Goal: Information Seeking & Learning: Learn about a topic

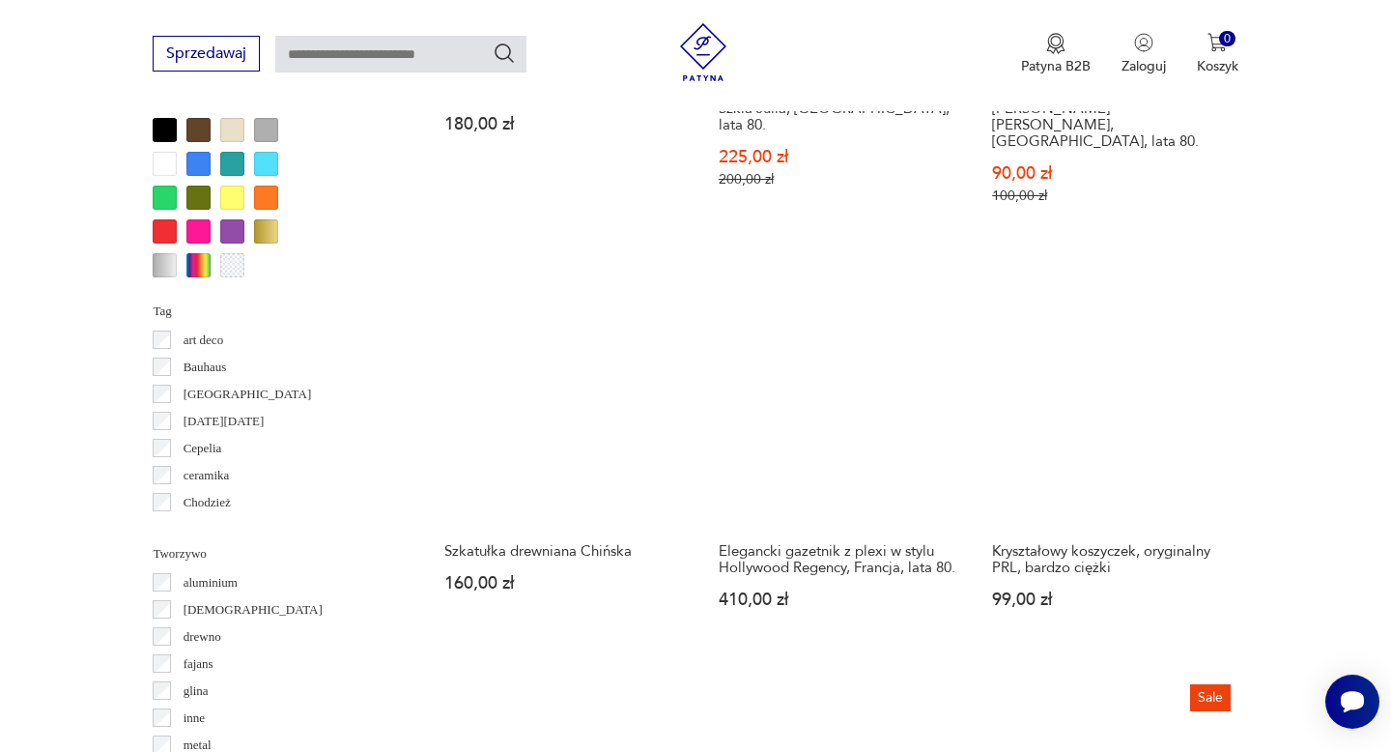
scroll to position [1683, 0]
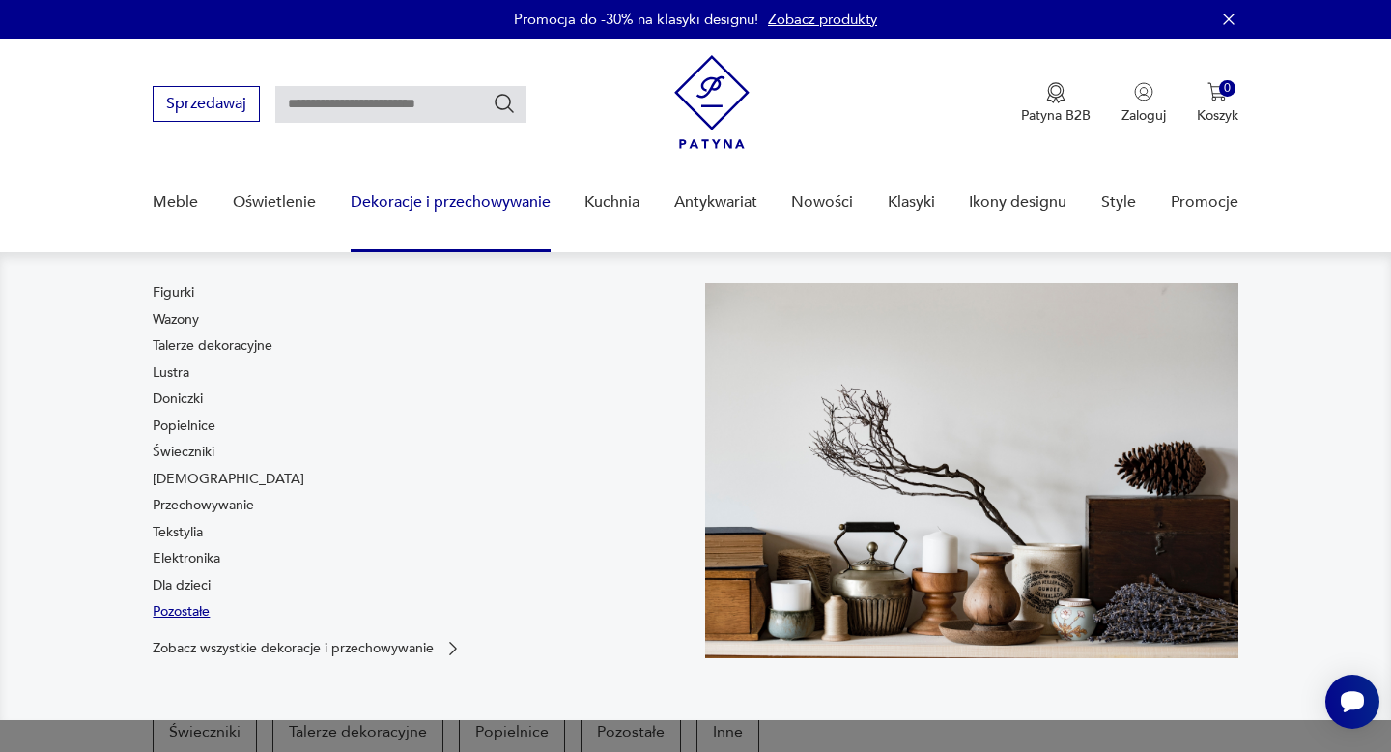
click at [177, 608] on link "Pozostałe" at bounding box center [181, 611] width 57 height 19
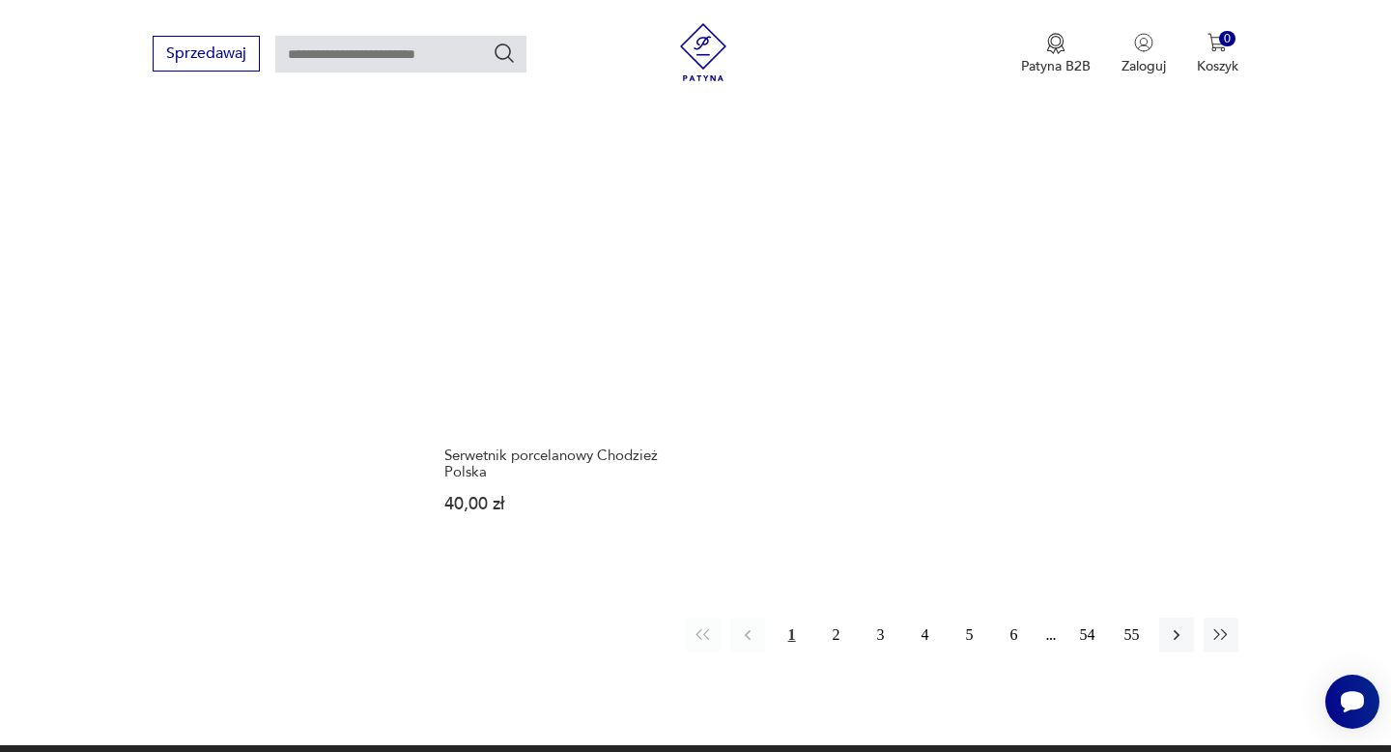
scroll to position [2815, 0]
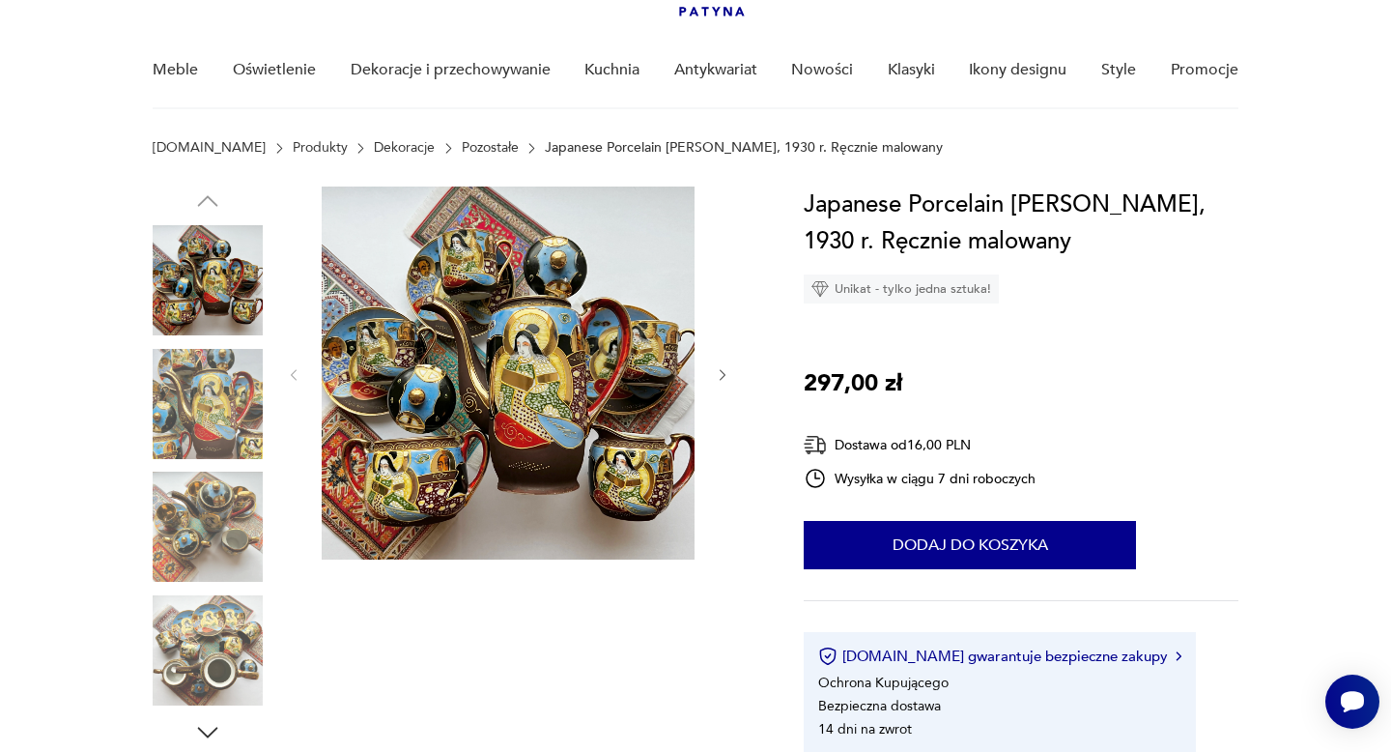
scroll to position [135, 0]
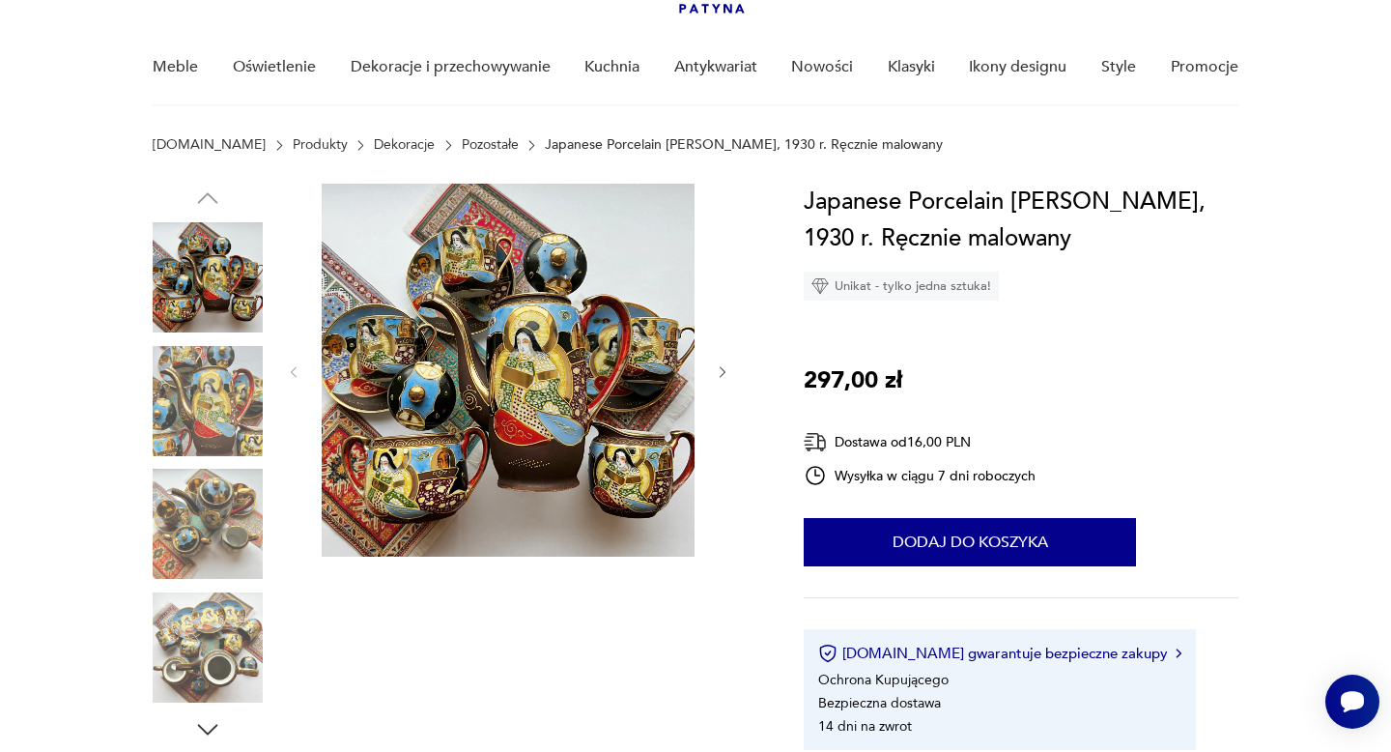
click at [717, 364] on icon "button" at bounding box center [723, 372] width 16 height 16
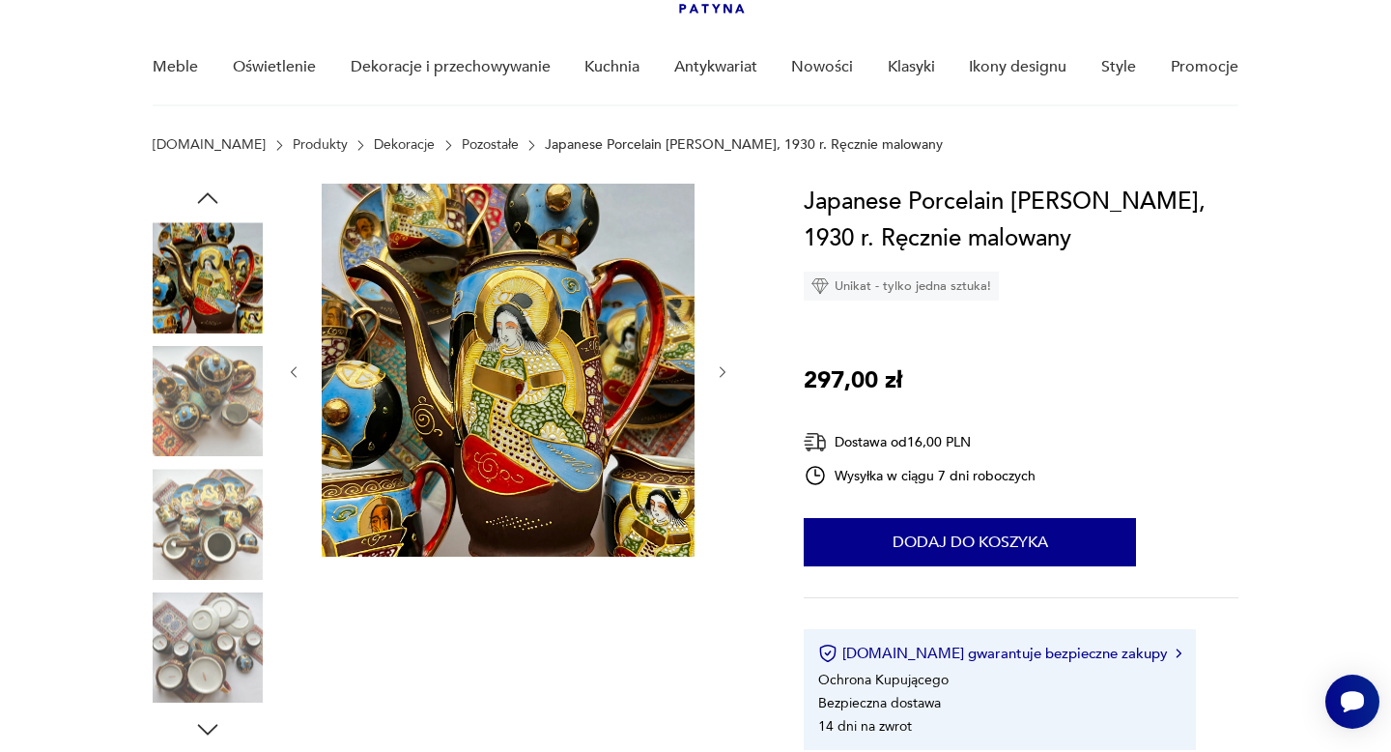
click at [717, 364] on icon "button" at bounding box center [723, 372] width 16 height 16
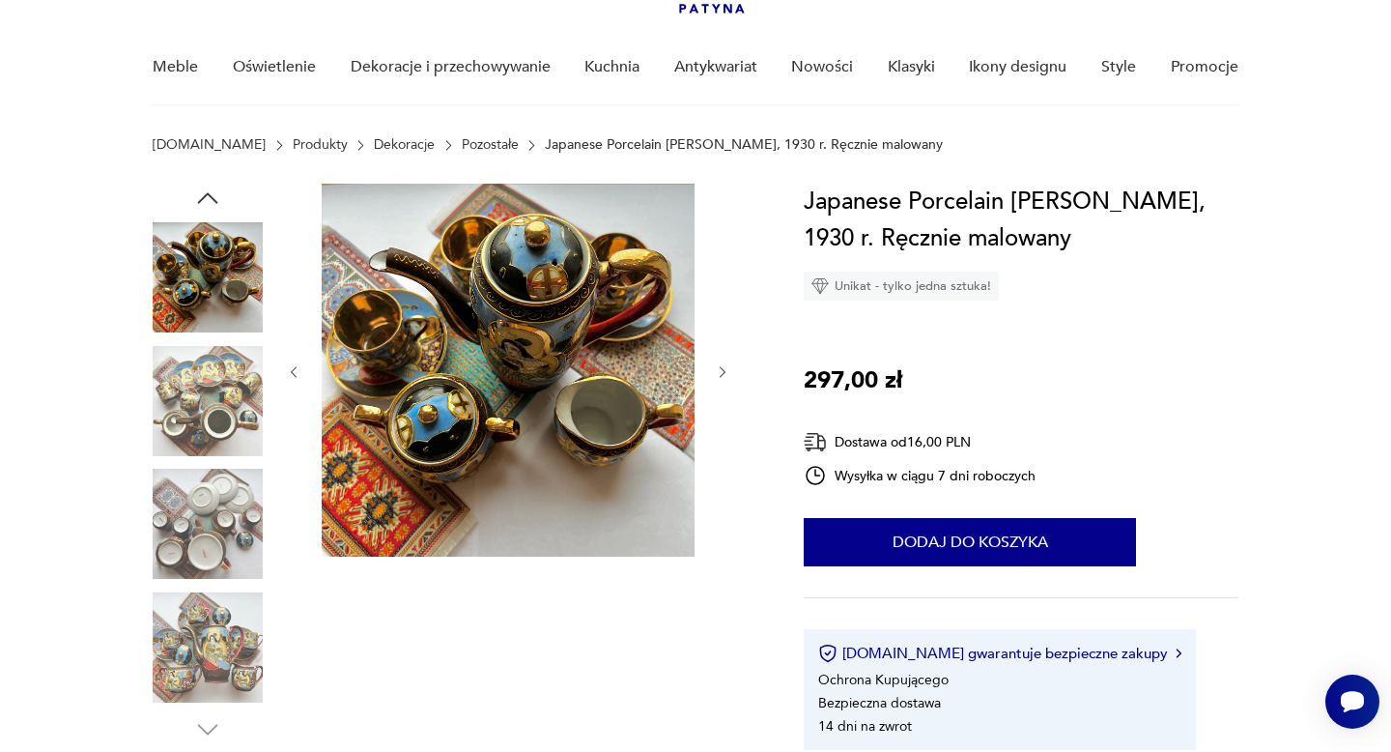
click at [717, 364] on icon "button" at bounding box center [723, 372] width 16 height 16
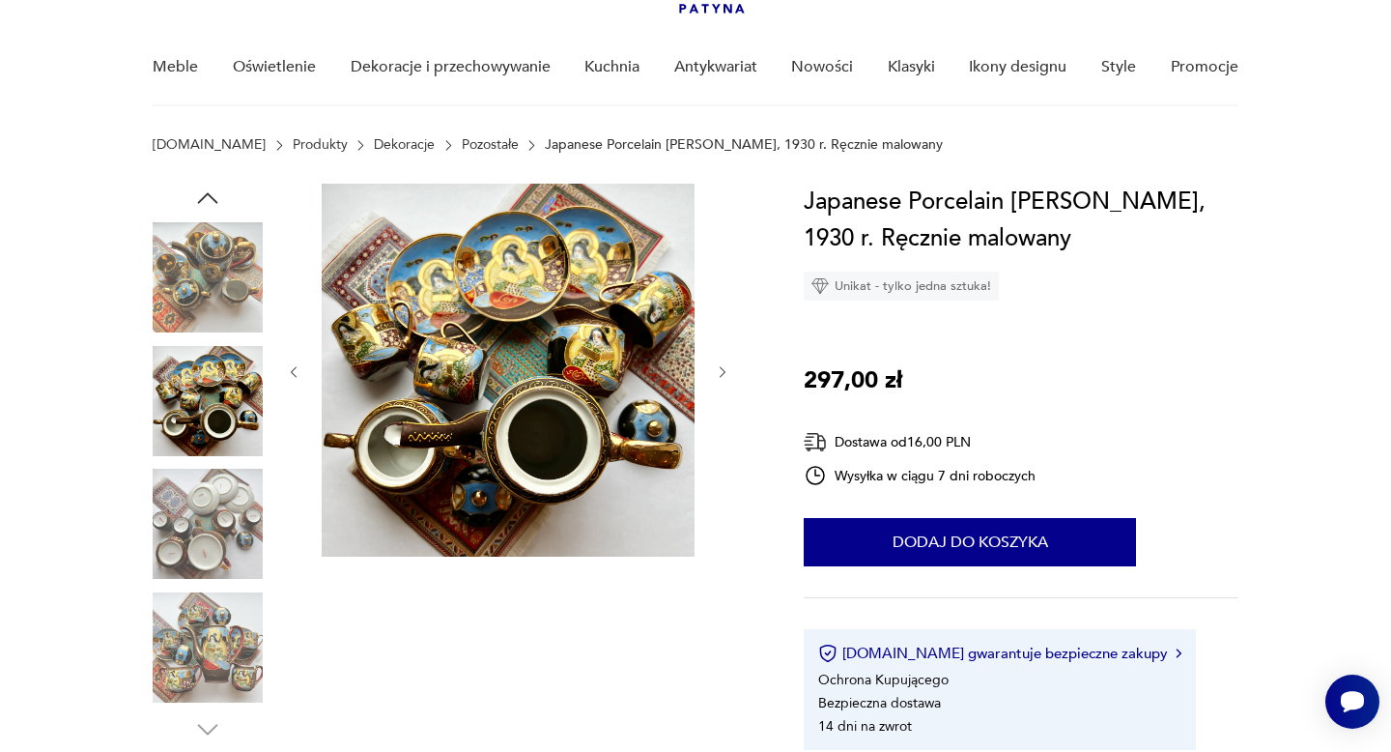
click at [717, 364] on icon "button" at bounding box center [723, 372] width 16 height 16
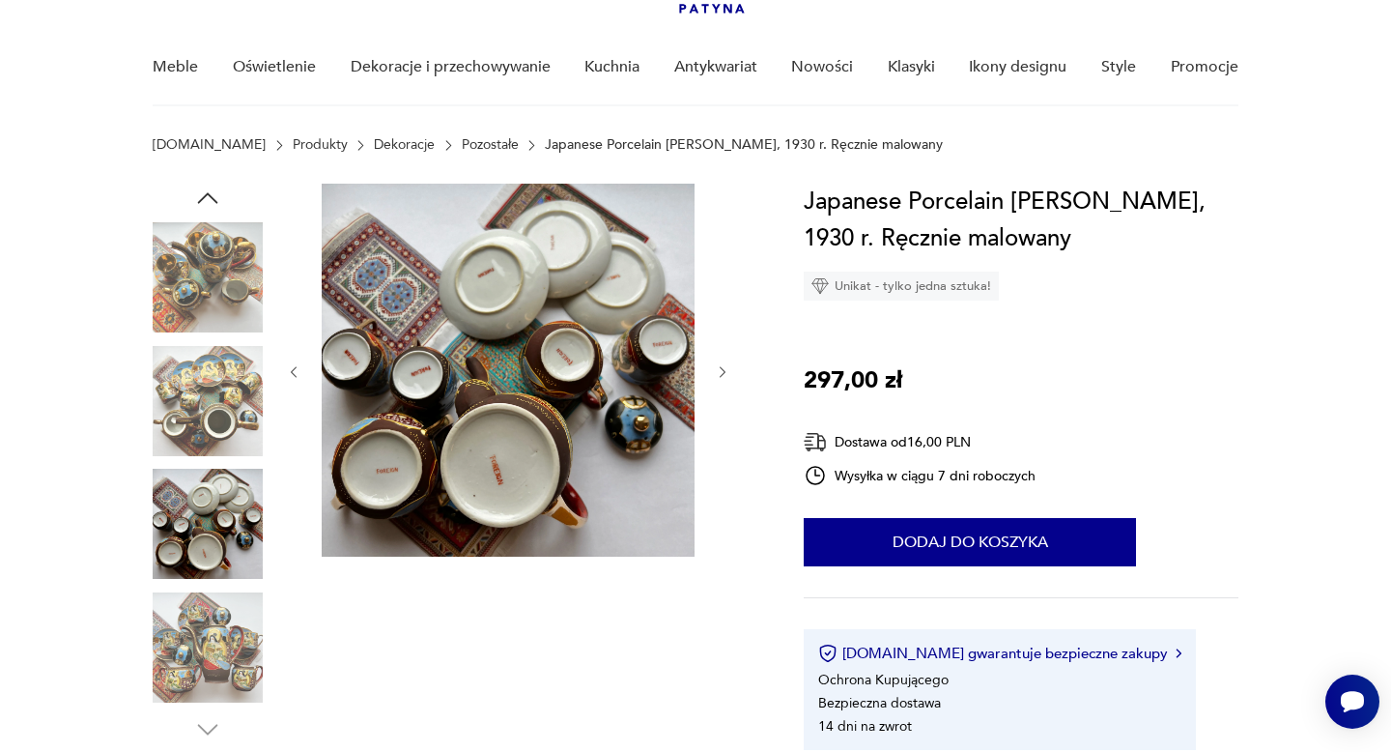
click at [534, 480] on img at bounding box center [508, 370] width 373 height 373
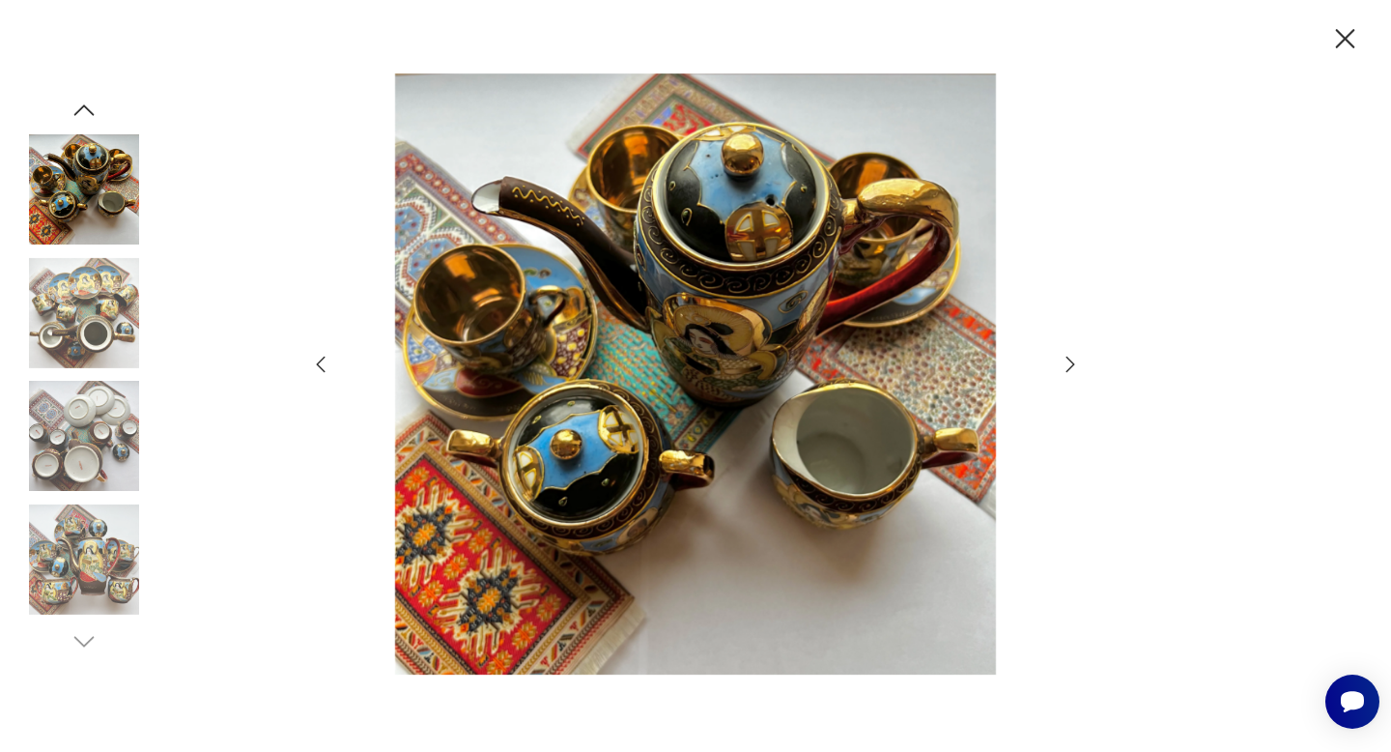
click at [1071, 370] on icon "button" at bounding box center [1070, 364] width 23 height 23
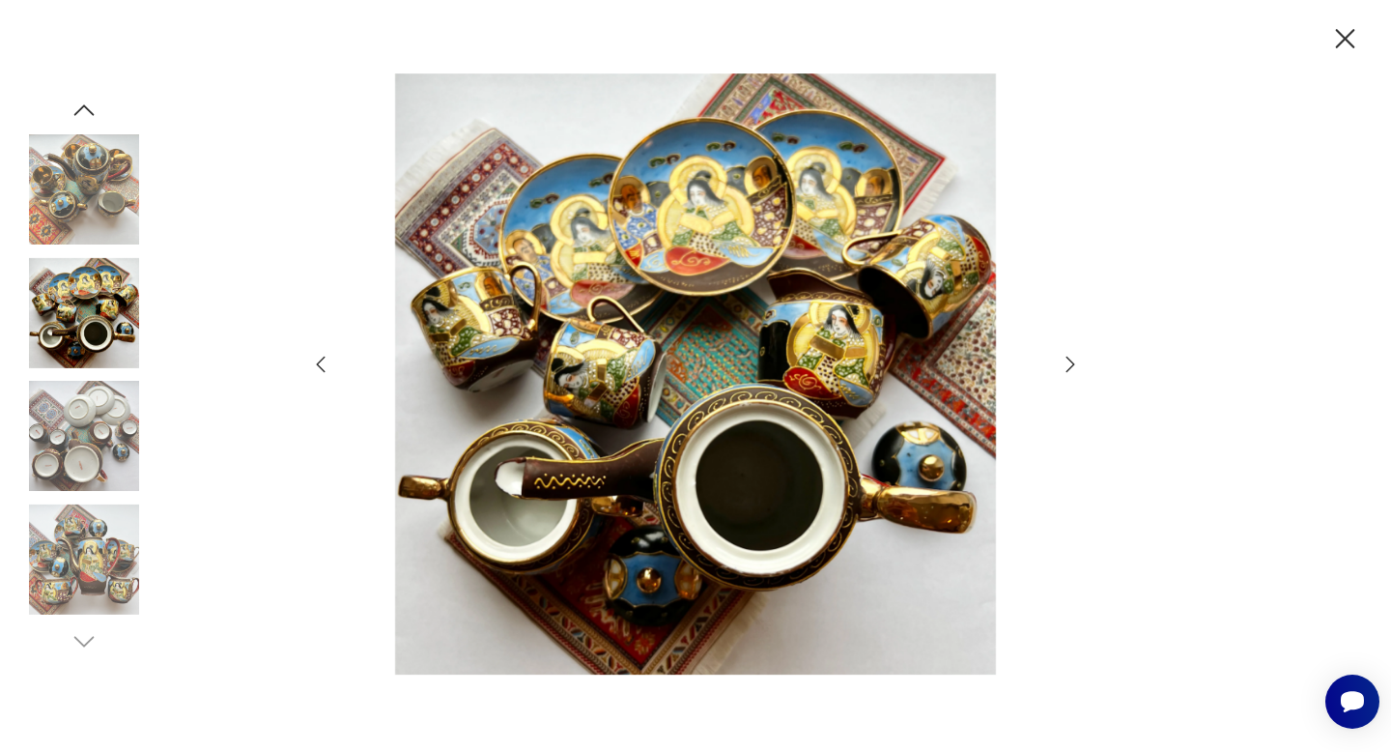
click at [1071, 370] on icon "button" at bounding box center [1070, 364] width 23 height 23
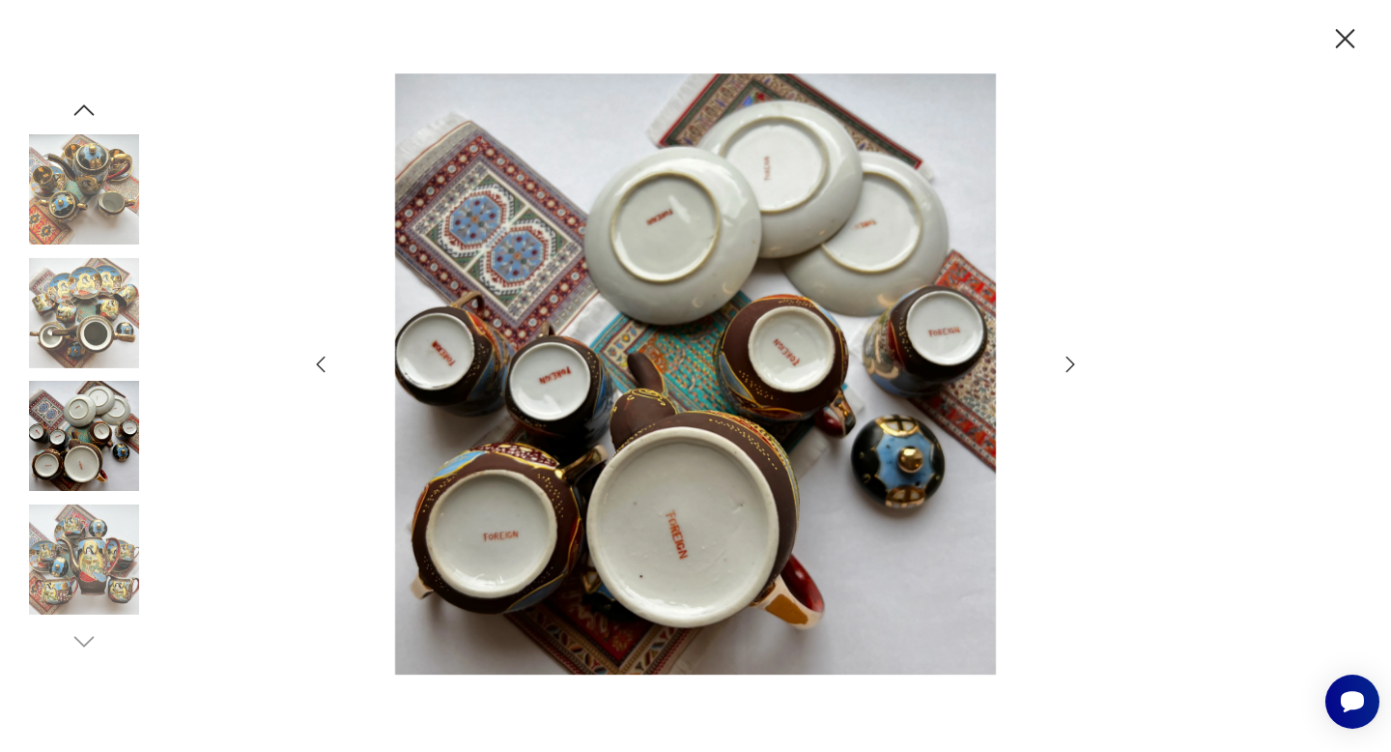
click at [1071, 370] on icon "button" at bounding box center [1070, 364] width 23 height 23
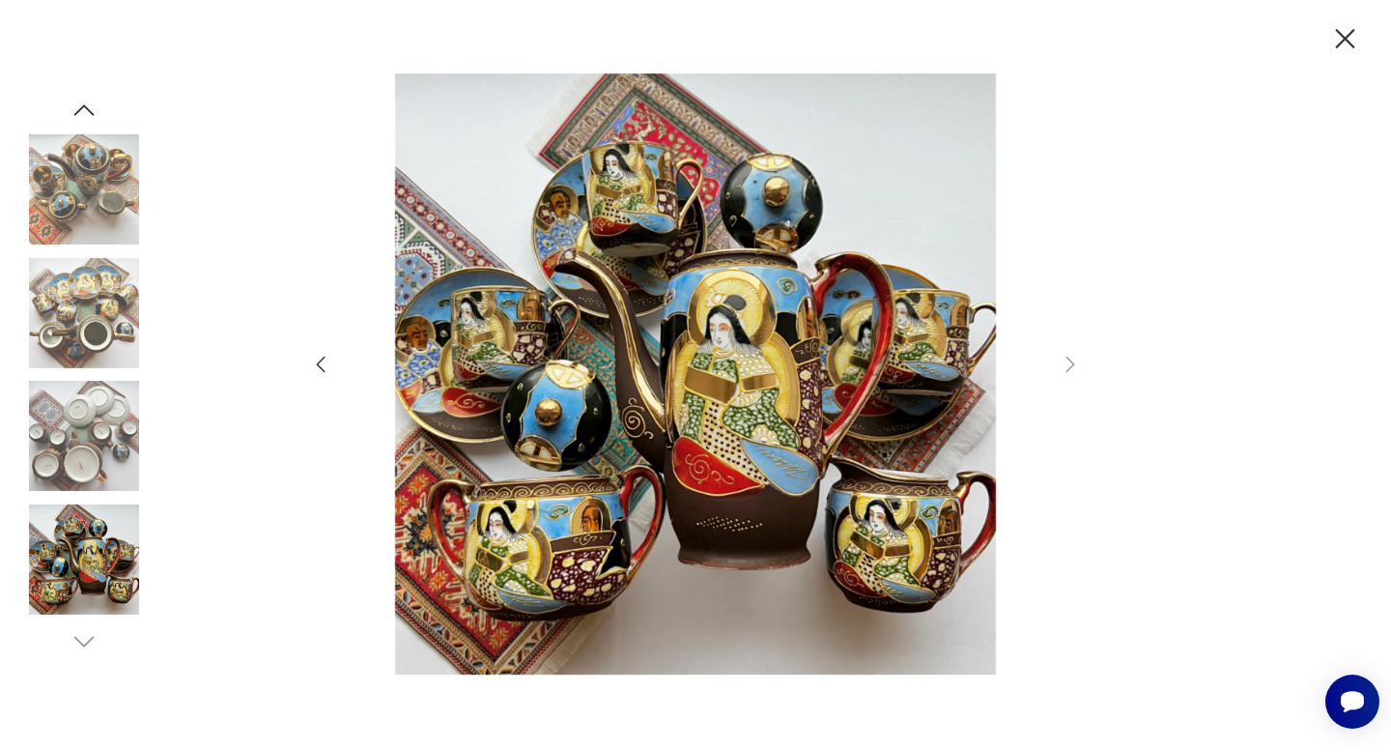
click at [1350, 35] on icon "button" at bounding box center [1345, 38] width 19 height 19
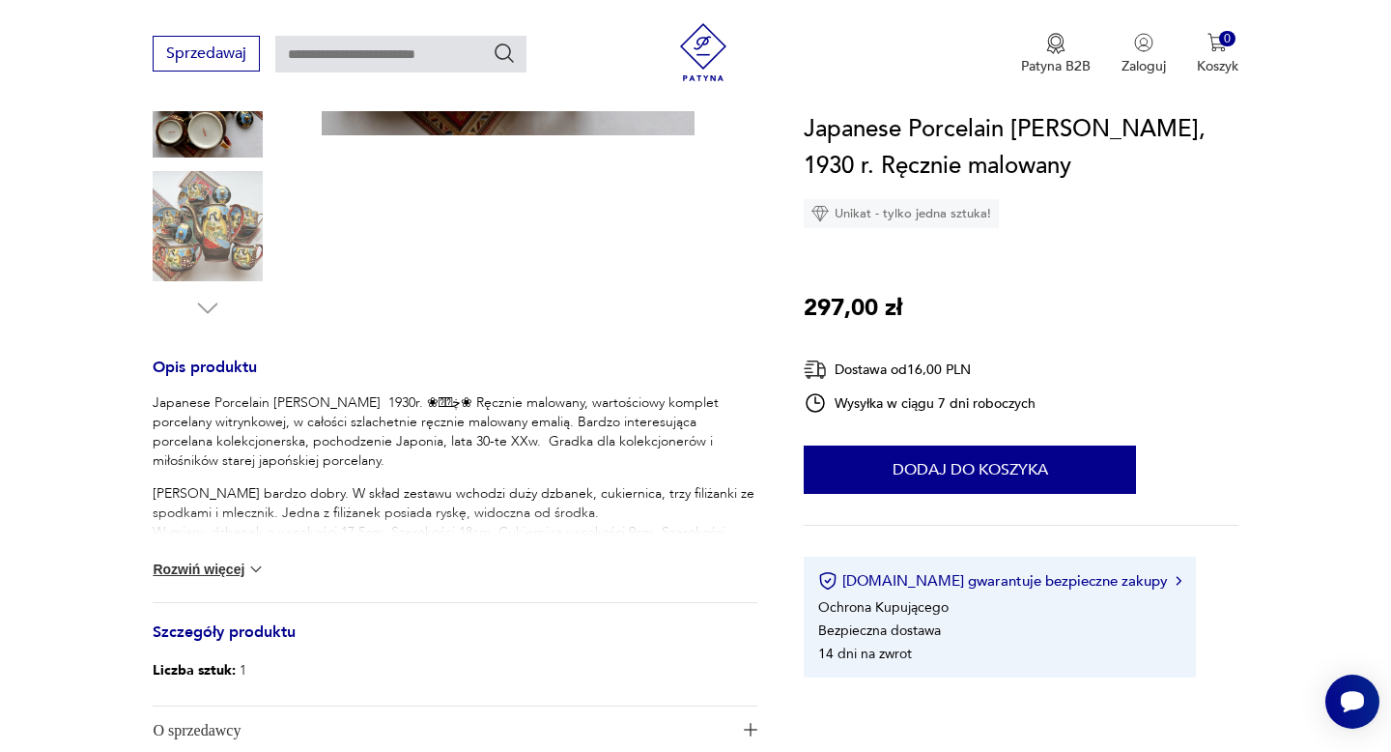
scroll to position [670, 0]
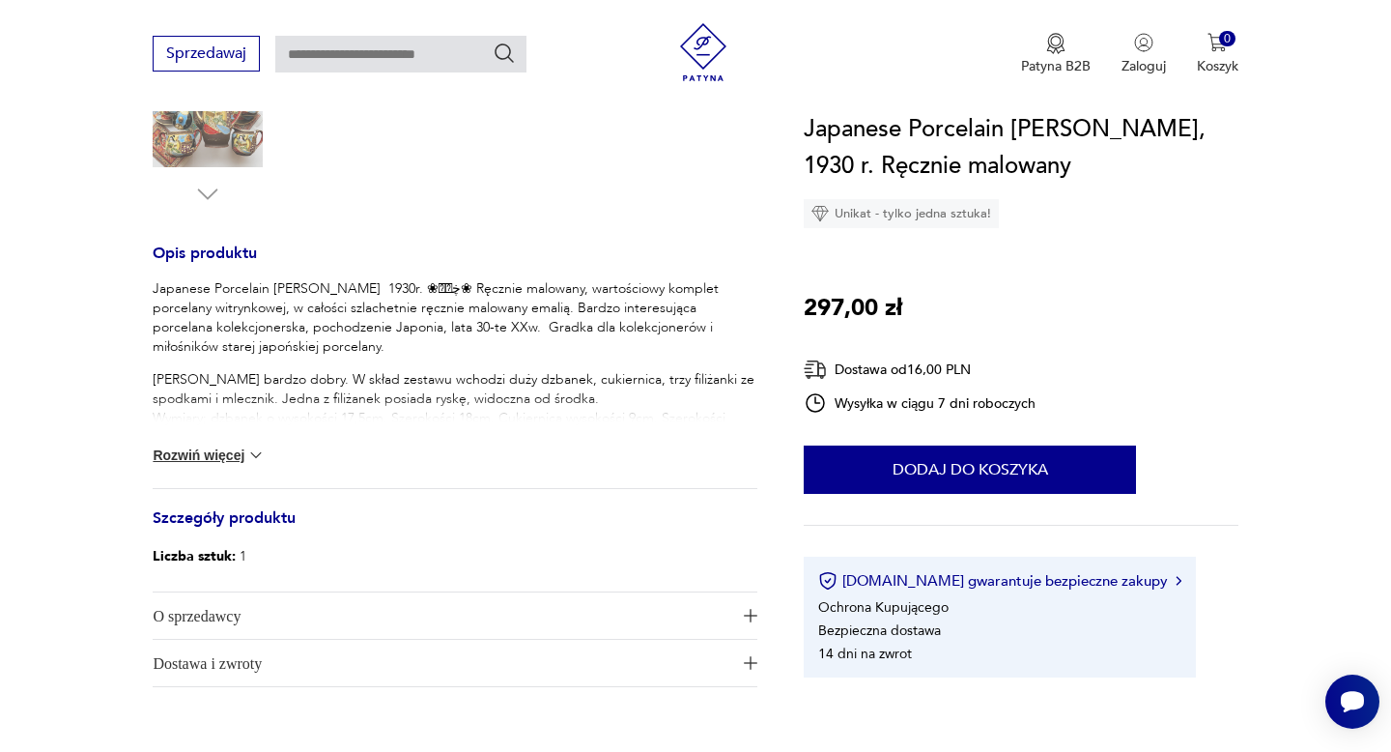
click at [251, 455] on img at bounding box center [255, 454] width 19 height 19
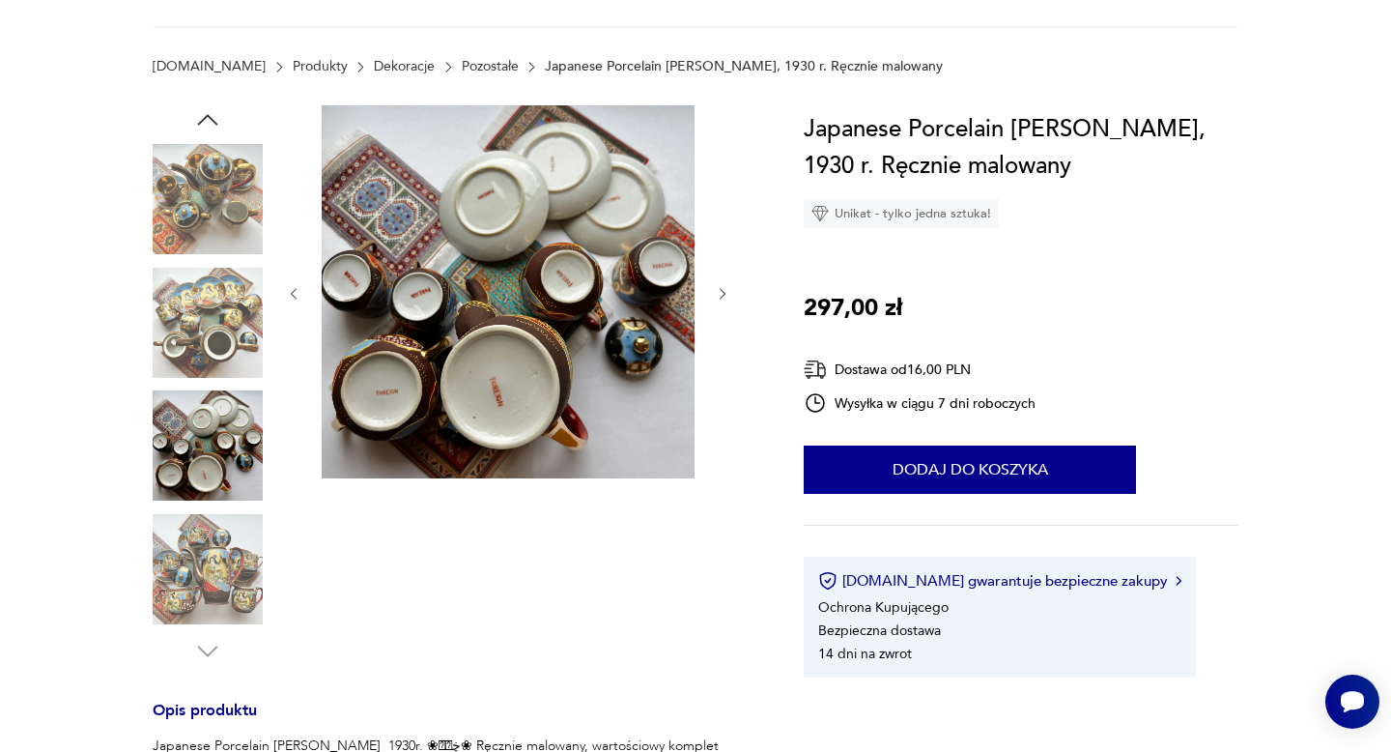
scroll to position [0, 0]
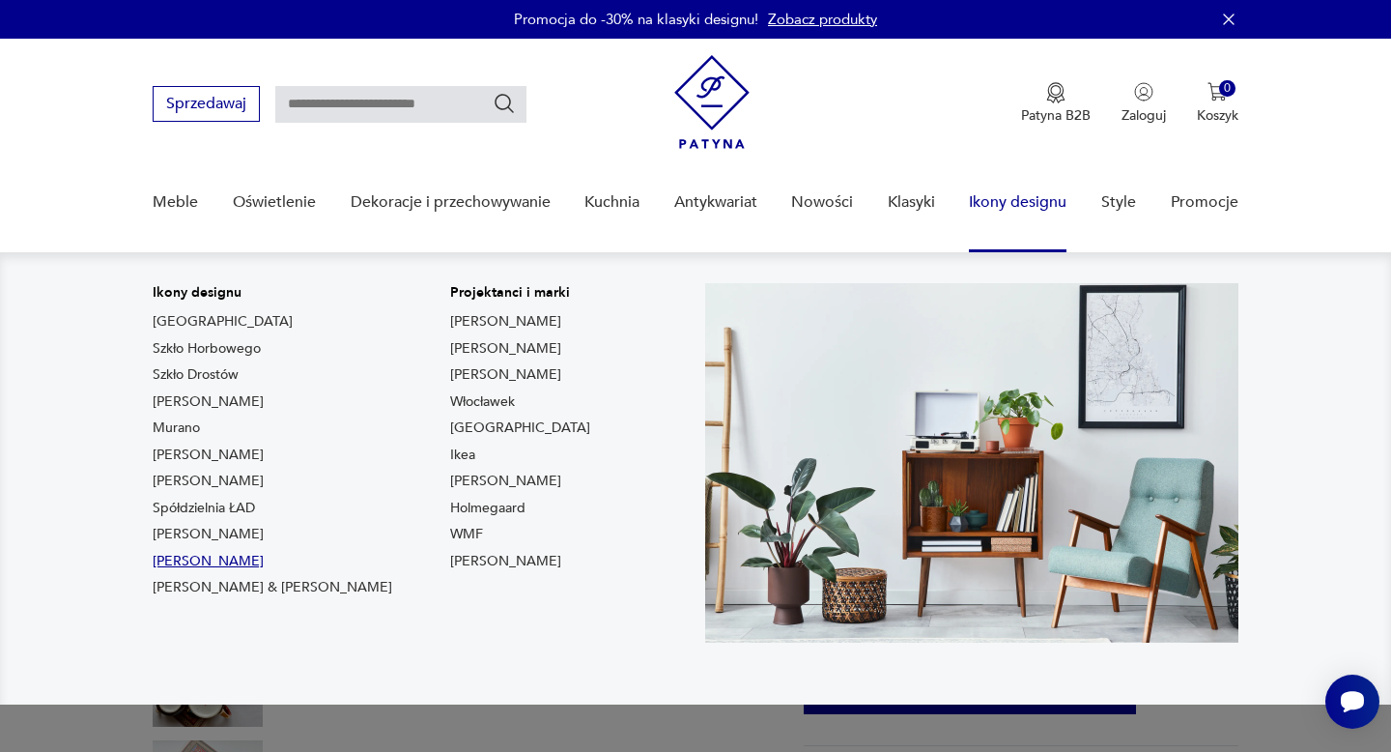
click at [242, 558] on link "Lampy Gałackiego" at bounding box center [208, 561] width 111 height 19
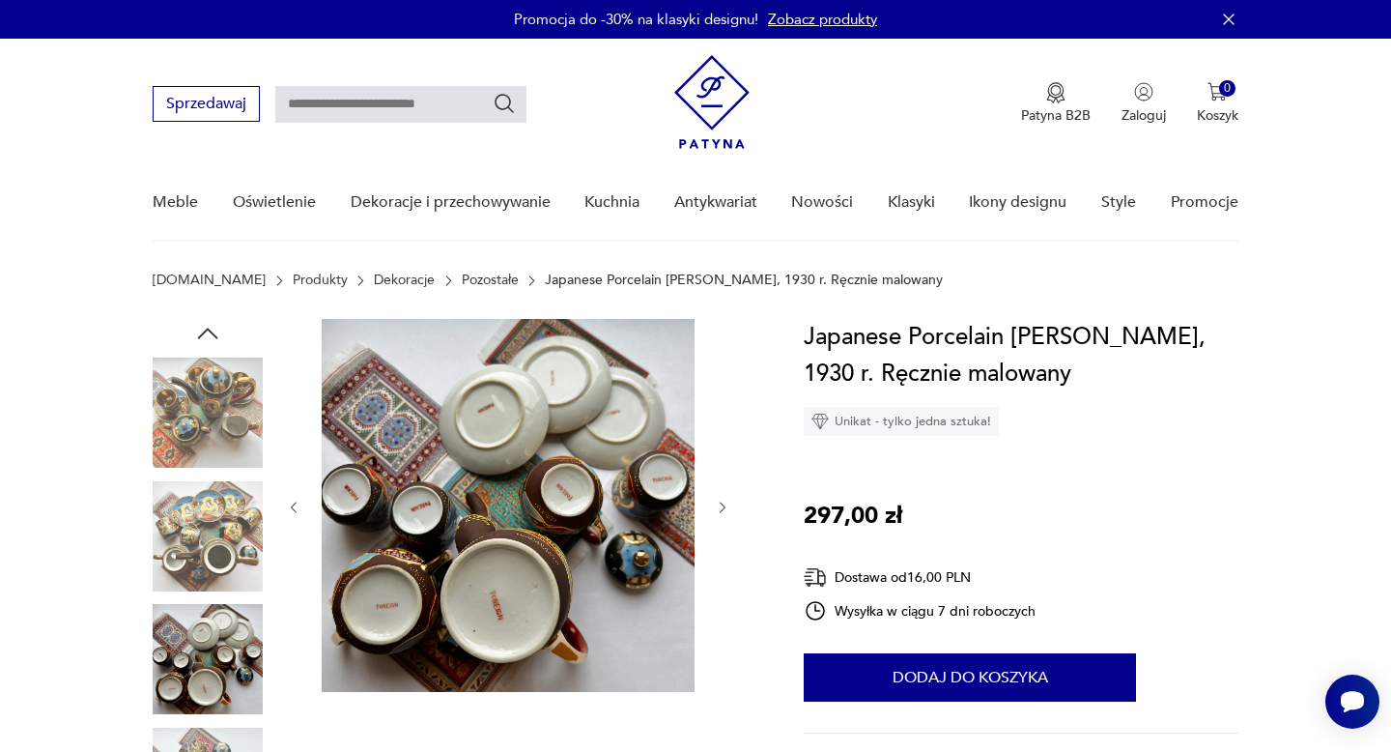
type input "*******"
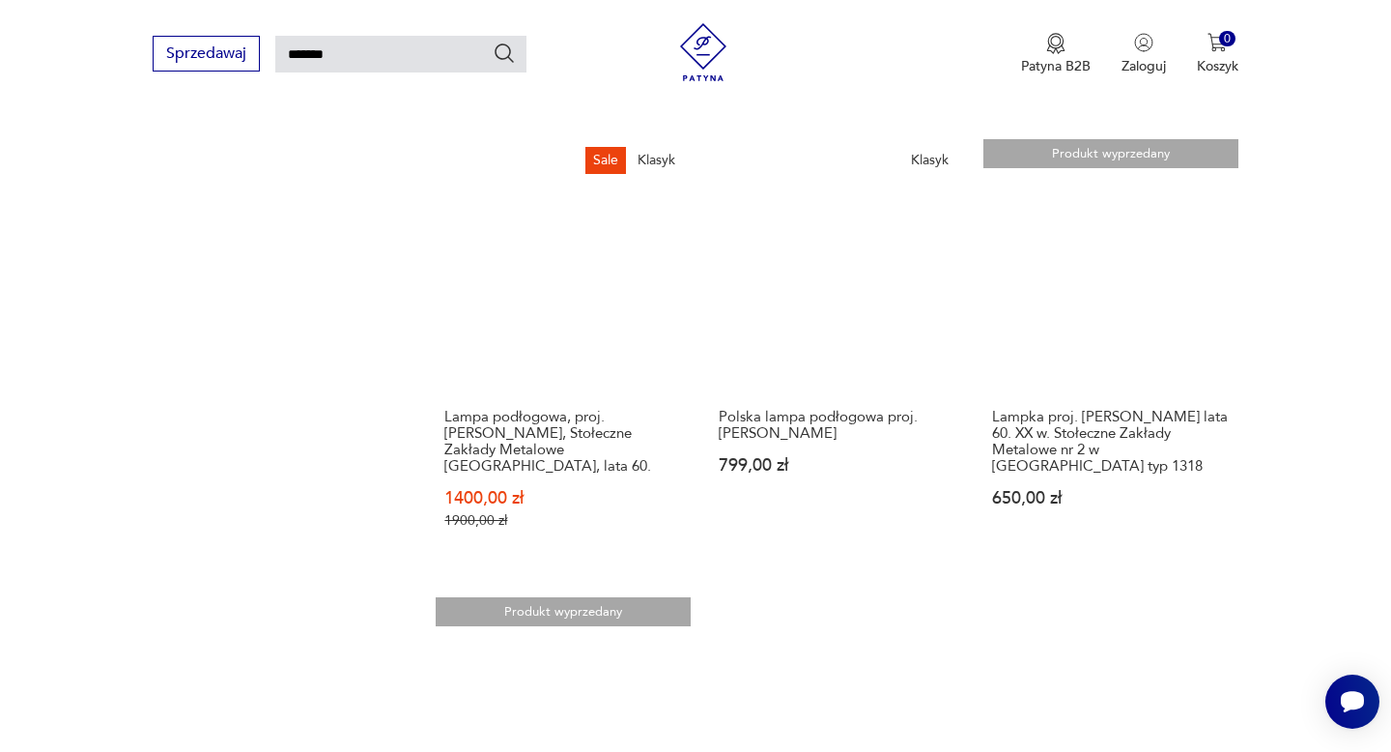
scroll to position [2212, 0]
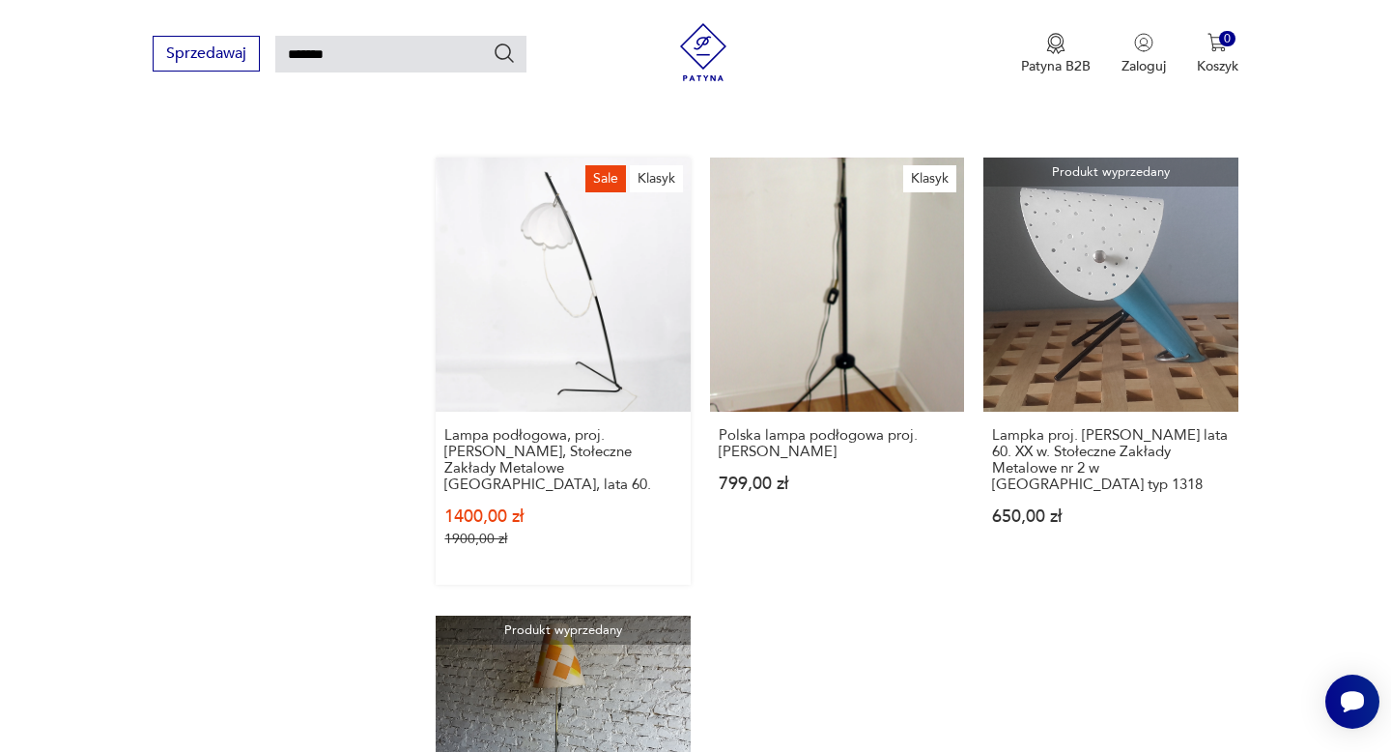
click at [530, 261] on link "Sale Klasyk Lampa podłogowa, proj. A. Gałecki, Stołeczne Zakłady Metalowe Warsz…" at bounding box center [563, 370] width 254 height 427
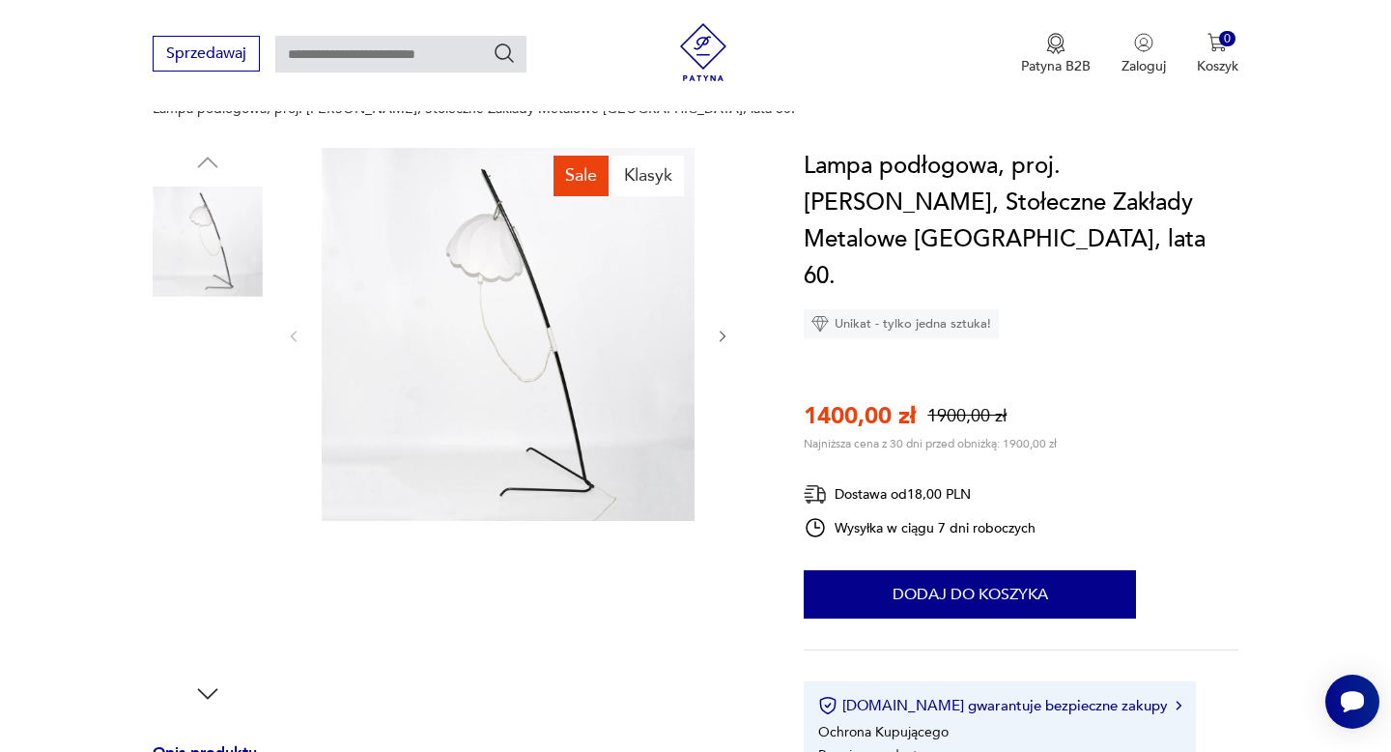
scroll to position [188, 0]
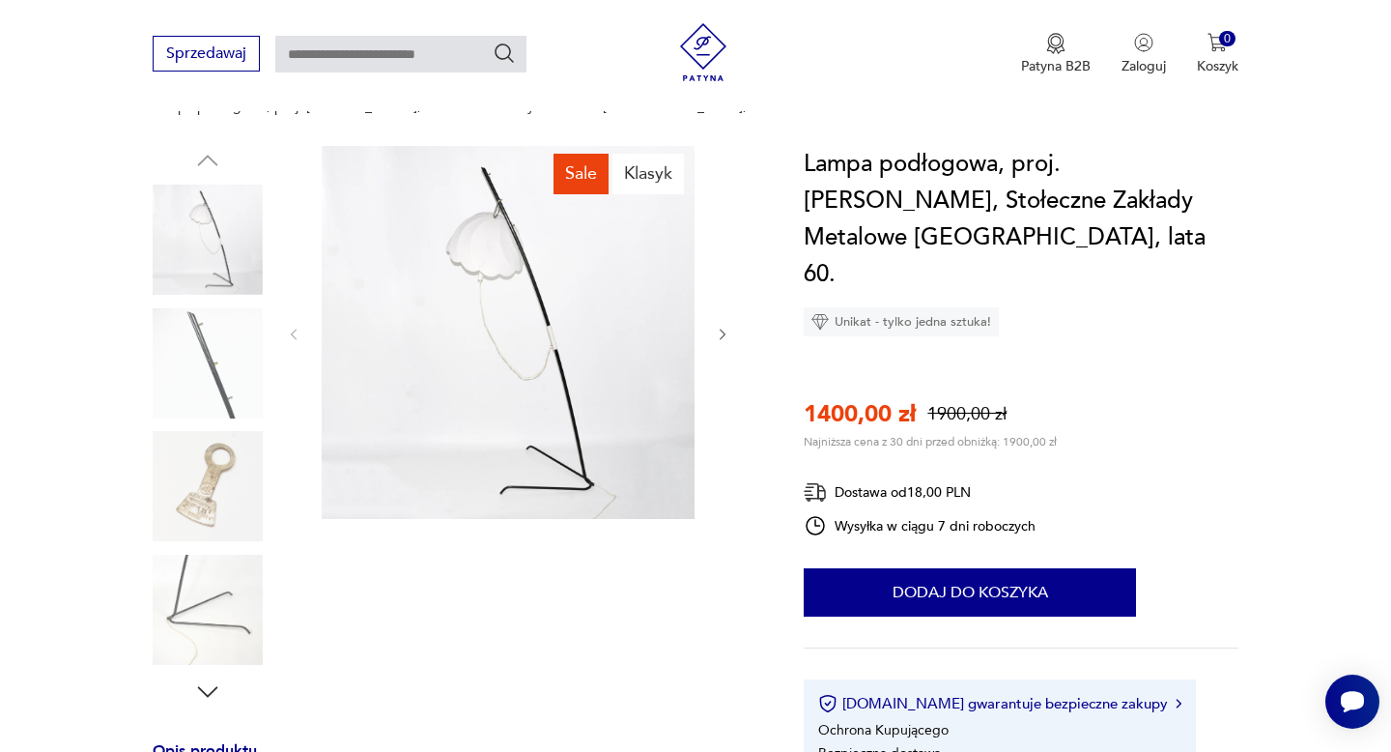
click at [194, 335] on img at bounding box center [208, 363] width 110 height 110
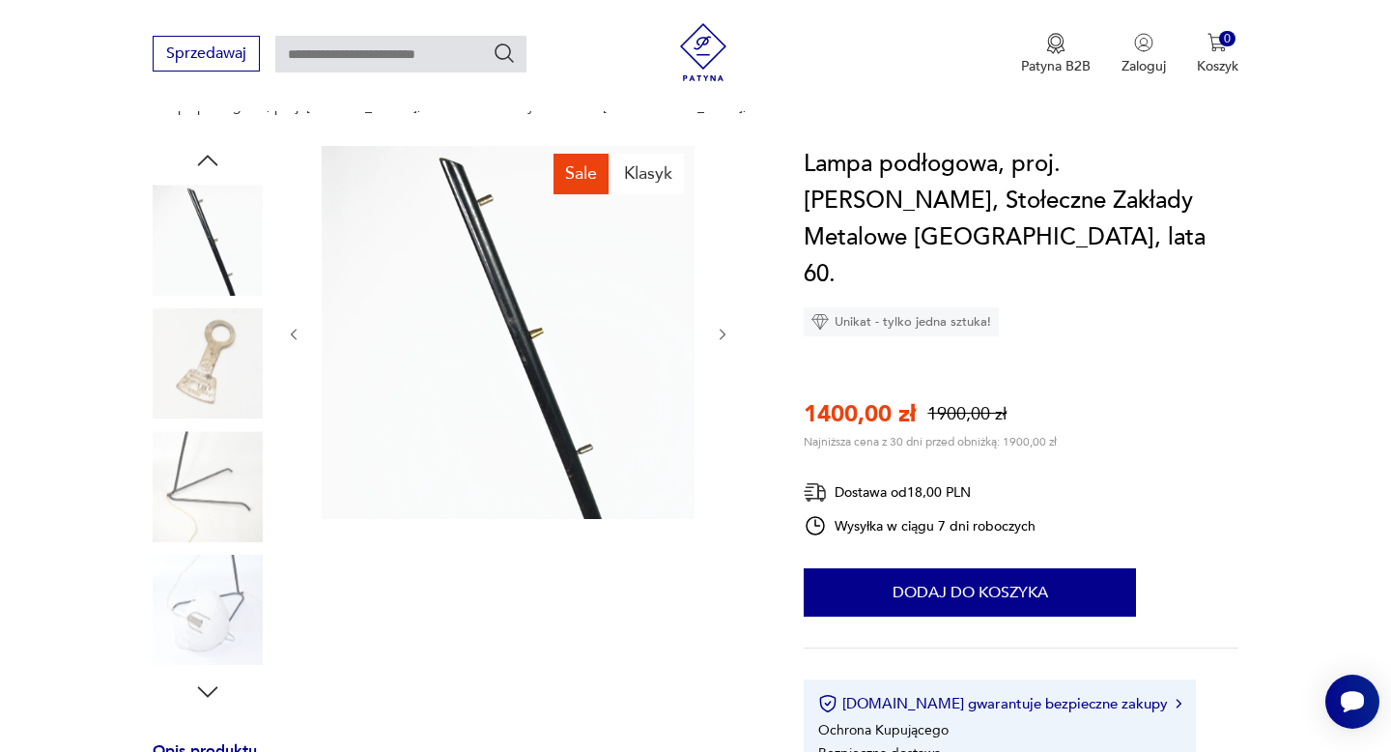
click at [197, 396] on img at bounding box center [208, 363] width 110 height 110
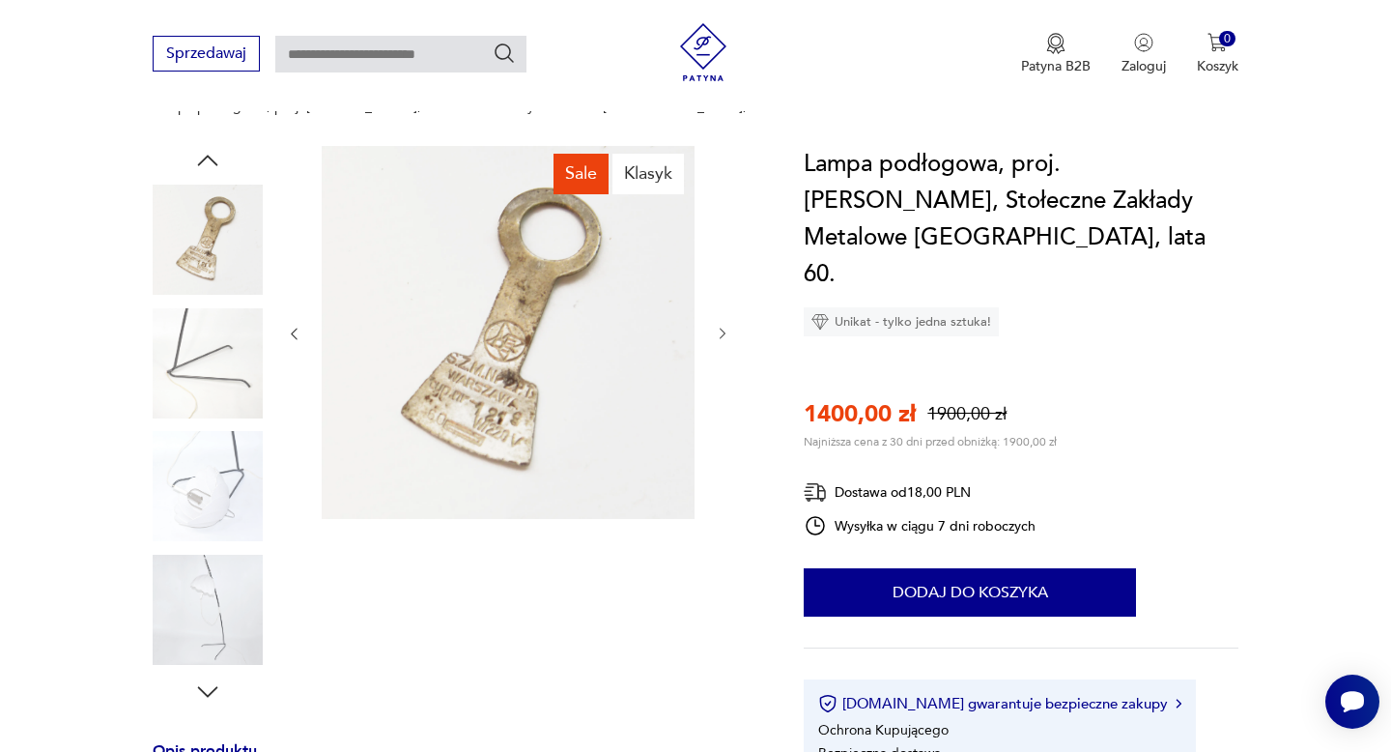
click at [207, 347] on img at bounding box center [208, 363] width 110 height 110
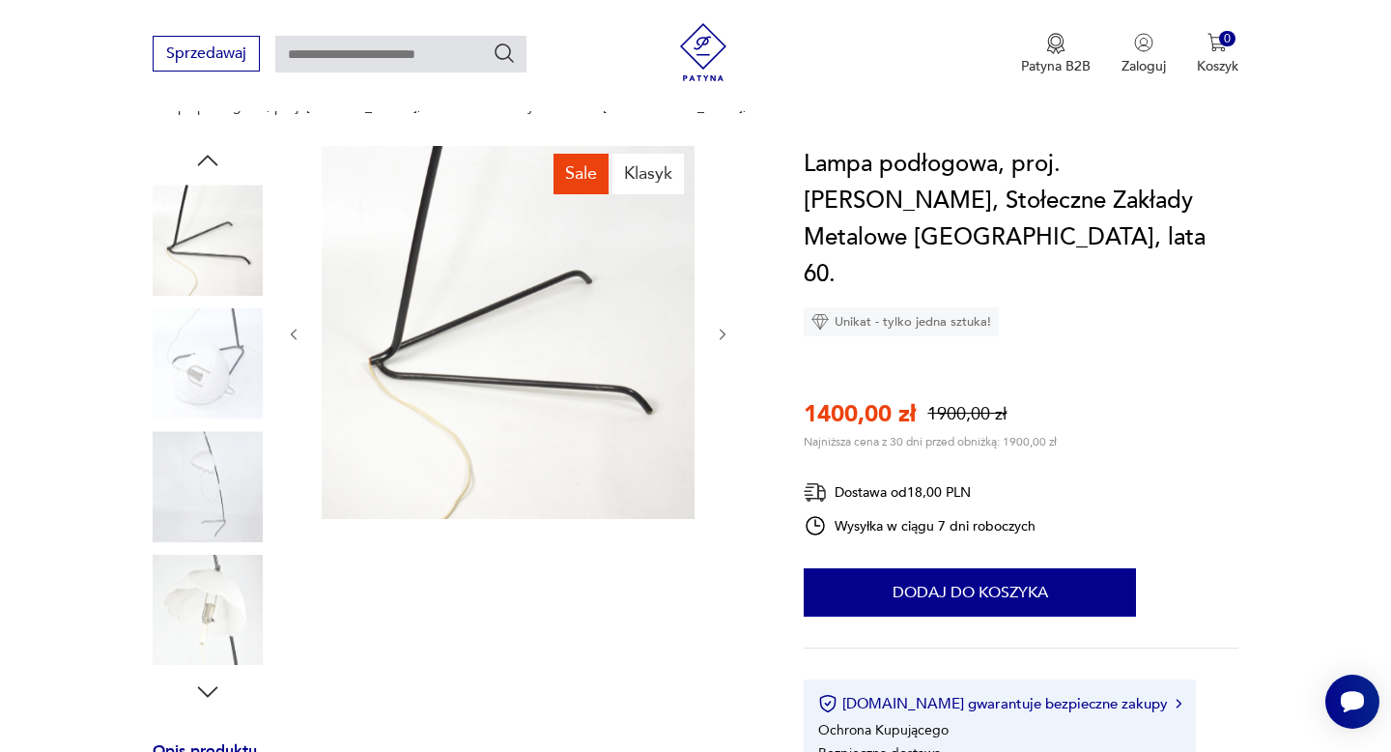
click at [213, 353] on img at bounding box center [208, 363] width 110 height 110
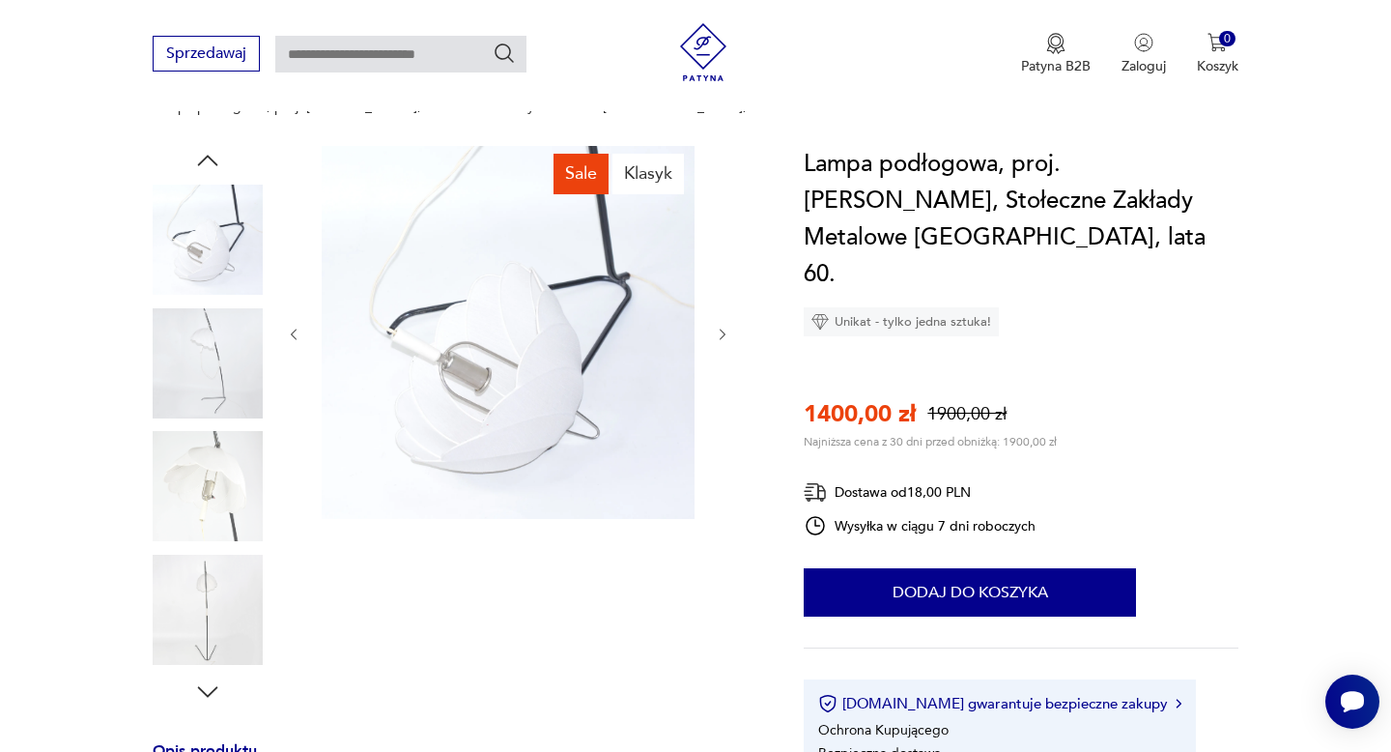
click at [213, 353] on img at bounding box center [208, 363] width 110 height 110
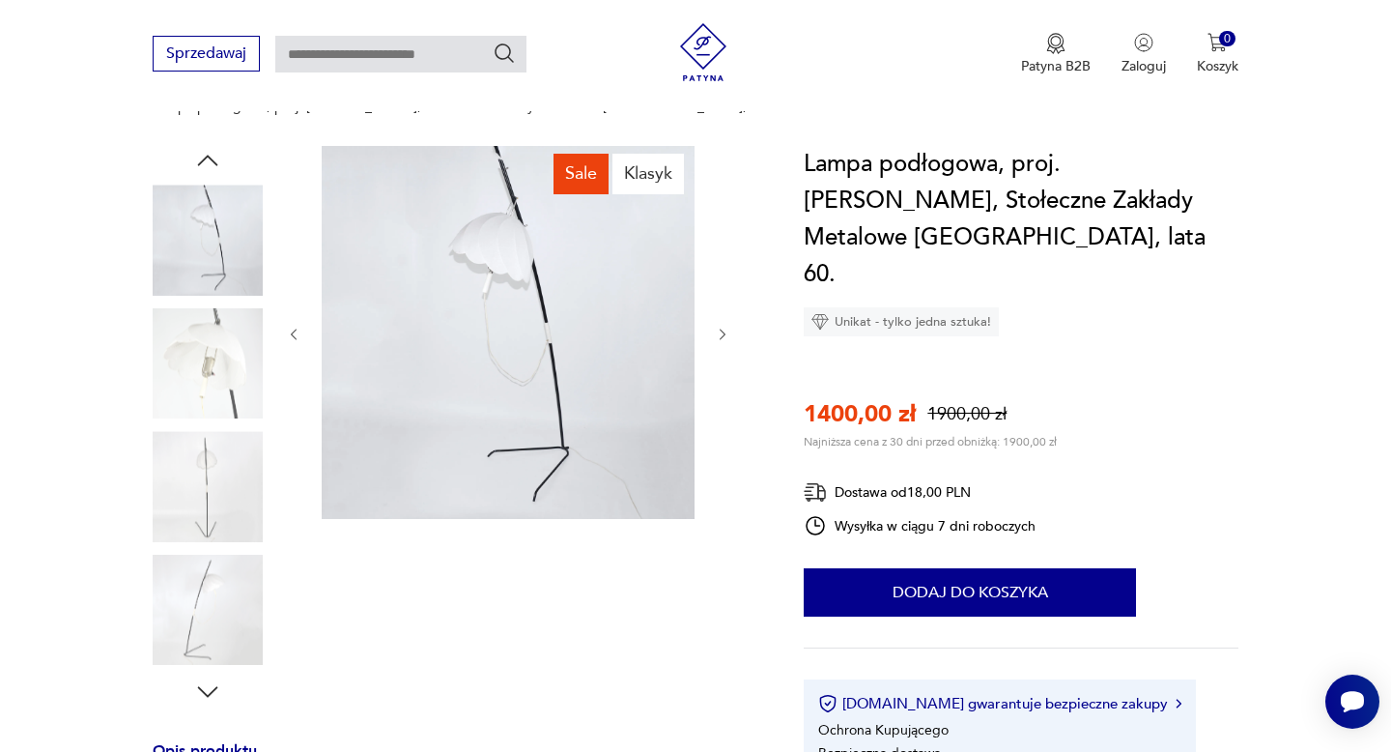
click at [225, 476] on img at bounding box center [208, 486] width 110 height 110
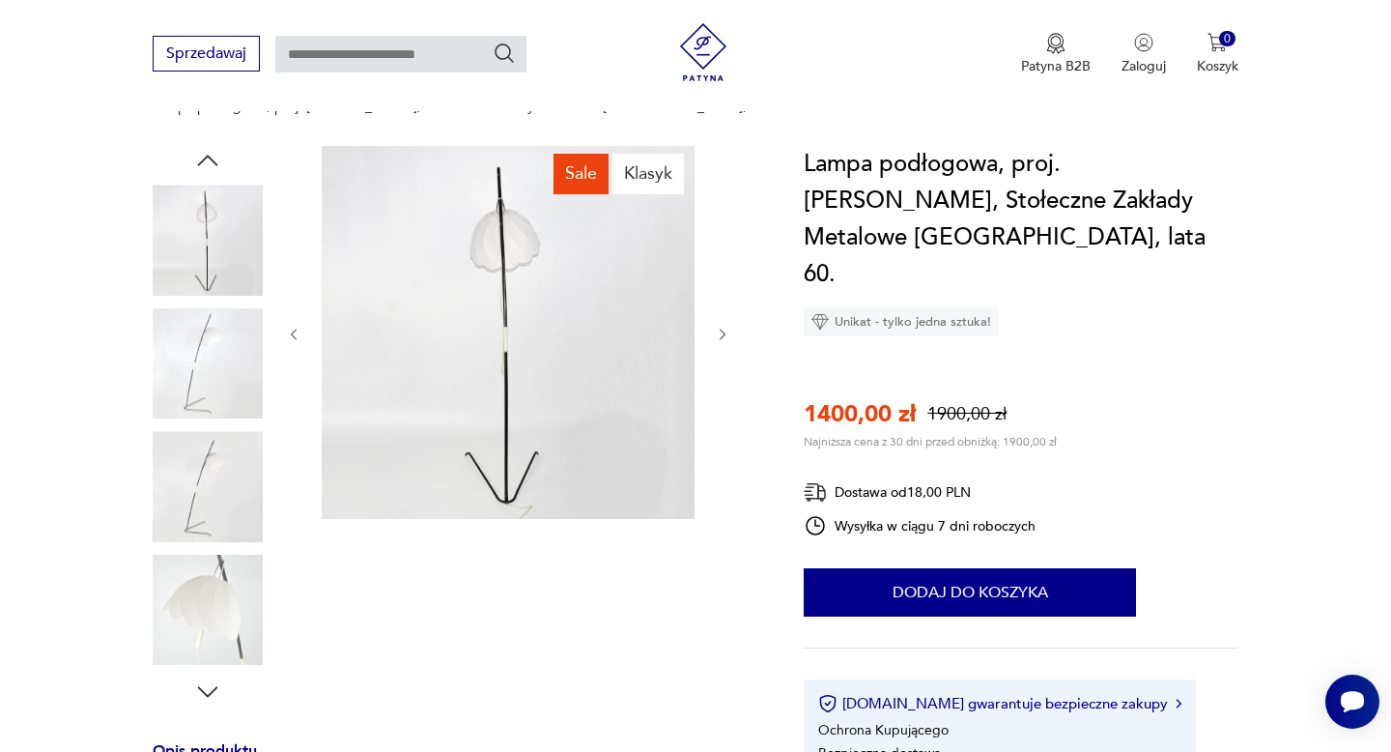
click at [214, 371] on img at bounding box center [208, 363] width 110 height 110
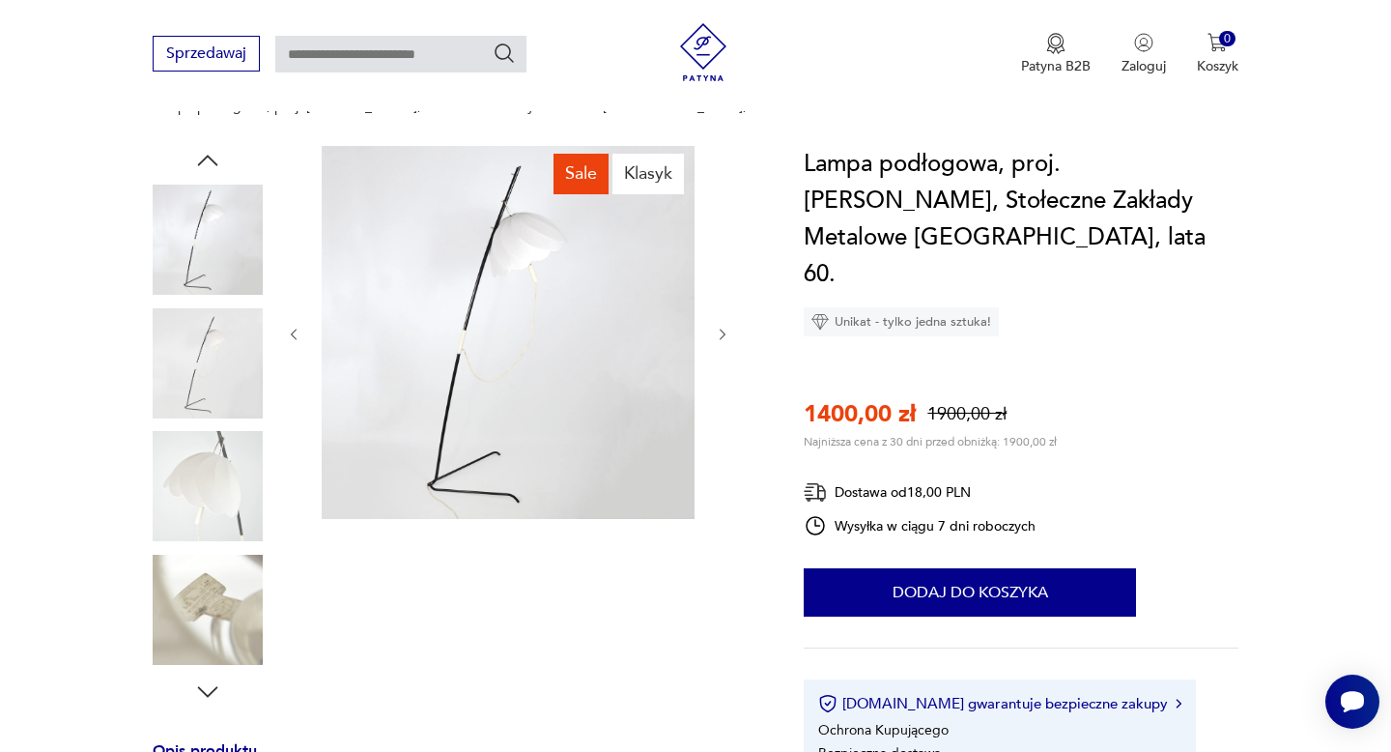
click at [214, 412] on div at bounding box center [208, 426] width 110 height 483
click at [226, 346] on img at bounding box center [208, 363] width 110 height 110
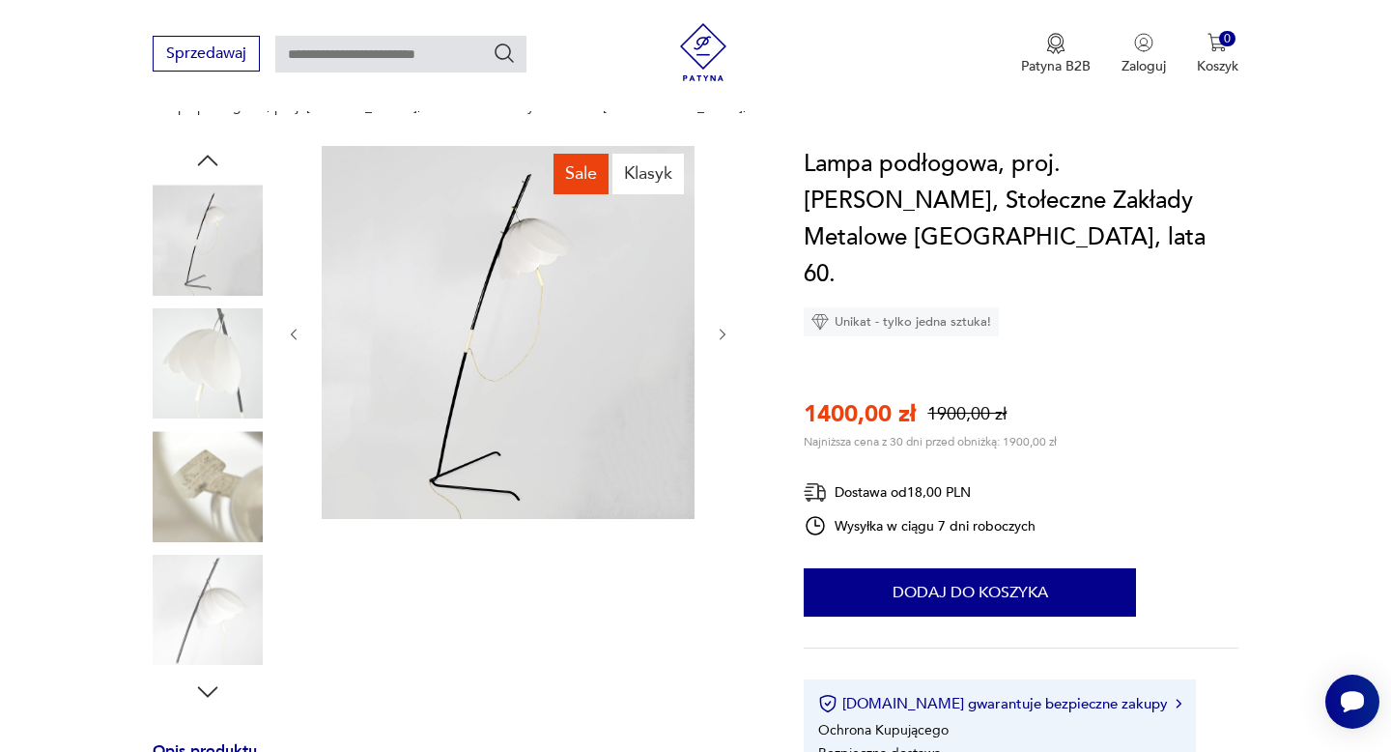
click at [225, 396] on img at bounding box center [208, 363] width 110 height 110
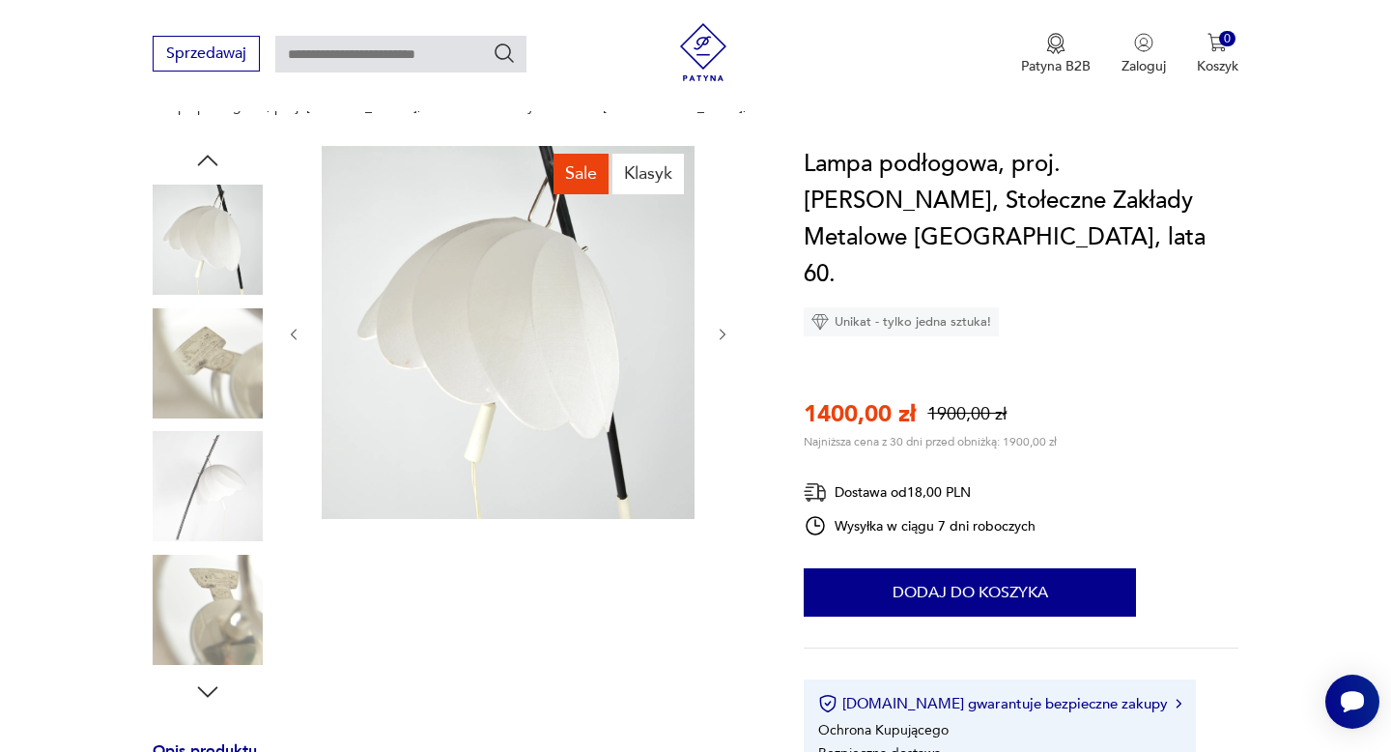
click at [230, 452] on img at bounding box center [208, 486] width 110 height 110
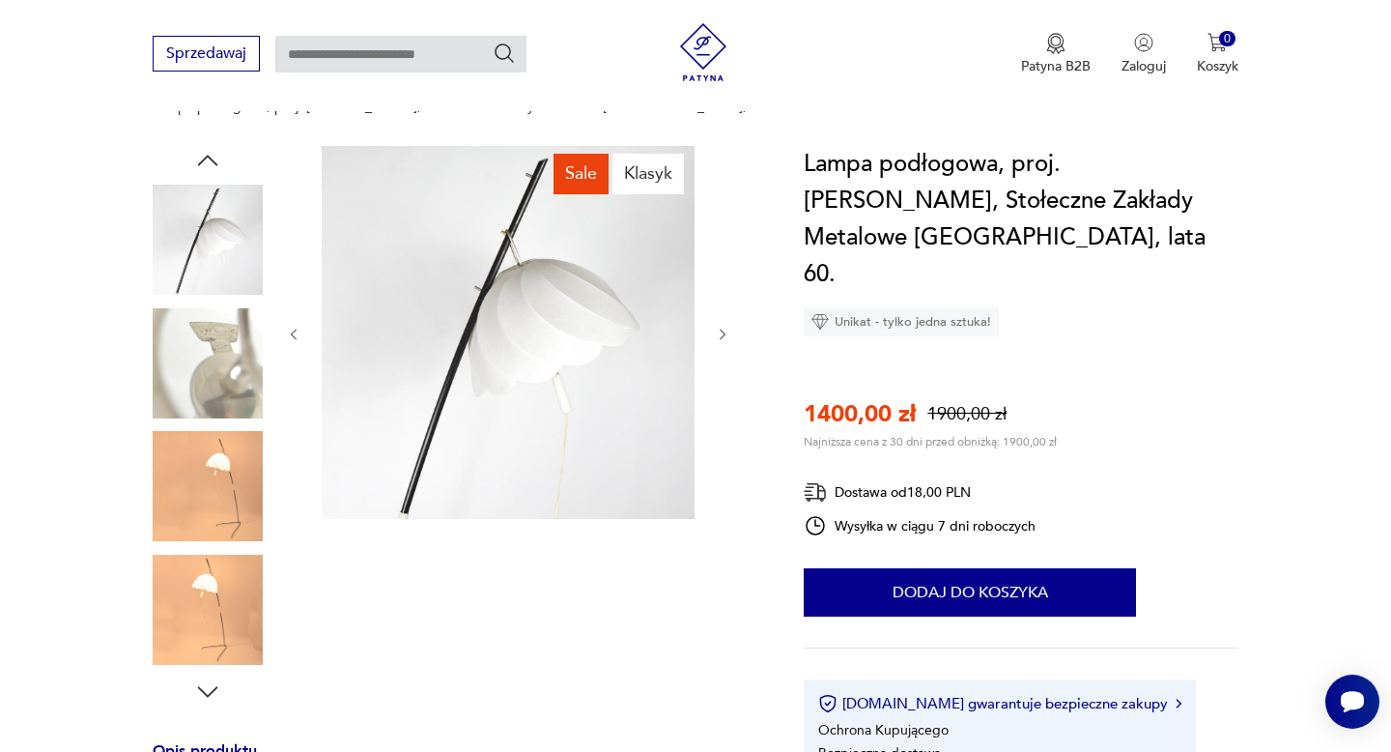
click at [230, 452] on img at bounding box center [208, 486] width 110 height 110
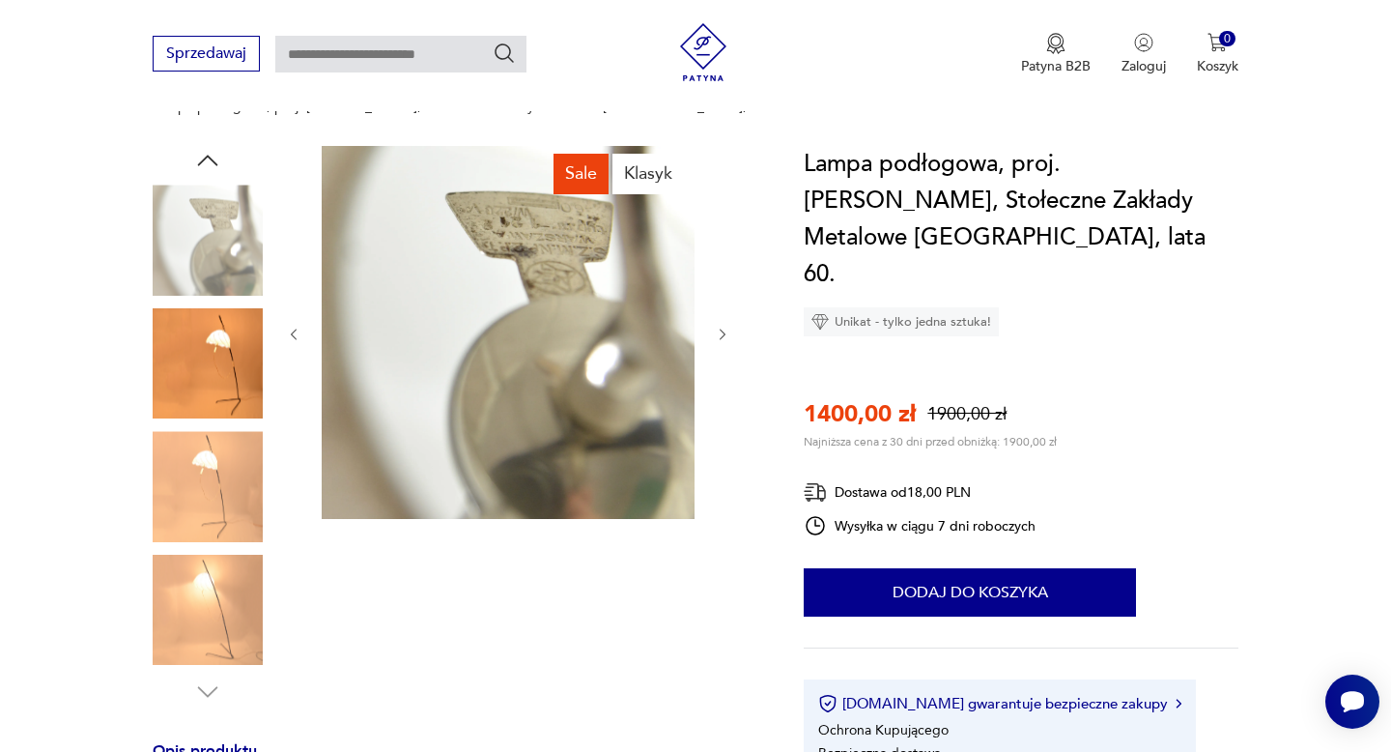
click at [235, 346] on img at bounding box center [208, 363] width 110 height 110
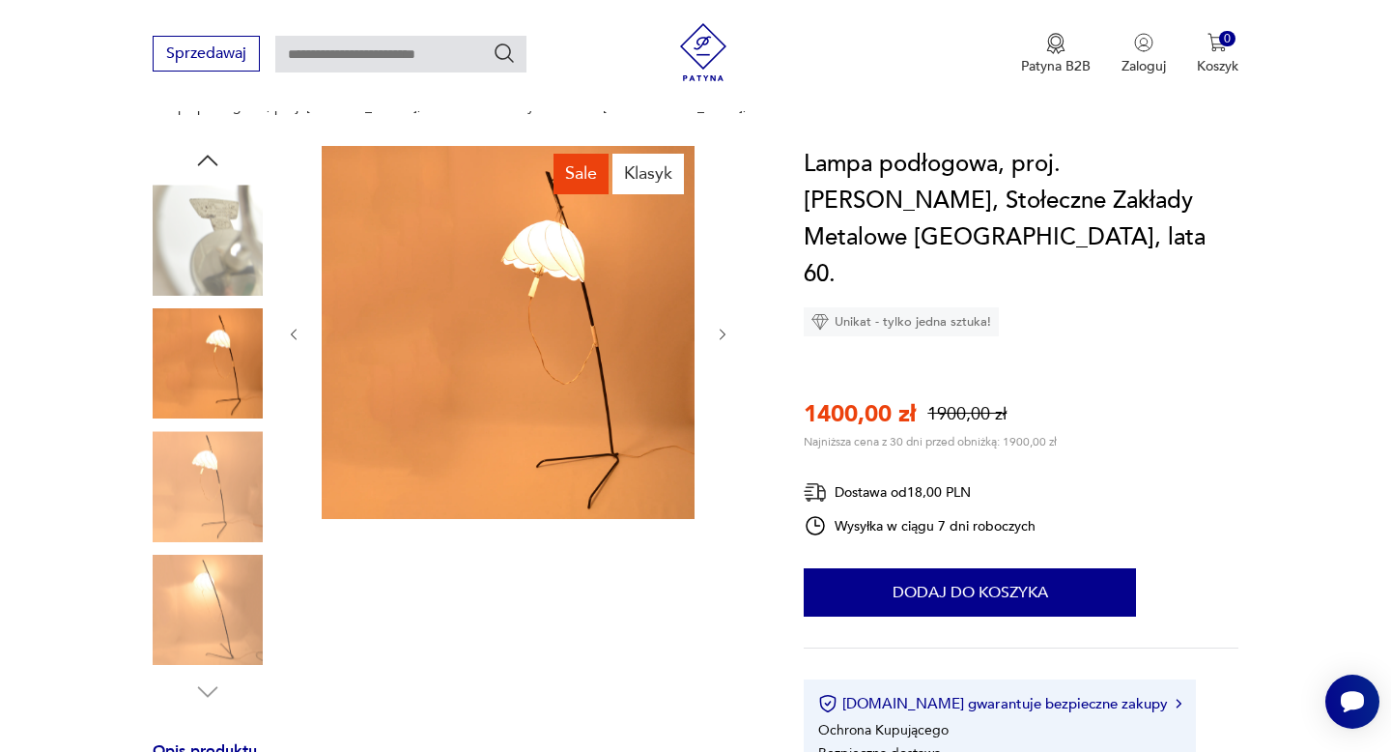
click at [224, 431] on img at bounding box center [208, 486] width 110 height 110
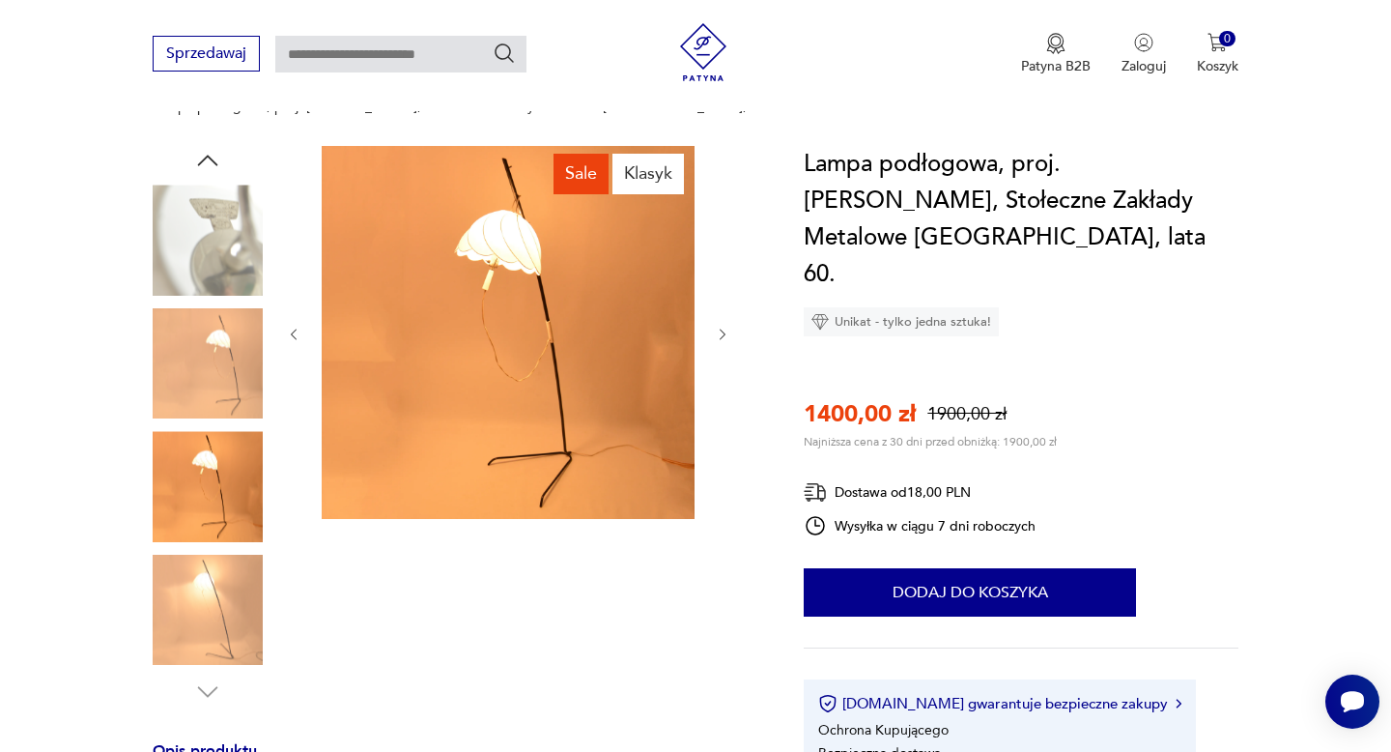
click at [234, 570] on img at bounding box center [208, 610] width 110 height 110
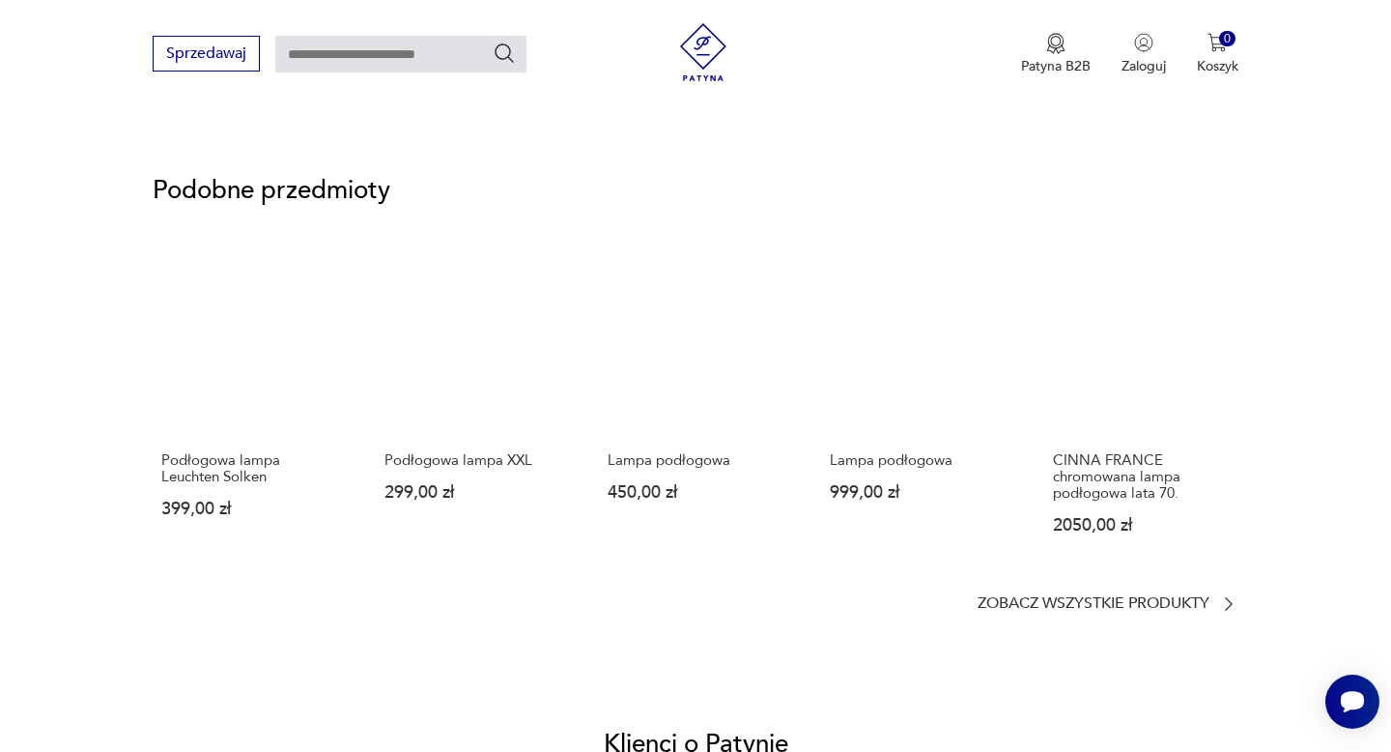
scroll to position [1323, 0]
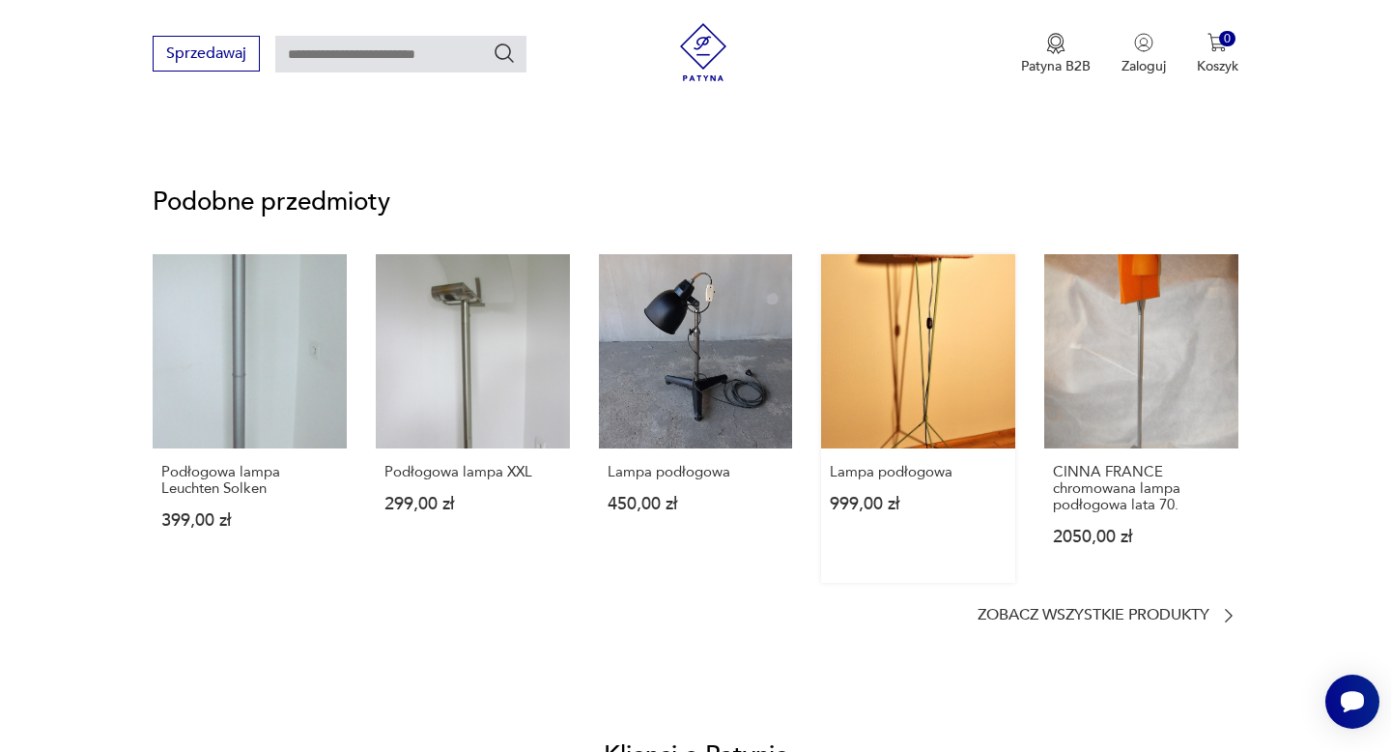
click at [977, 371] on link "Lampa podłogowa 999,00 zł" at bounding box center [918, 418] width 194 height 328
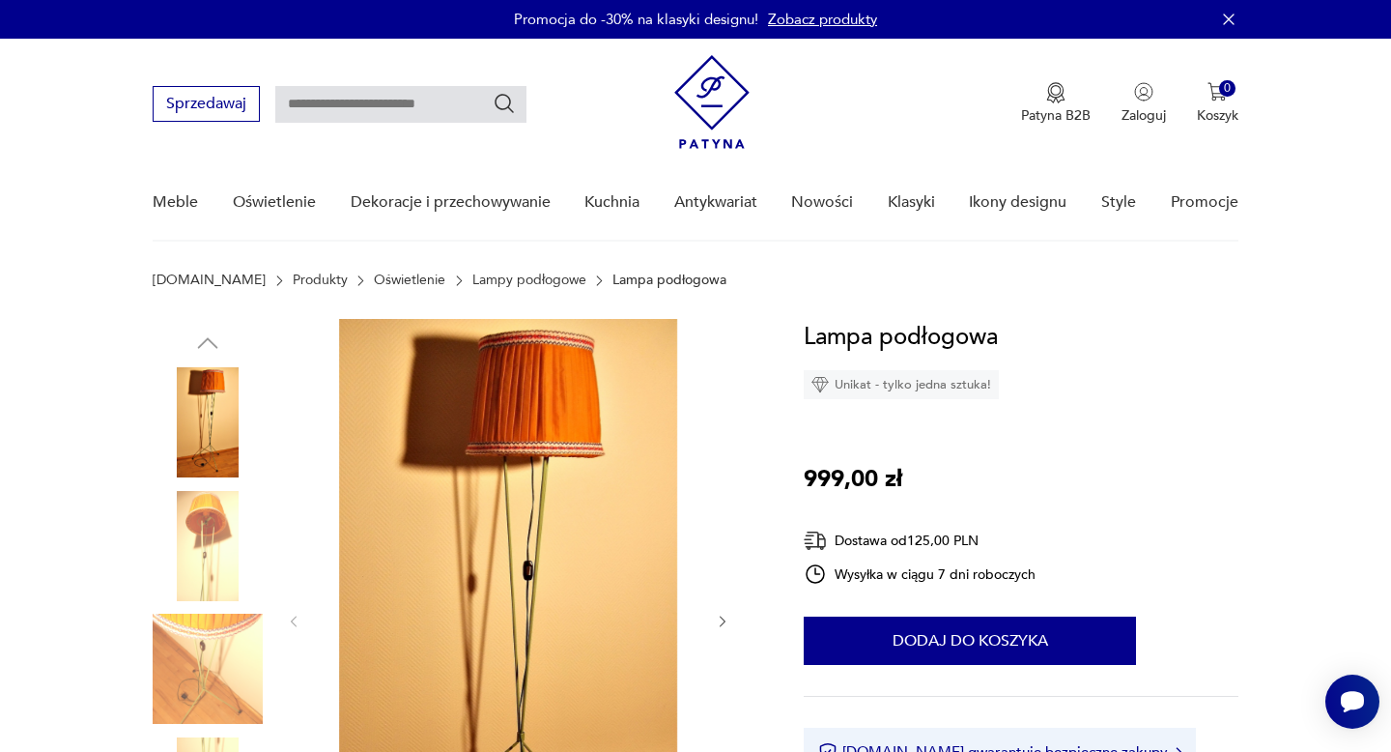
click at [472, 280] on link "Lampy podłogowe" at bounding box center [529, 279] width 114 height 15
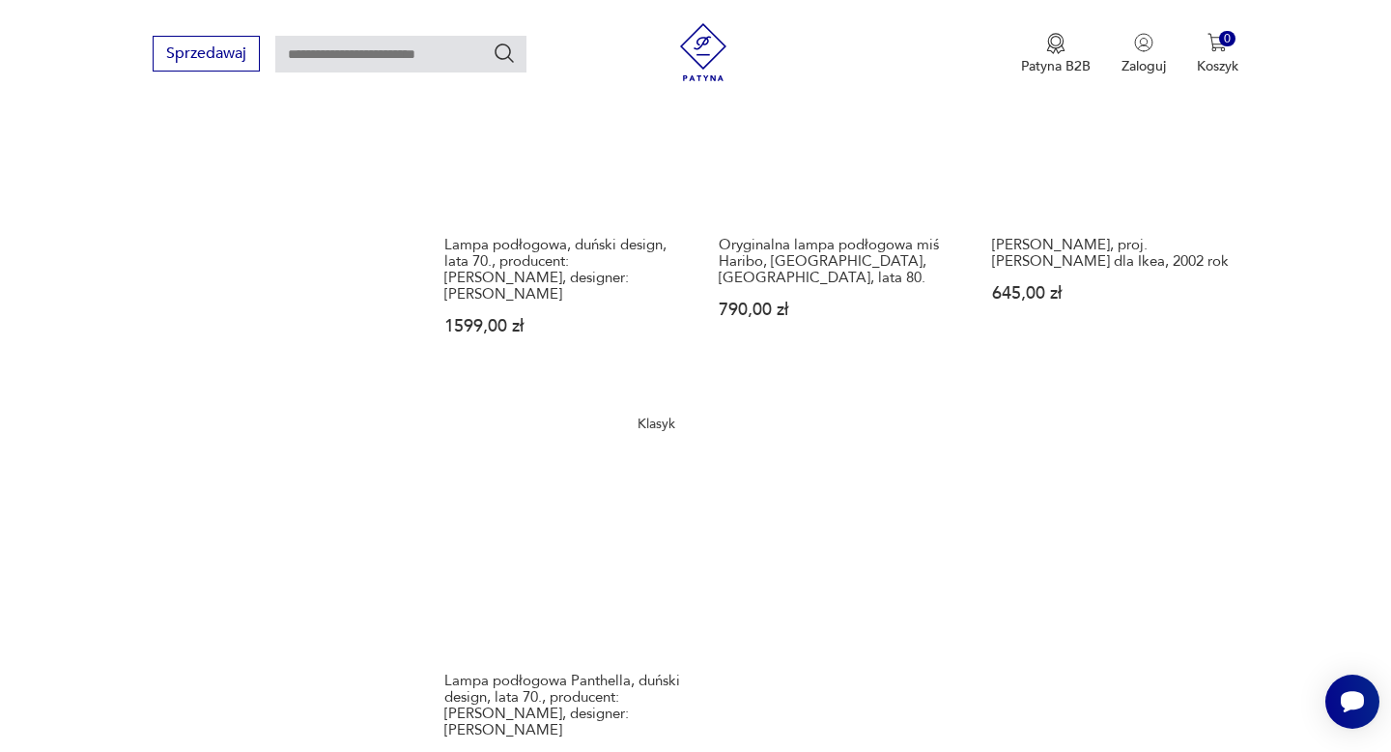
scroll to position [2741, 0]
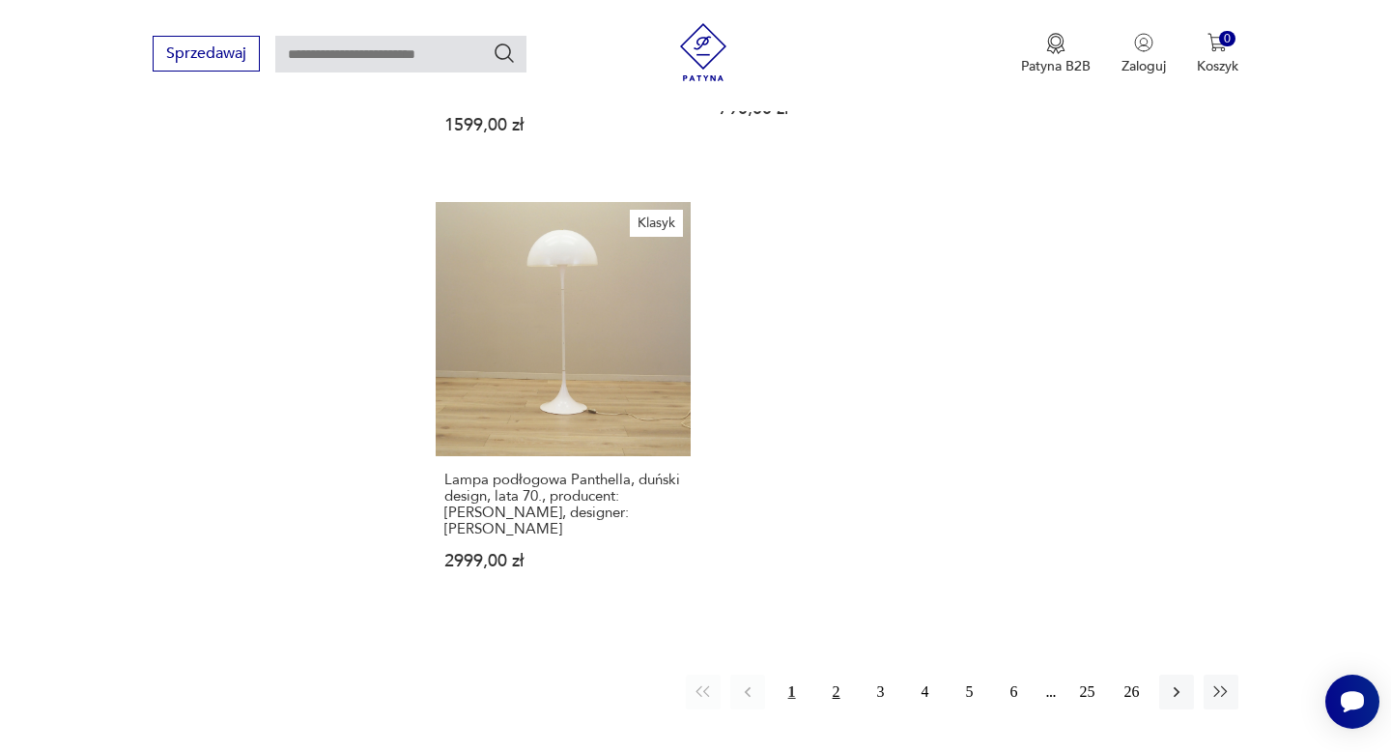
click at [837, 674] on button "2" at bounding box center [836, 691] width 35 height 35
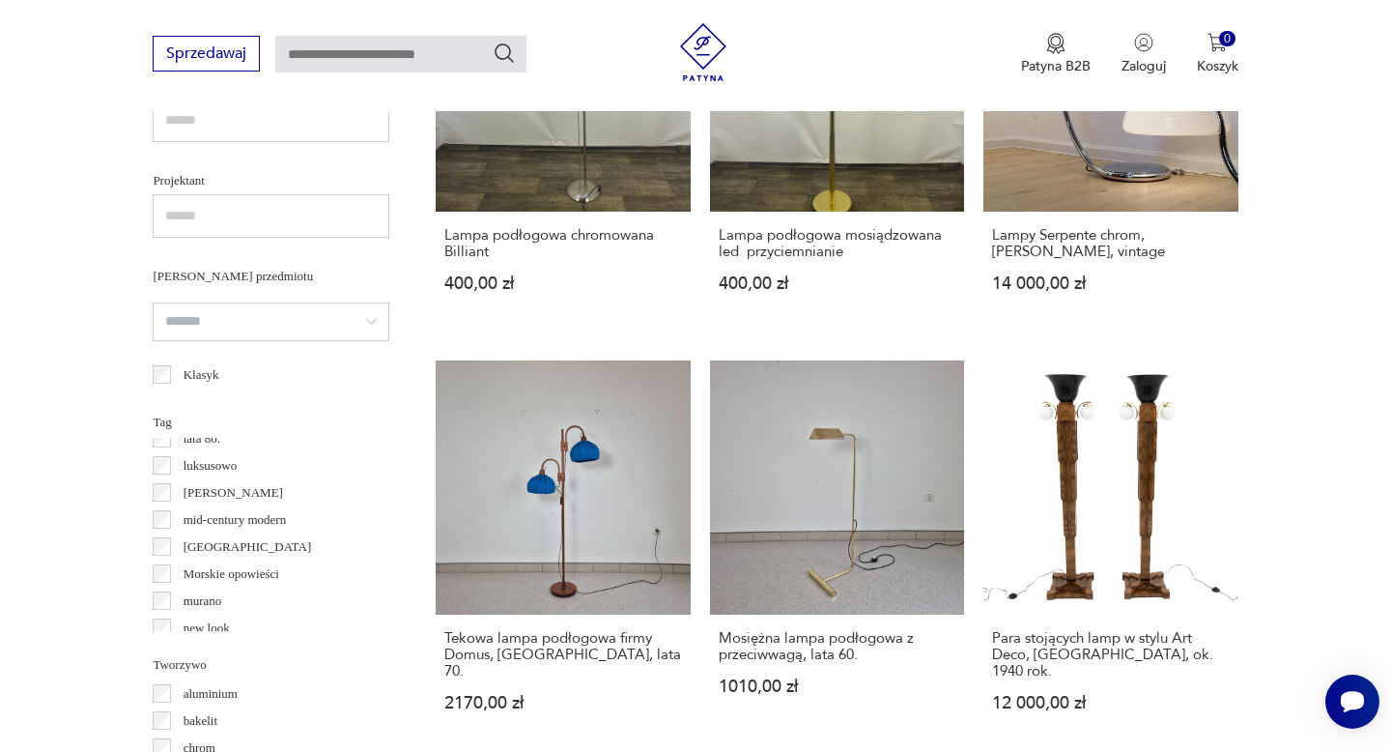
scroll to position [727, 0]
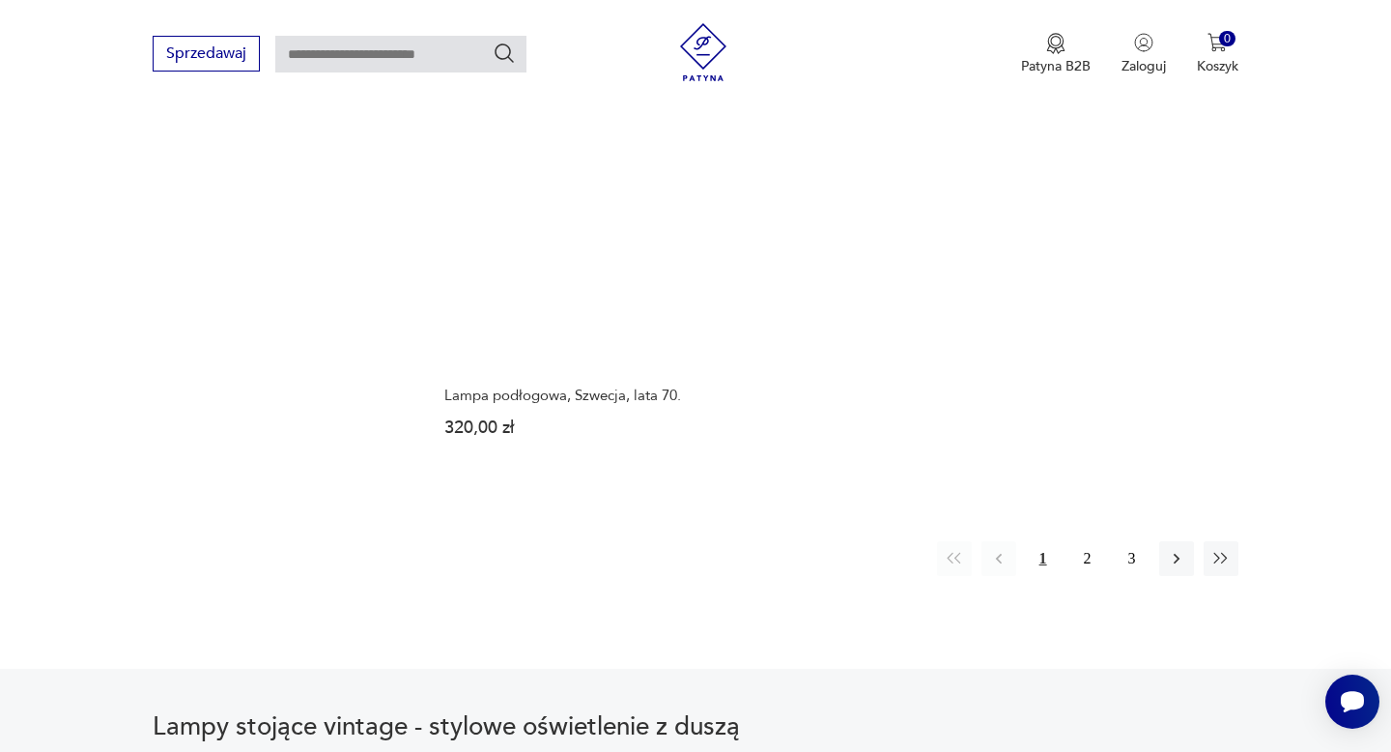
scroll to position [2893, 0]
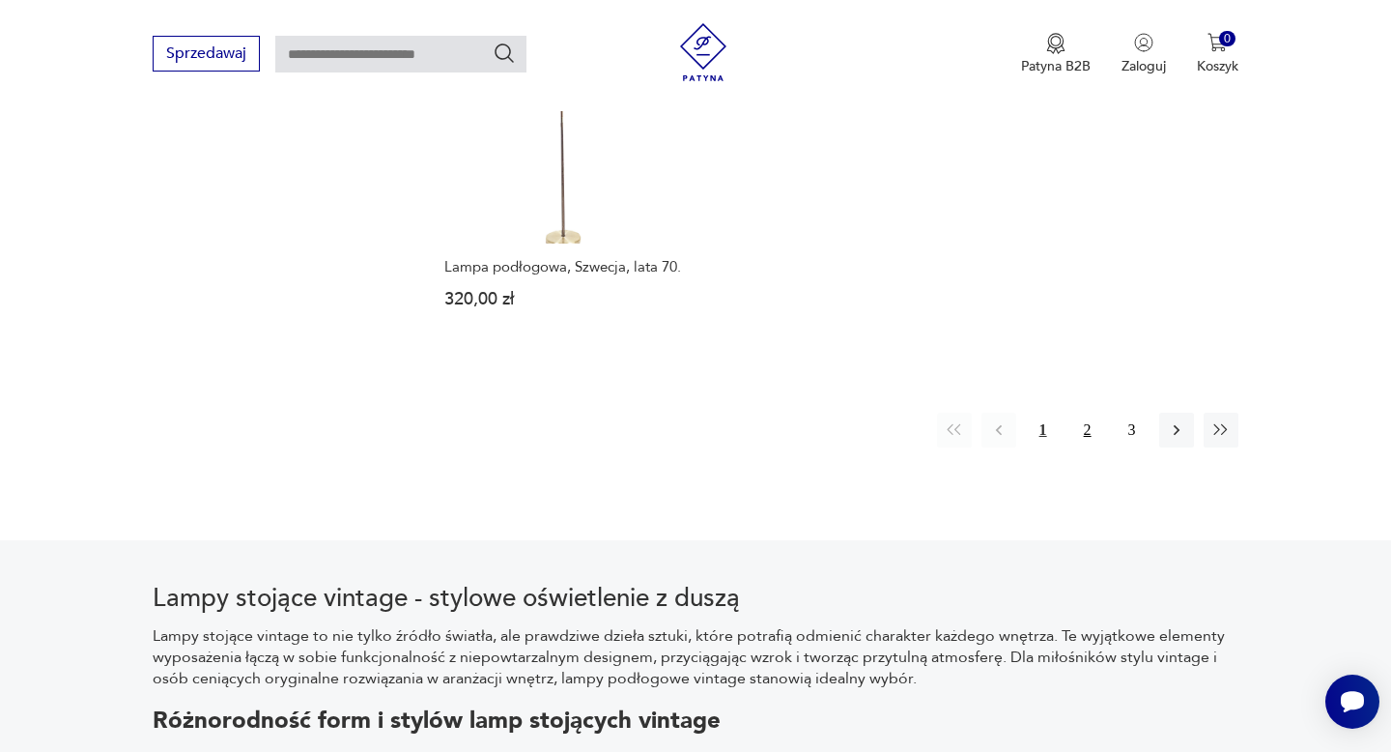
click at [1085, 431] on button "2" at bounding box center [1087, 430] width 35 height 35
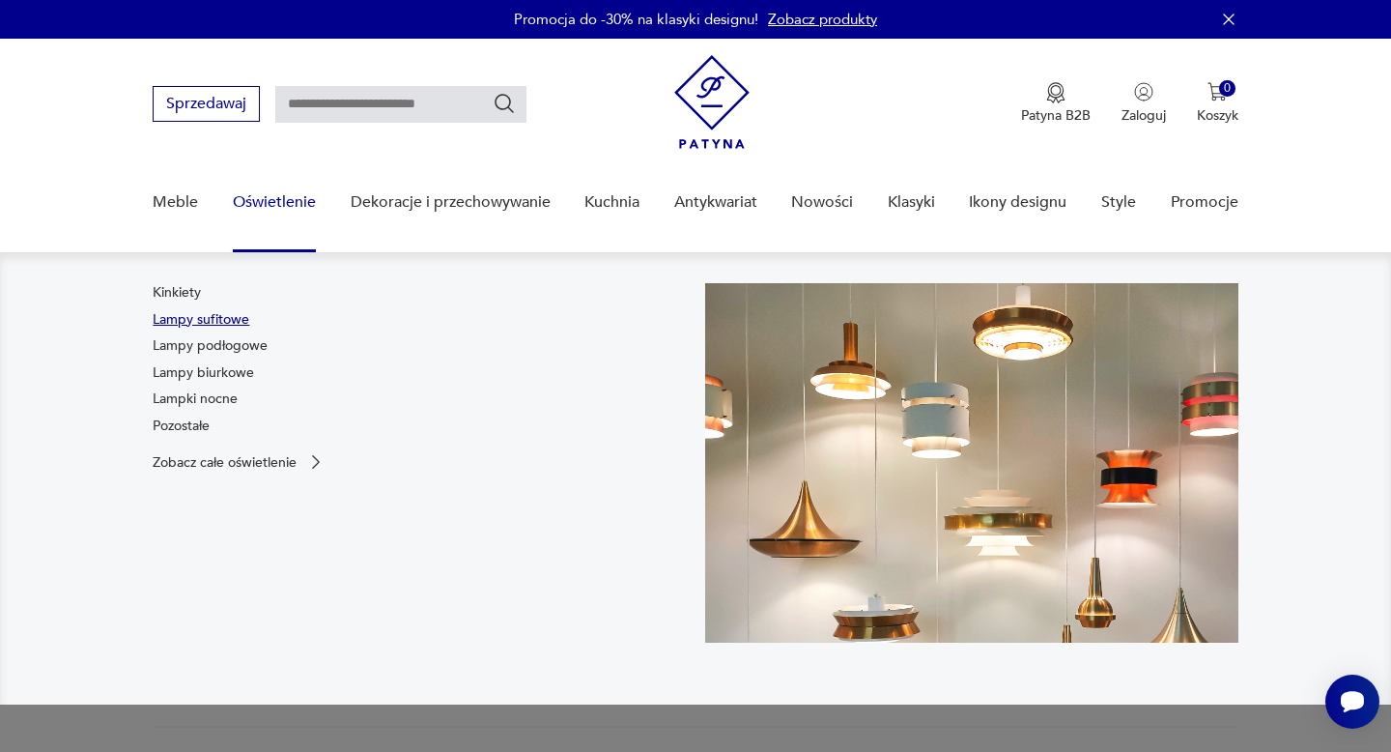
click at [211, 321] on link "Lampy sufitowe" at bounding box center [201, 319] width 97 height 19
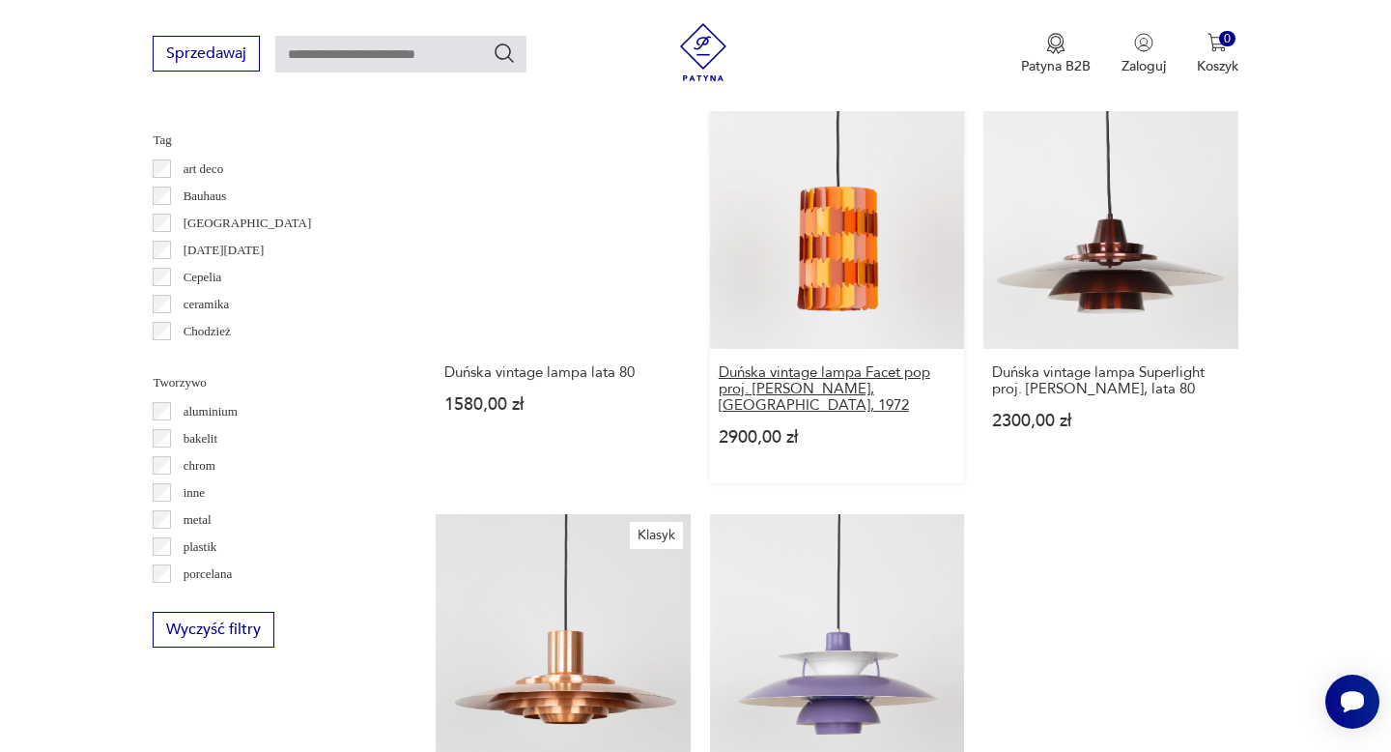
scroll to position [1734, 0]
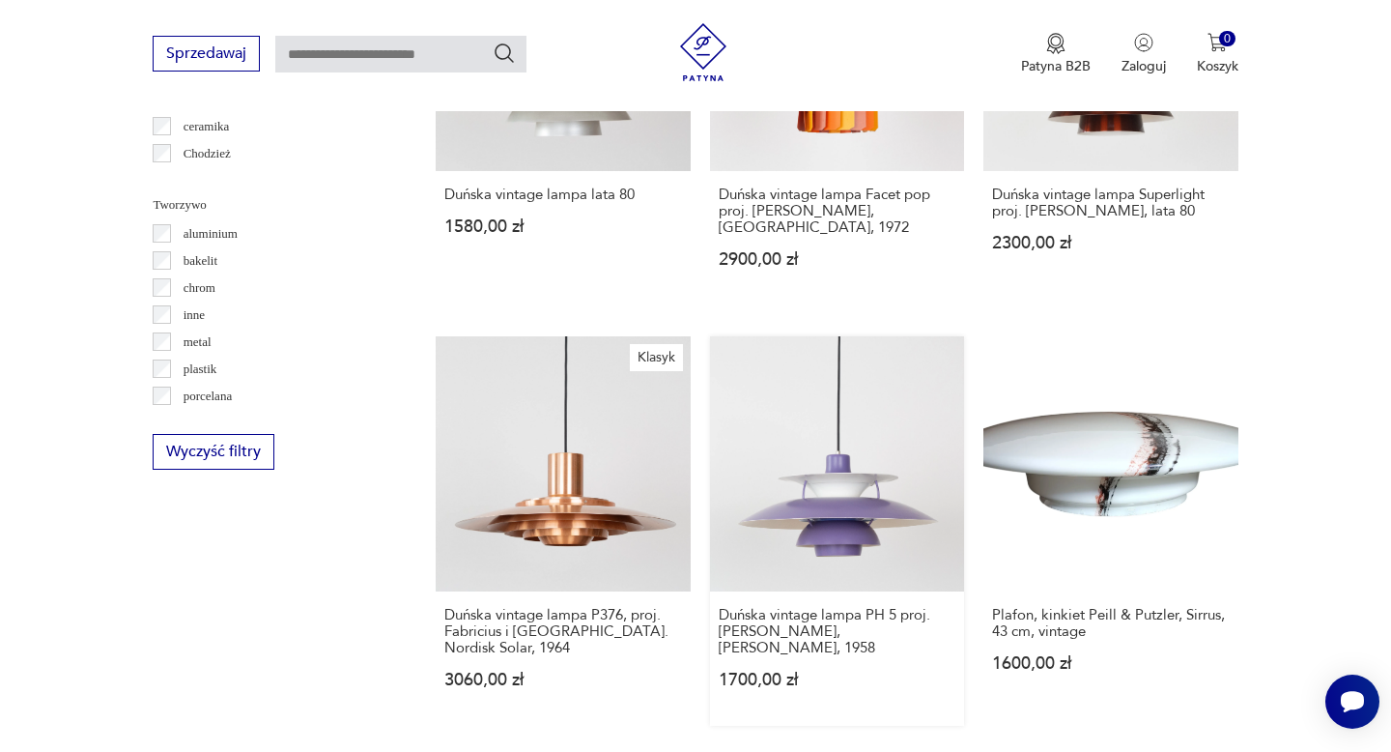
click at [932, 569] on link "Duńska vintage lampa PH 5 proj. Poul Henningsen, Louis Poulsen, 1958 1700,00 zł" at bounding box center [837, 530] width 254 height 388
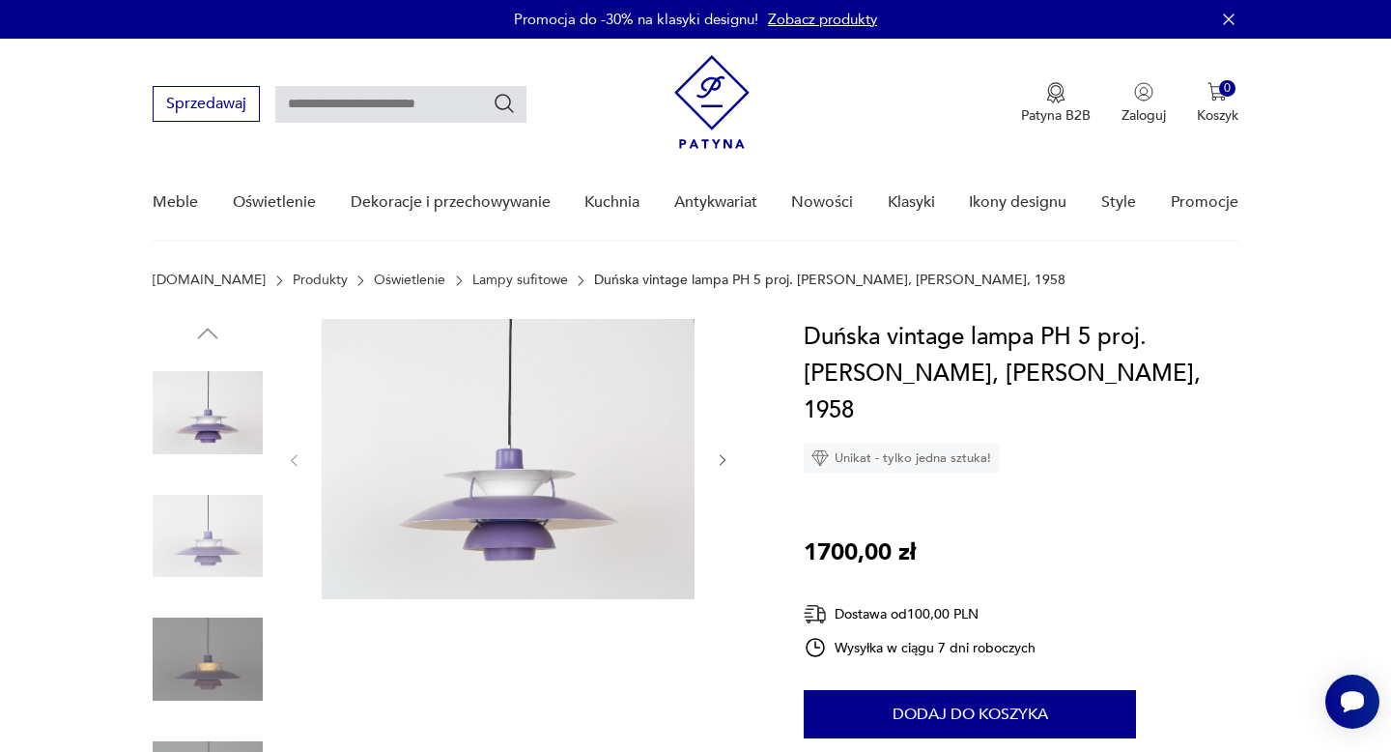
click at [724, 460] on icon "button" at bounding box center [723, 461] width 6 height 12
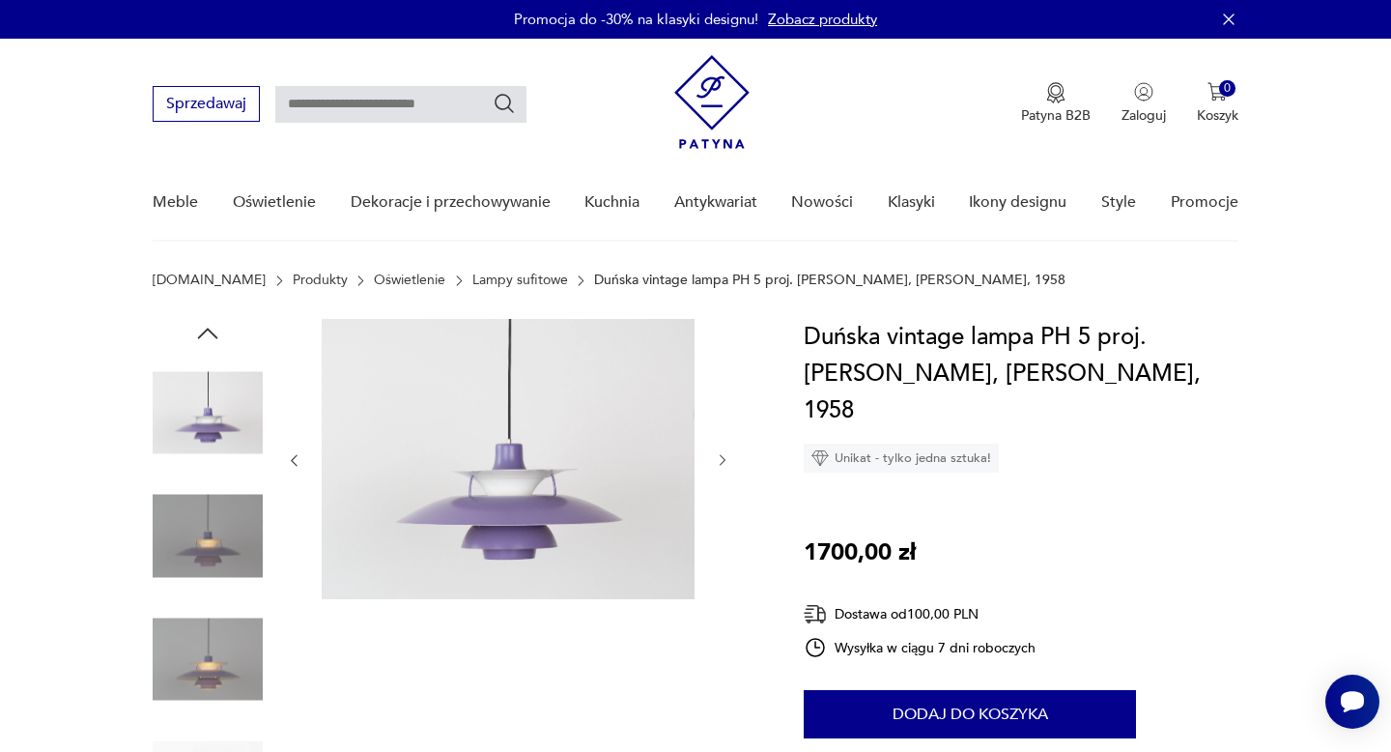
click at [724, 460] on icon "button" at bounding box center [723, 461] width 6 height 12
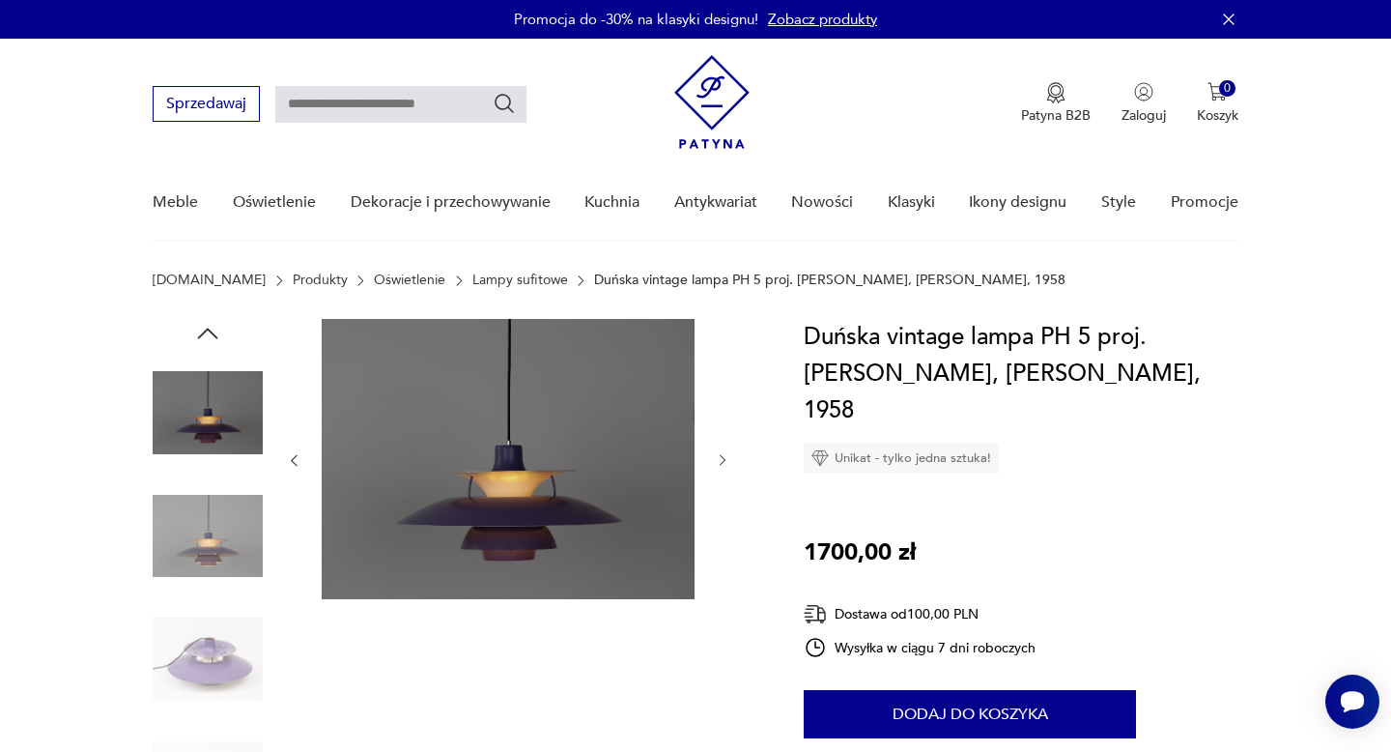
click at [724, 460] on icon "button" at bounding box center [723, 461] width 6 height 12
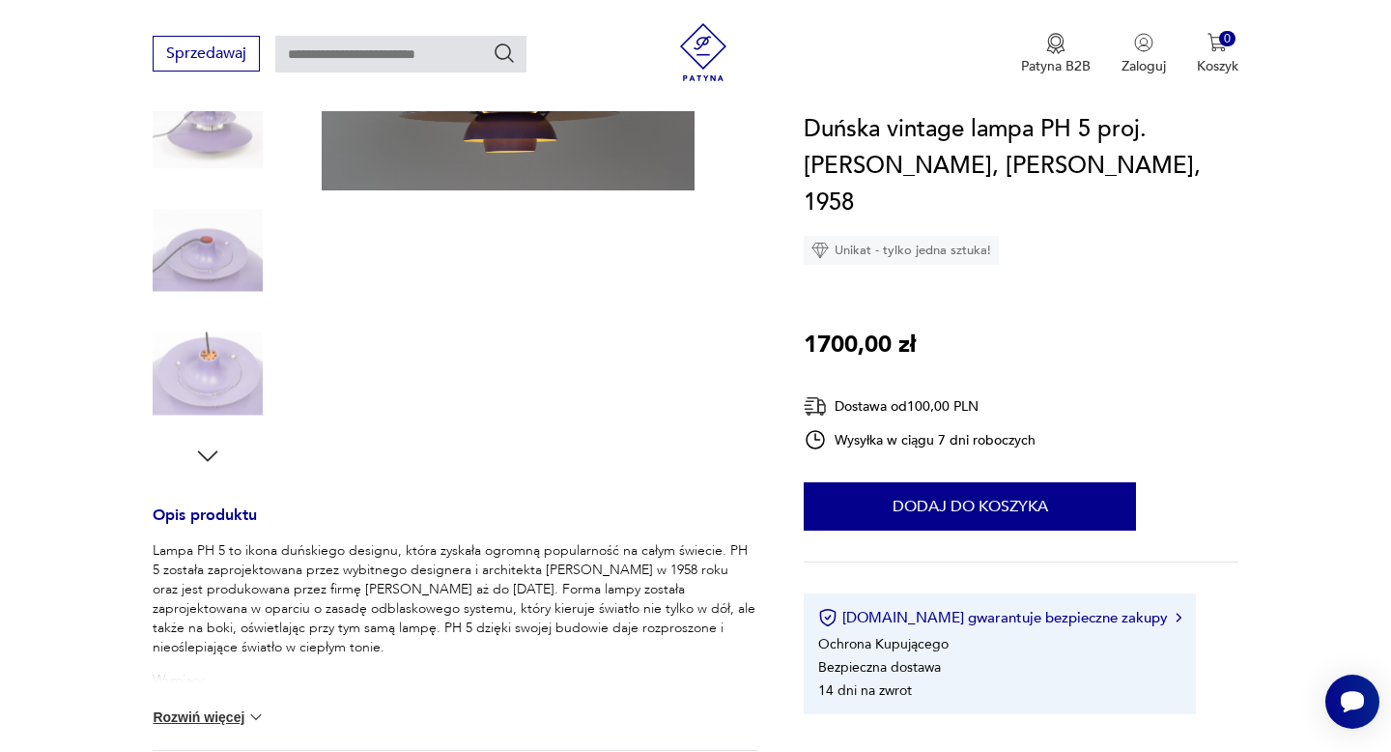
scroll to position [591, 0]
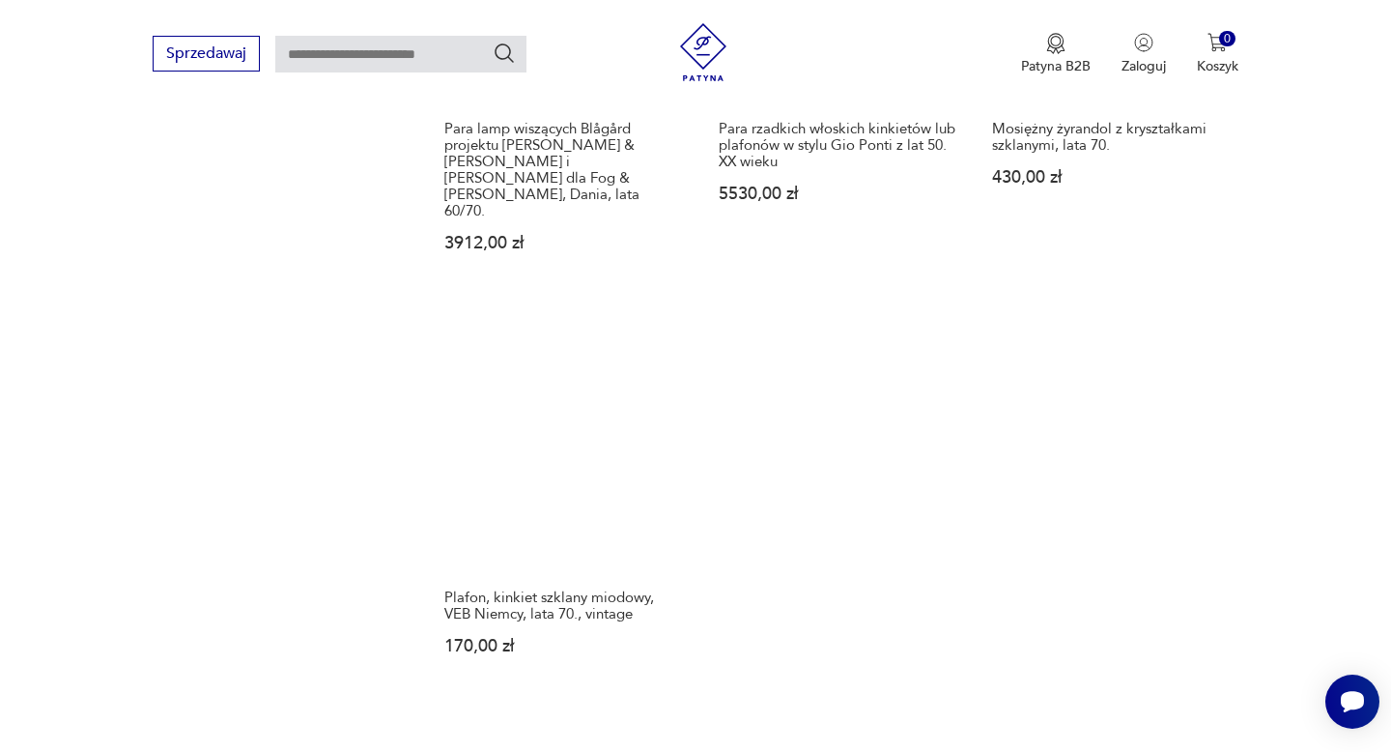
scroll to position [2787, 0]
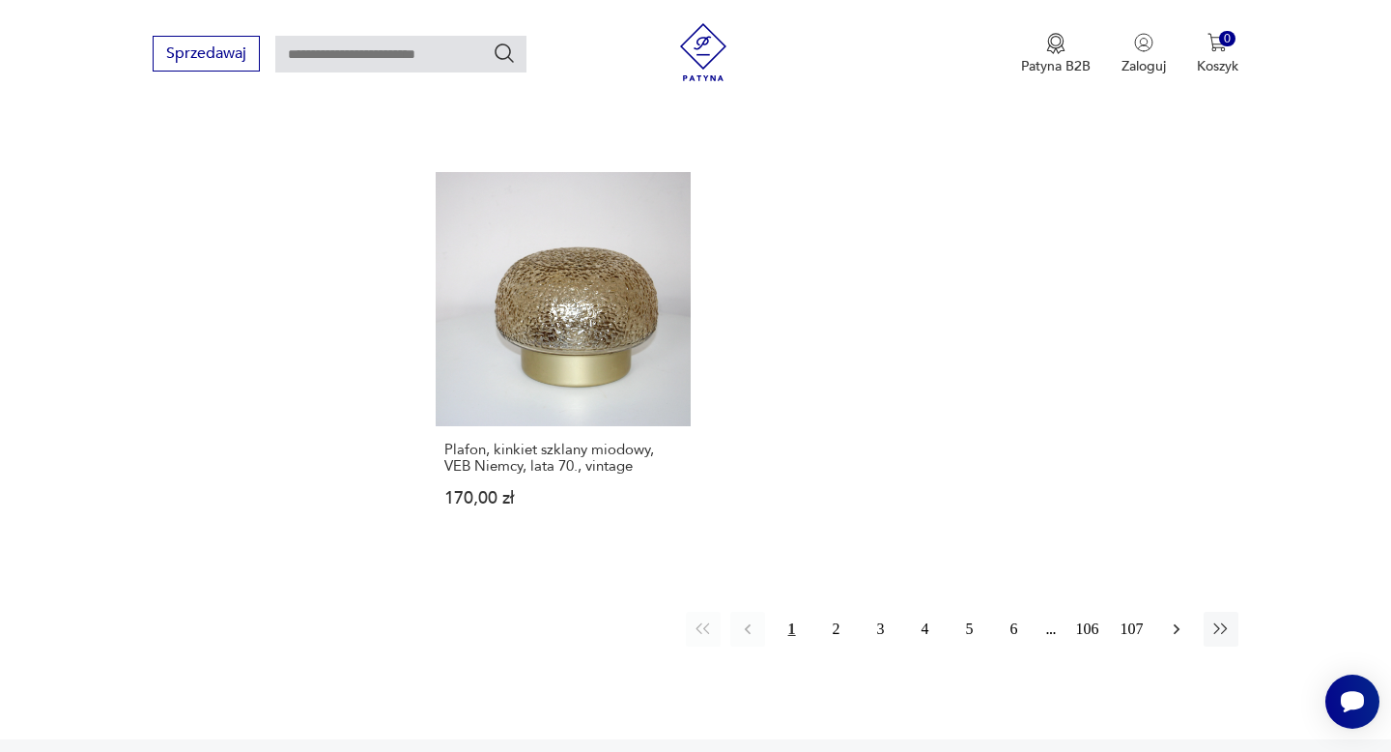
click at [1171, 619] on icon "button" at bounding box center [1176, 628] width 19 height 19
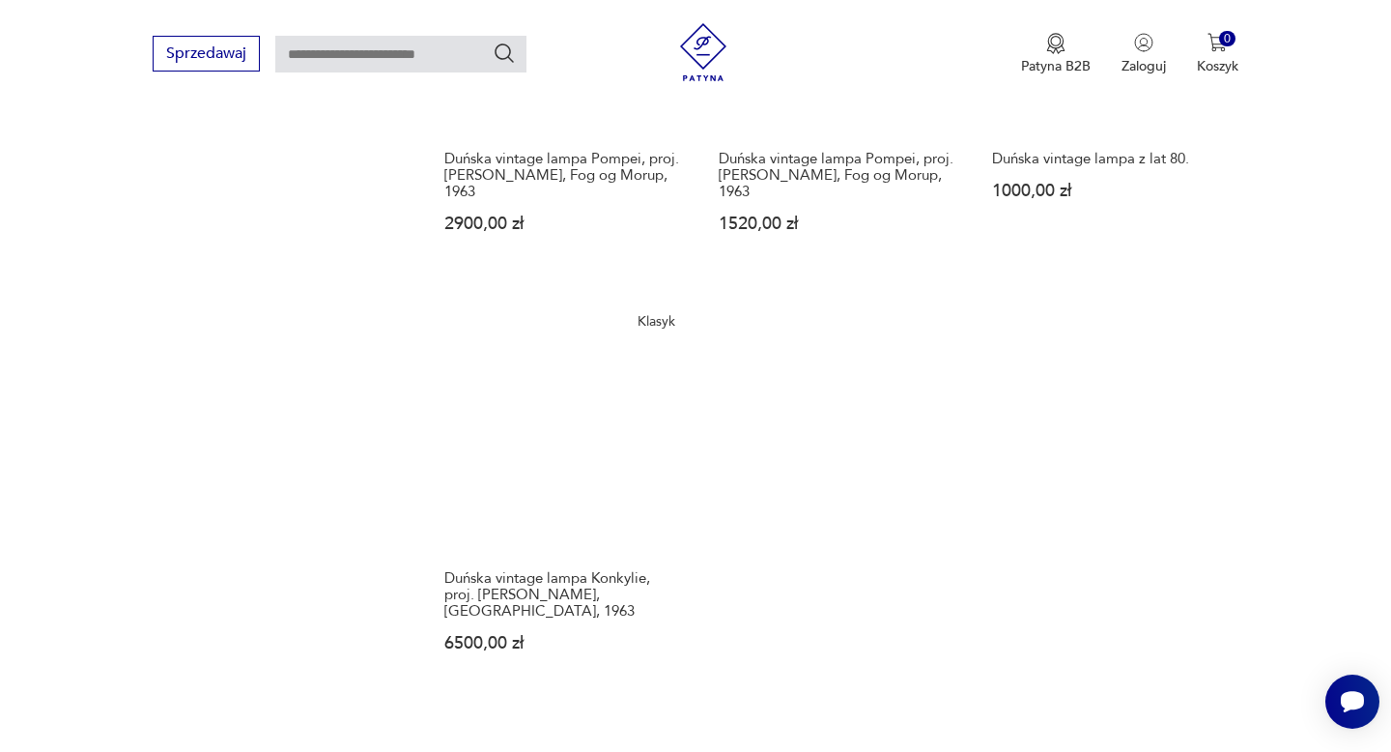
scroll to position [2665, 0]
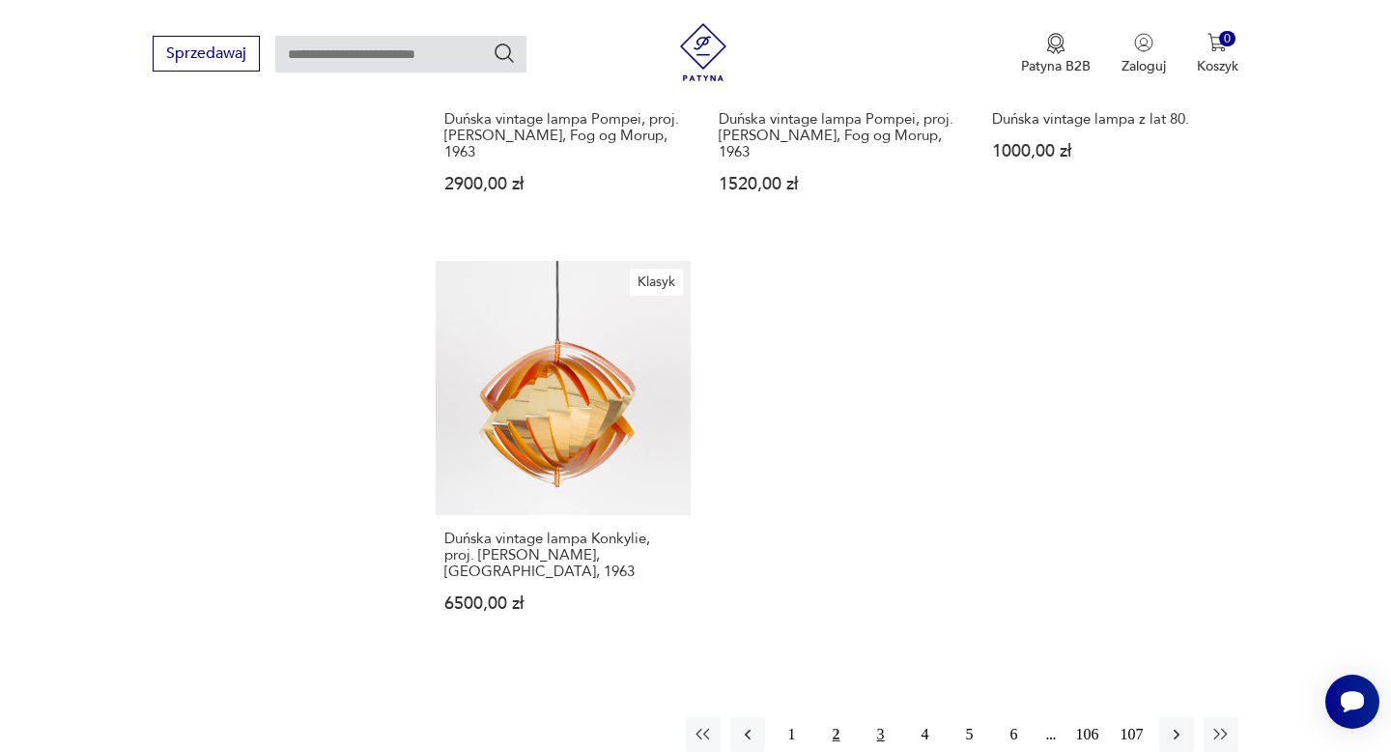
click at [877, 717] on button "3" at bounding box center [881, 734] width 35 height 35
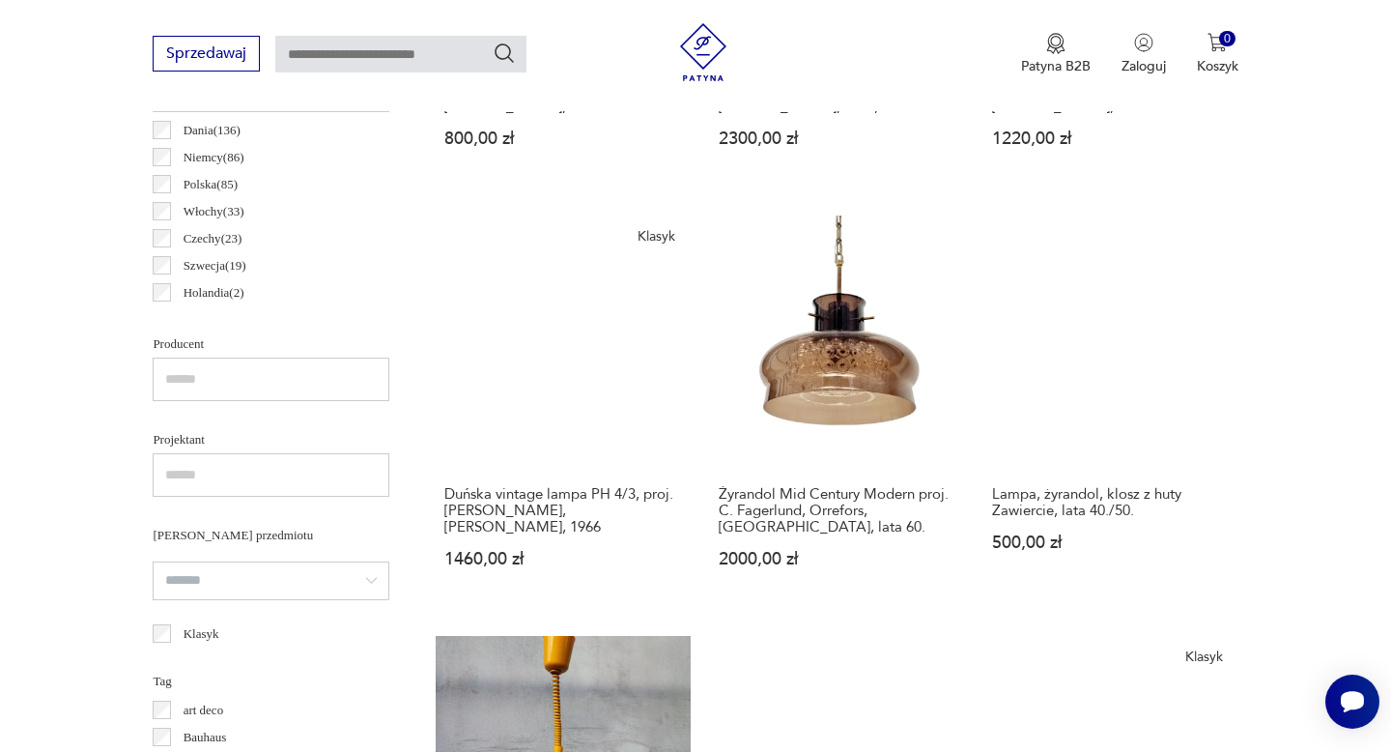
scroll to position [1025, 0]
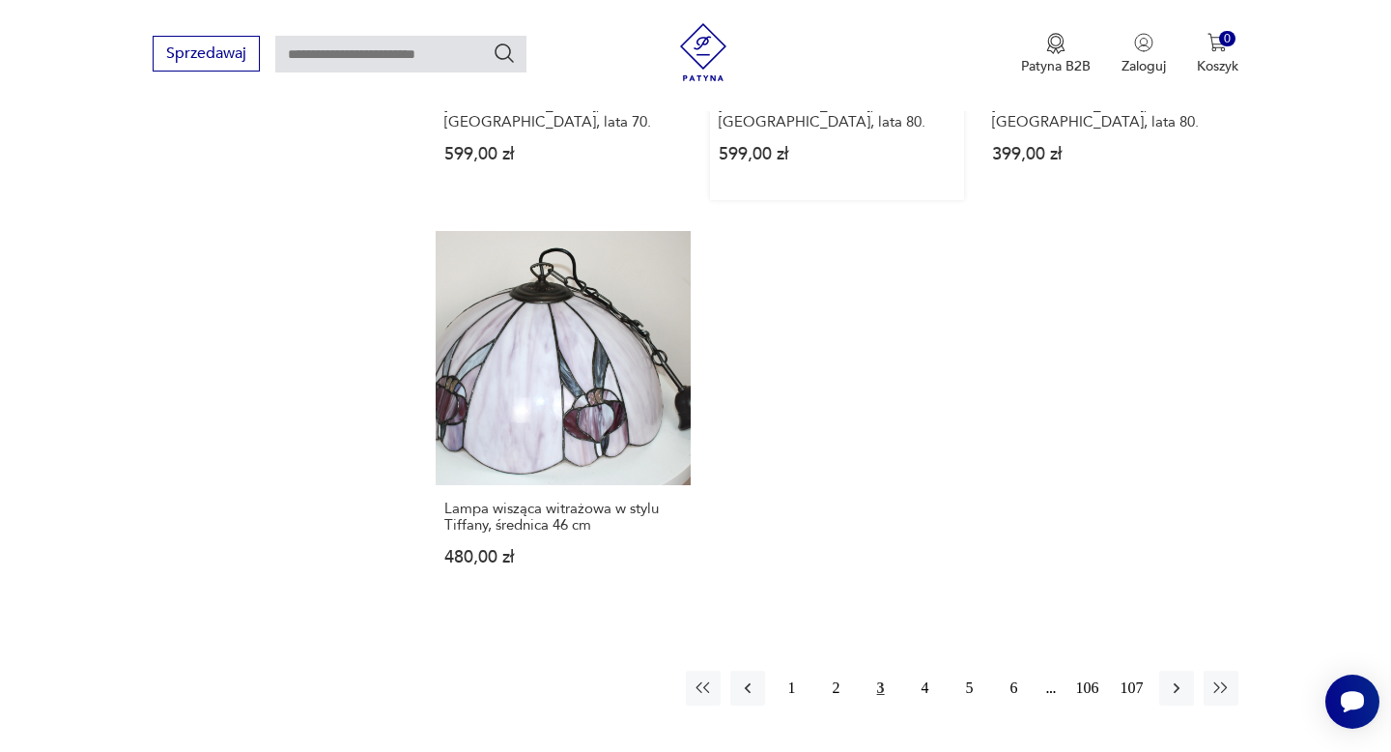
scroll to position [2688, 0]
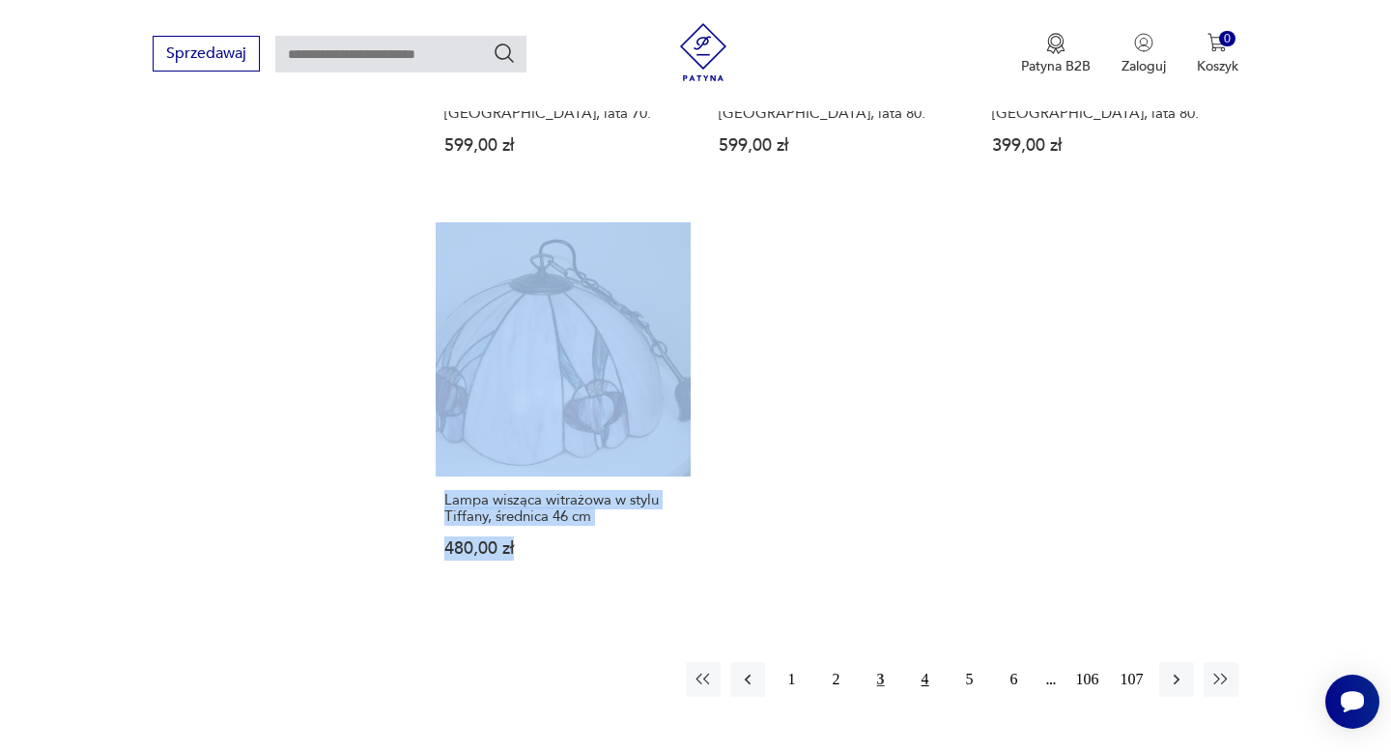
click at [930, 662] on button "4" at bounding box center [925, 679] width 35 height 35
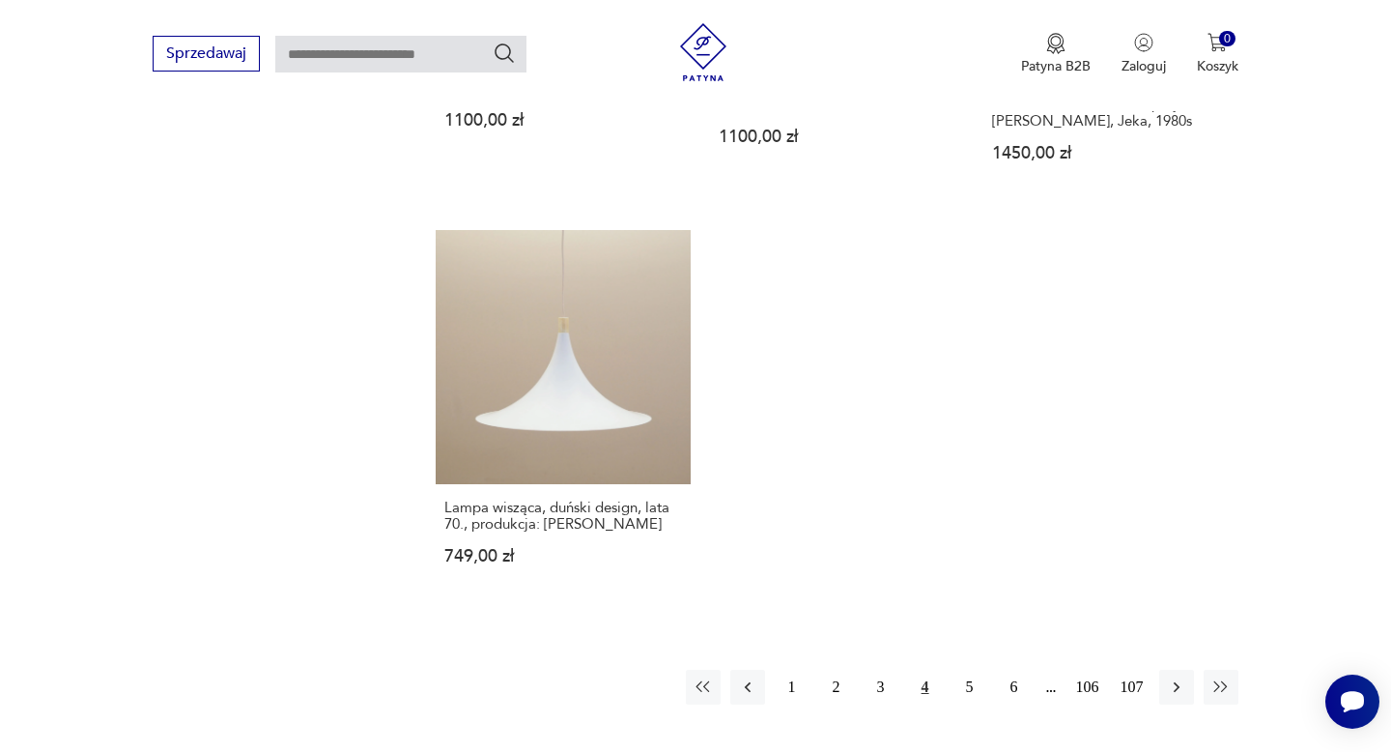
scroll to position [2683, 0]
click at [971, 667] on button "5" at bounding box center [970, 684] width 35 height 35
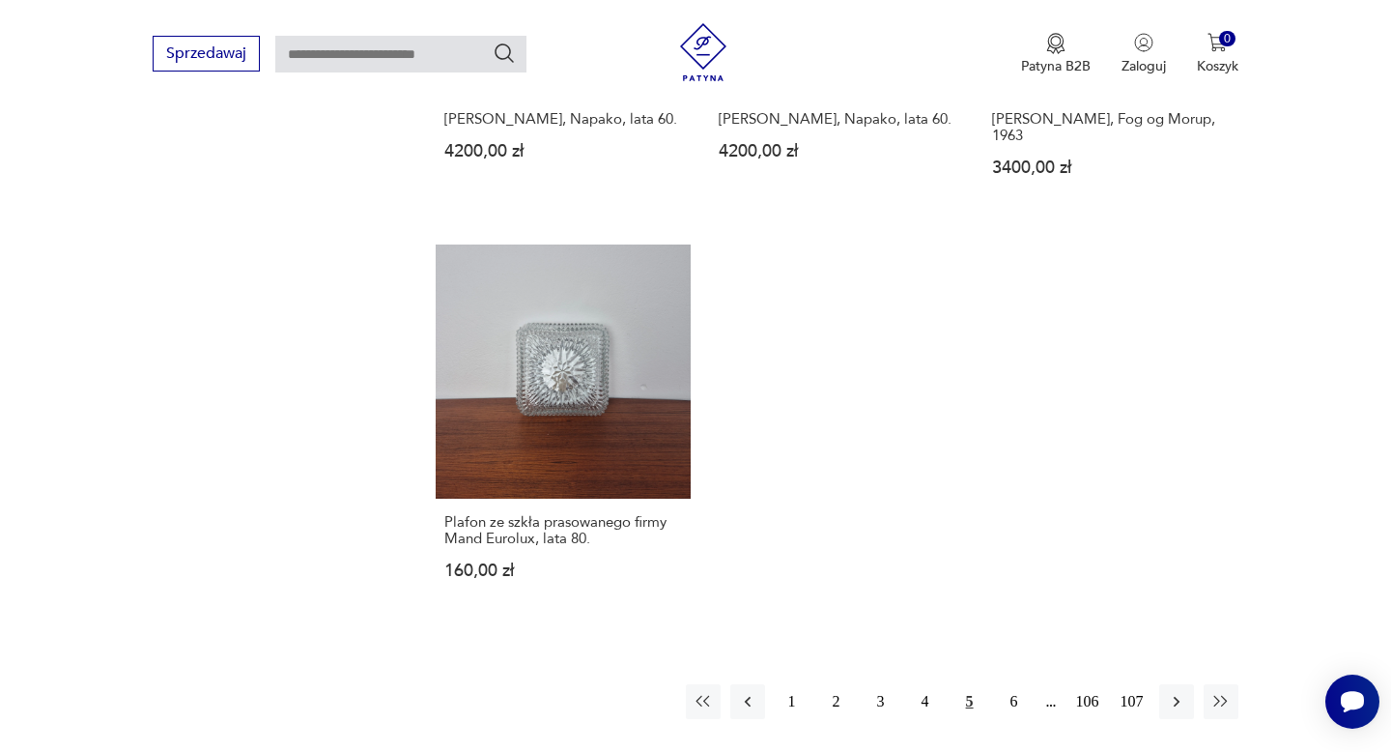
scroll to position [2657, 0]
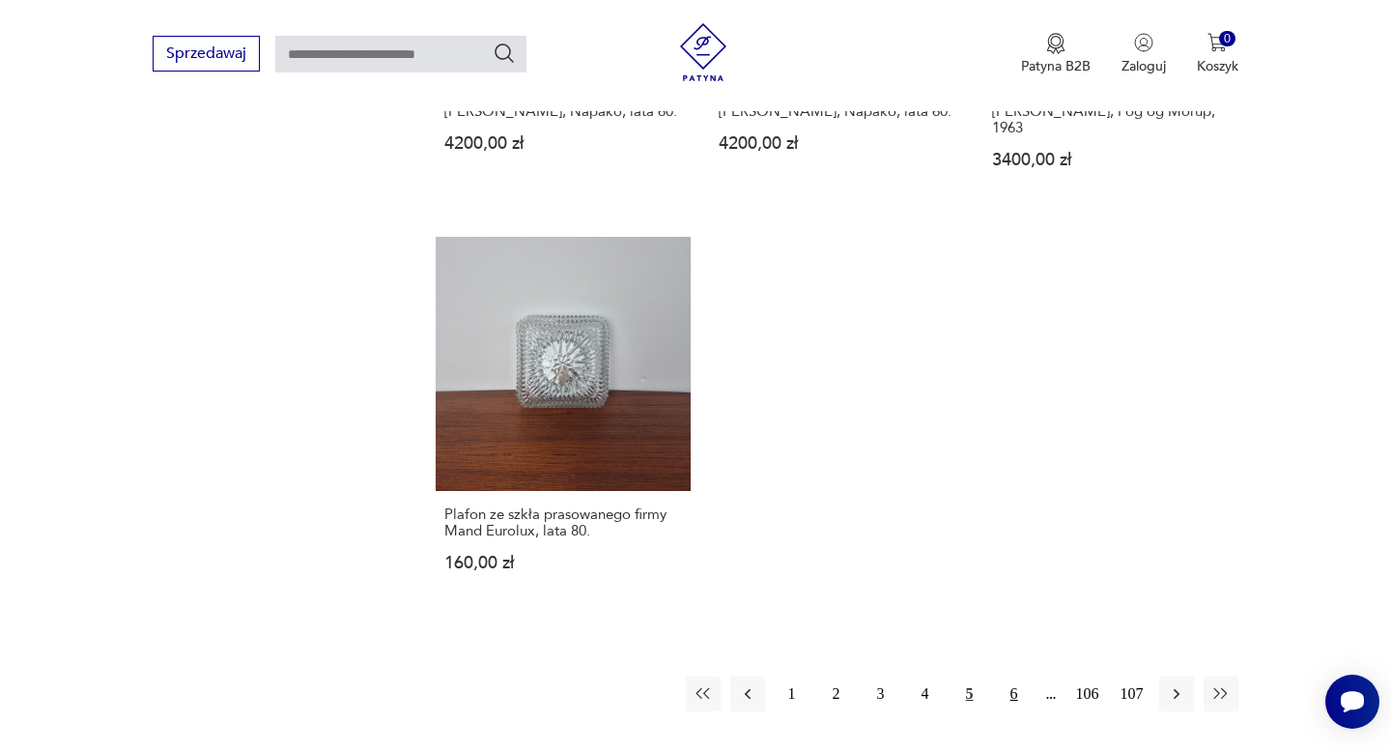
click at [1015, 676] on button "6" at bounding box center [1014, 693] width 35 height 35
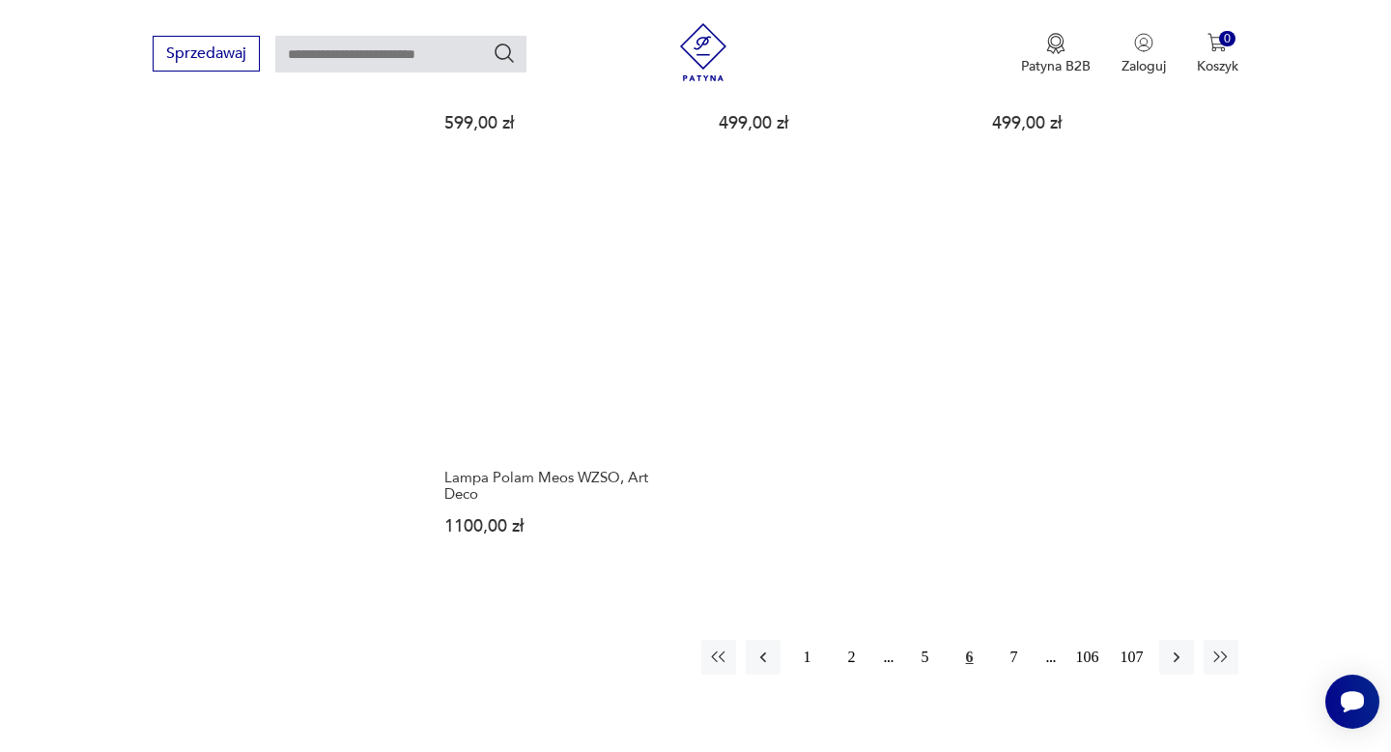
scroll to position [2803, 0]
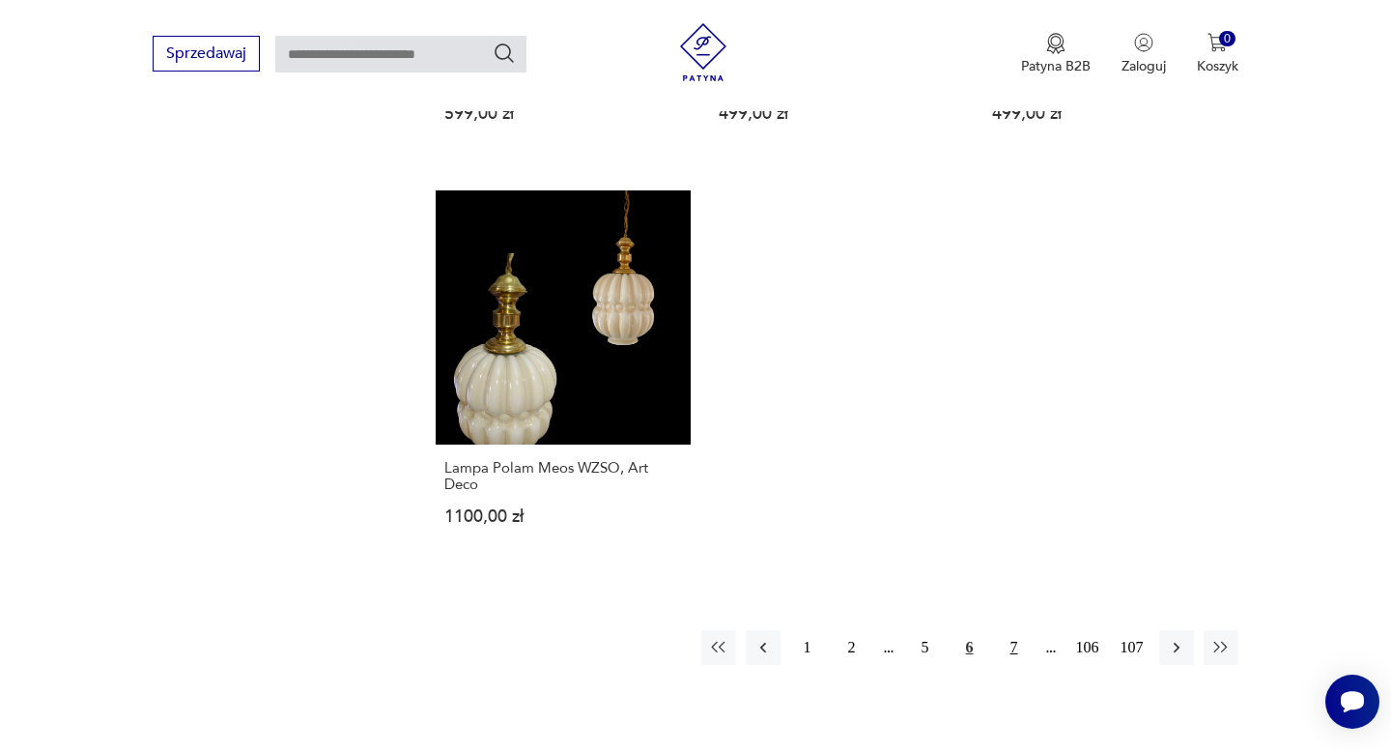
click at [1012, 630] on button "7" at bounding box center [1014, 647] width 35 height 35
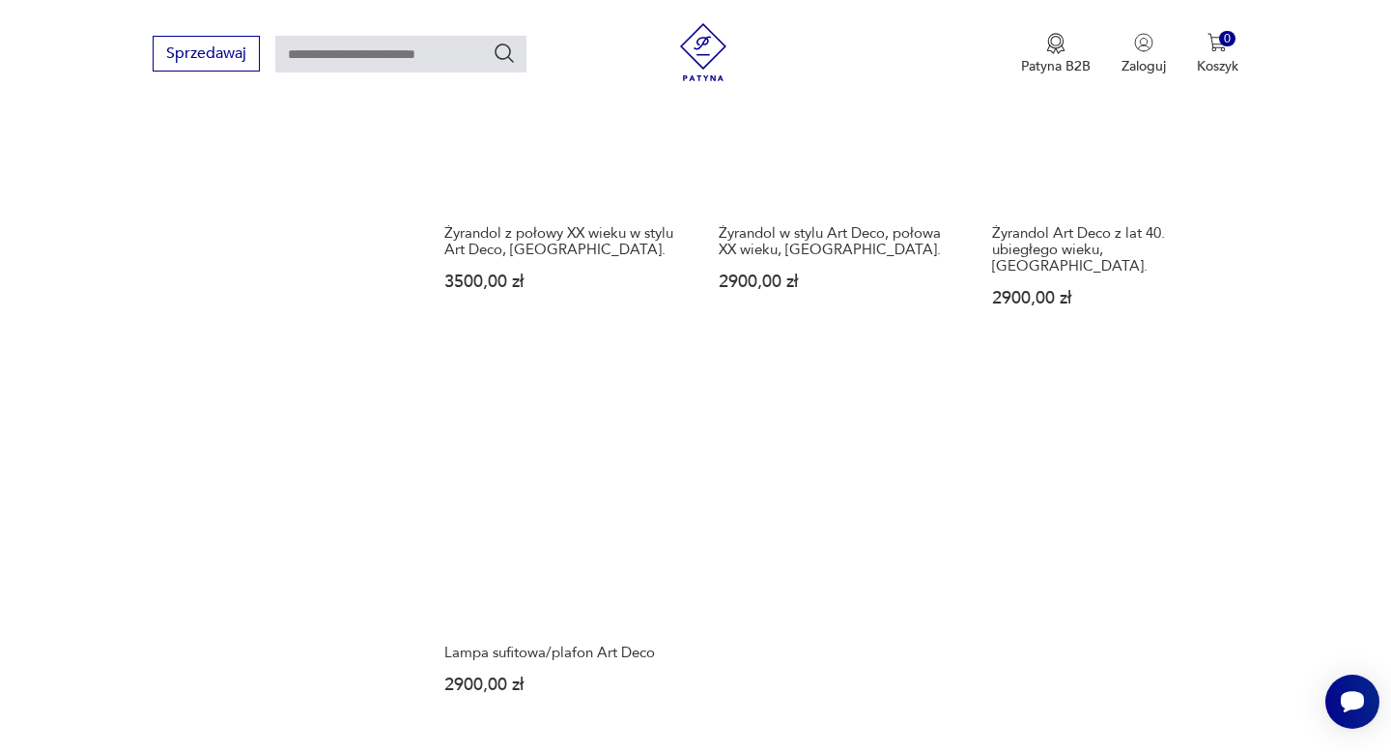
scroll to position [2625, 0]
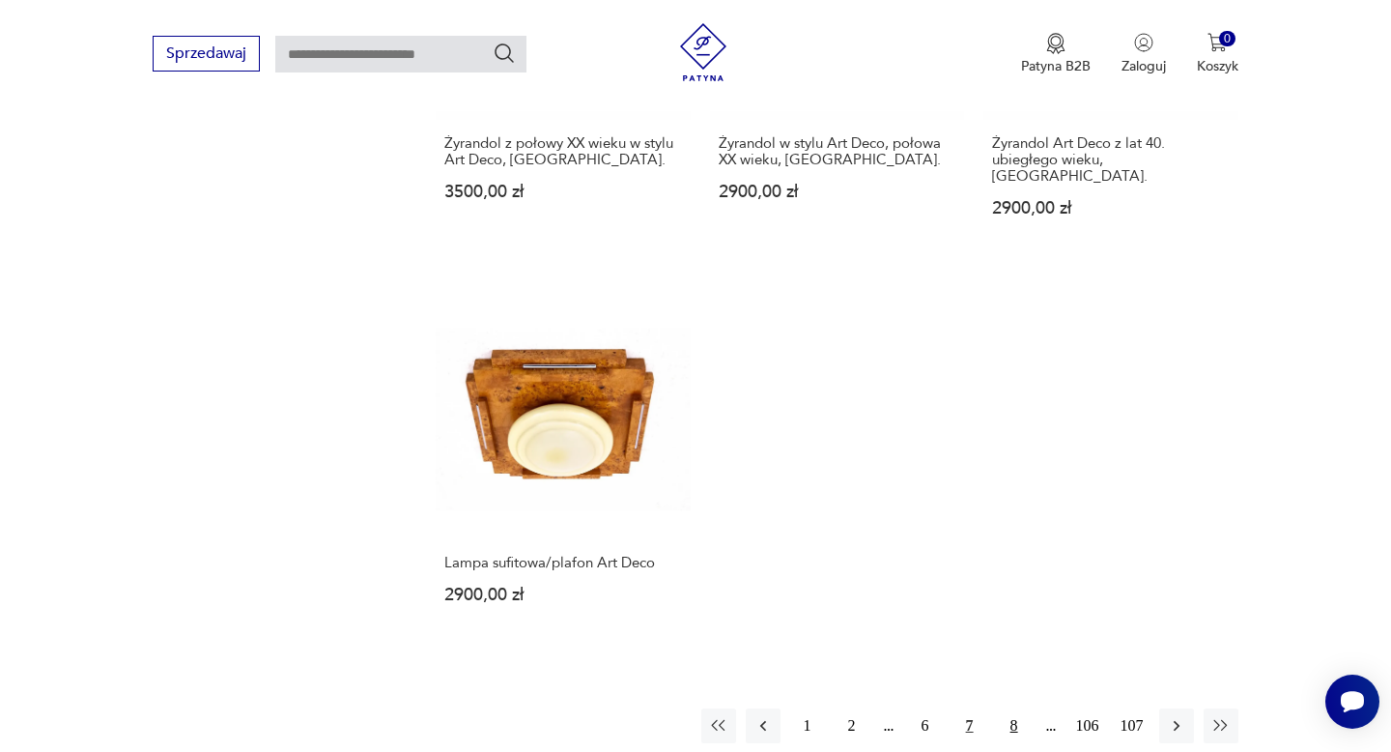
click at [1010, 708] on button "8" at bounding box center [1014, 725] width 35 height 35
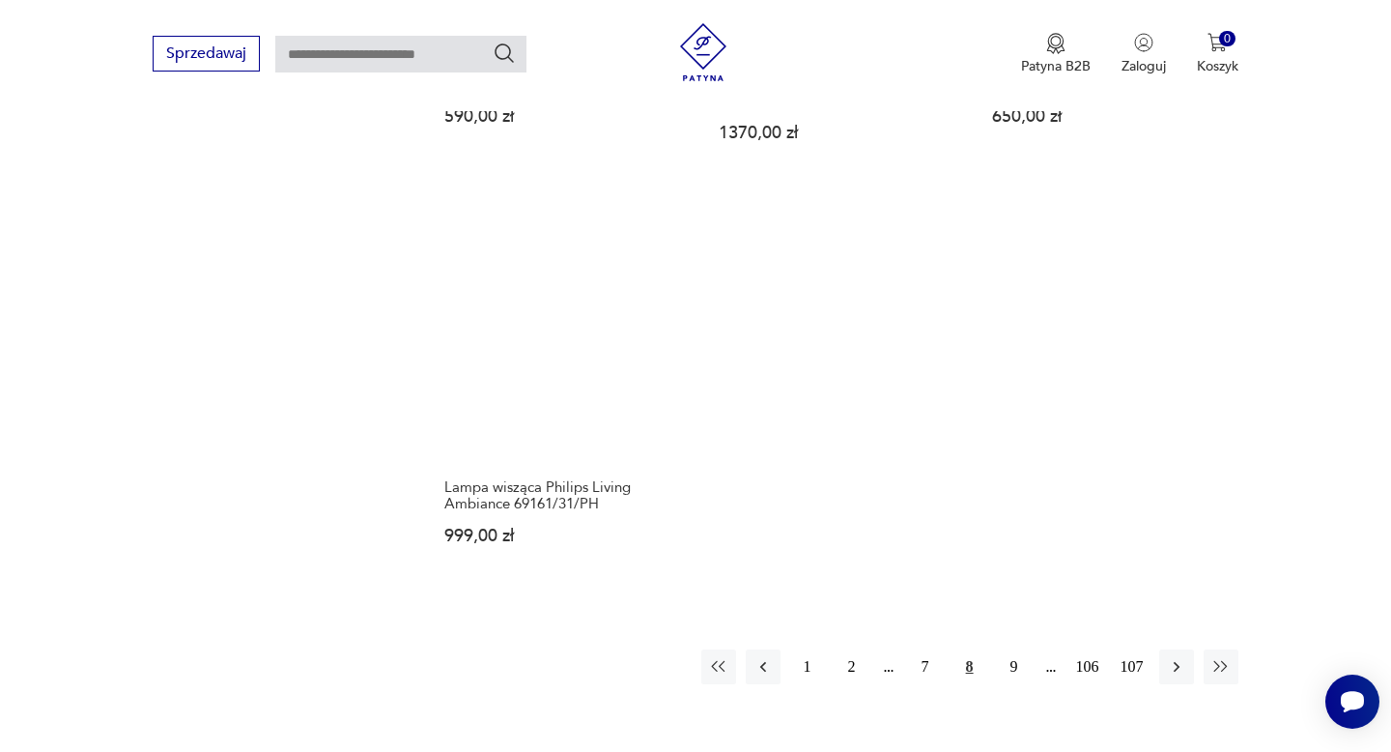
scroll to position [2664, 0]
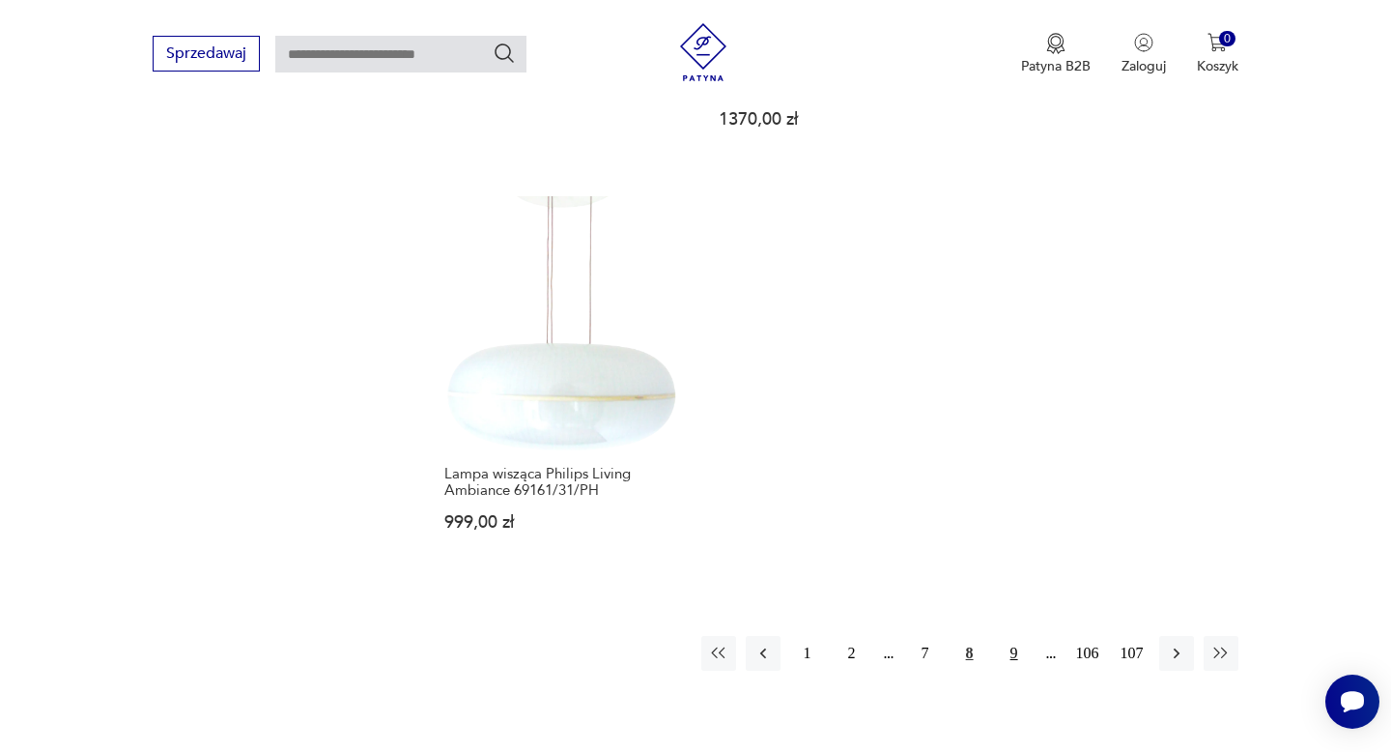
click at [1013, 638] on button "9" at bounding box center [1014, 653] width 35 height 35
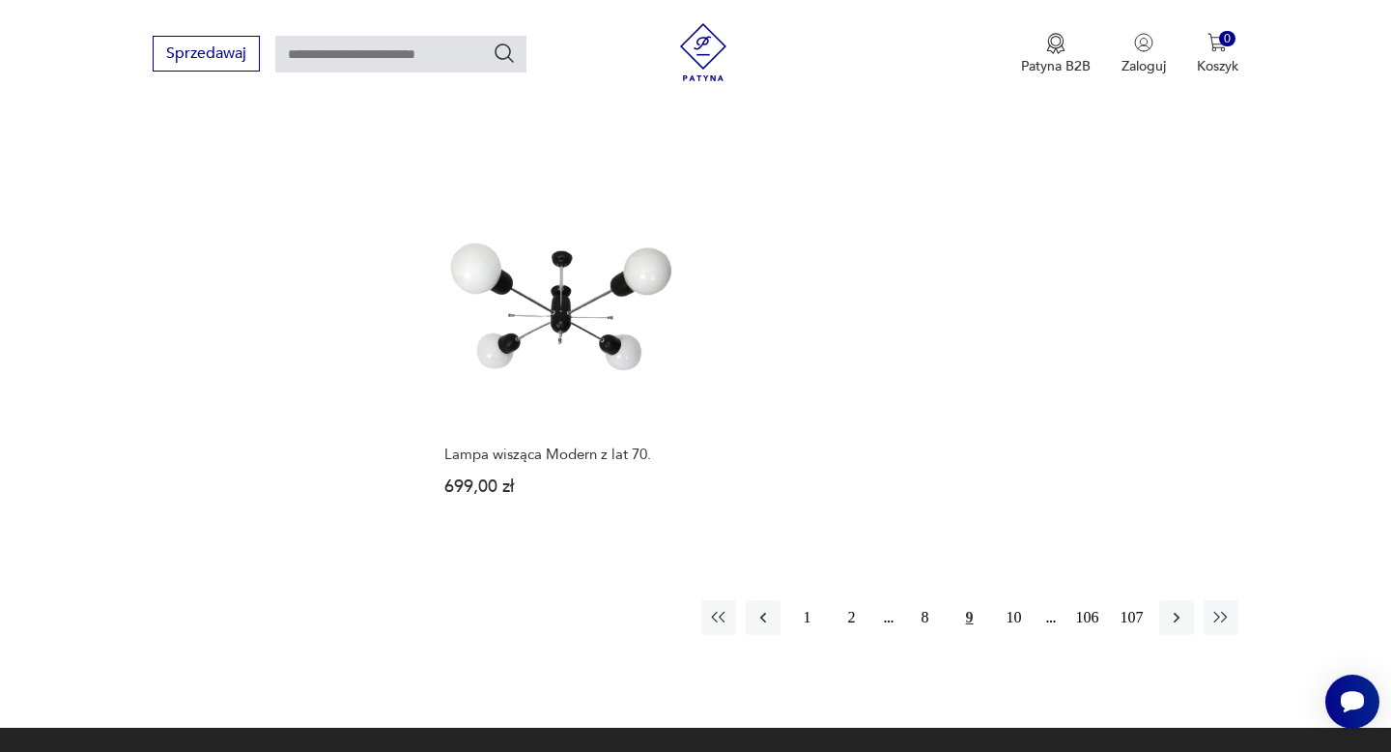
scroll to position [2805, 0]
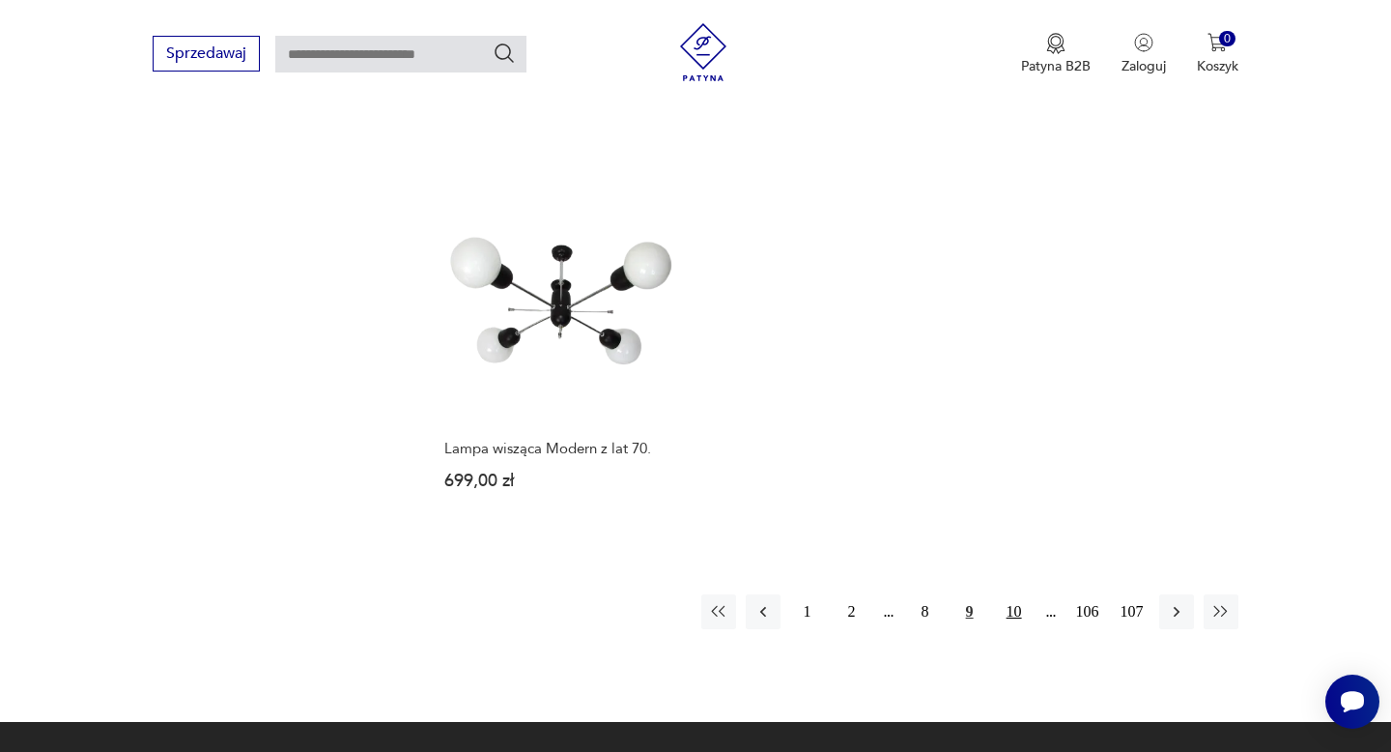
click at [1017, 594] on button "10" at bounding box center [1014, 611] width 35 height 35
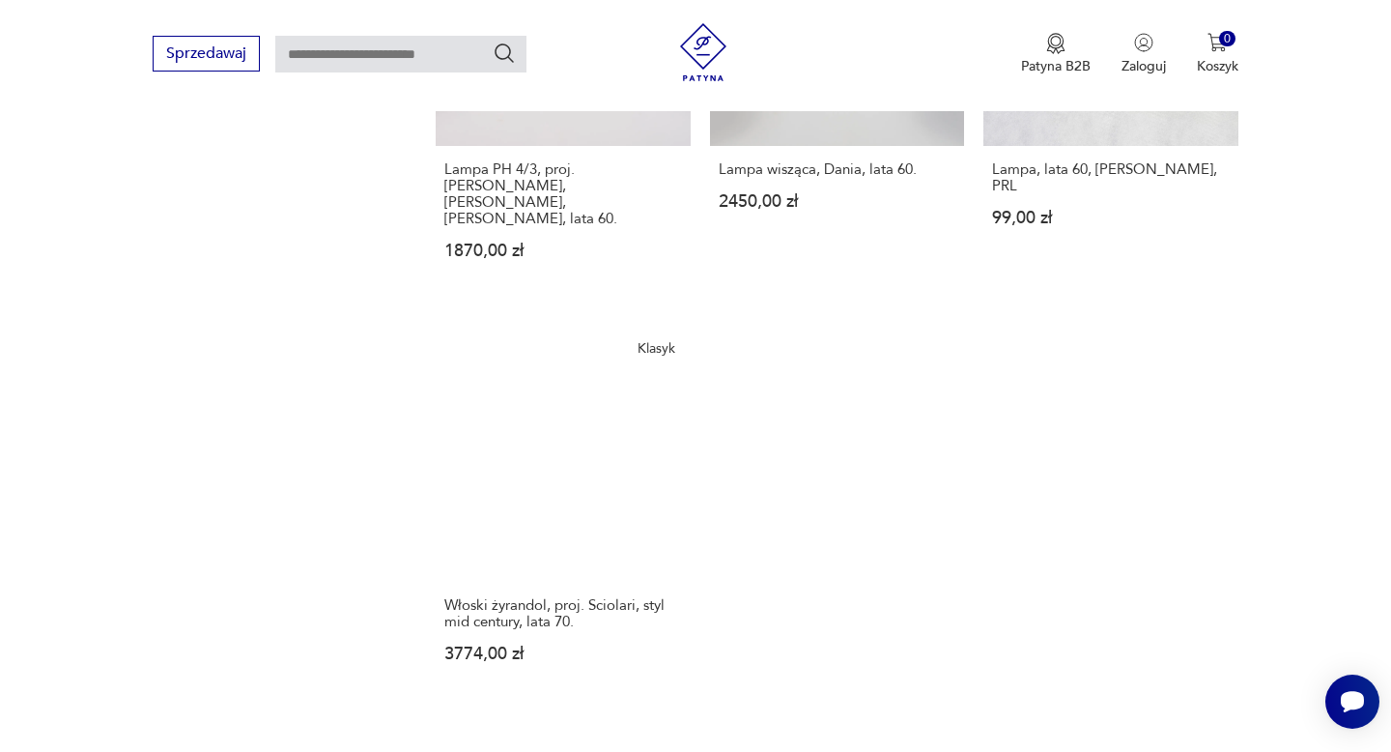
scroll to position [2781, 0]
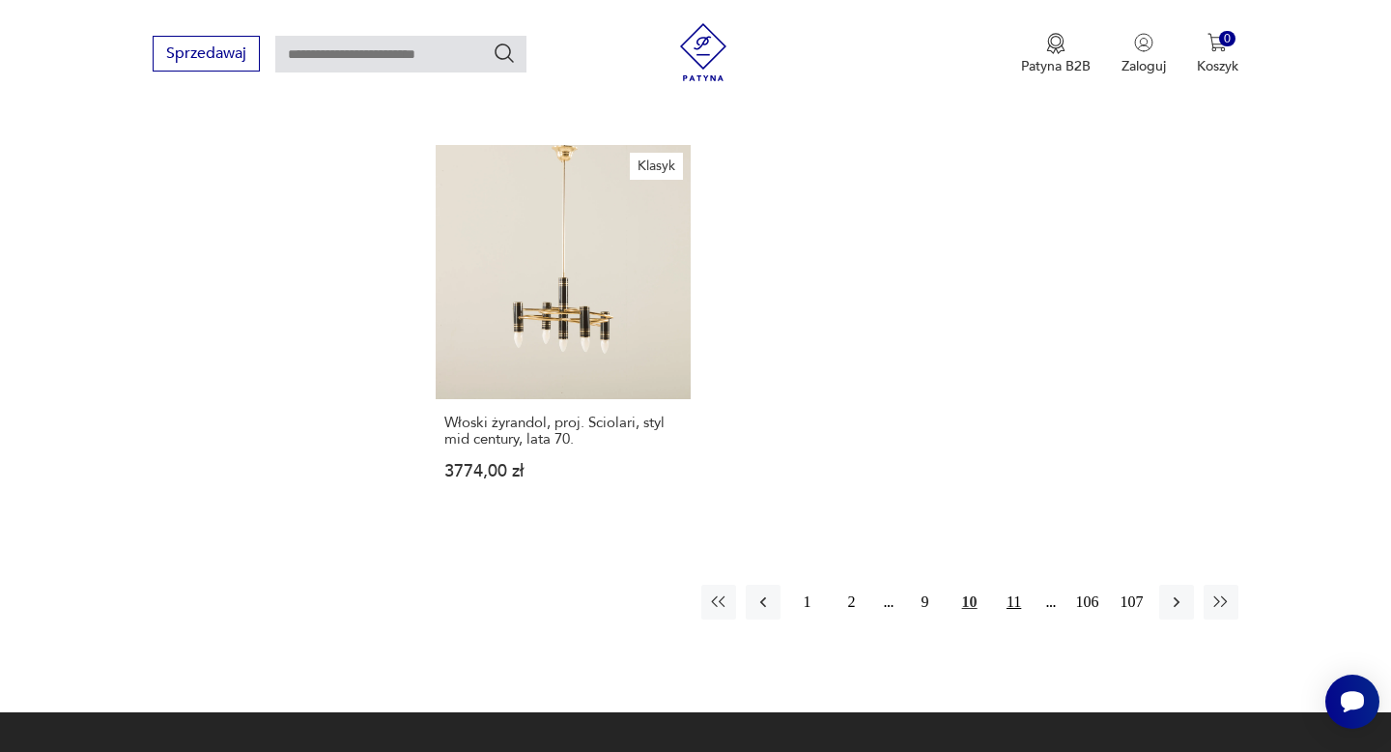
click at [1009, 584] on button "11" at bounding box center [1014, 601] width 35 height 35
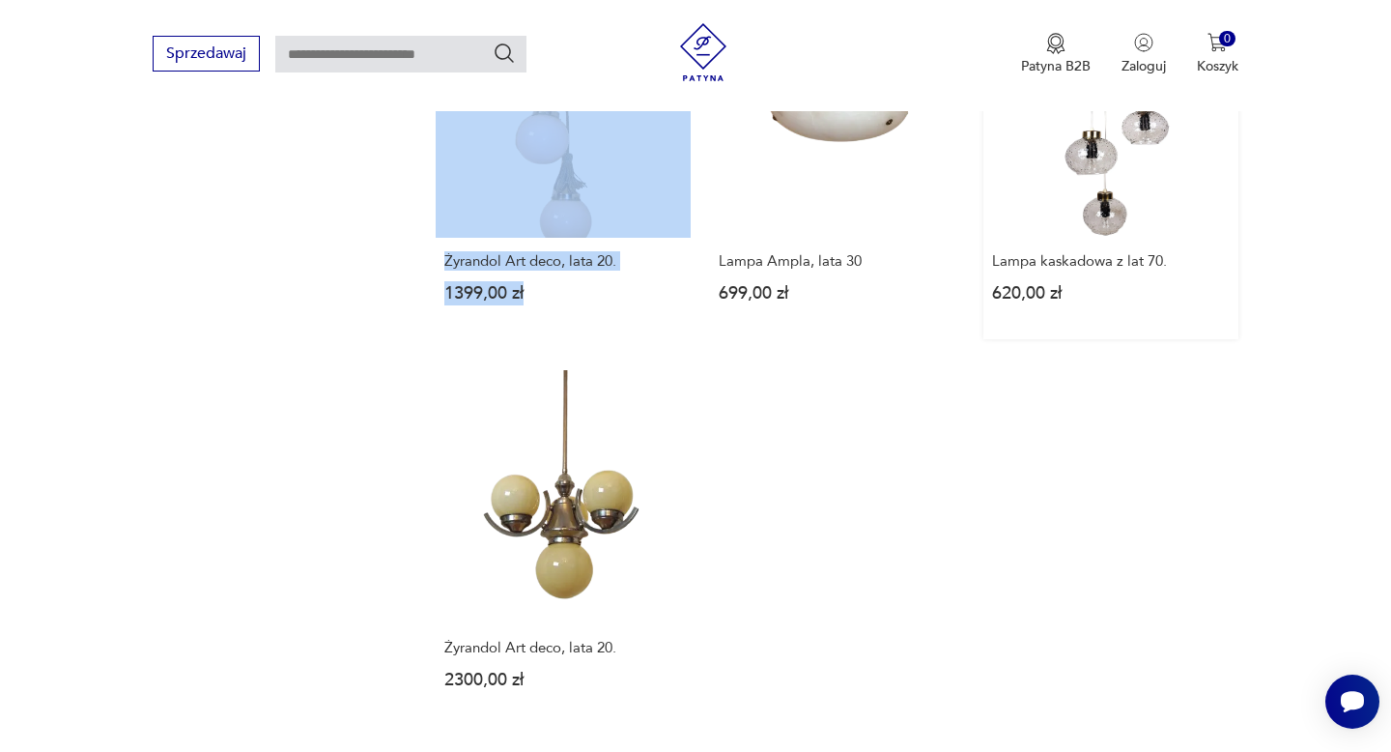
scroll to position [2602, 0]
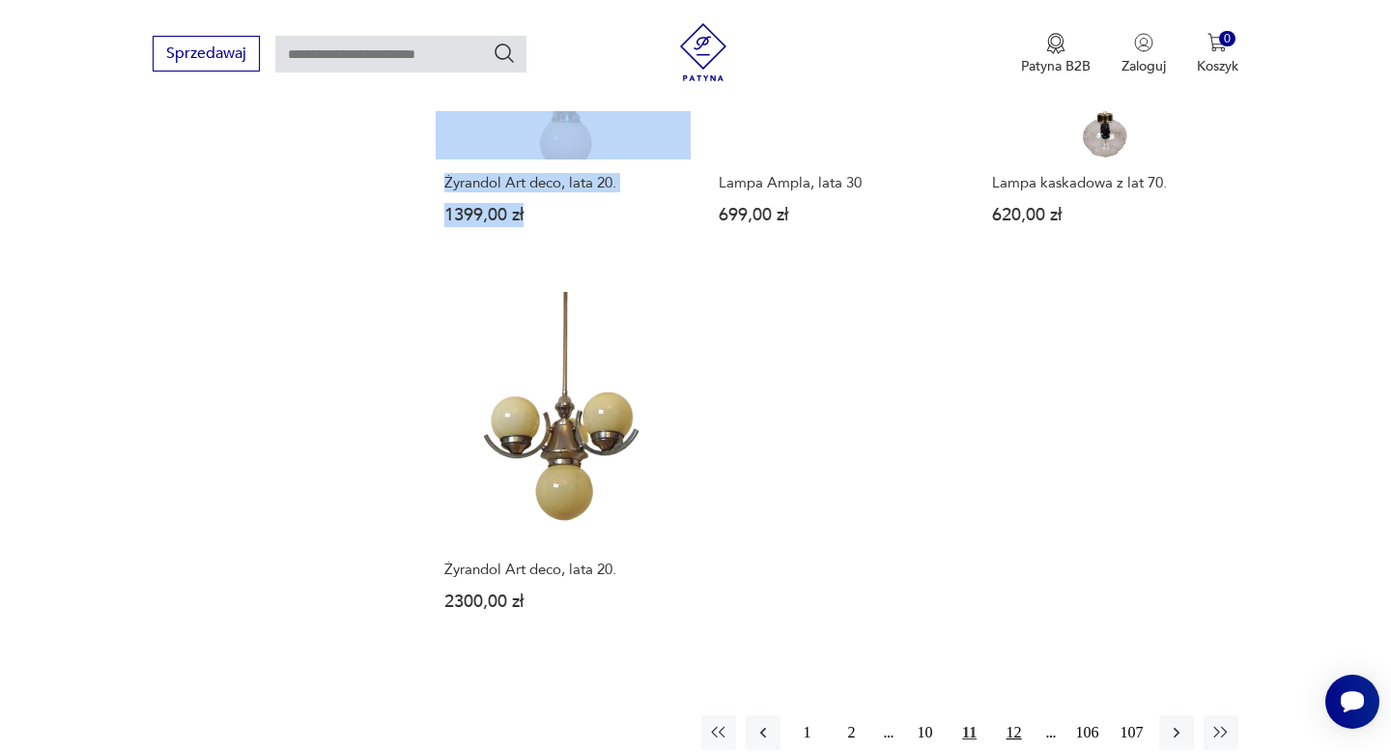
click at [1013, 715] on button "12" at bounding box center [1014, 732] width 35 height 35
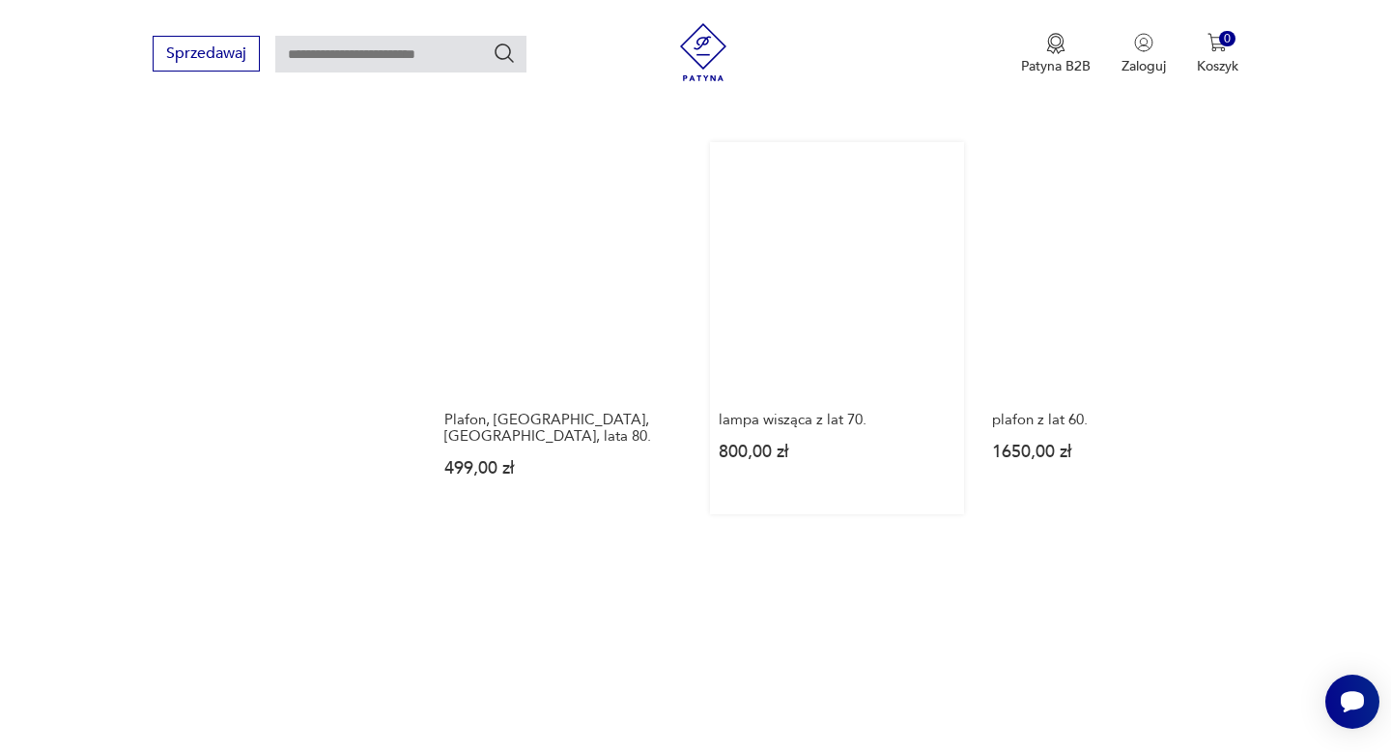
scroll to position [2710, 0]
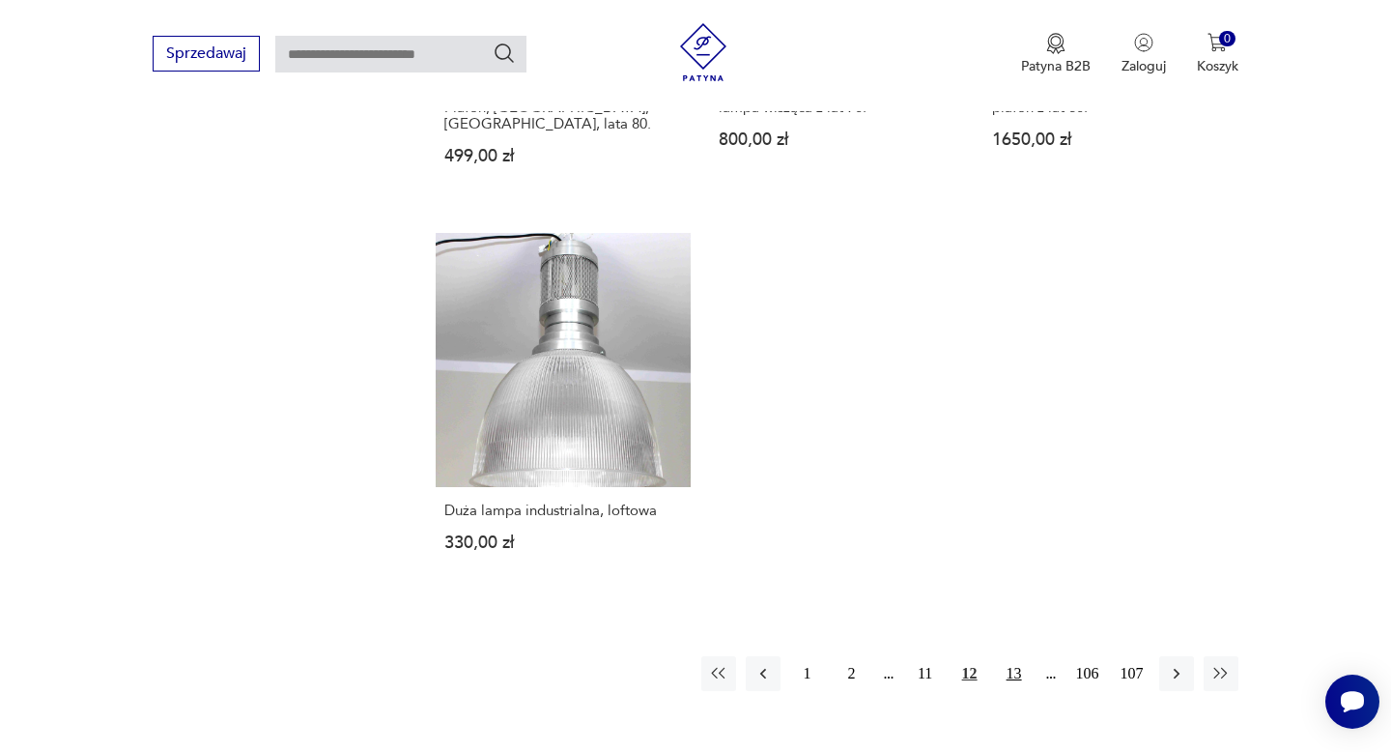
click at [1004, 656] on button "13" at bounding box center [1014, 673] width 35 height 35
click at [1018, 656] on button "14" at bounding box center [1014, 673] width 35 height 35
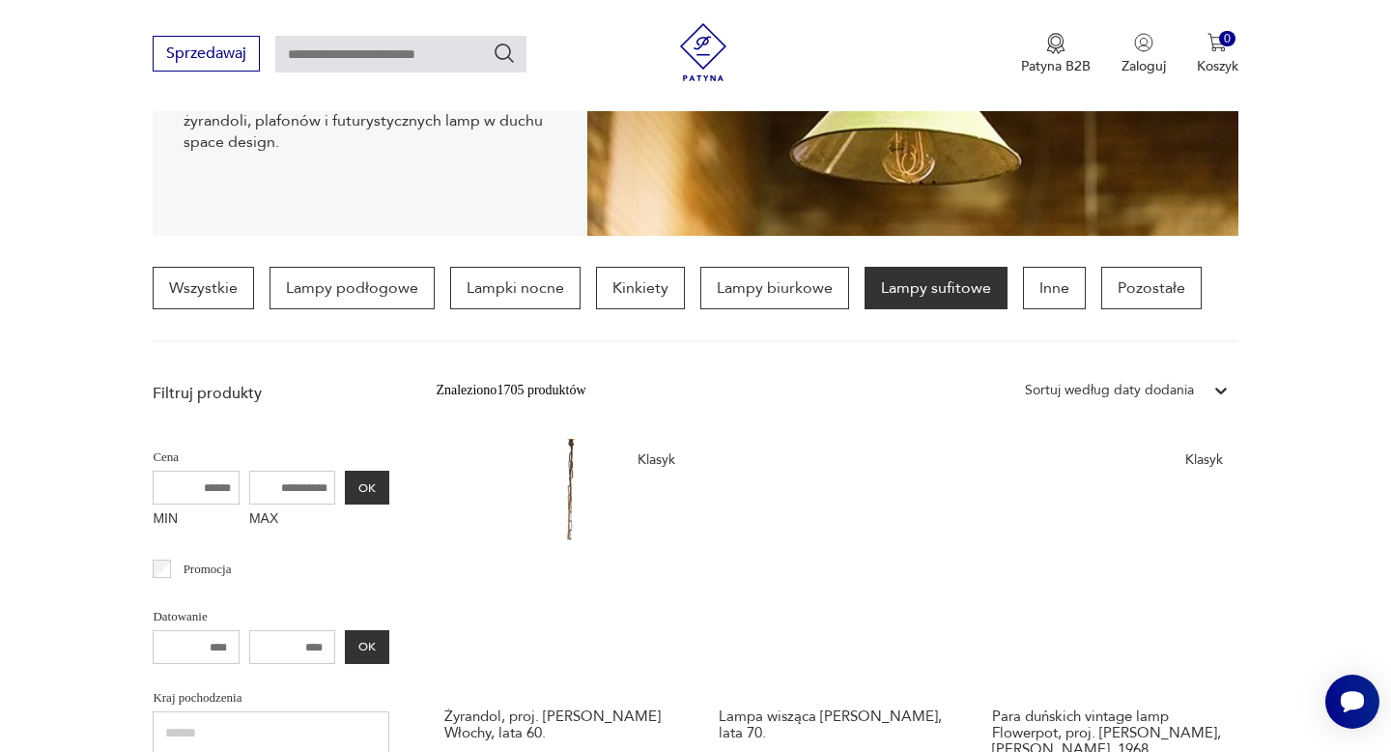
scroll to position [0, 0]
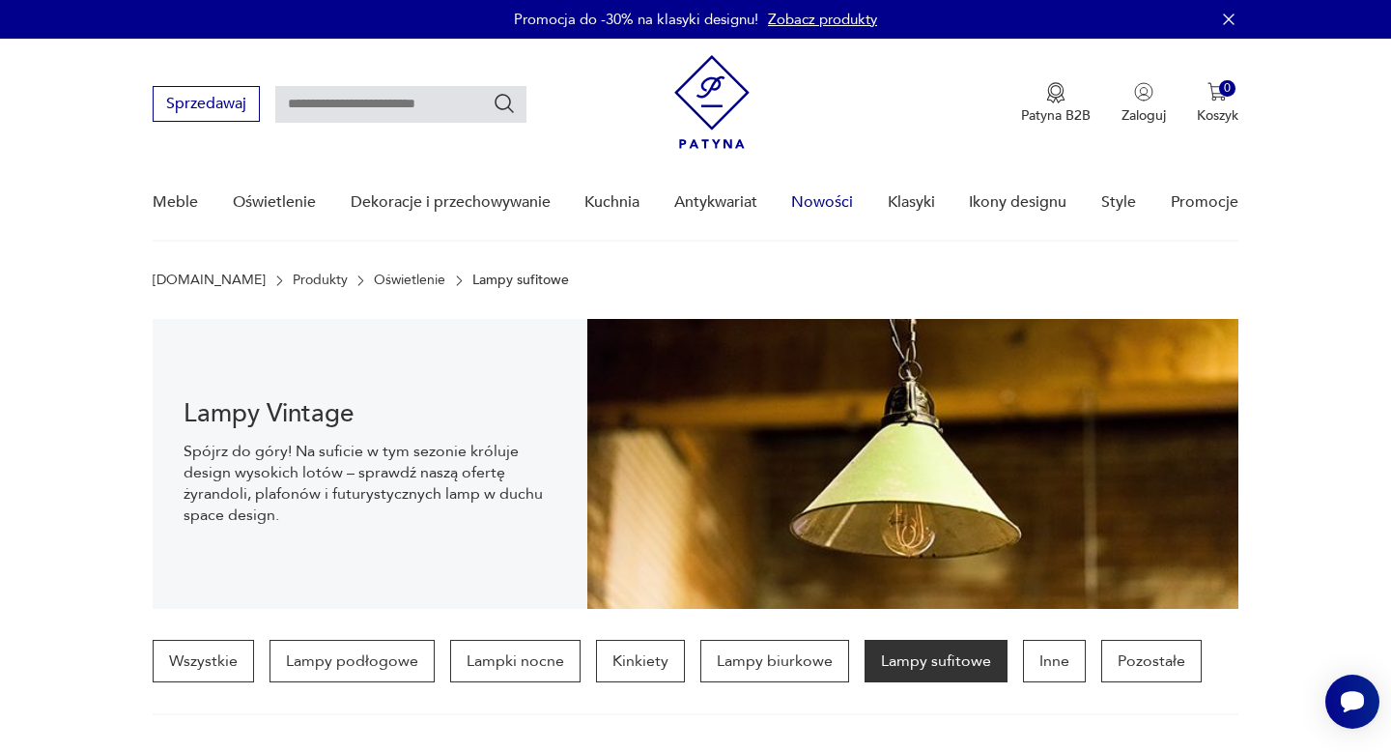
click at [826, 205] on link "Nowości" at bounding box center [822, 202] width 62 height 74
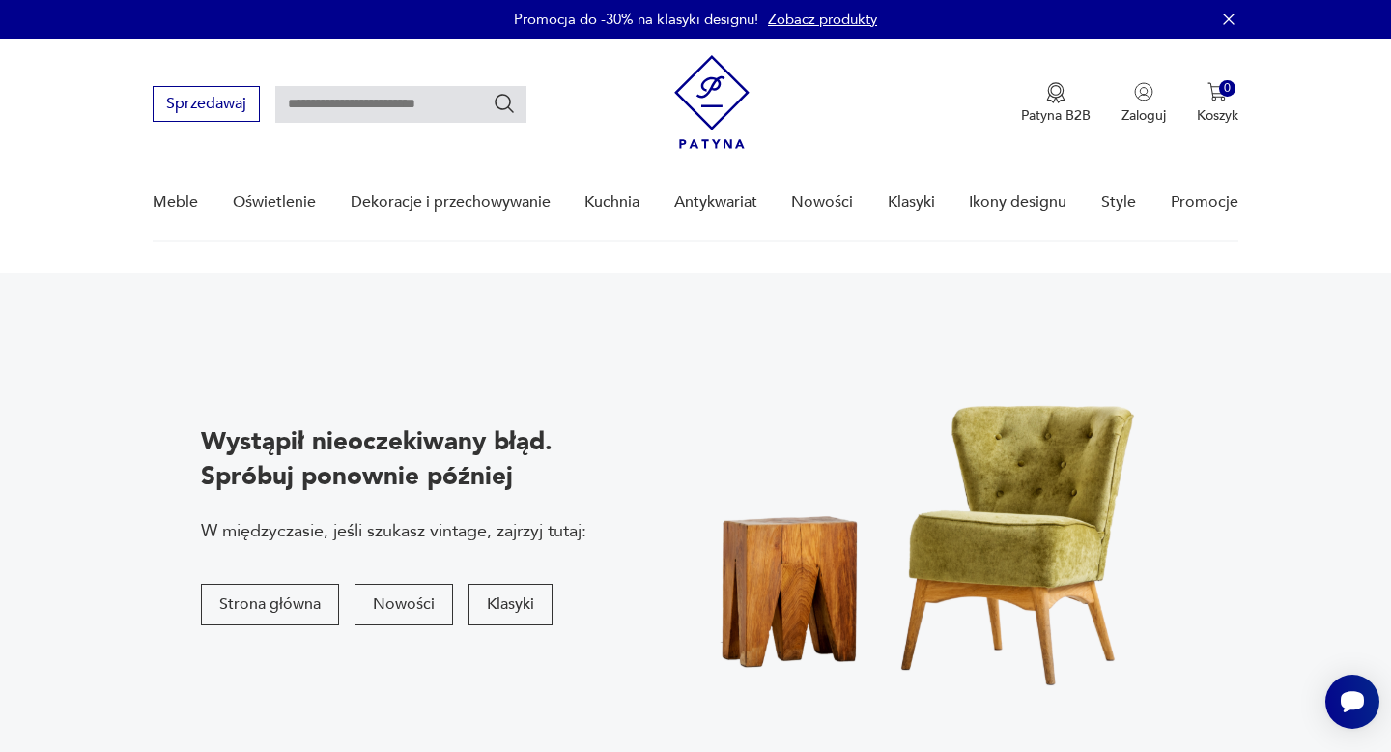
click at [715, 117] on img at bounding box center [711, 102] width 75 height 94
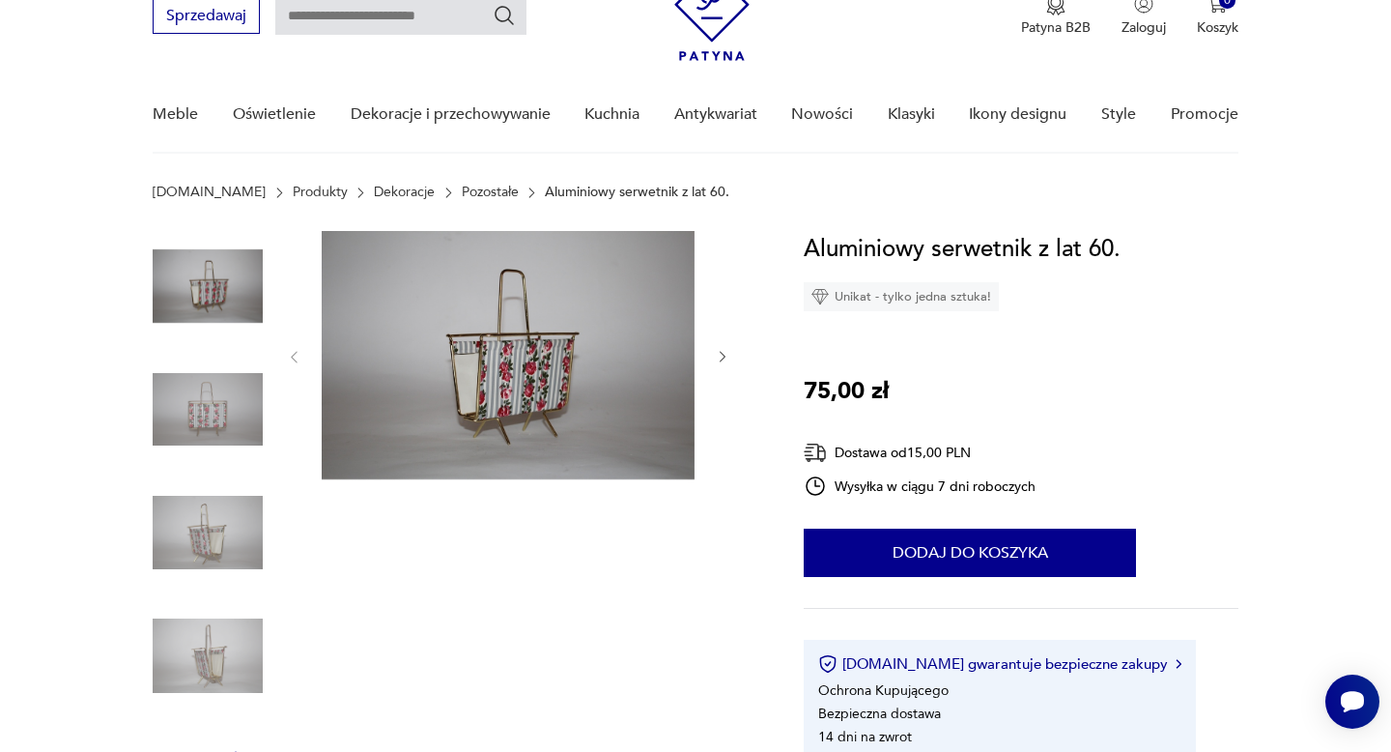
scroll to position [100, 0]
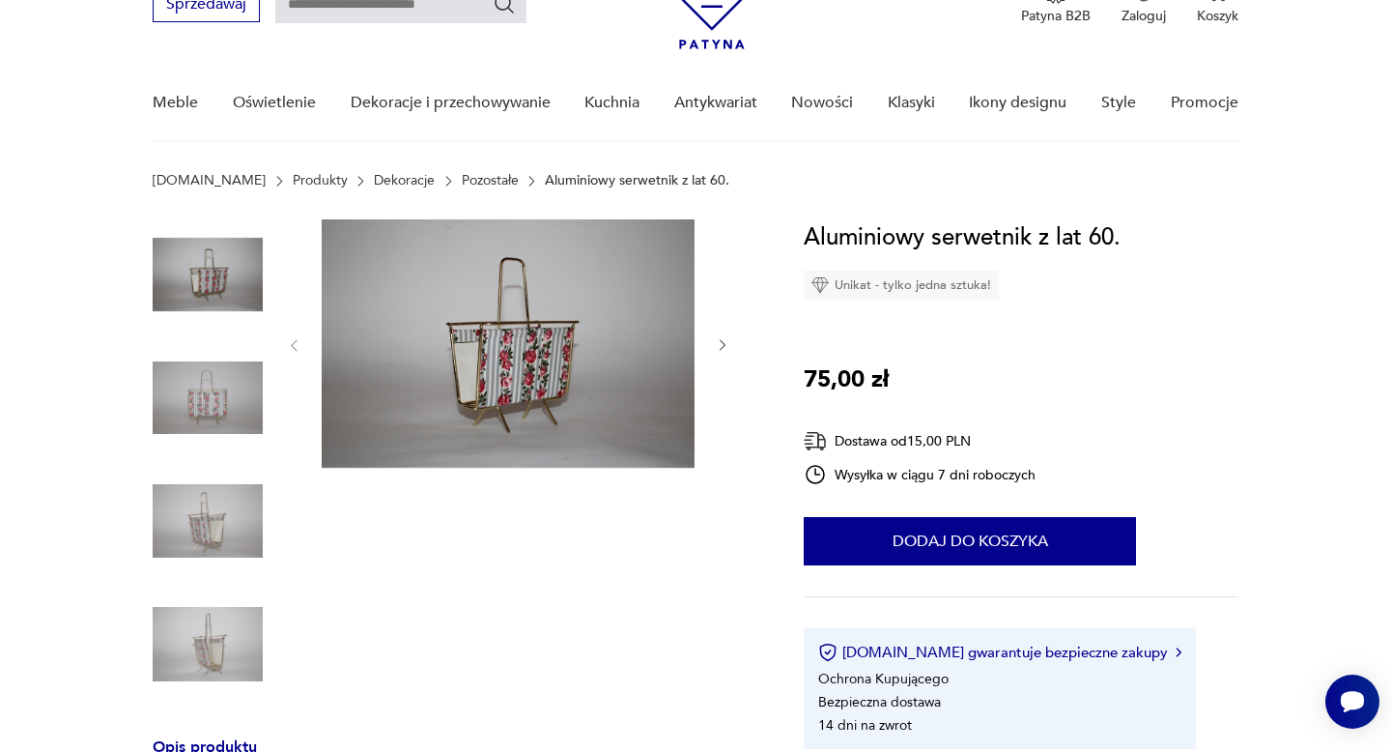
click at [717, 339] on icon "button" at bounding box center [723, 345] width 16 height 16
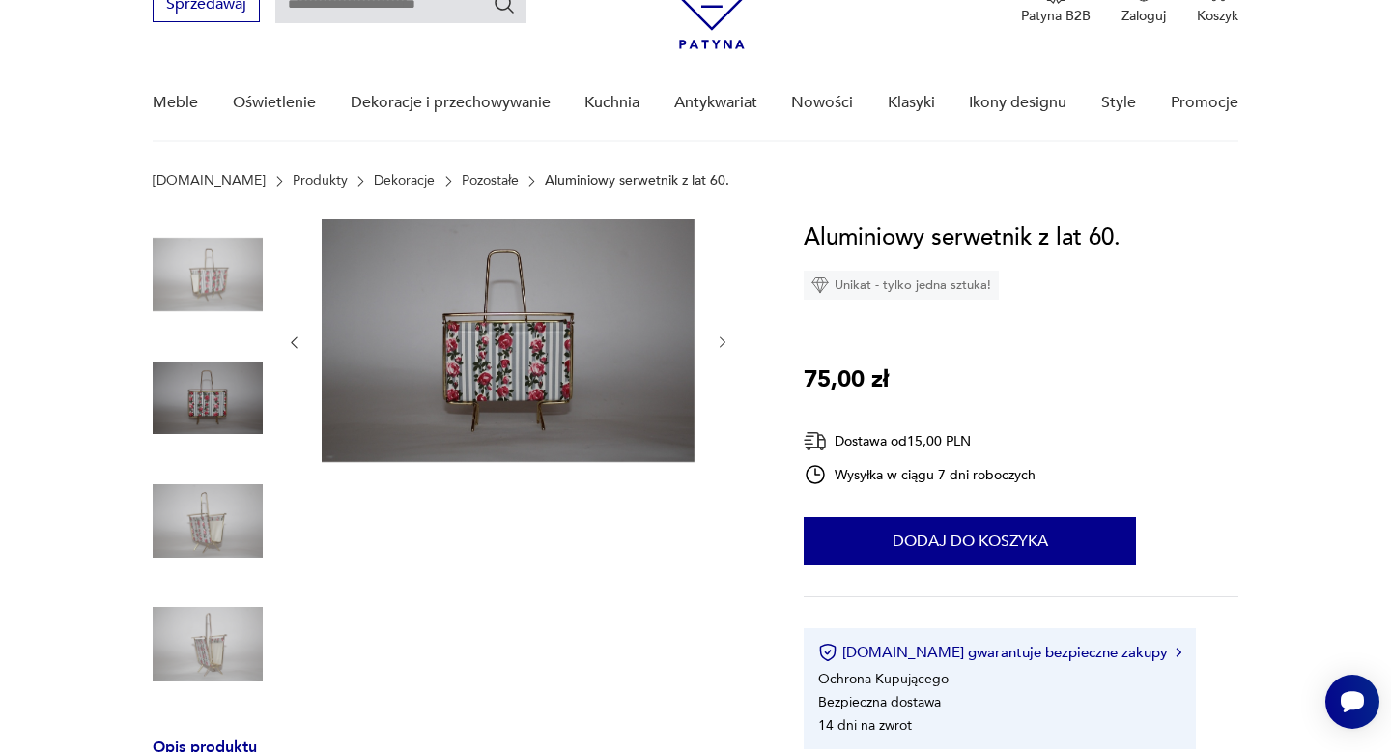
click at [717, 339] on icon "button" at bounding box center [723, 342] width 16 height 16
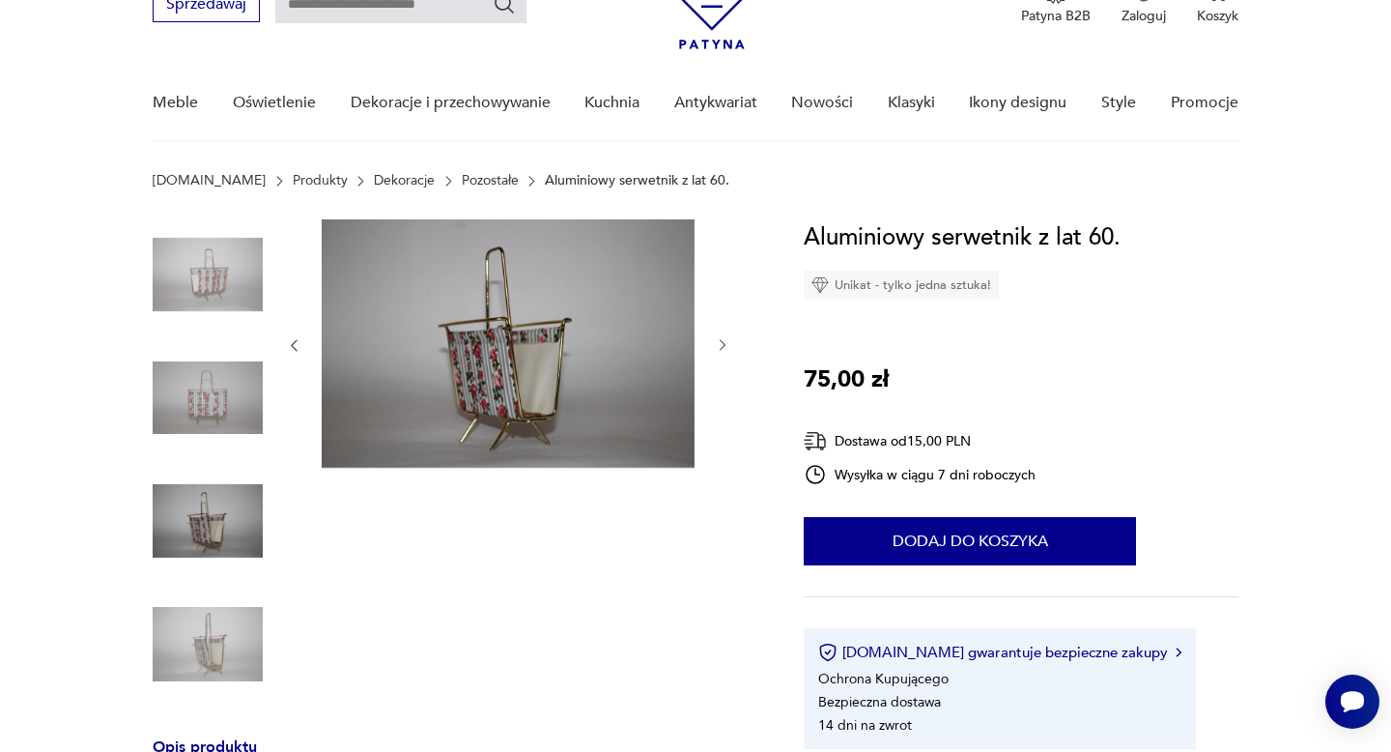
click at [717, 339] on icon "button" at bounding box center [723, 345] width 16 height 16
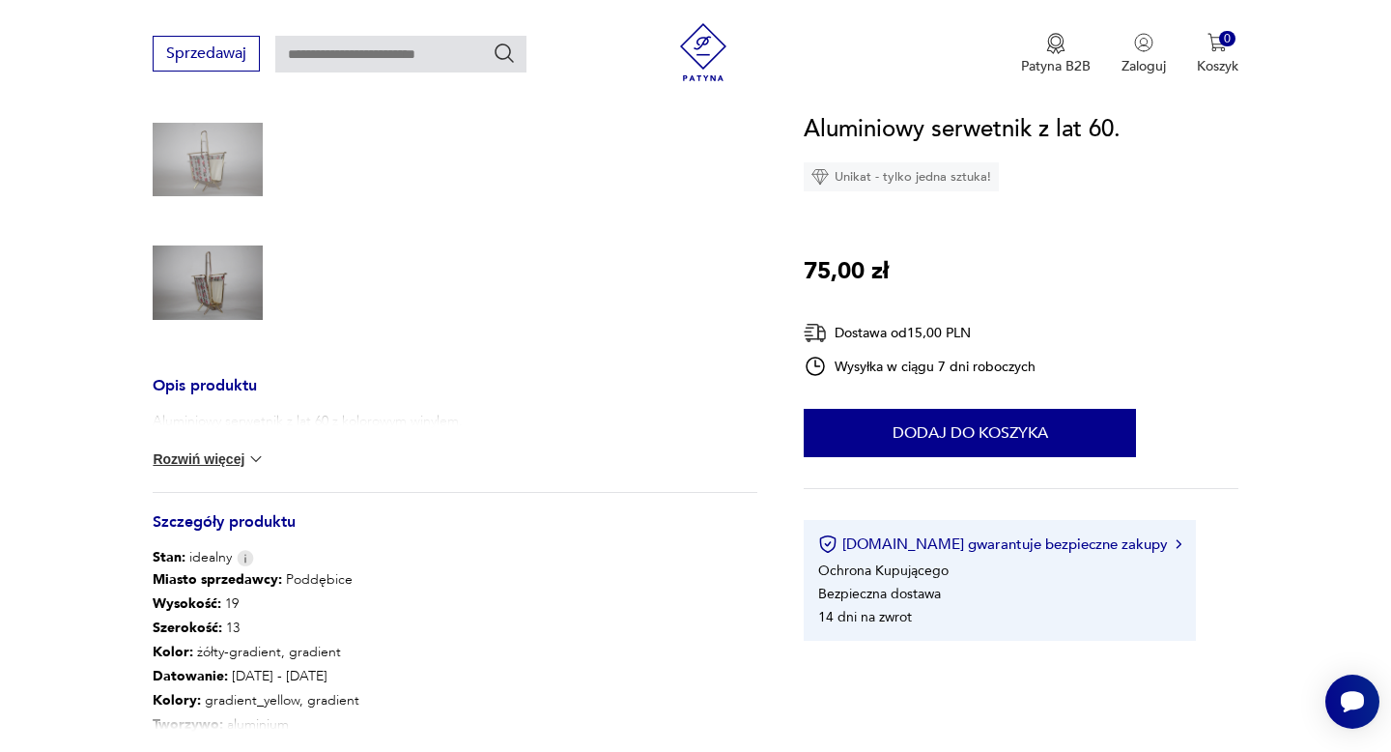
scroll to position [518, 0]
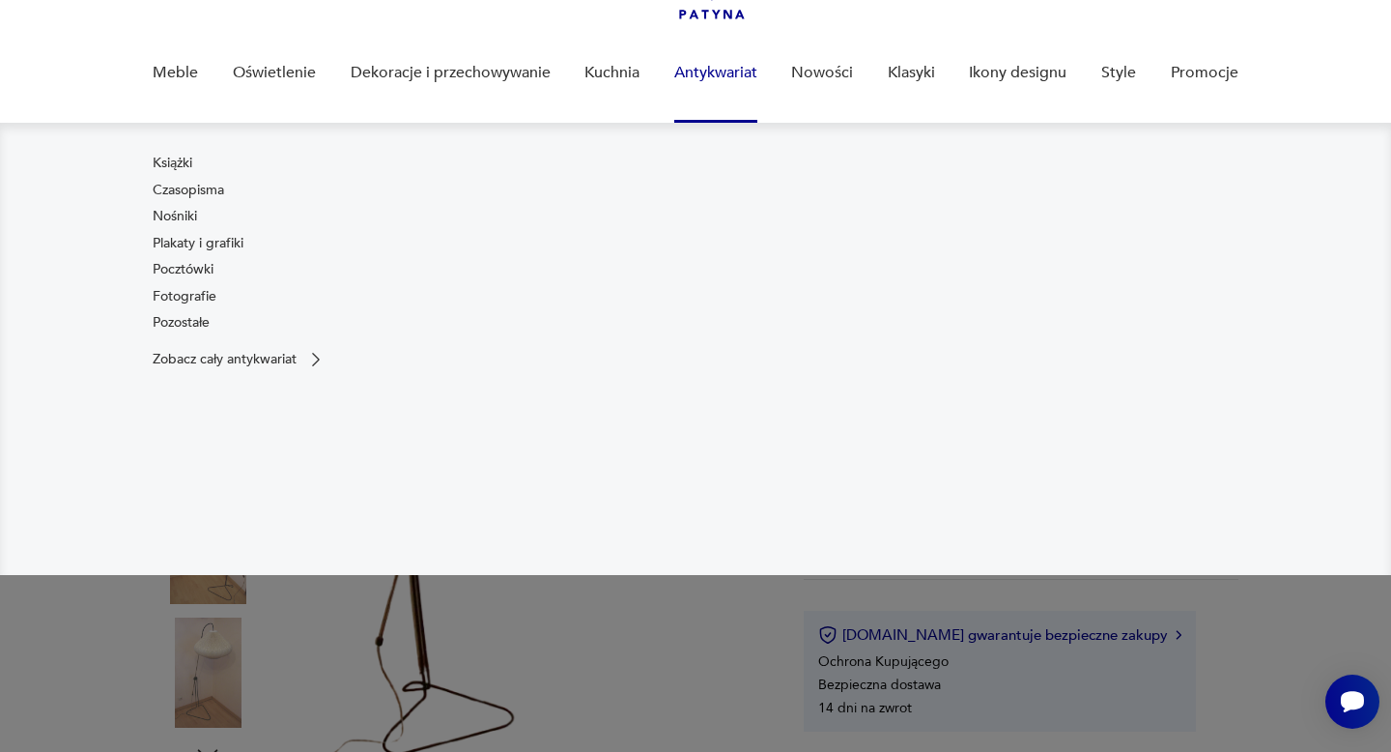
scroll to position [172, 0]
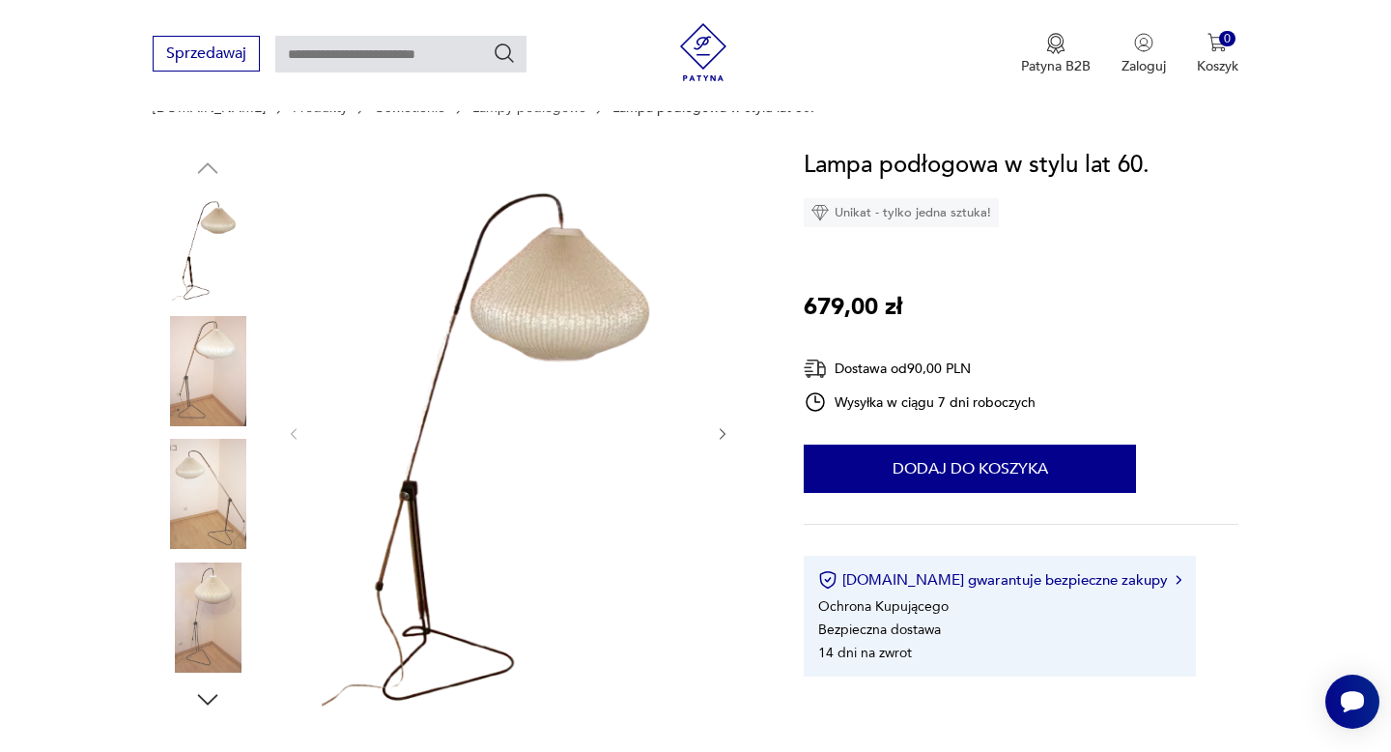
click at [722, 431] on icon "button" at bounding box center [723, 434] width 16 height 16
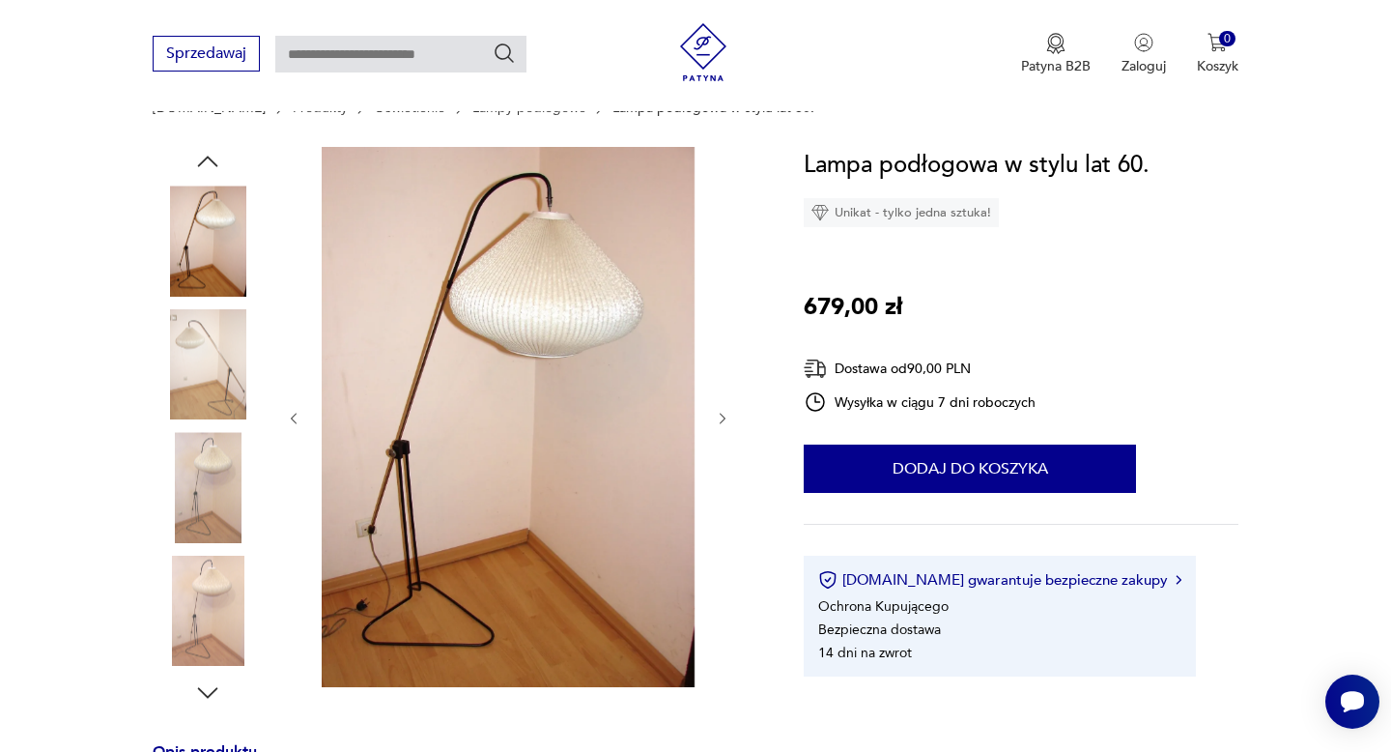
click at [722, 431] on div at bounding box center [508, 418] width 444 height 543
click at [722, 420] on icon "button" at bounding box center [723, 419] width 6 height 12
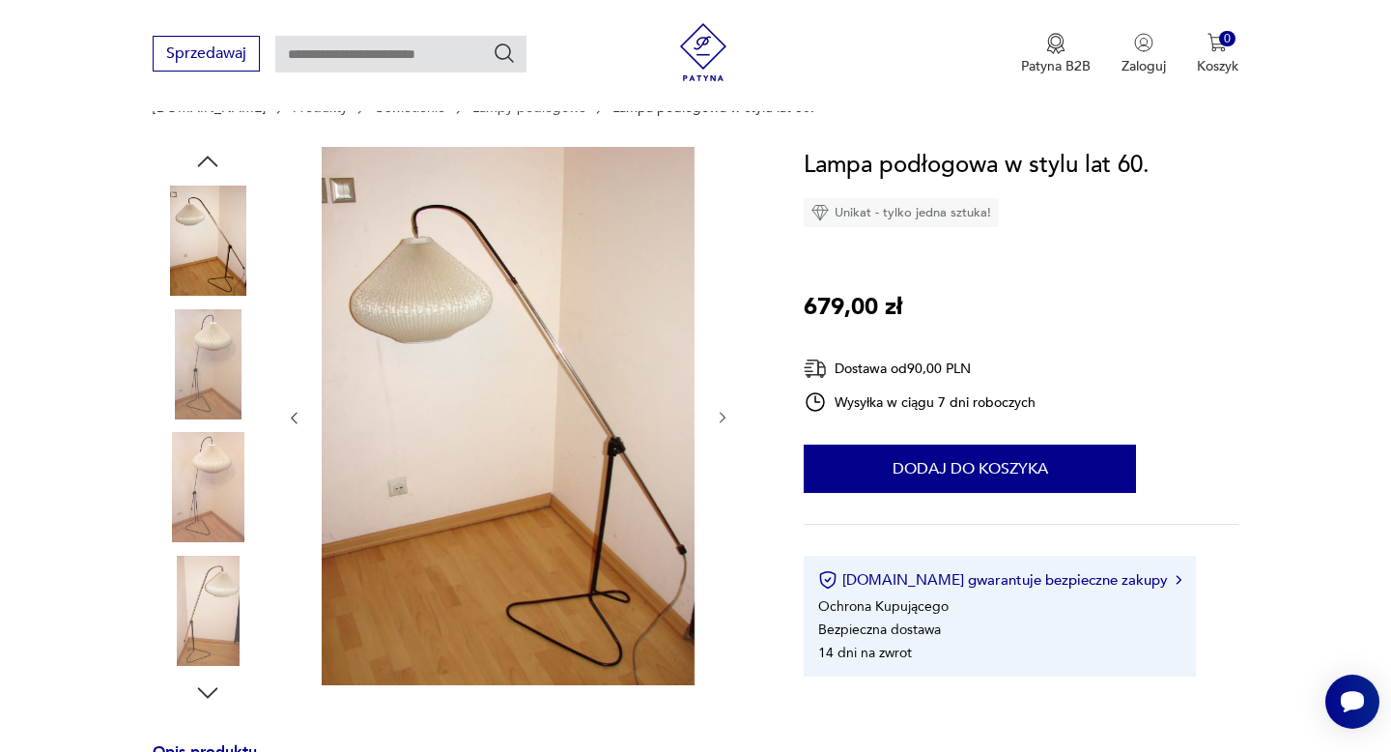
click at [722, 420] on icon "button" at bounding box center [723, 419] width 6 height 12
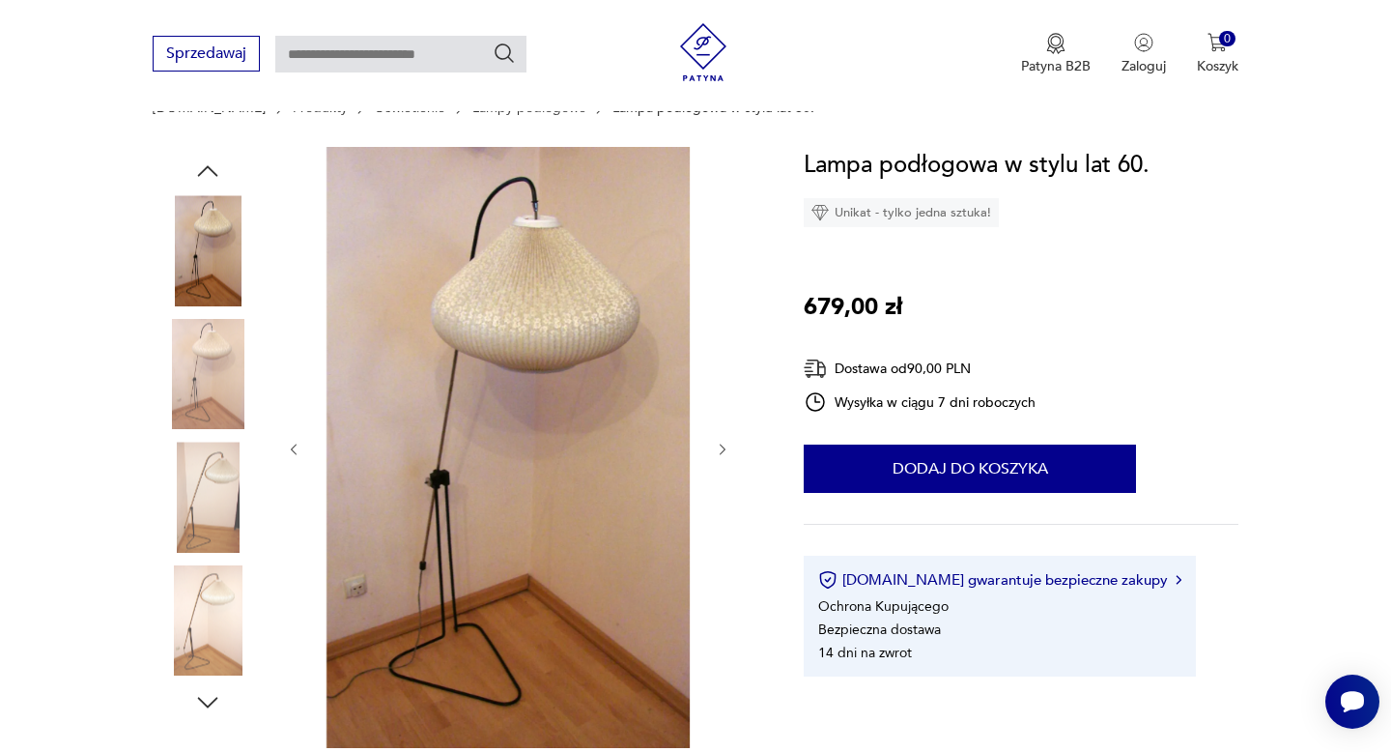
click at [722, 420] on div at bounding box center [508, 449] width 444 height 605
click at [721, 445] on icon "button" at bounding box center [723, 449] width 16 height 16
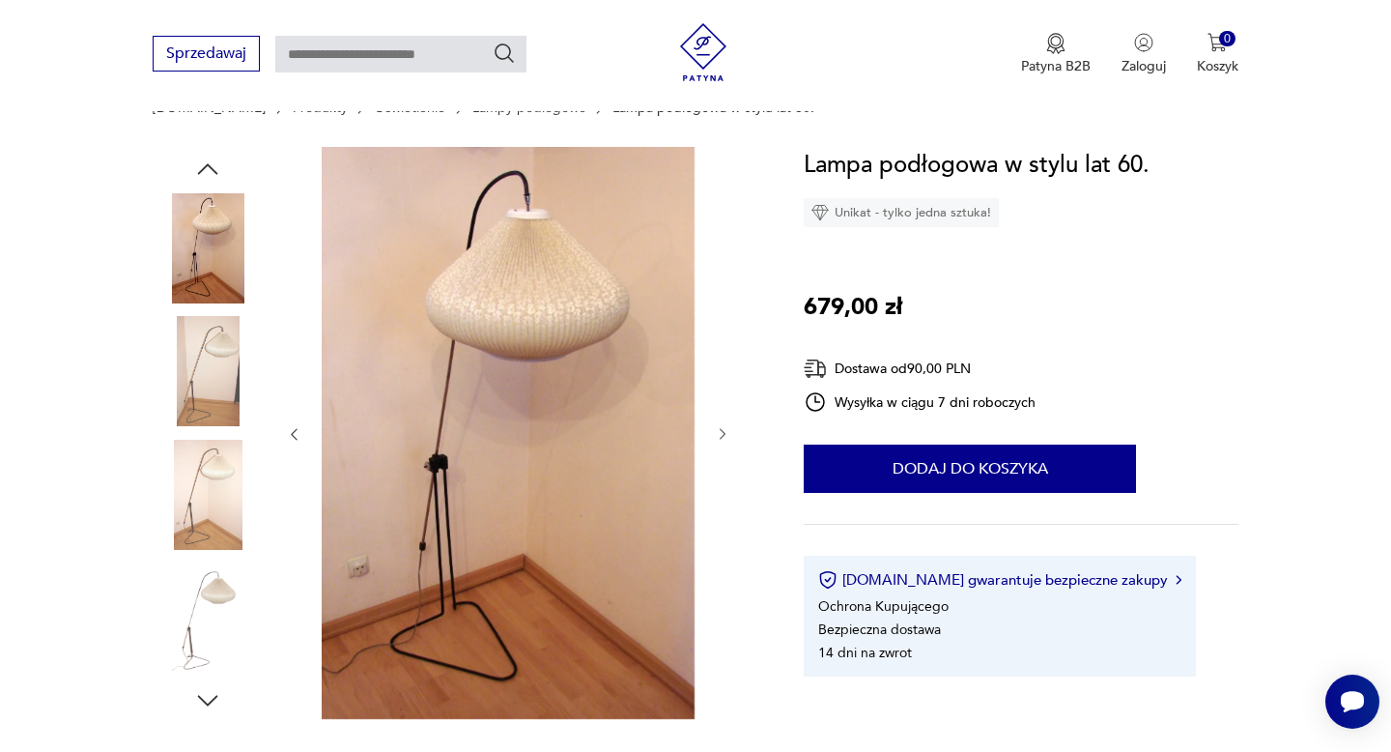
click at [721, 445] on div at bounding box center [508, 434] width 444 height 575
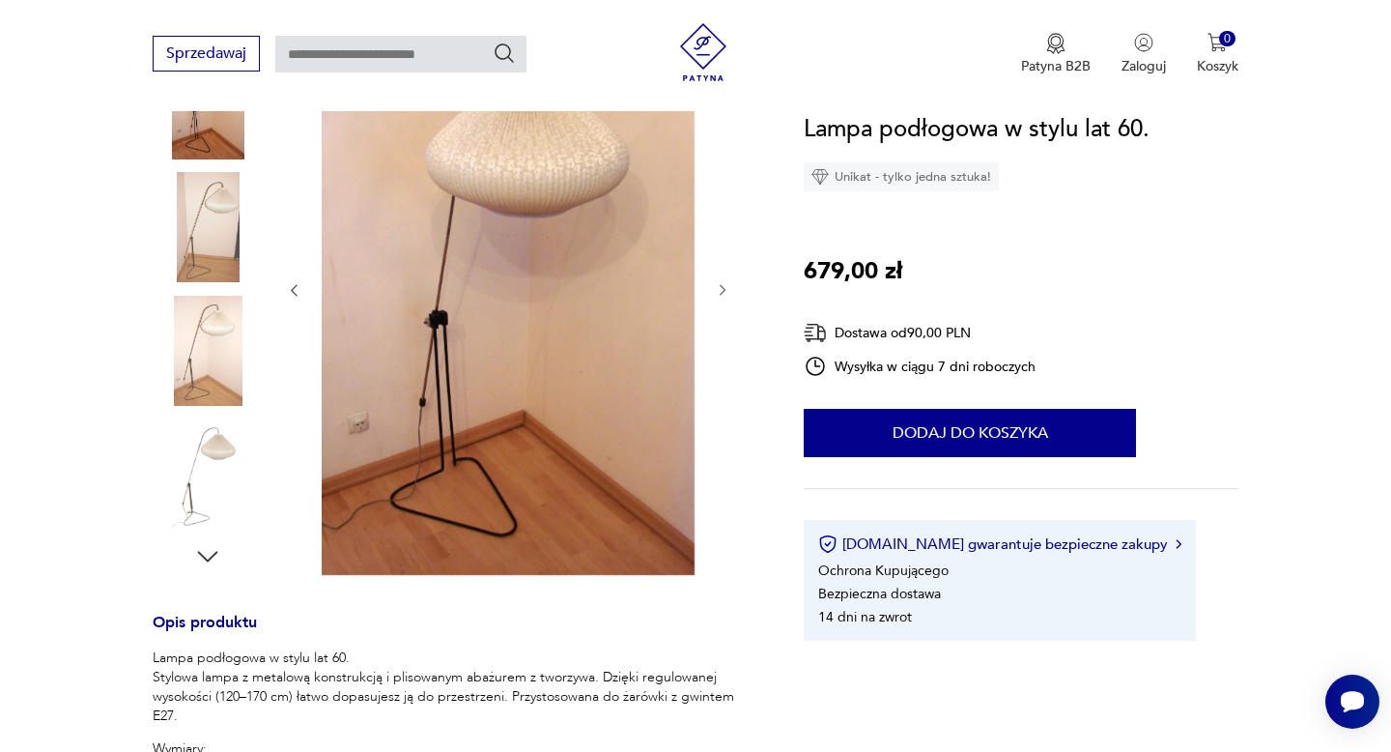
scroll to position [309, 0]
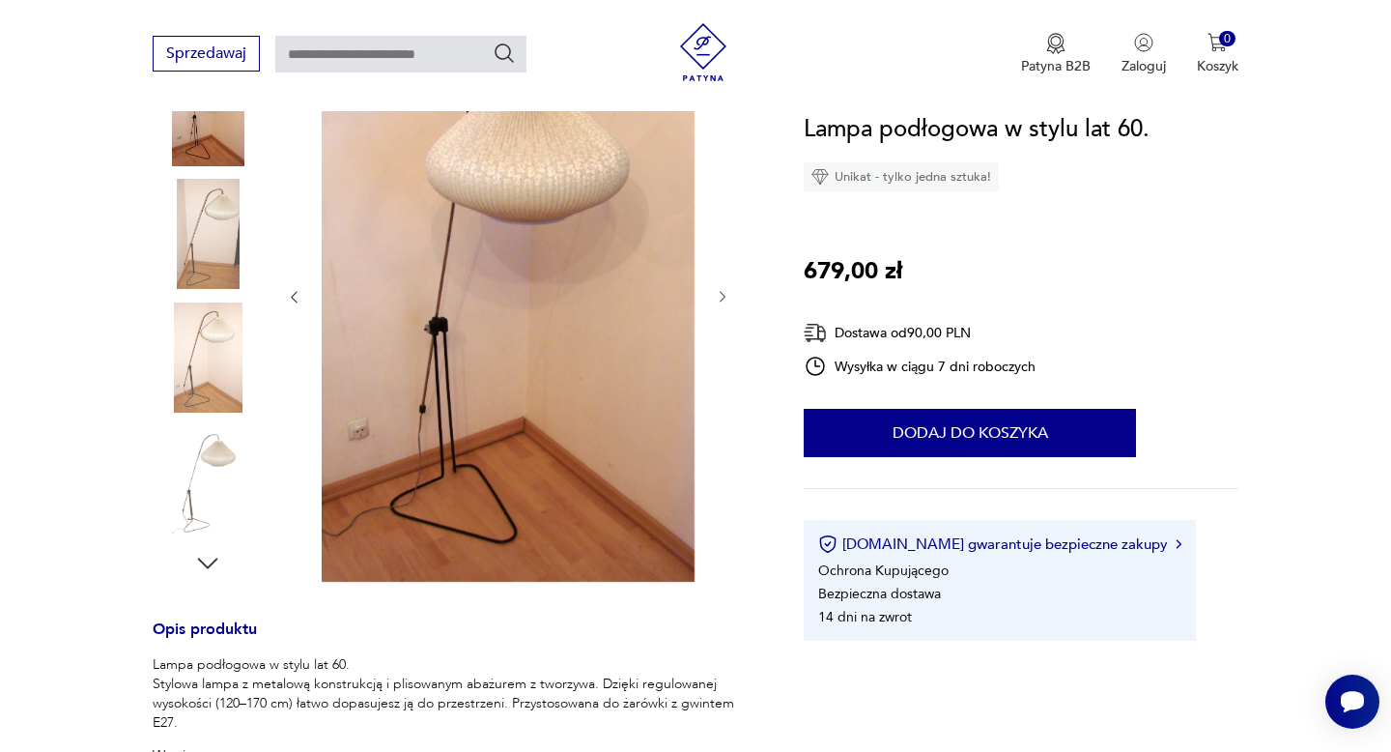
click at [209, 567] on icon "button" at bounding box center [207, 563] width 29 height 29
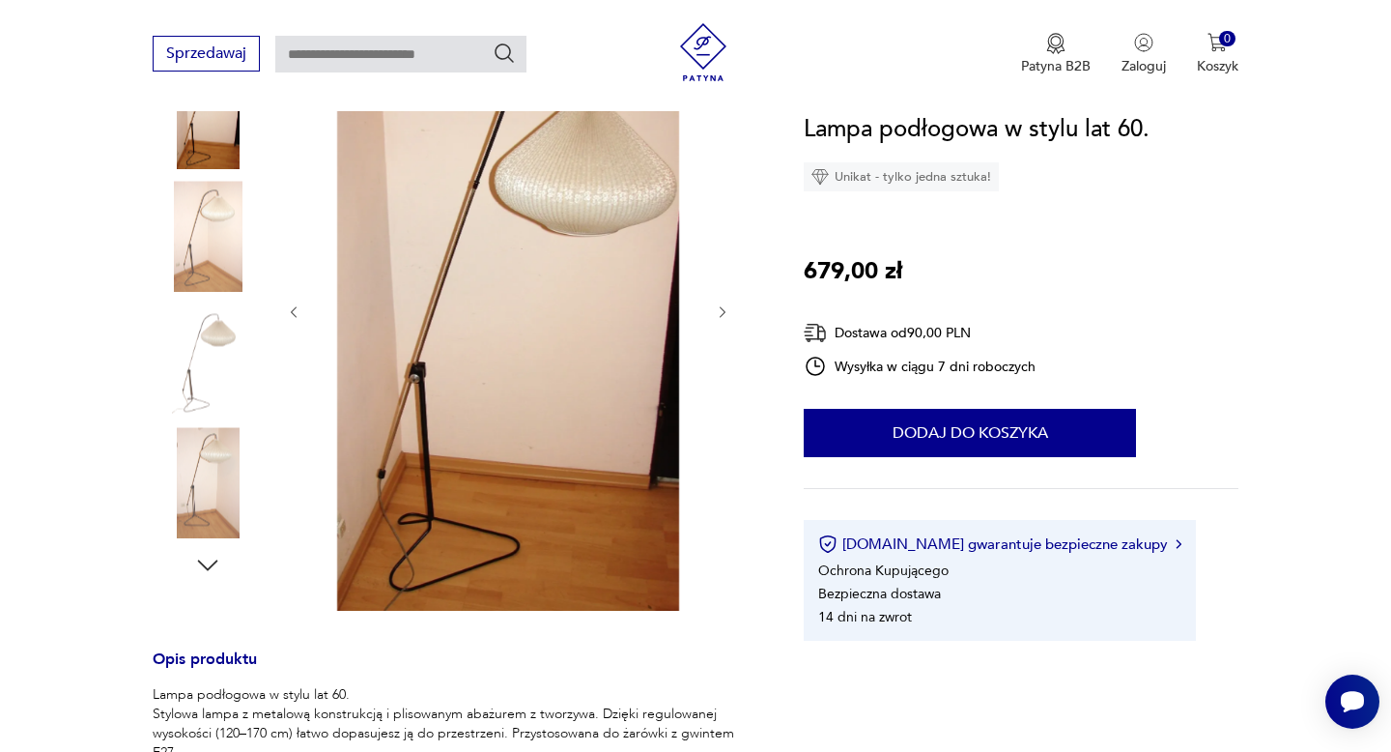
click at [209, 567] on icon "button" at bounding box center [208, 564] width 20 height 11
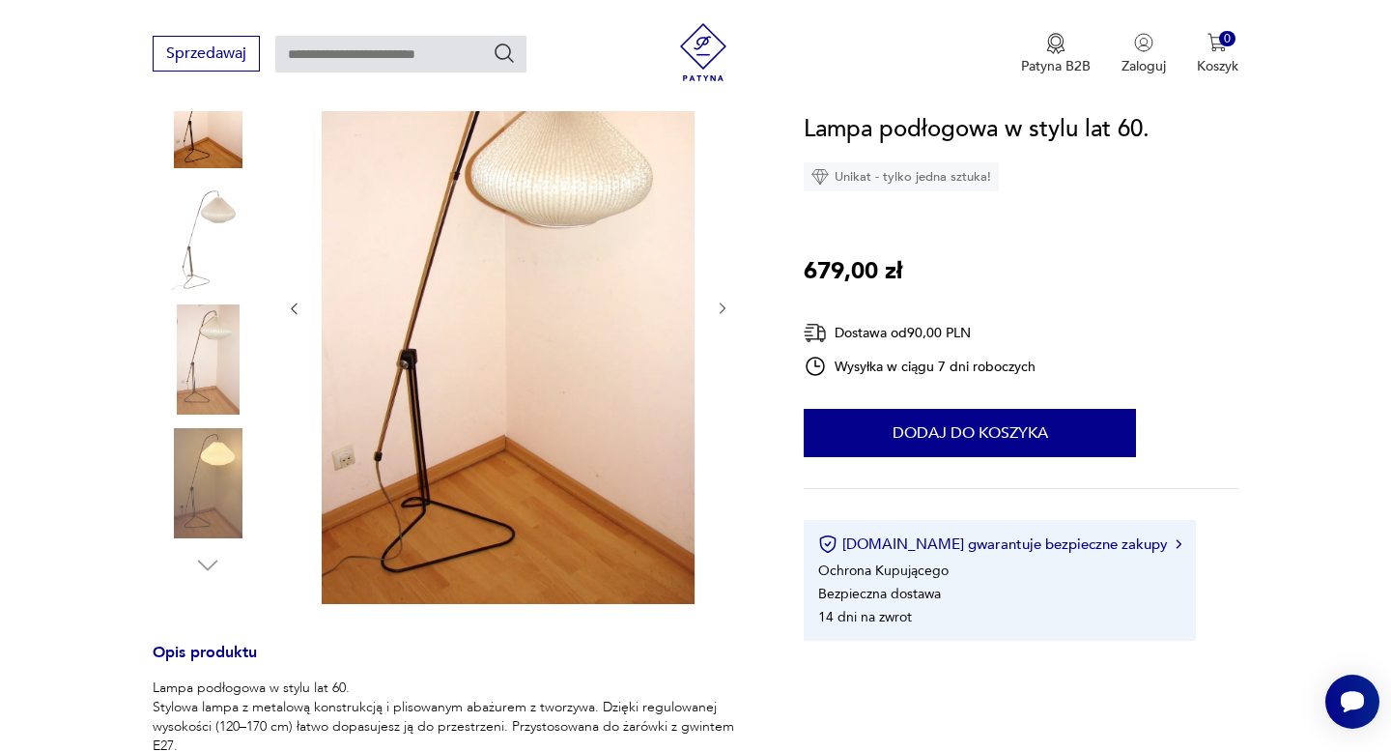
click at [206, 484] on img at bounding box center [208, 483] width 110 height 110
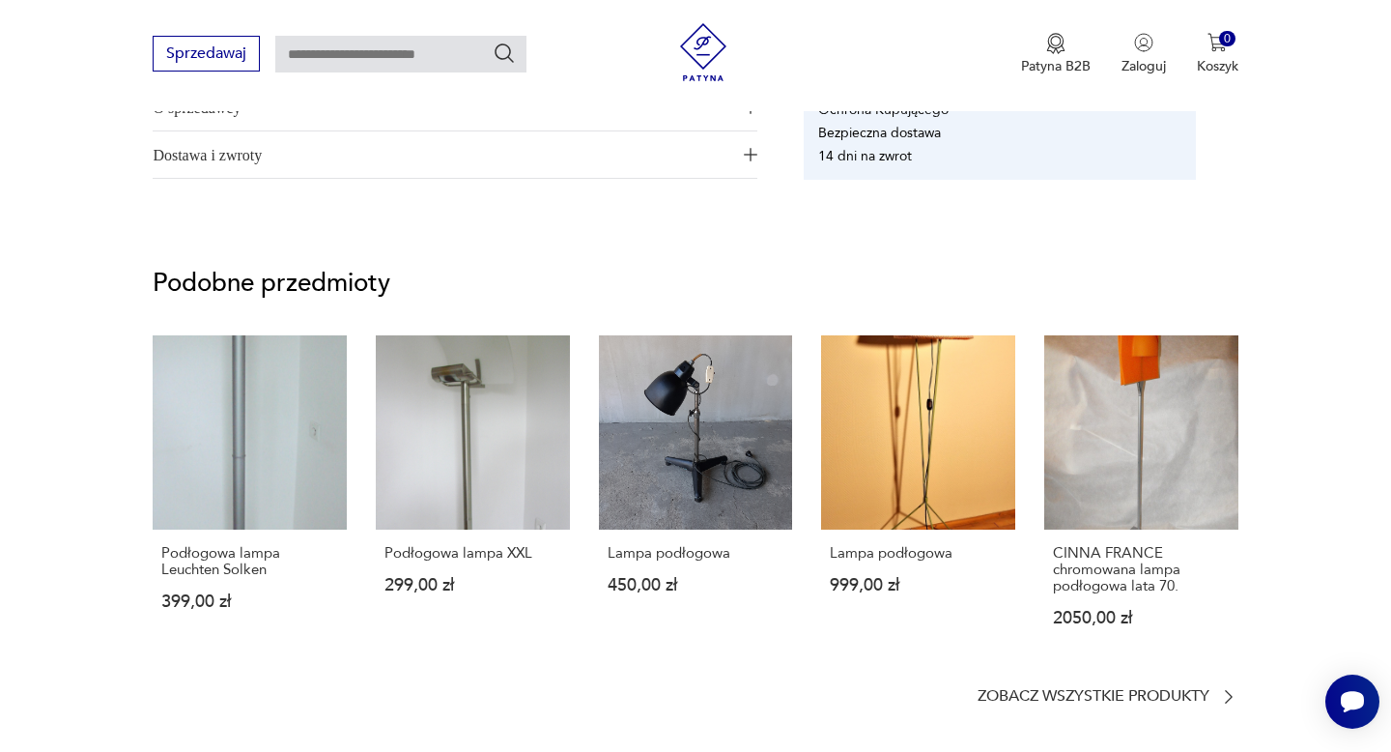
scroll to position [1338, 0]
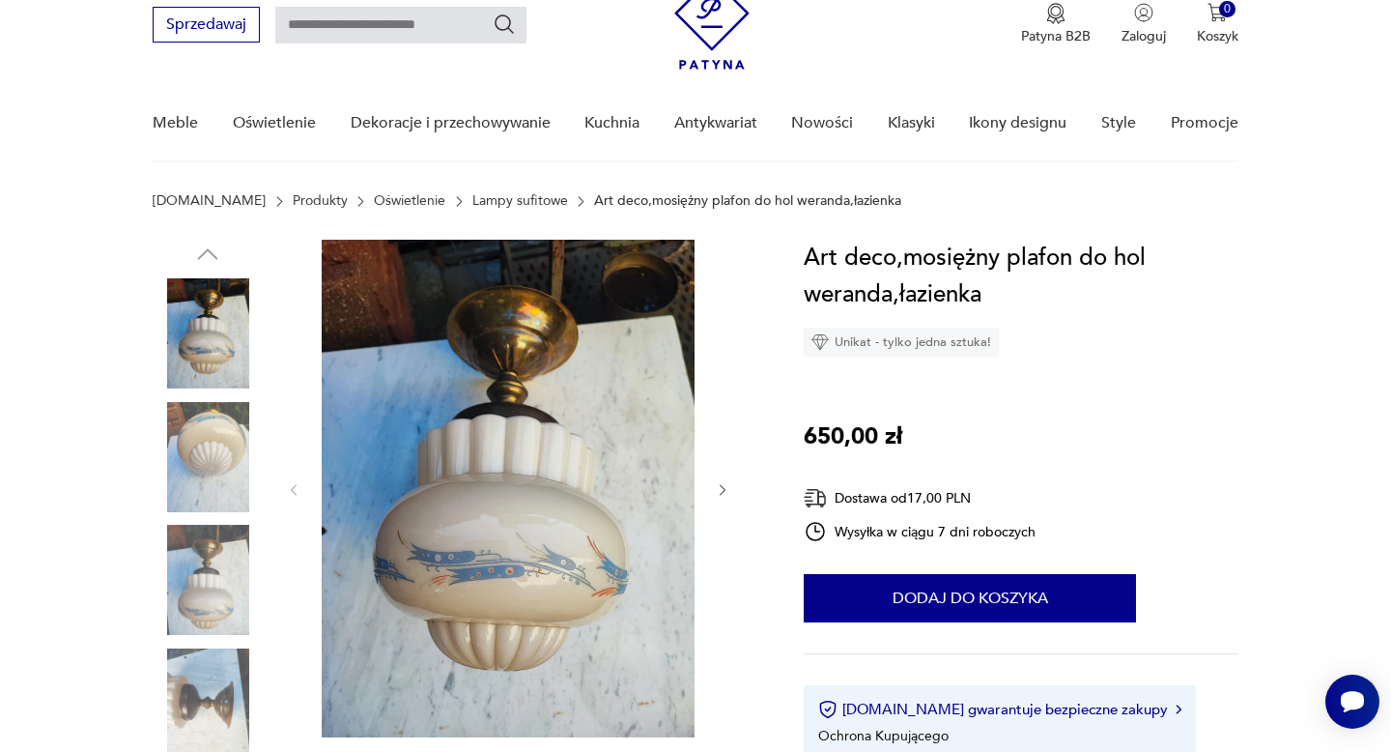
scroll to position [167, 0]
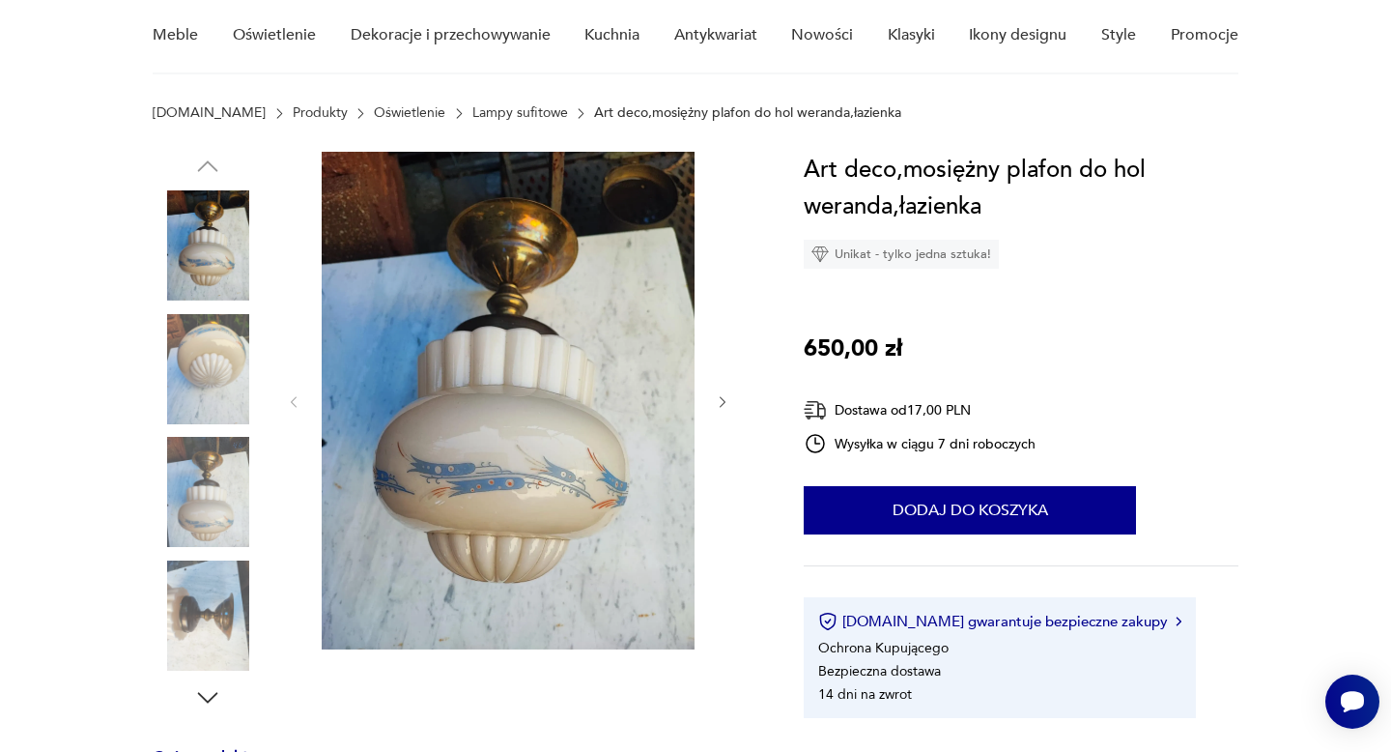
click at [723, 404] on icon "button" at bounding box center [723, 402] width 6 height 12
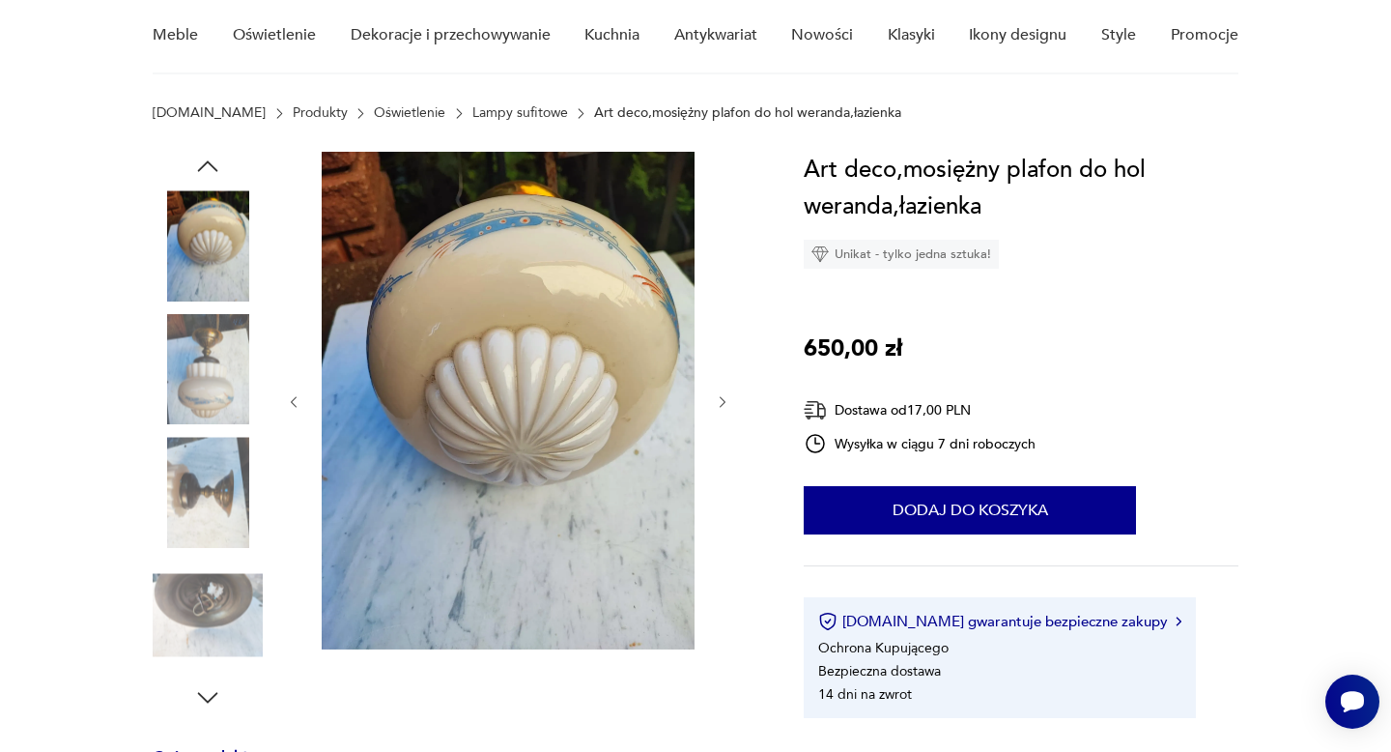
click at [723, 404] on icon "button" at bounding box center [723, 402] width 6 height 12
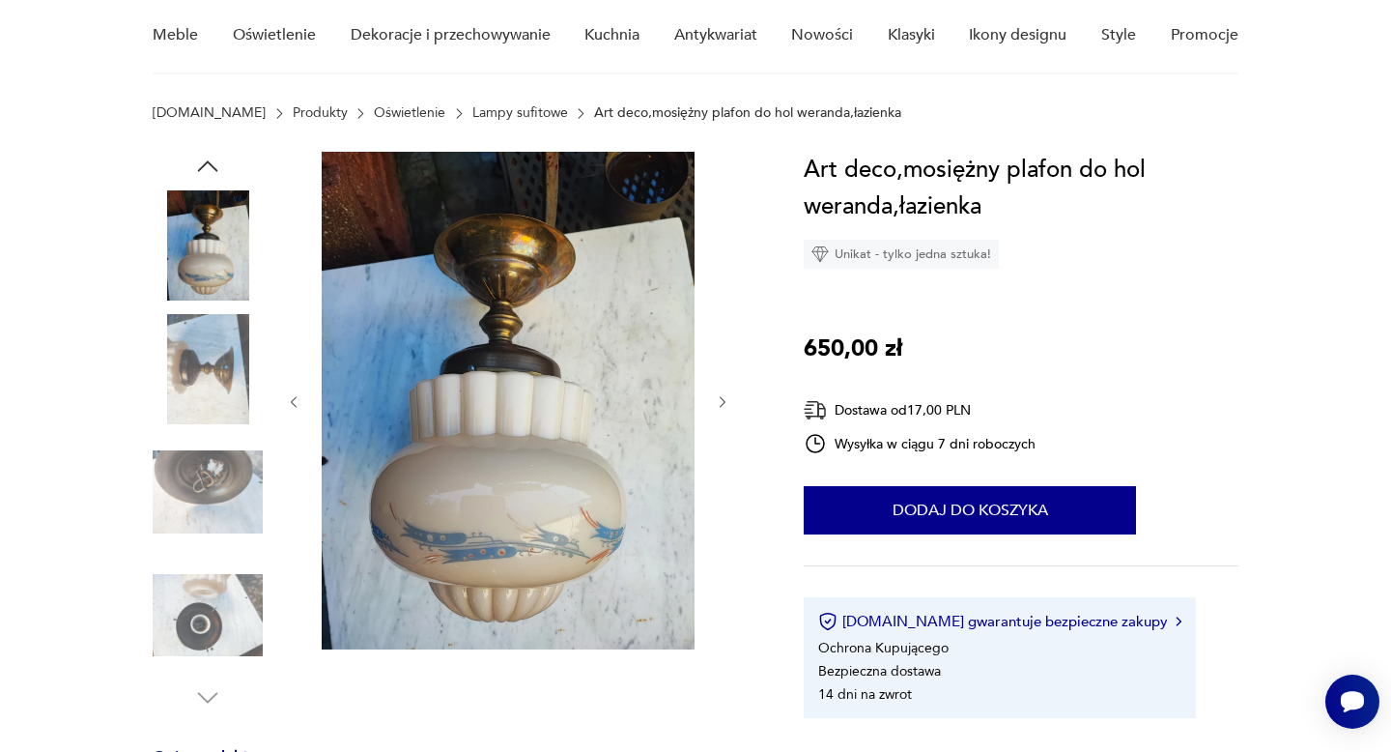
click at [723, 404] on icon "button" at bounding box center [723, 402] width 6 height 12
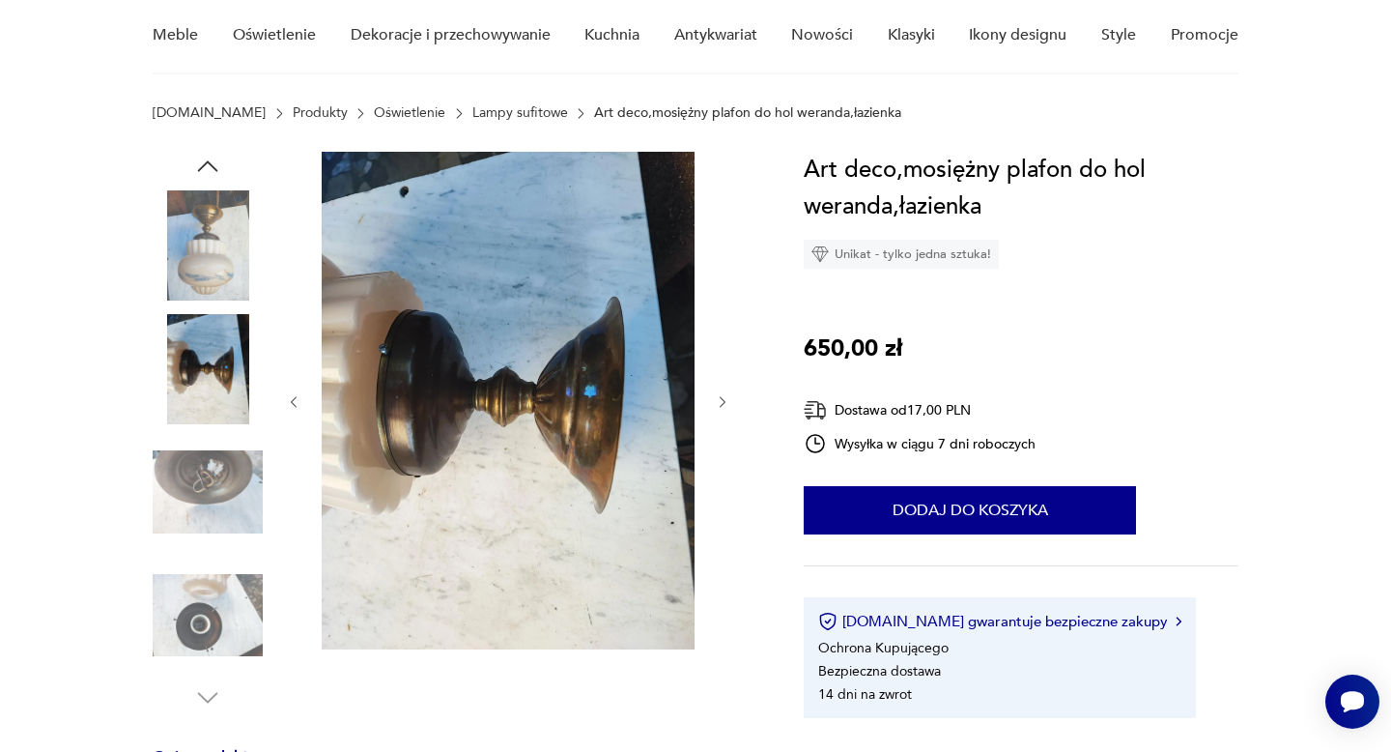
click at [723, 404] on icon "button" at bounding box center [723, 402] width 6 height 12
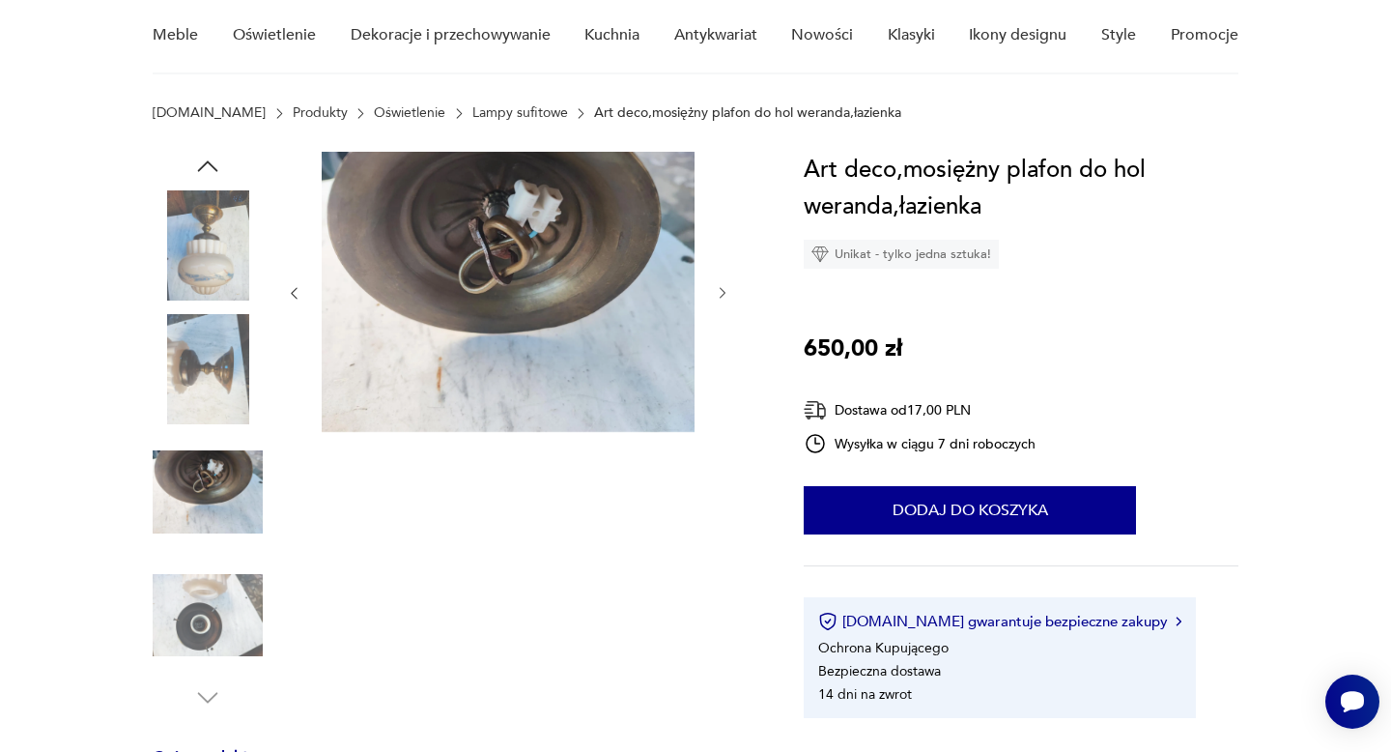
click at [721, 294] on icon "button" at bounding box center [723, 293] width 16 height 16
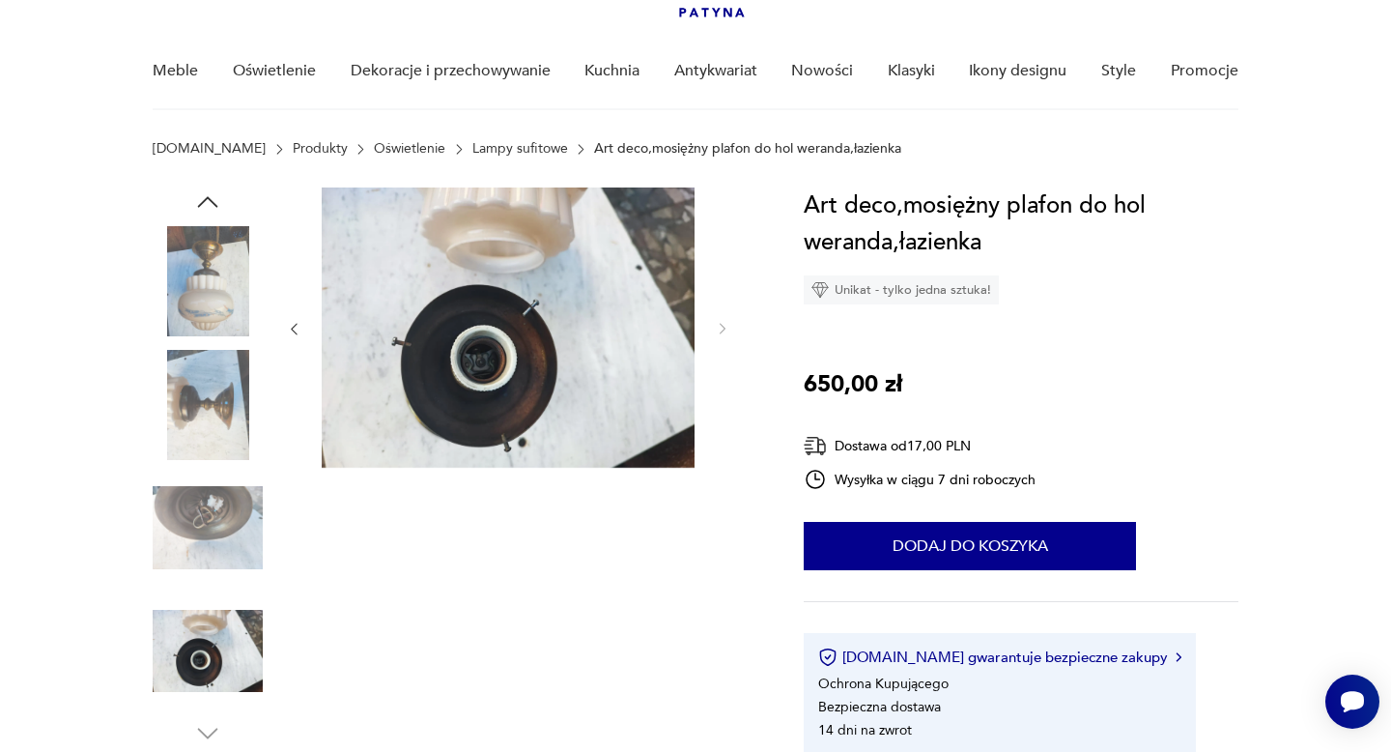
scroll to position [0, 0]
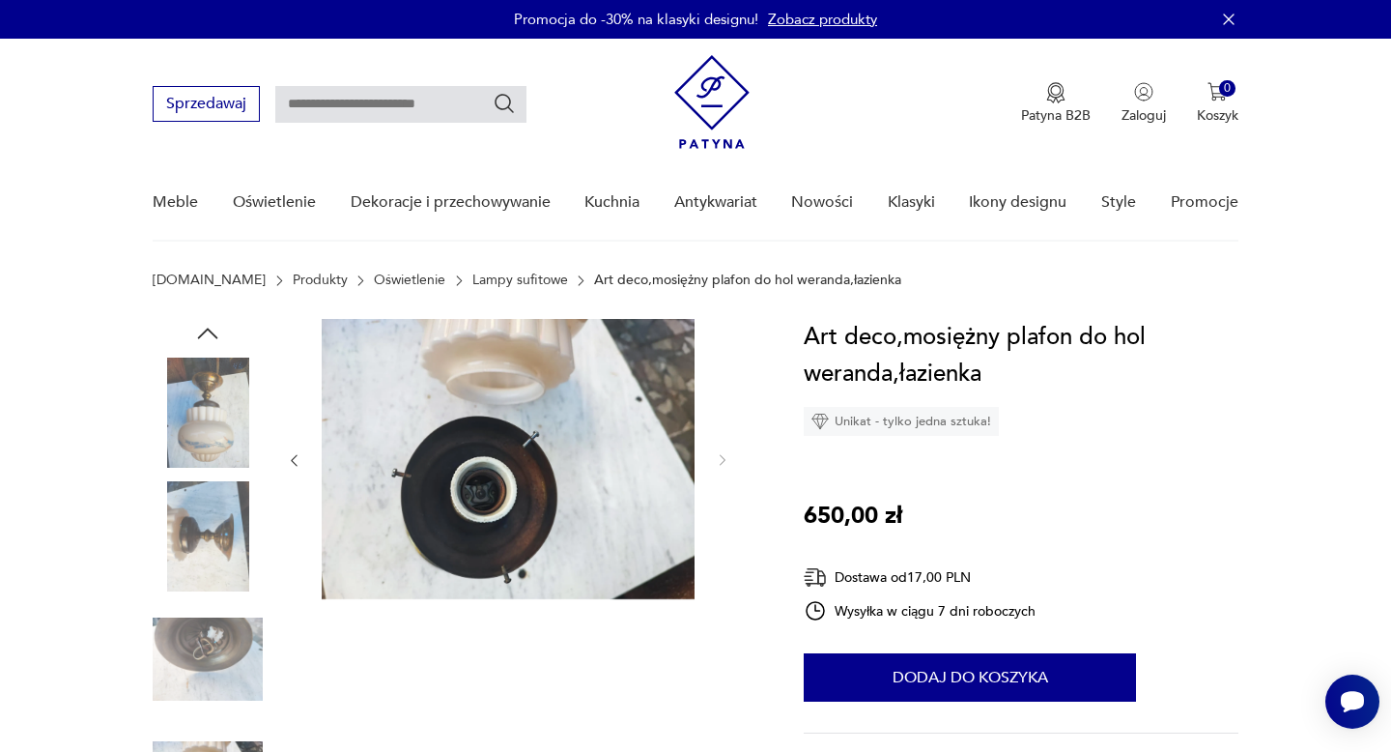
click at [215, 434] on img at bounding box center [208, 412] width 110 height 110
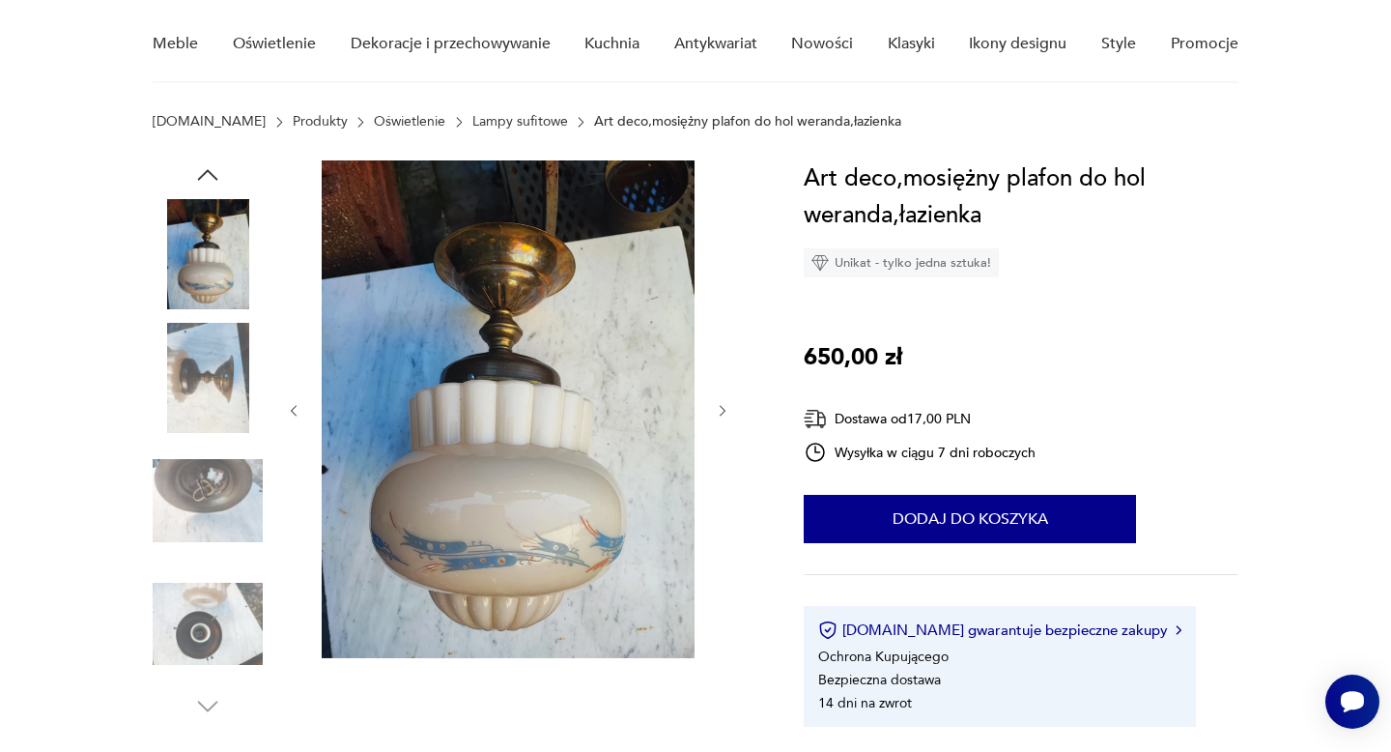
scroll to position [159, 0]
click at [587, 544] on img at bounding box center [508, 408] width 373 height 498
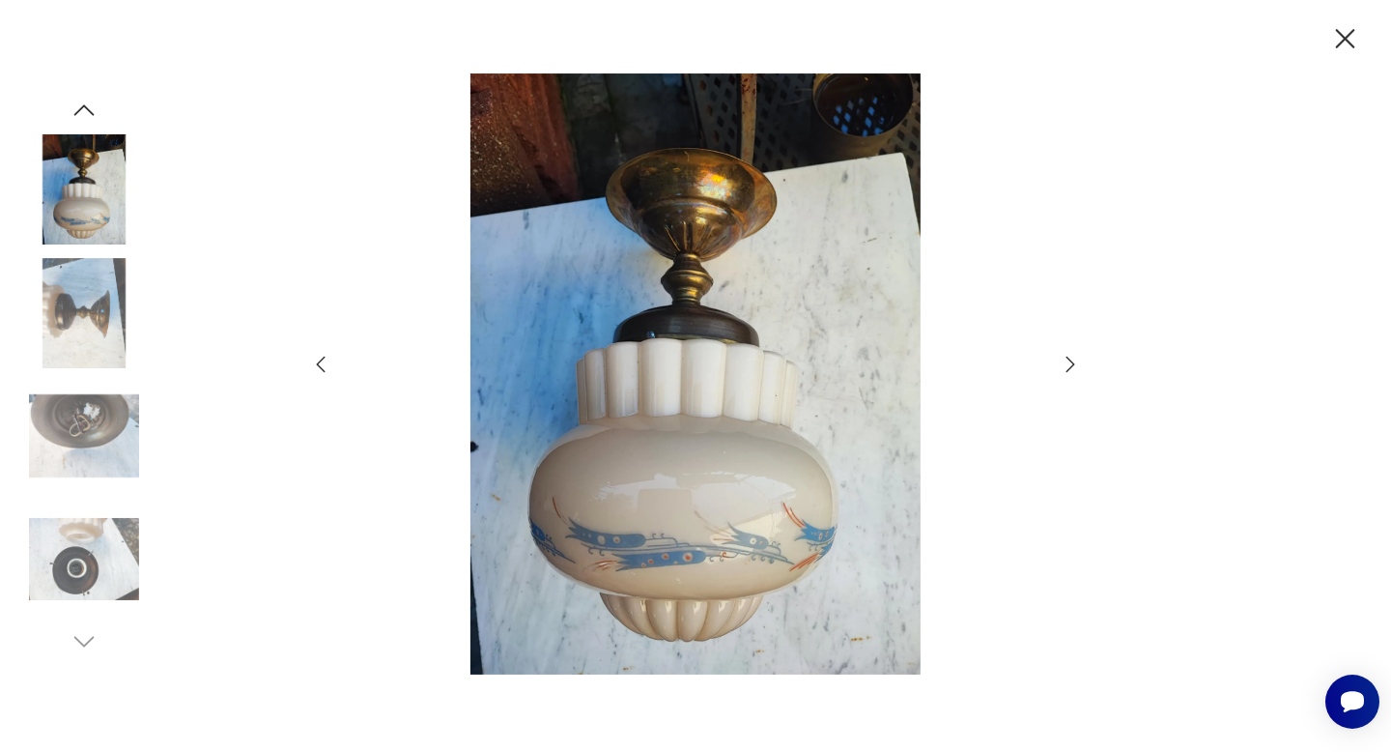
click at [1345, 37] on icon "button" at bounding box center [1345, 38] width 19 height 19
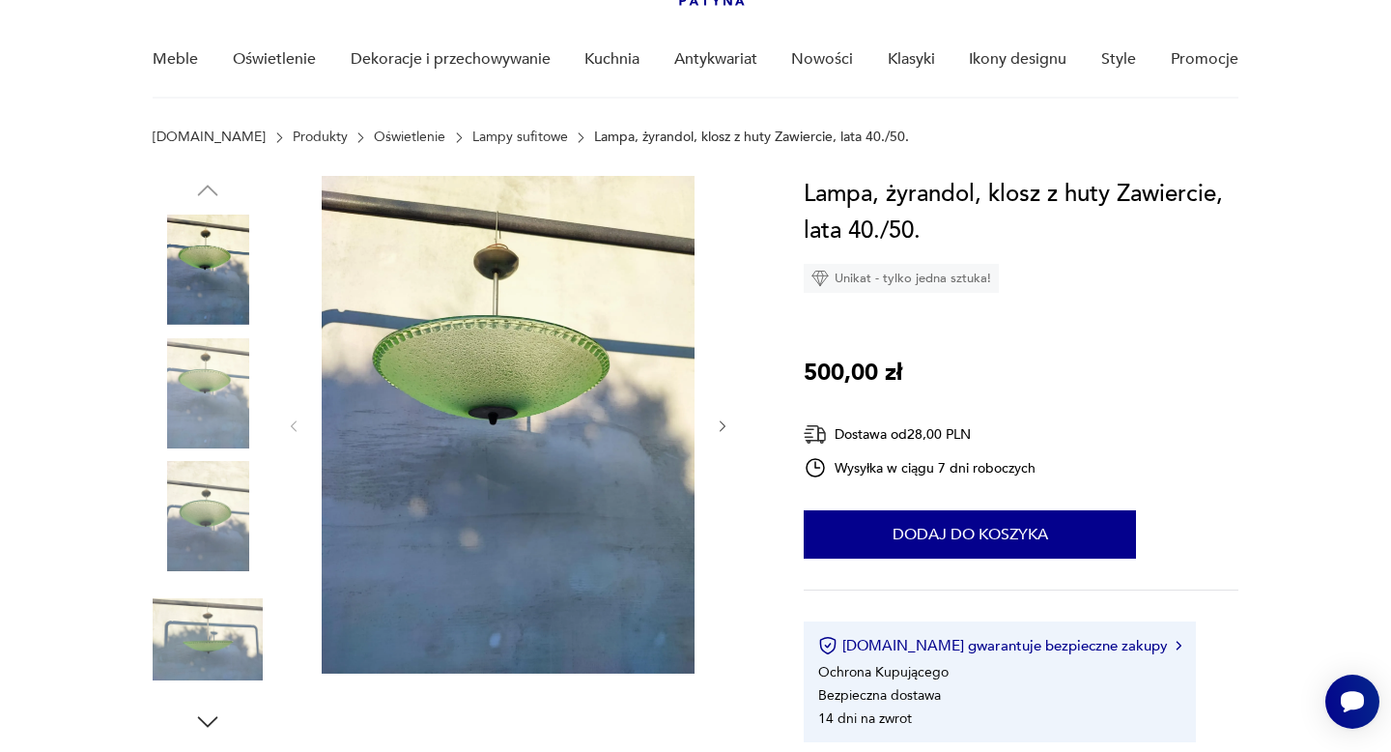
scroll to position [185, 0]
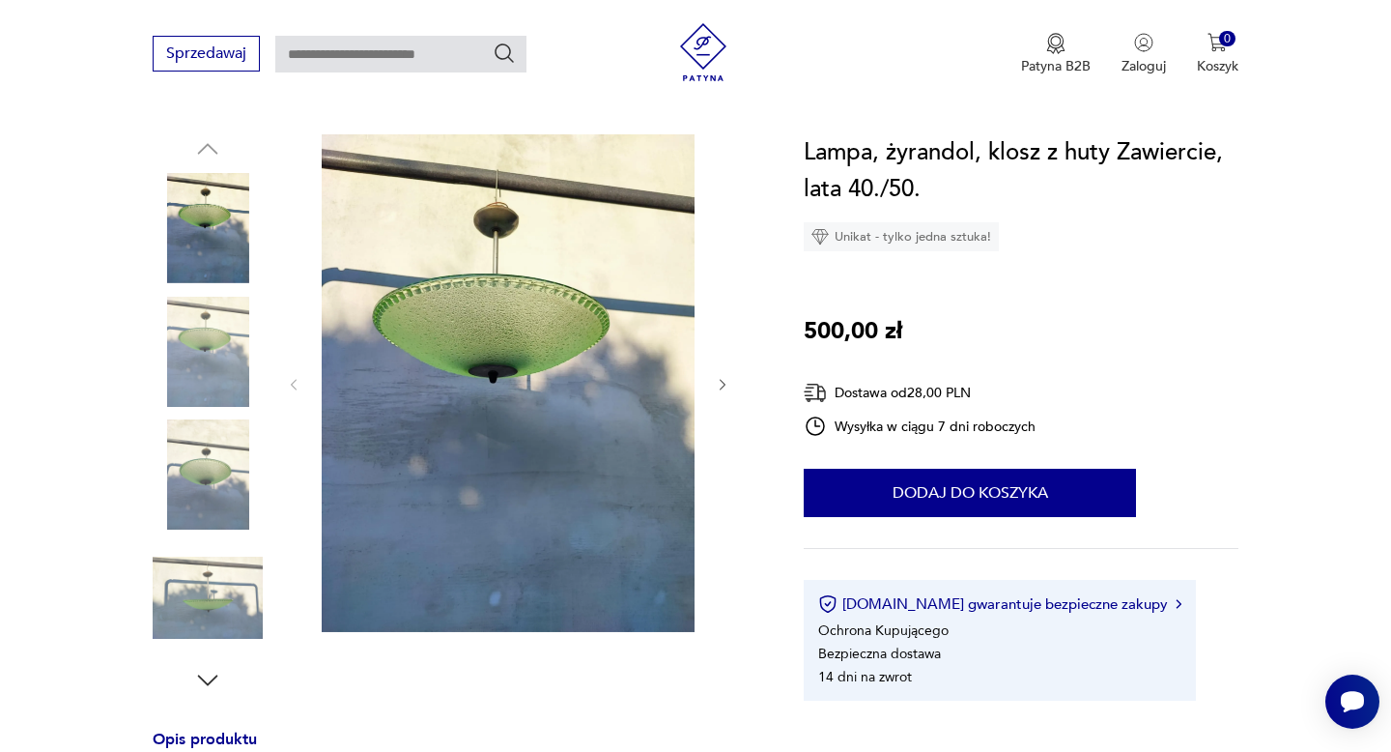
click at [720, 384] on icon "button" at bounding box center [723, 385] width 16 height 16
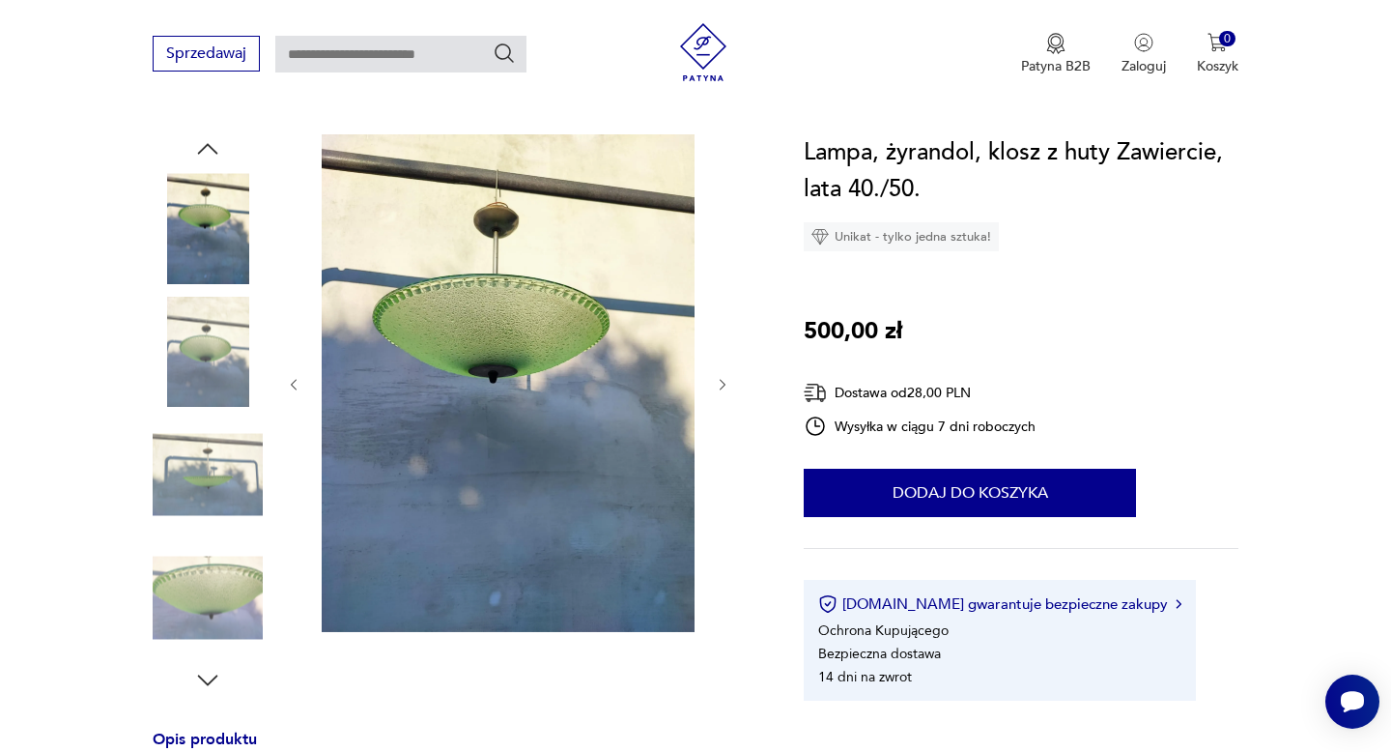
click at [720, 384] on icon "button" at bounding box center [723, 385] width 16 height 16
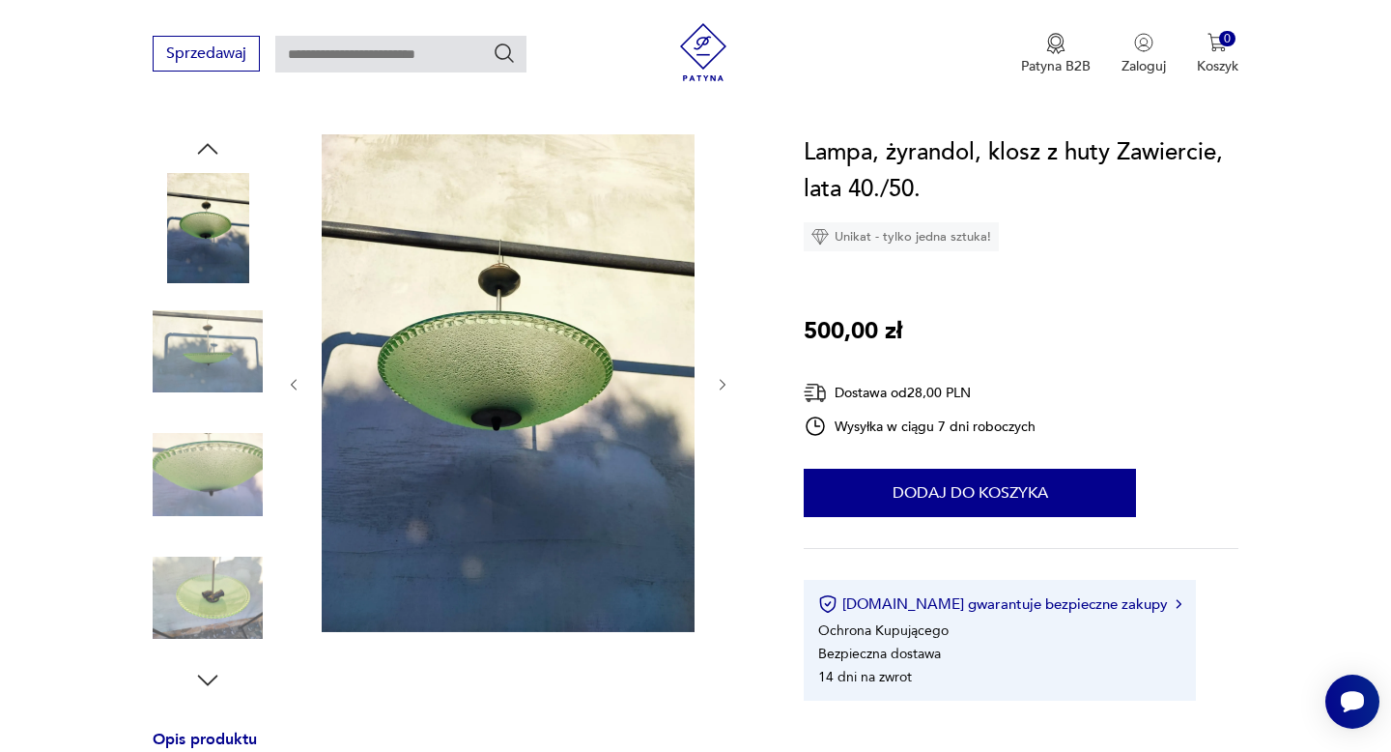
click at [720, 384] on icon "button" at bounding box center [723, 385] width 16 height 16
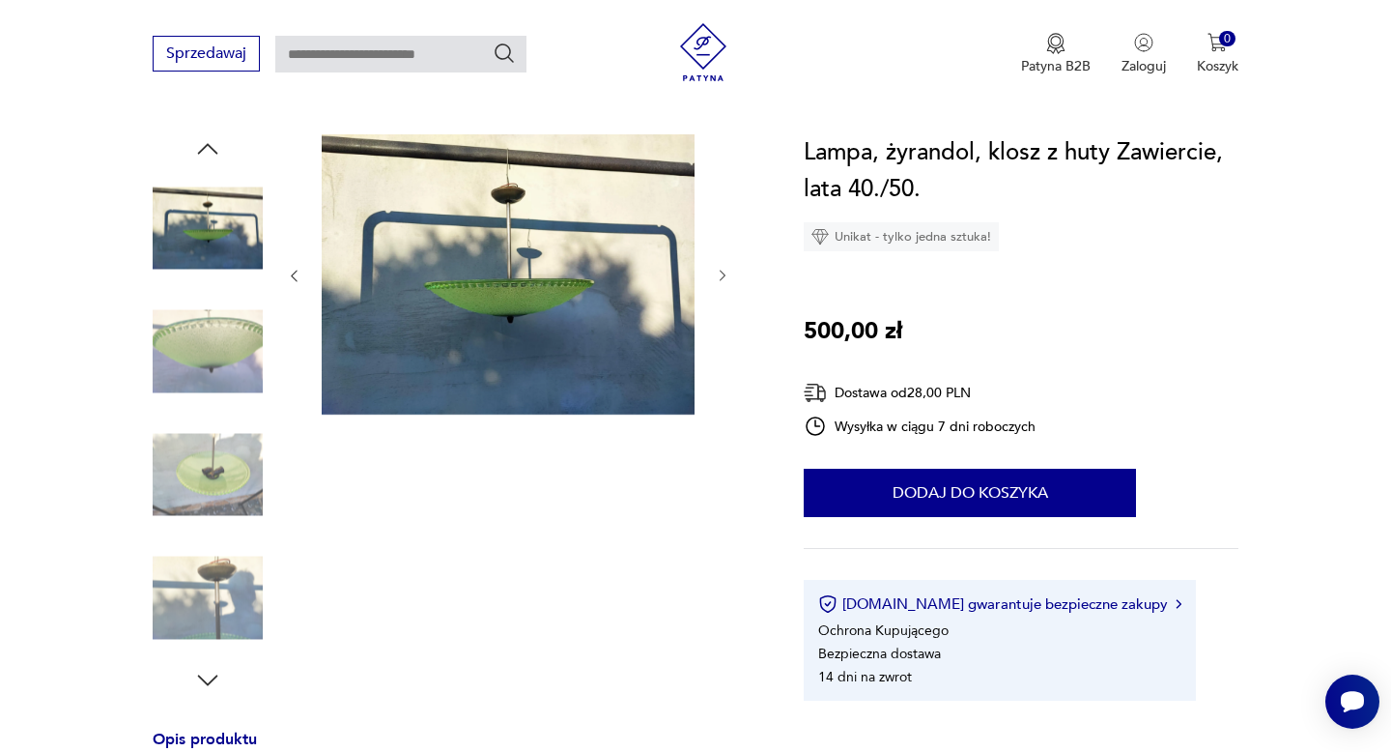
click at [721, 271] on icon "button" at bounding box center [723, 276] width 16 height 16
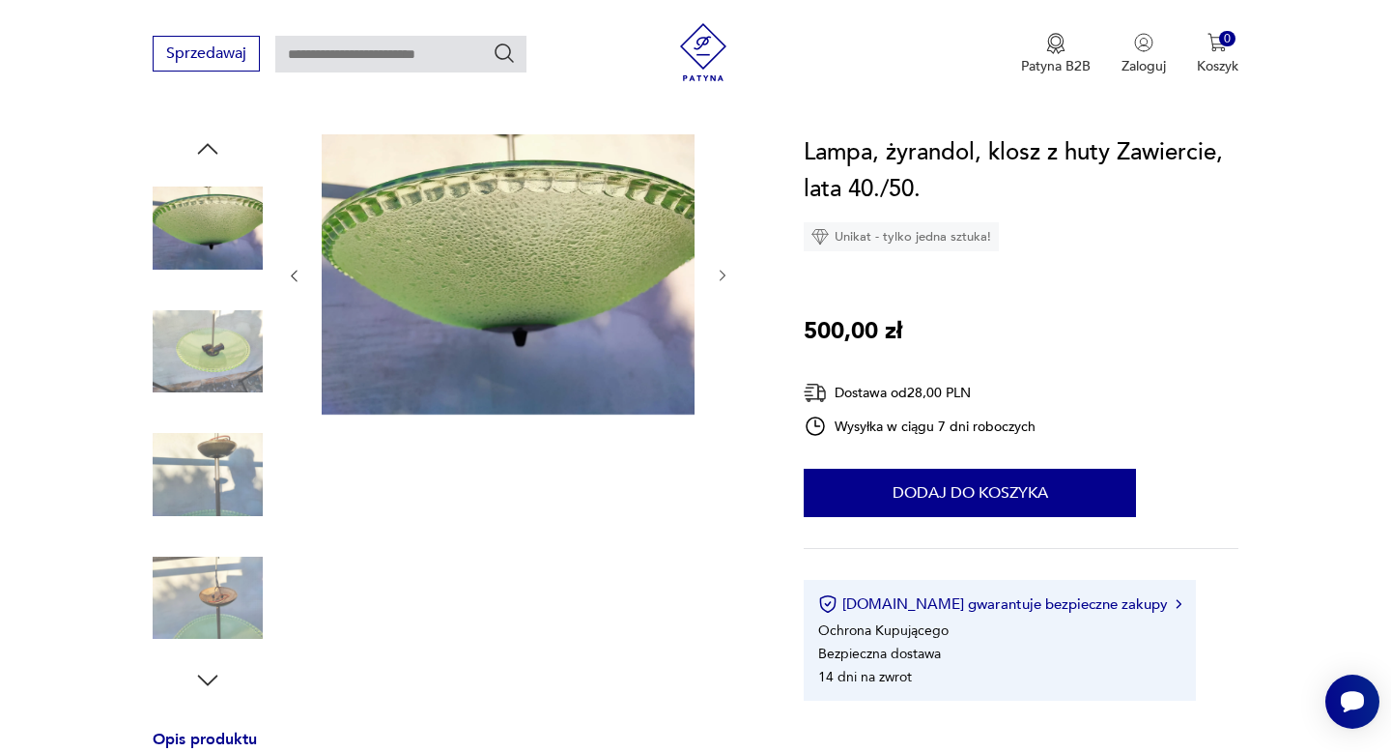
click at [721, 271] on icon "button" at bounding box center [723, 276] width 16 height 16
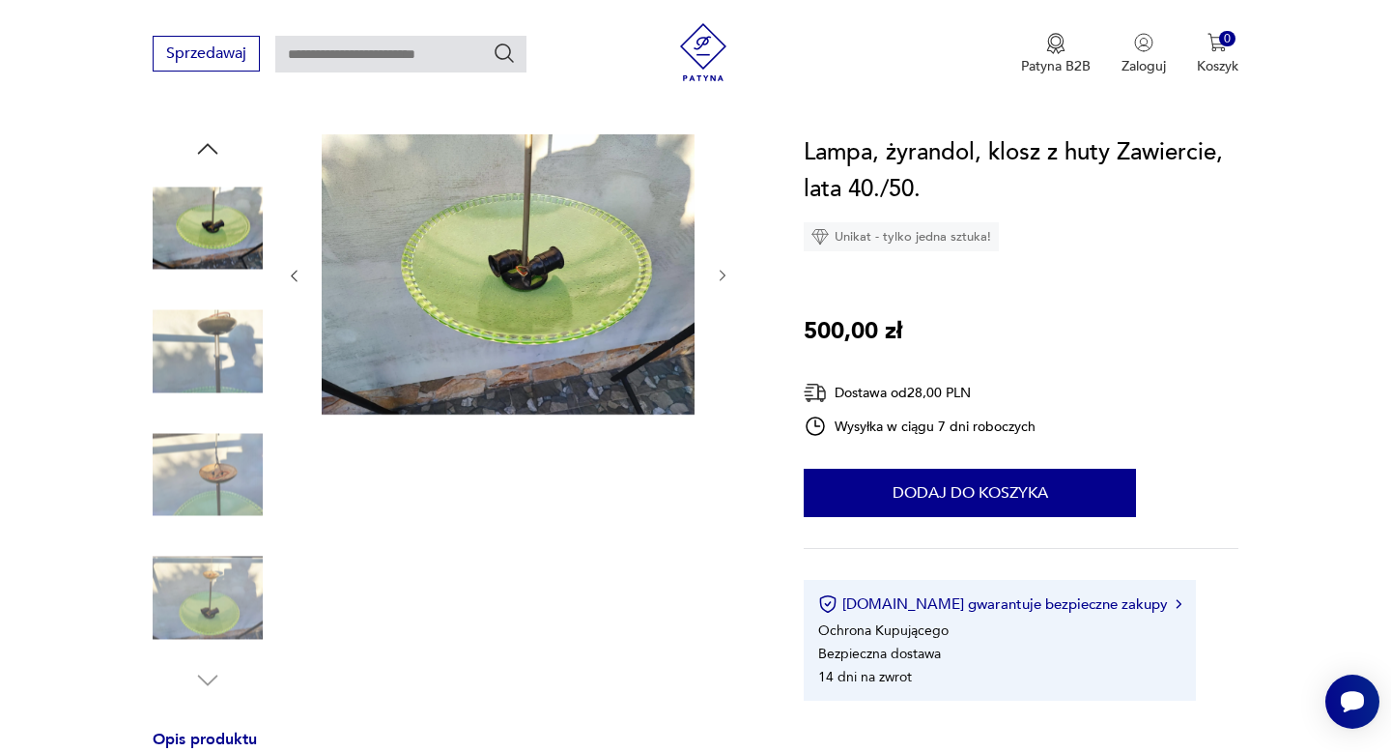
click at [721, 271] on icon "button" at bounding box center [723, 276] width 16 height 16
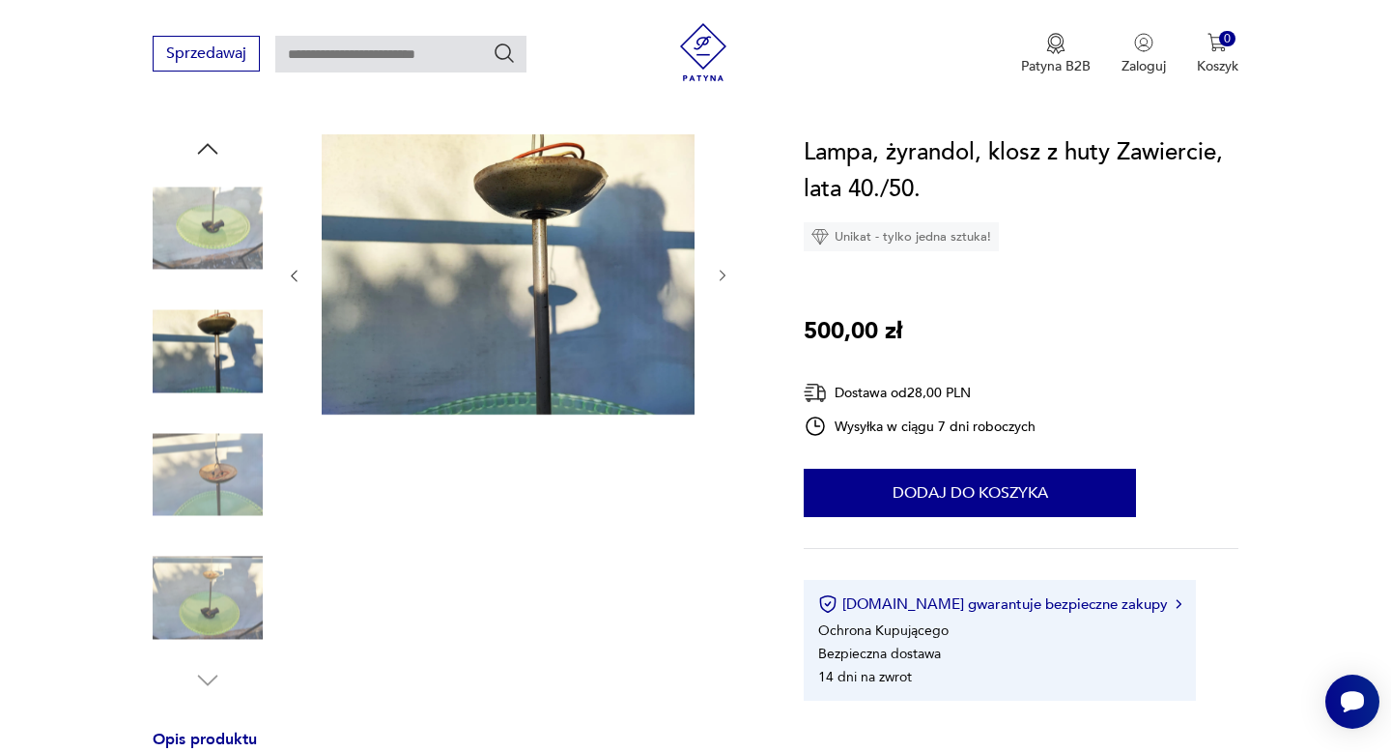
click at [721, 271] on icon "button" at bounding box center [723, 276] width 16 height 16
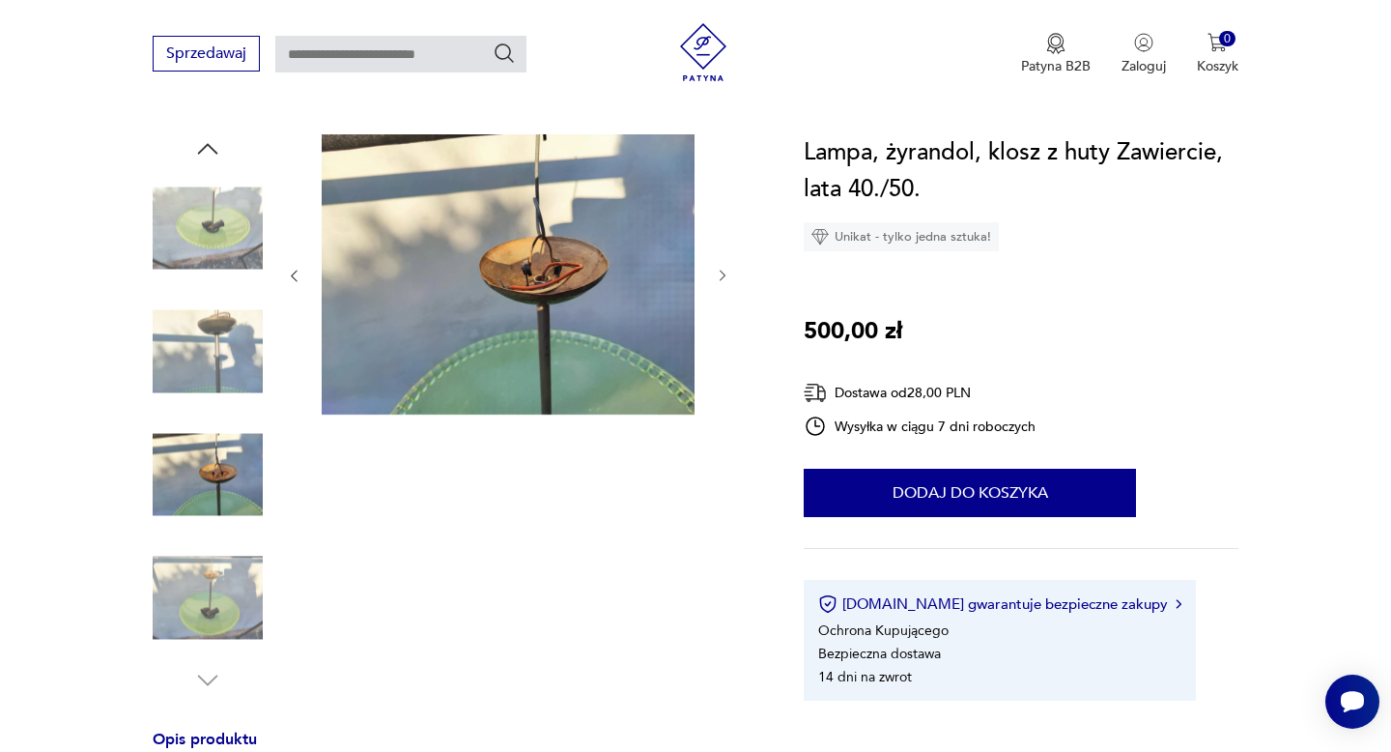
click at [721, 271] on icon "button" at bounding box center [723, 276] width 16 height 16
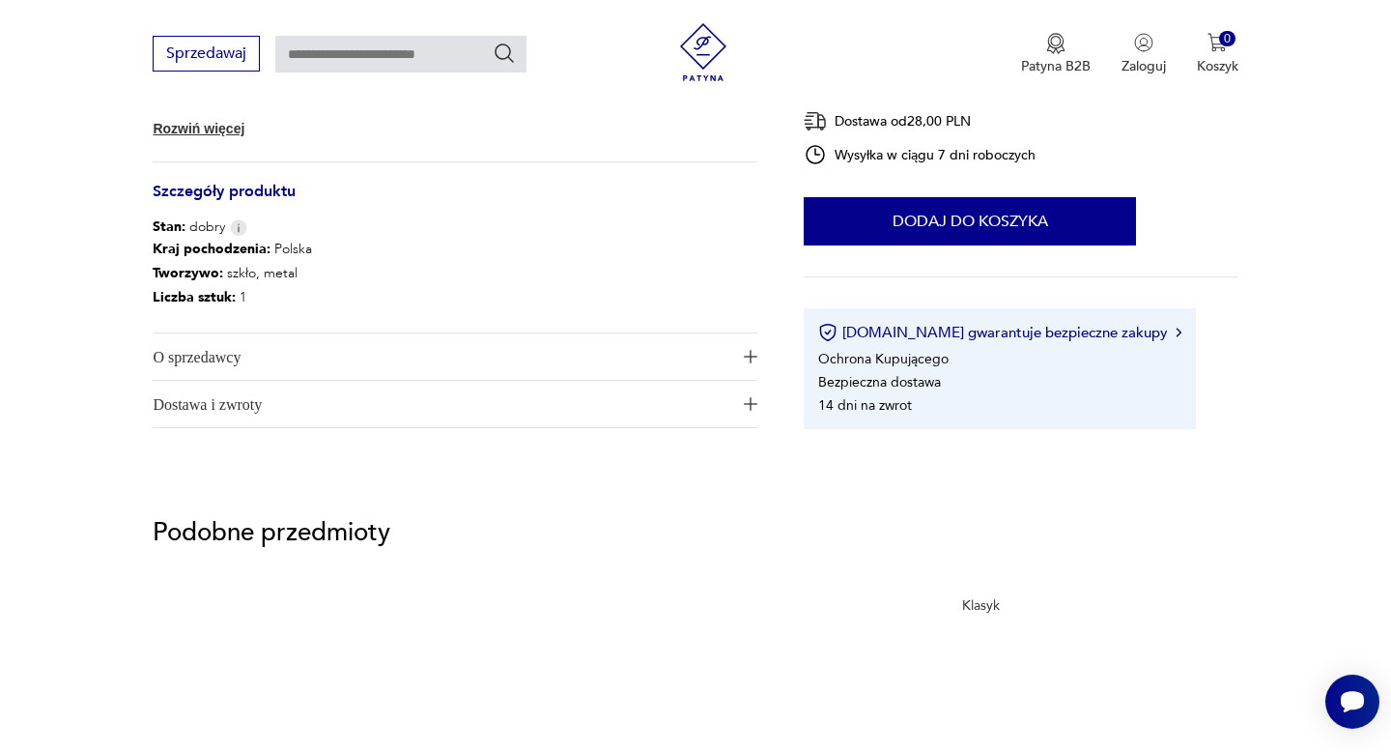
scroll to position [955, 0]
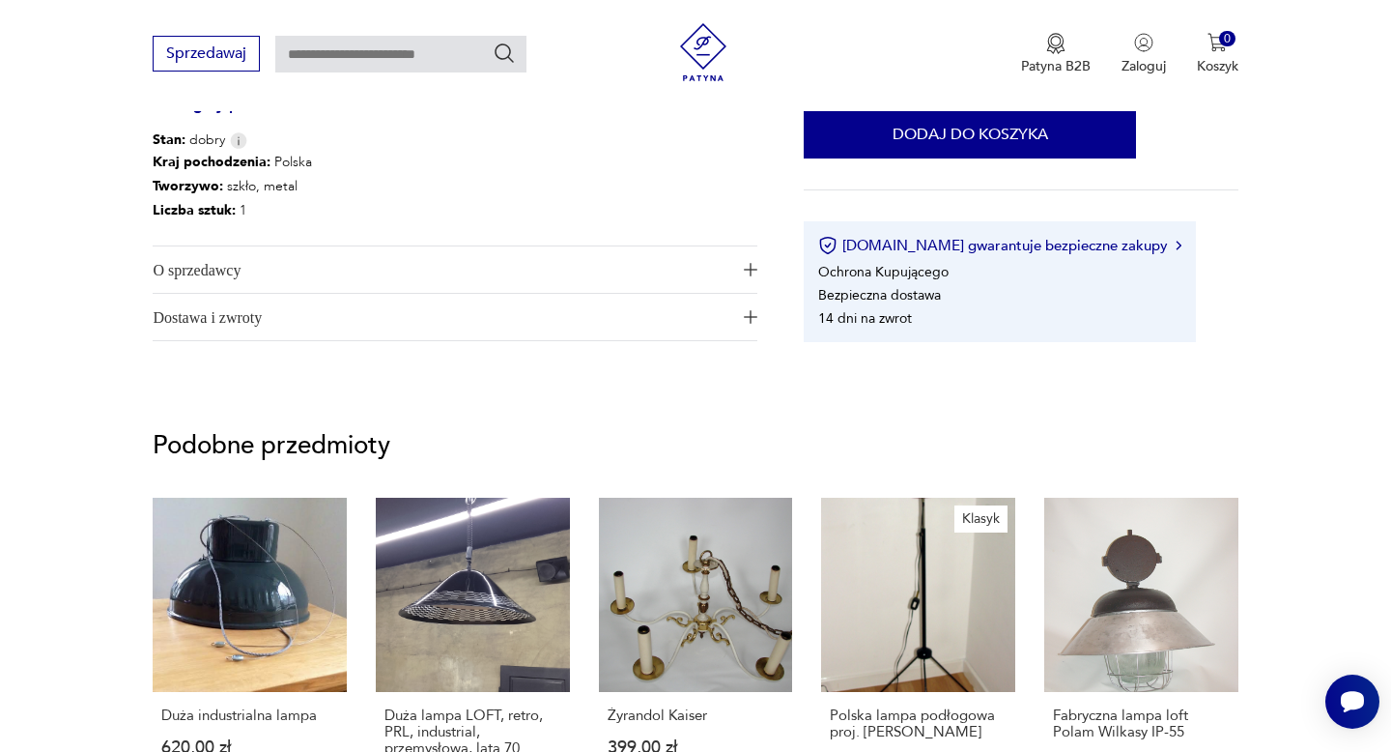
click at [748, 266] on img "button" at bounding box center [751, 270] width 14 height 14
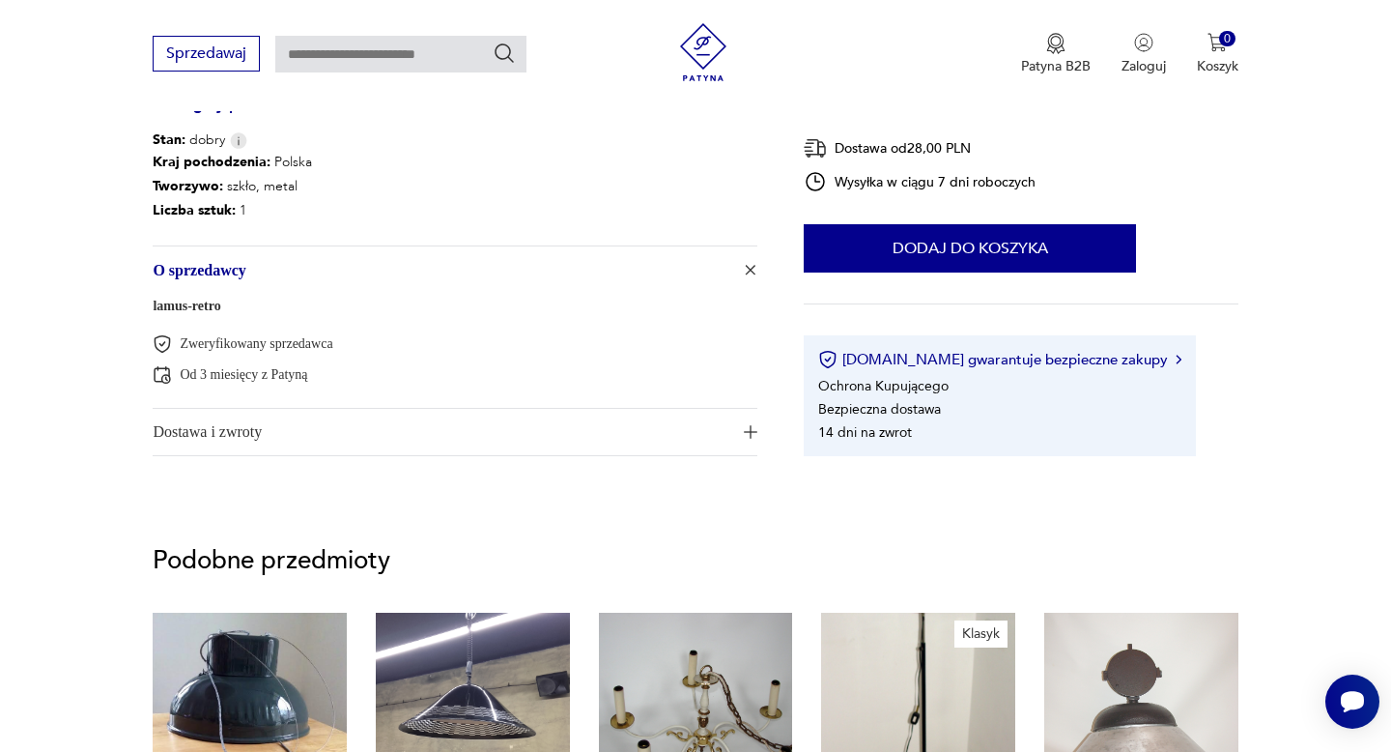
click at [749, 428] on img "button" at bounding box center [751, 432] width 14 height 14
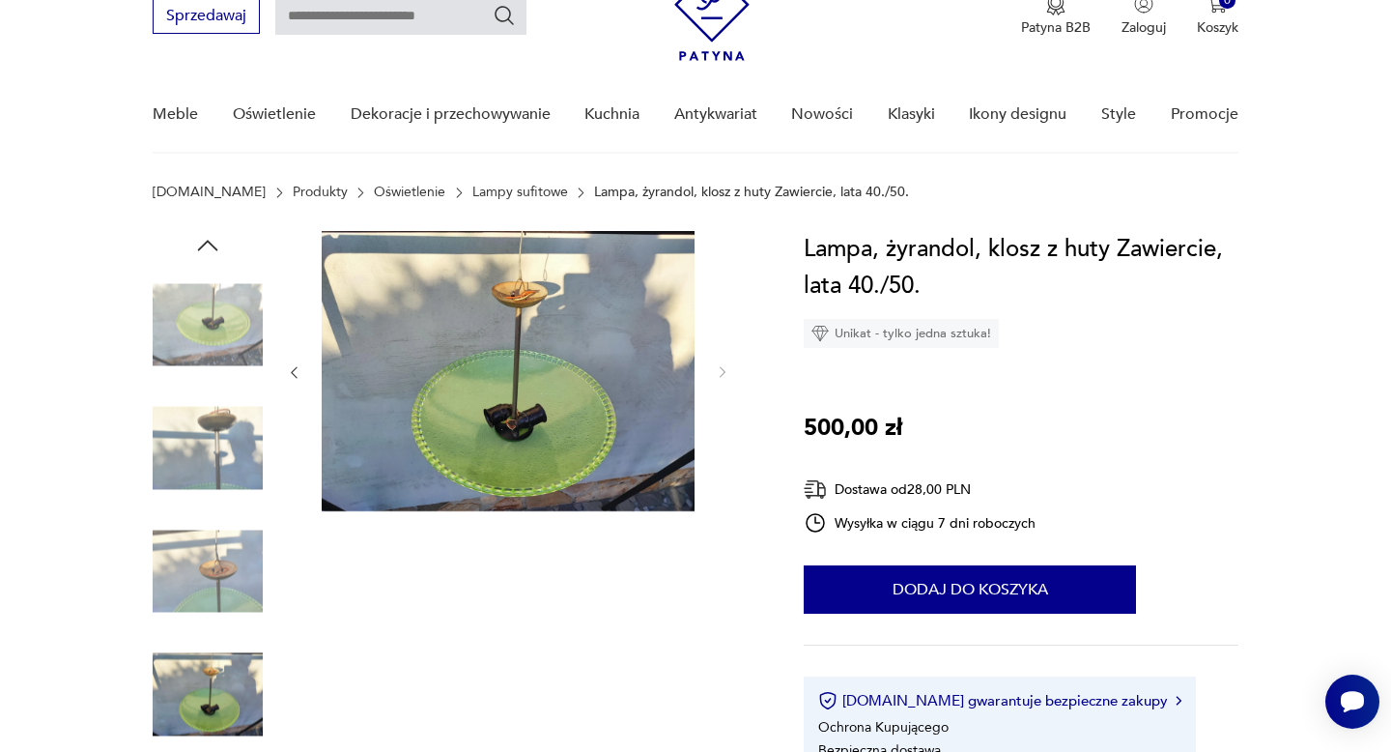
scroll to position [89, 0]
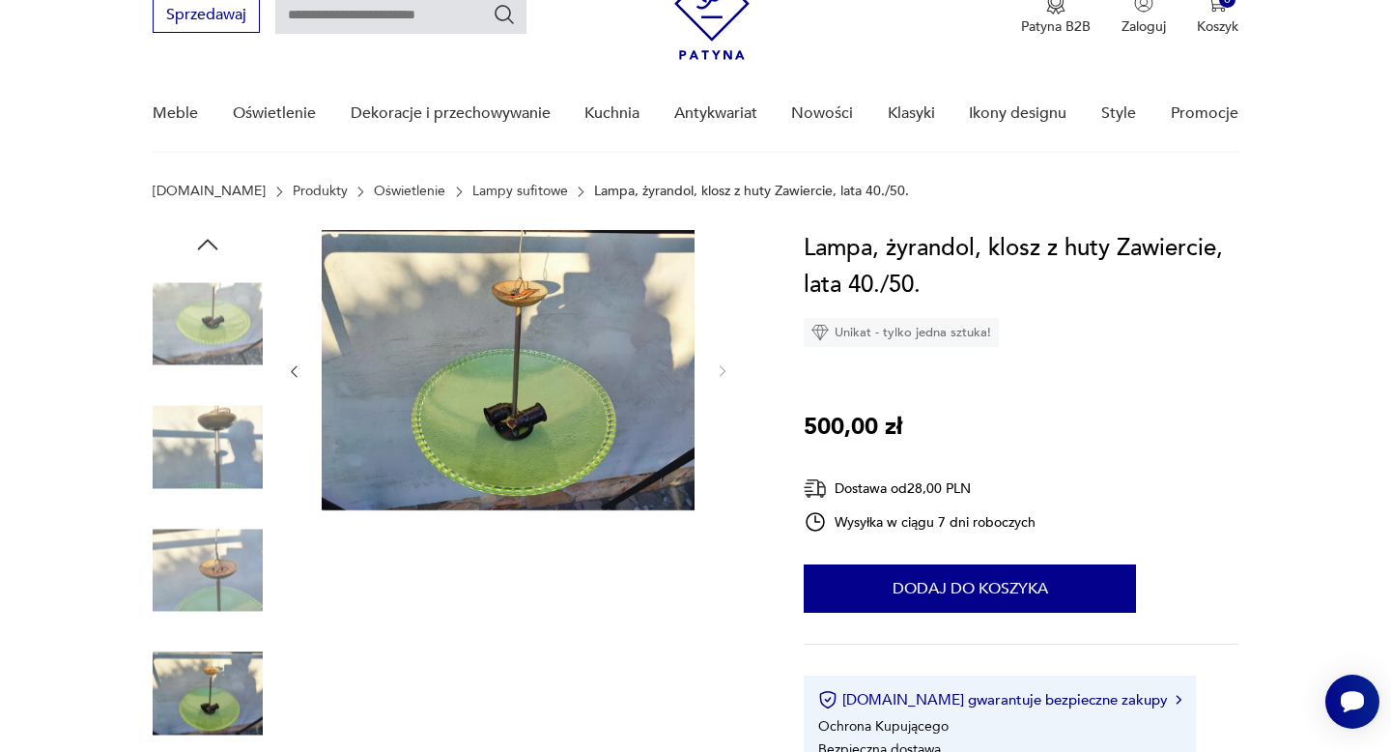
click at [224, 593] on img at bounding box center [208, 570] width 110 height 110
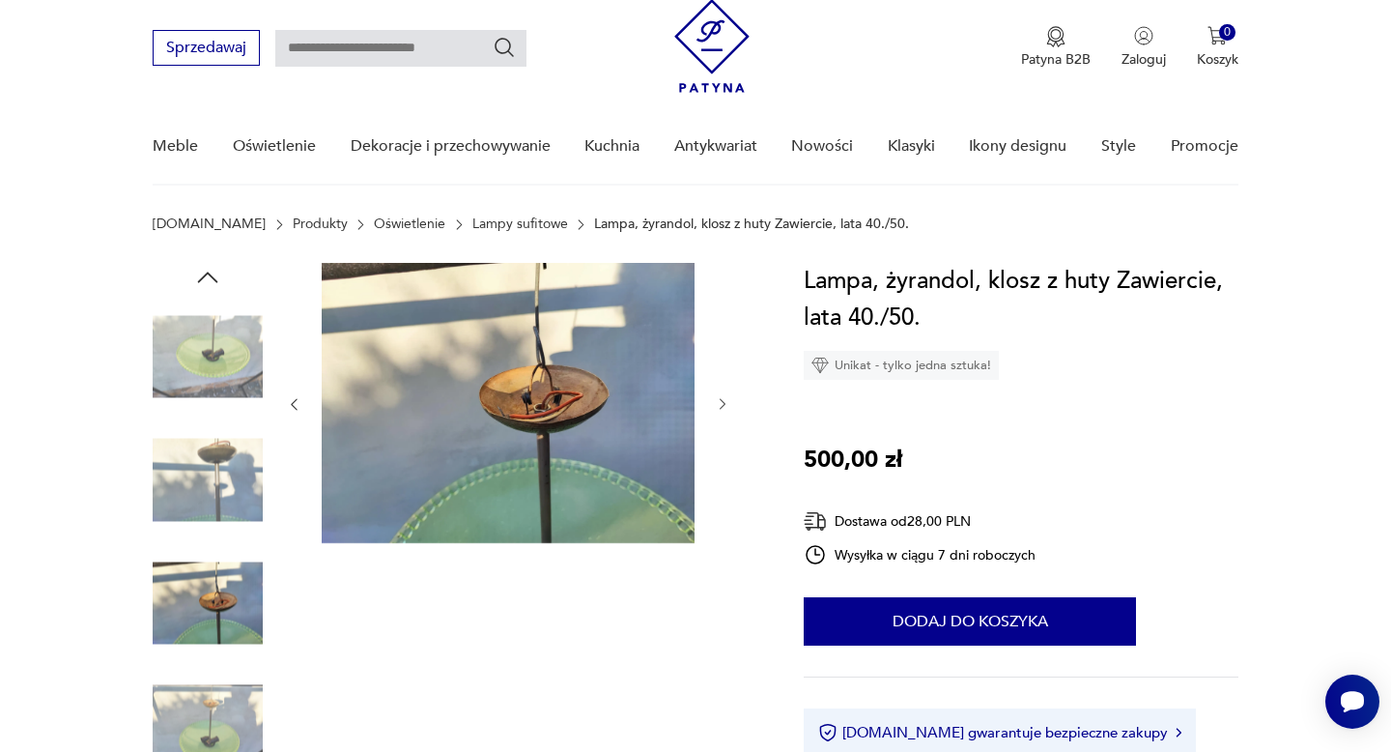
scroll to position [18, 0]
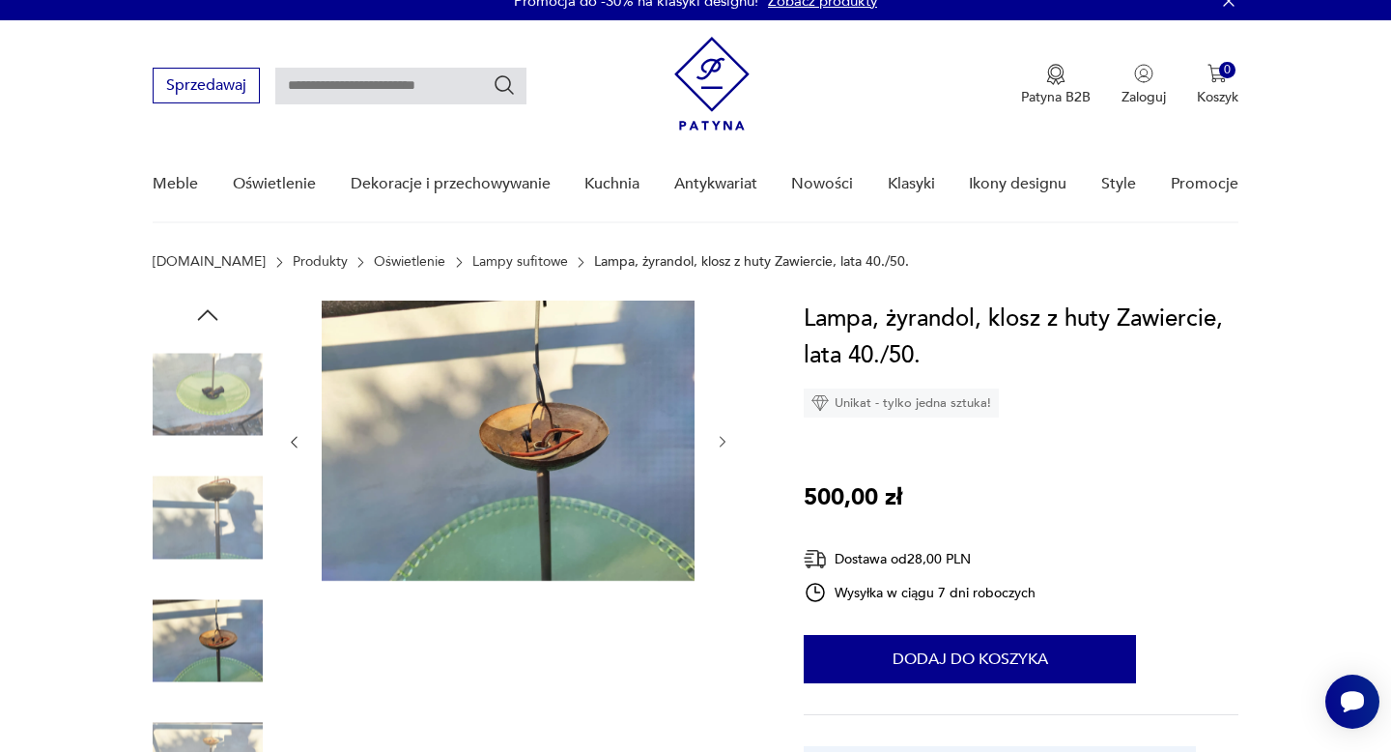
click at [236, 350] on img at bounding box center [208, 394] width 110 height 110
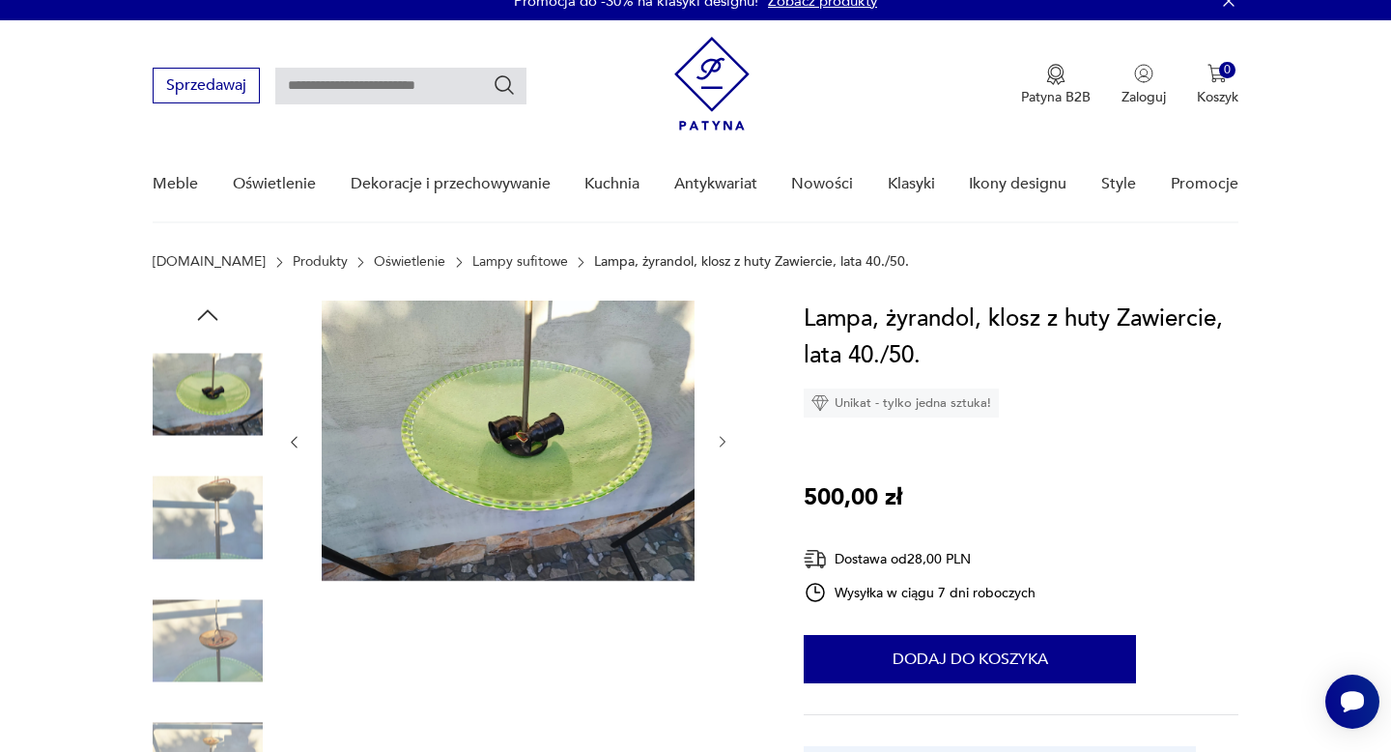
click at [718, 445] on icon "button" at bounding box center [723, 442] width 16 height 16
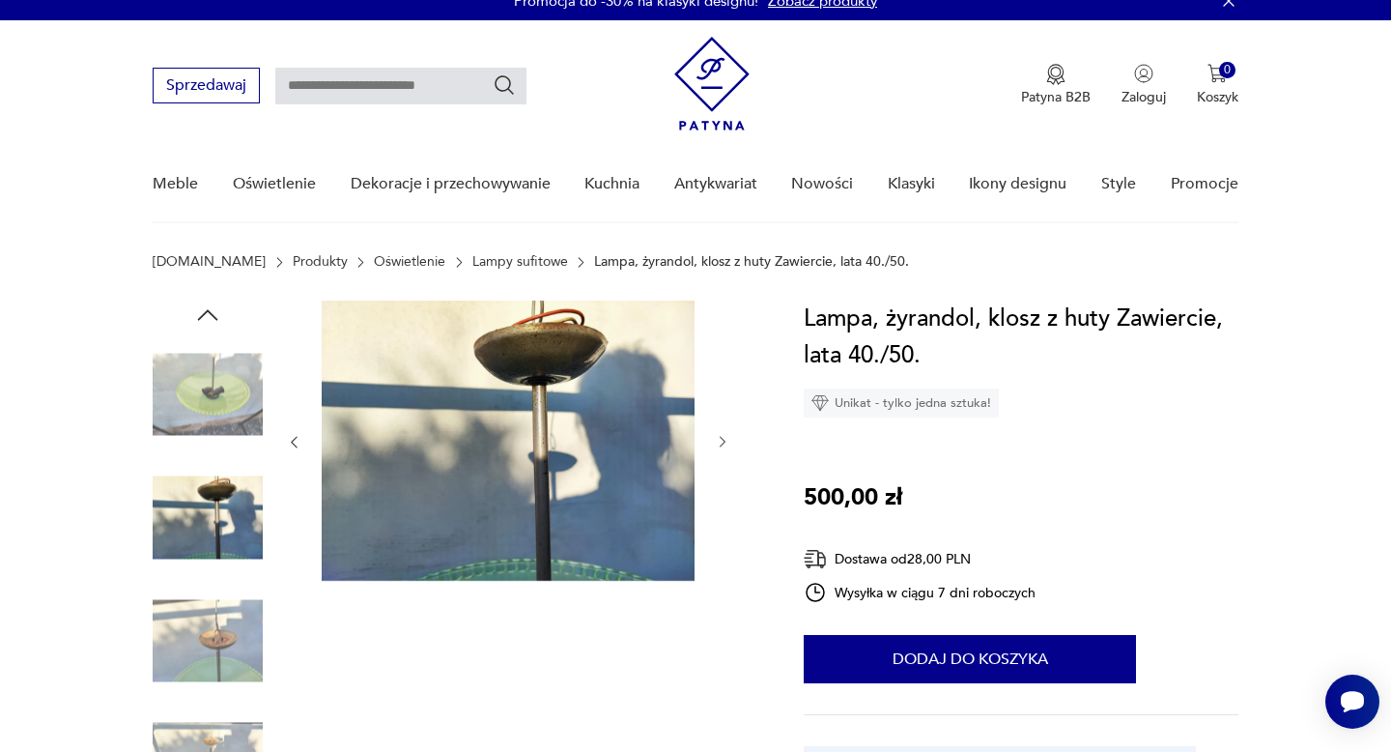
click at [718, 445] on icon "button" at bounding box center [723, 442] width 16 height 16
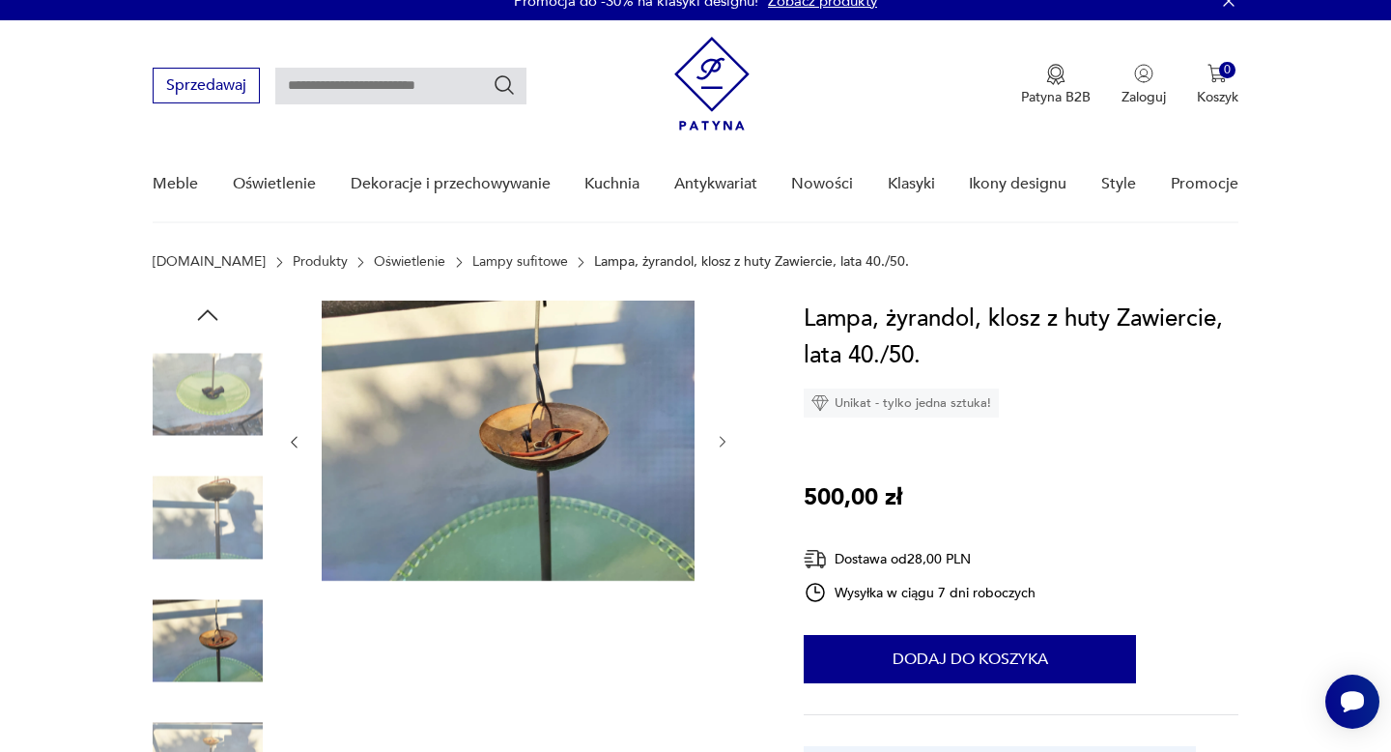
click at [718, 445] on icon "button" at bounding box center [723, 442] width 16 height 16
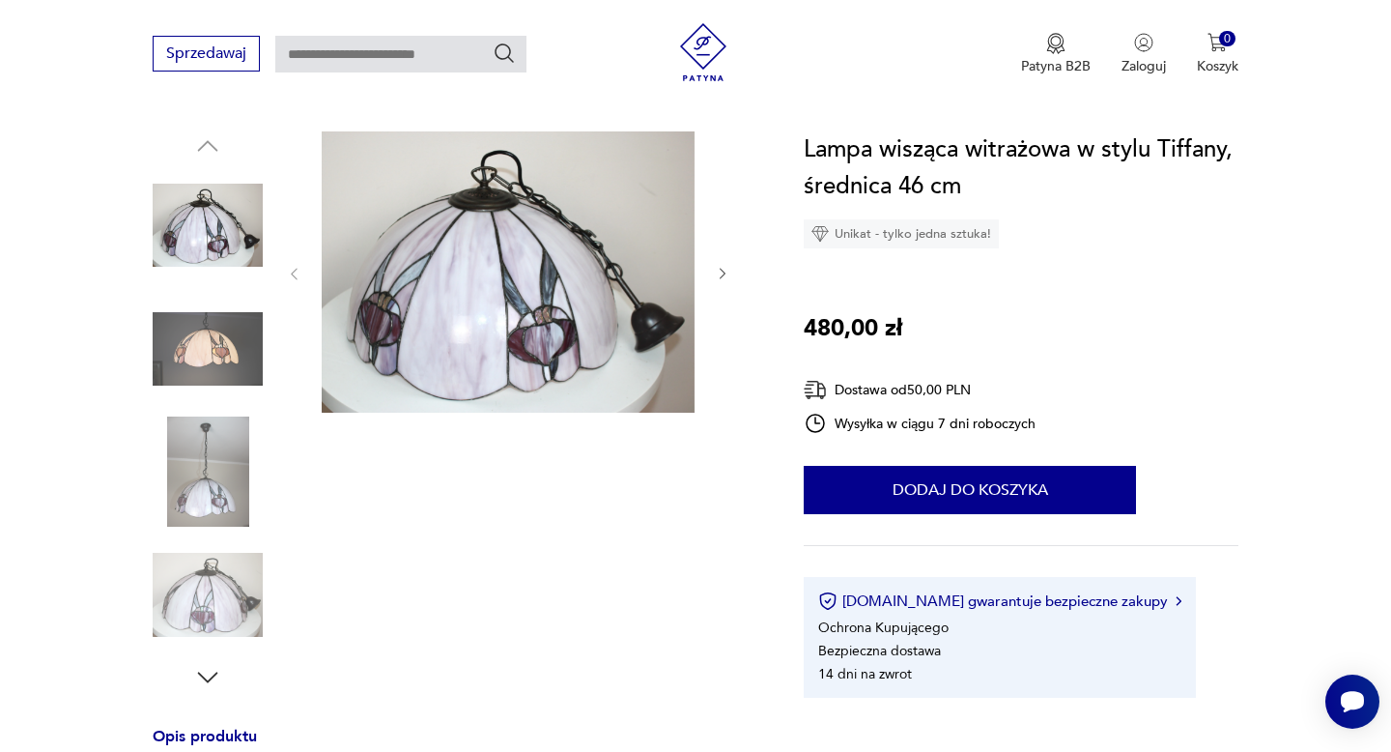
scroll to position [189, 0]
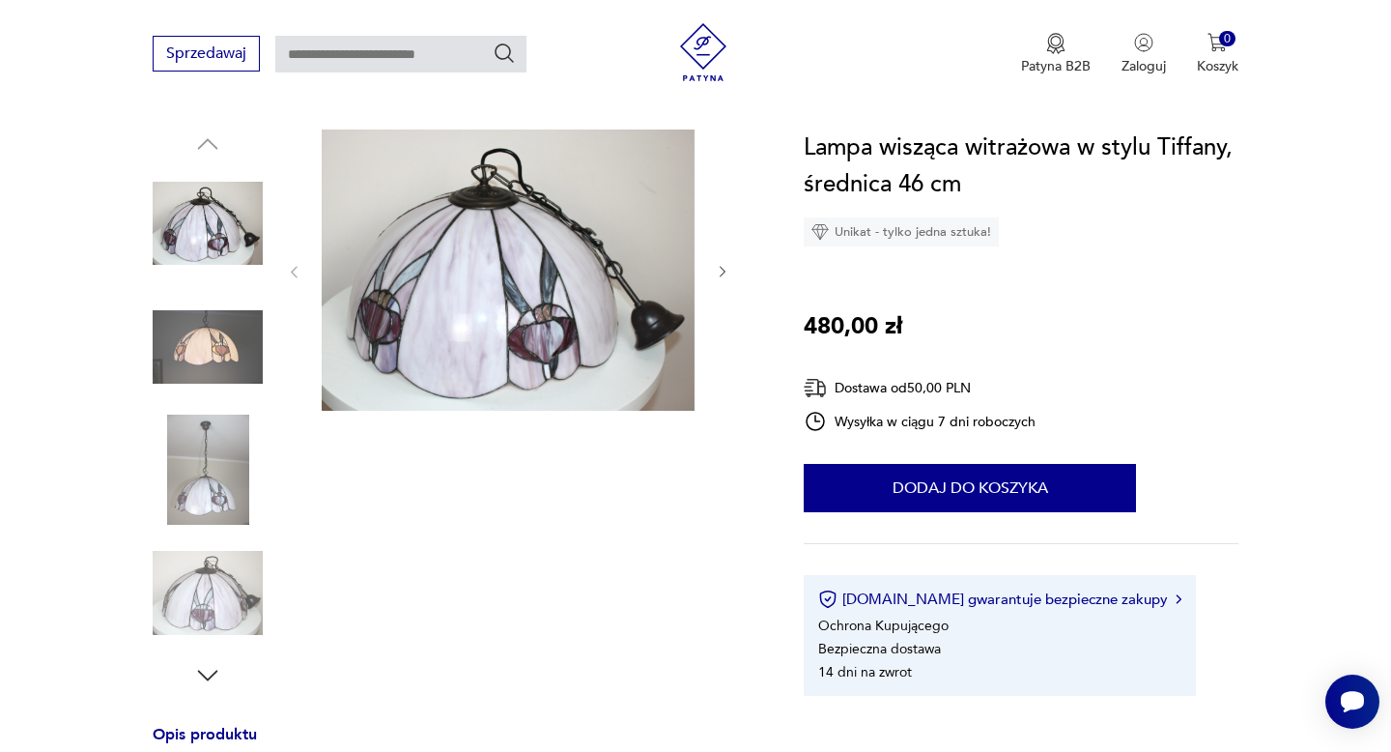
click at [212, 355] on img at bounding box center [208, 347] width 110 height 110
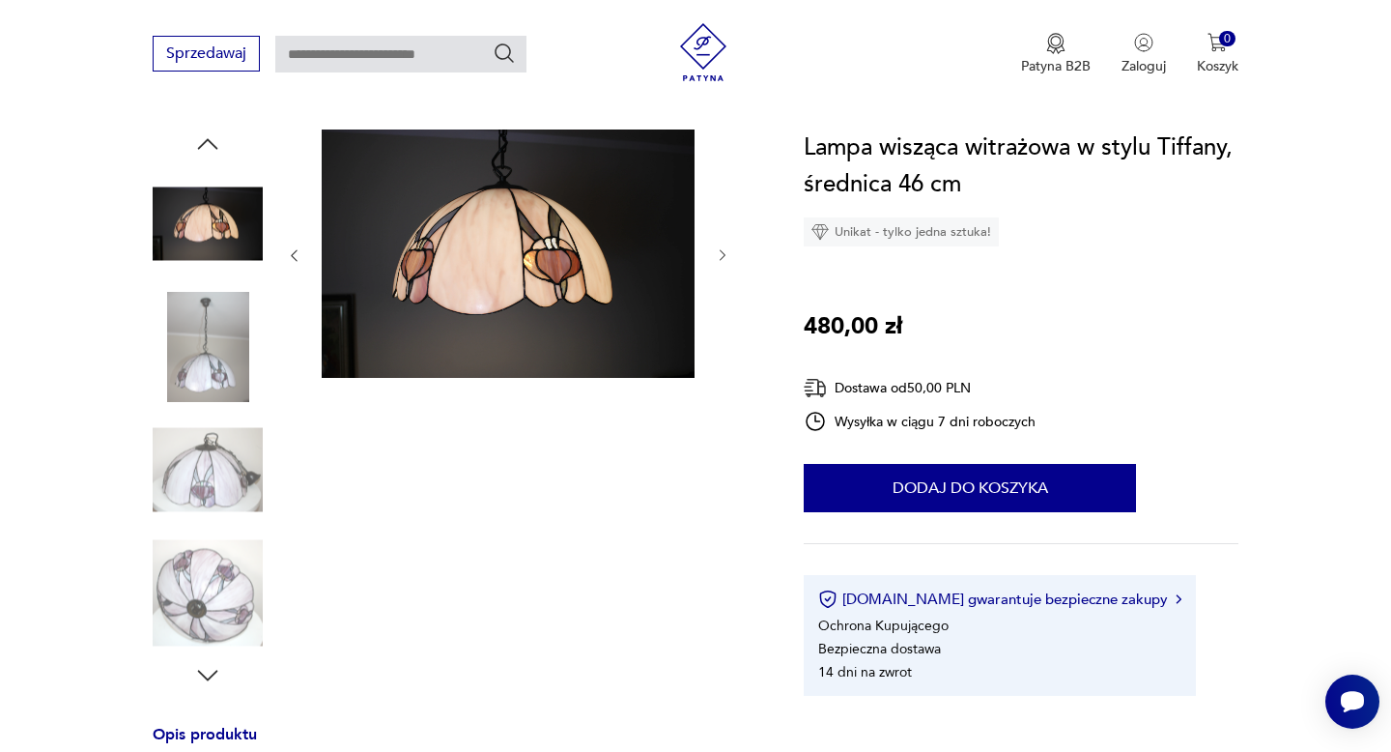
click at [191, 400] on img at bounding box center [208, 347] width 110 height 110
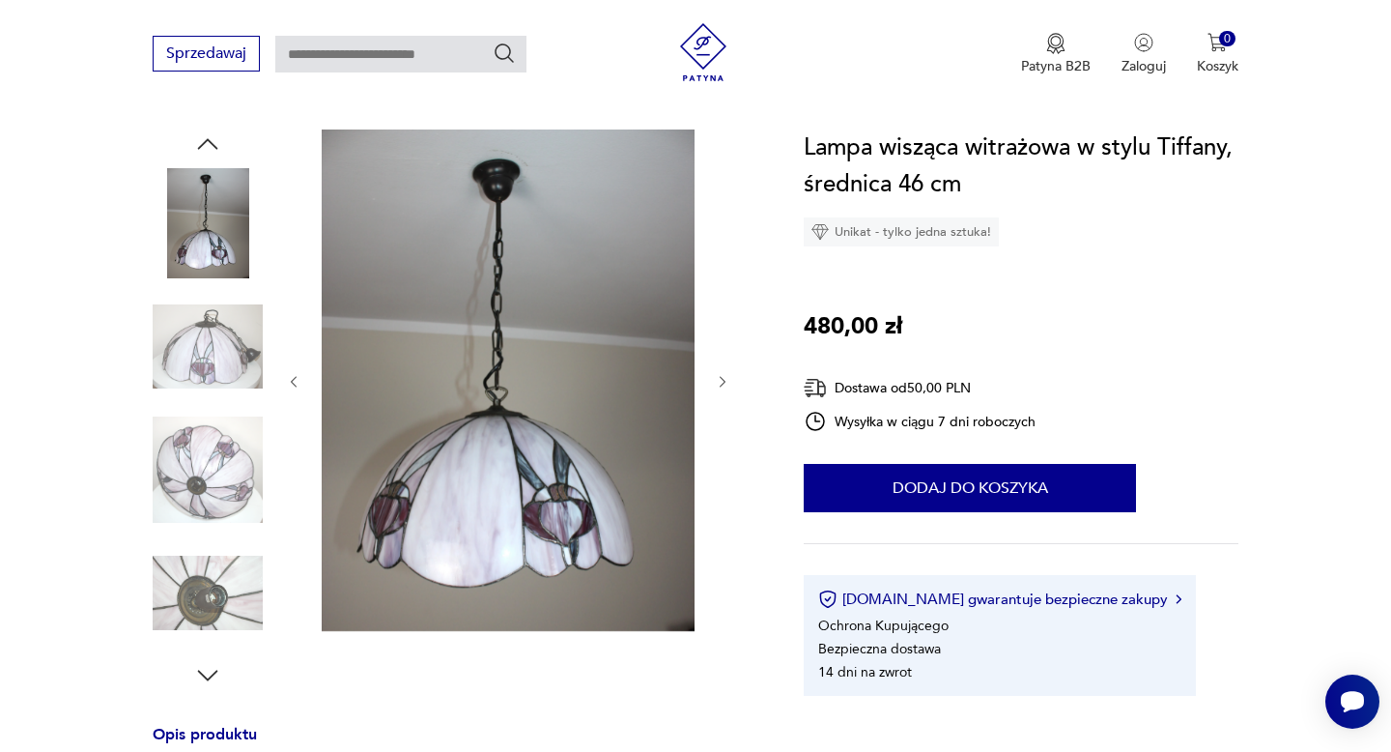
click at [206, 470] on img at bounding box center [208, 469] width 110 height 110
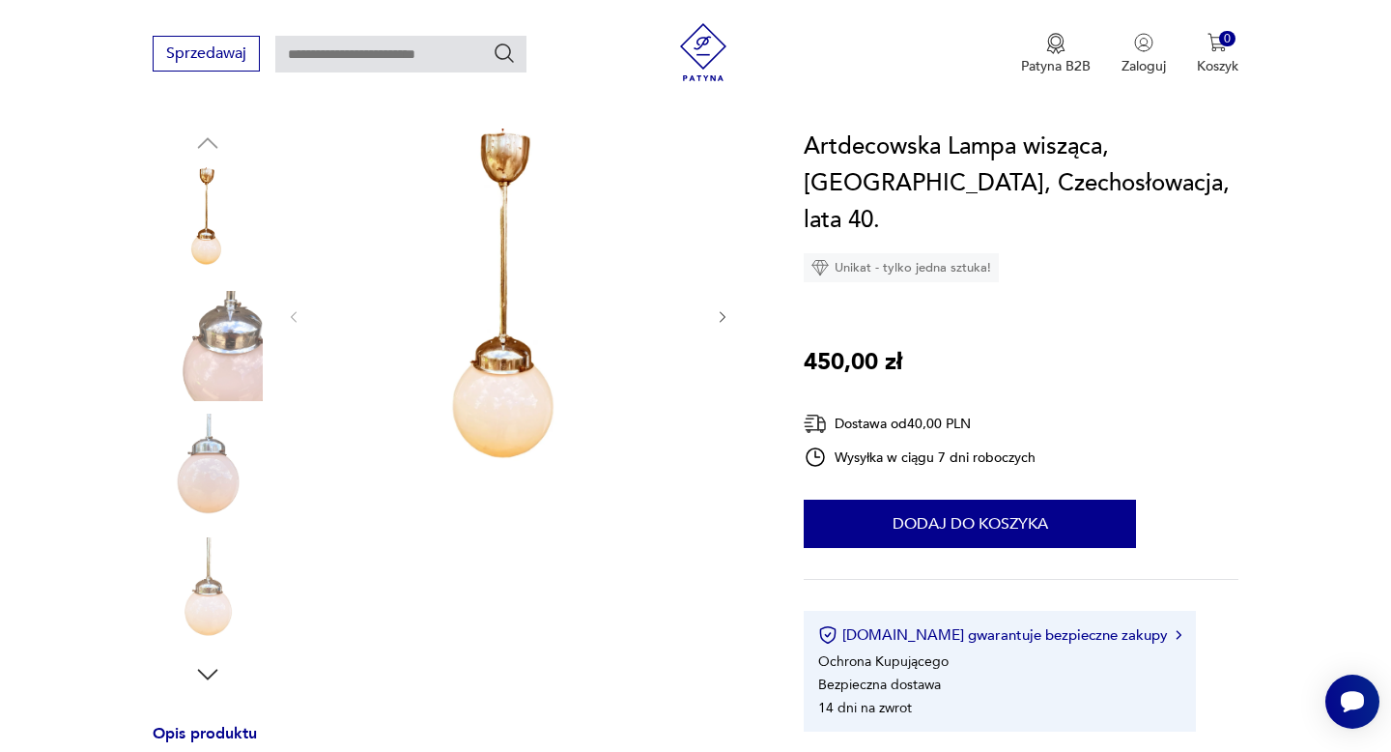
scroll to position [216, 0]
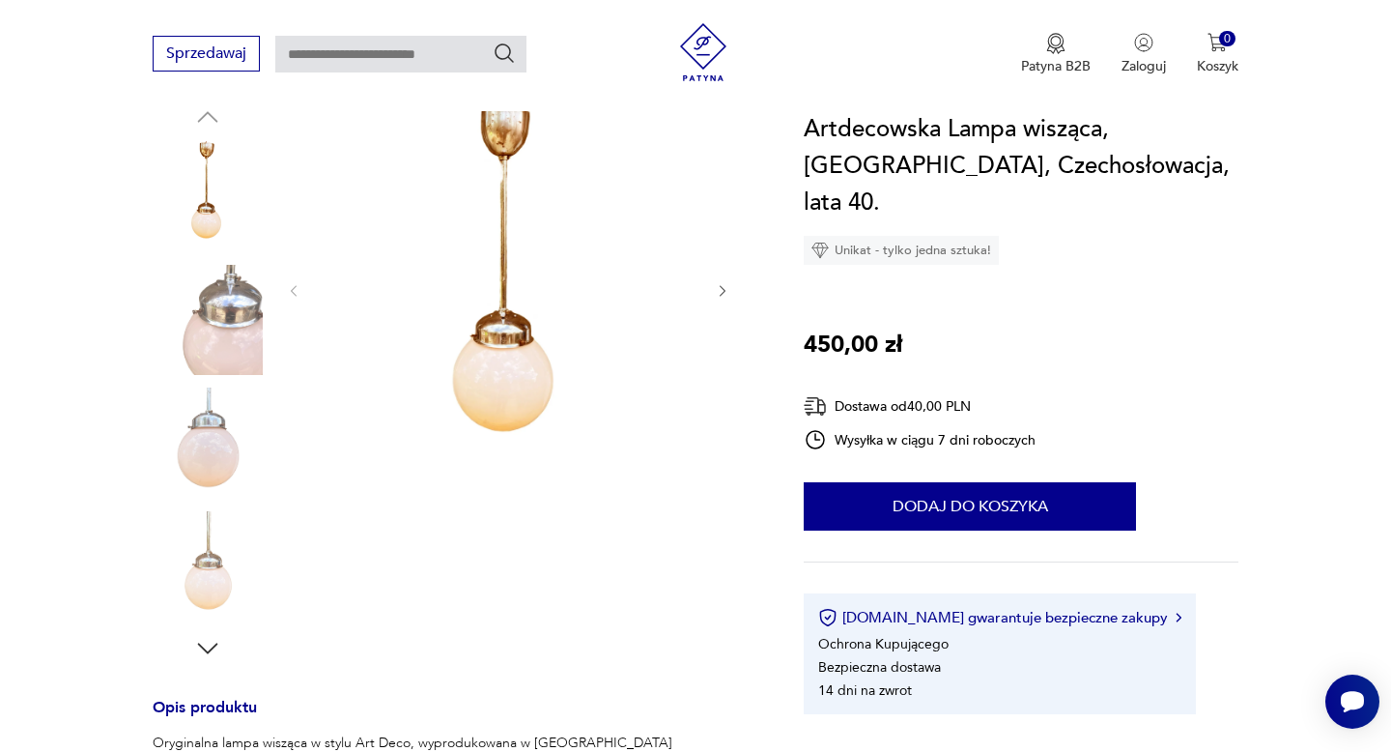
click at [716, 292] on icon "button" at bounding box center [723, 291] width 16 height 16
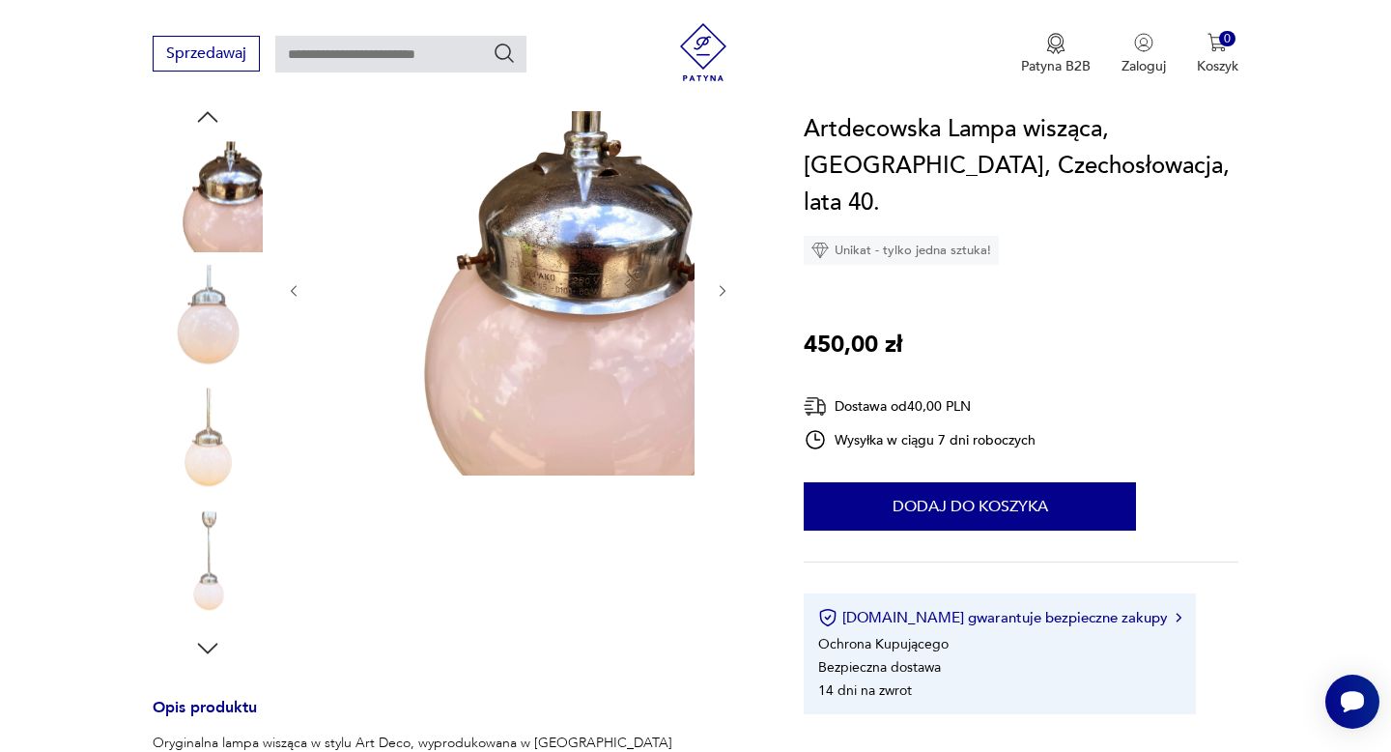
click at [716, 292] on icon "button" at bounding box center [723, 291] width 16 height 16
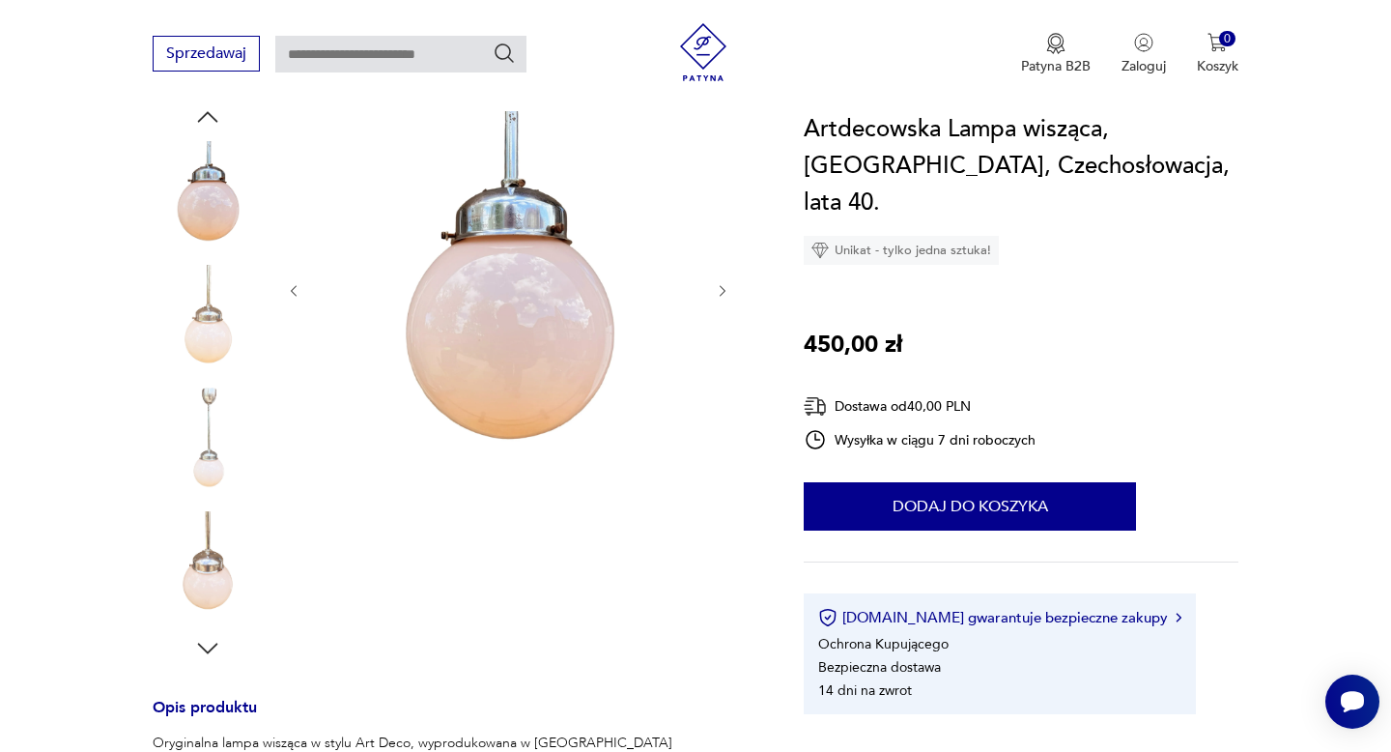
click at [716, 292] on icon "button" at bounding box center [723, 291] width 16 height 16
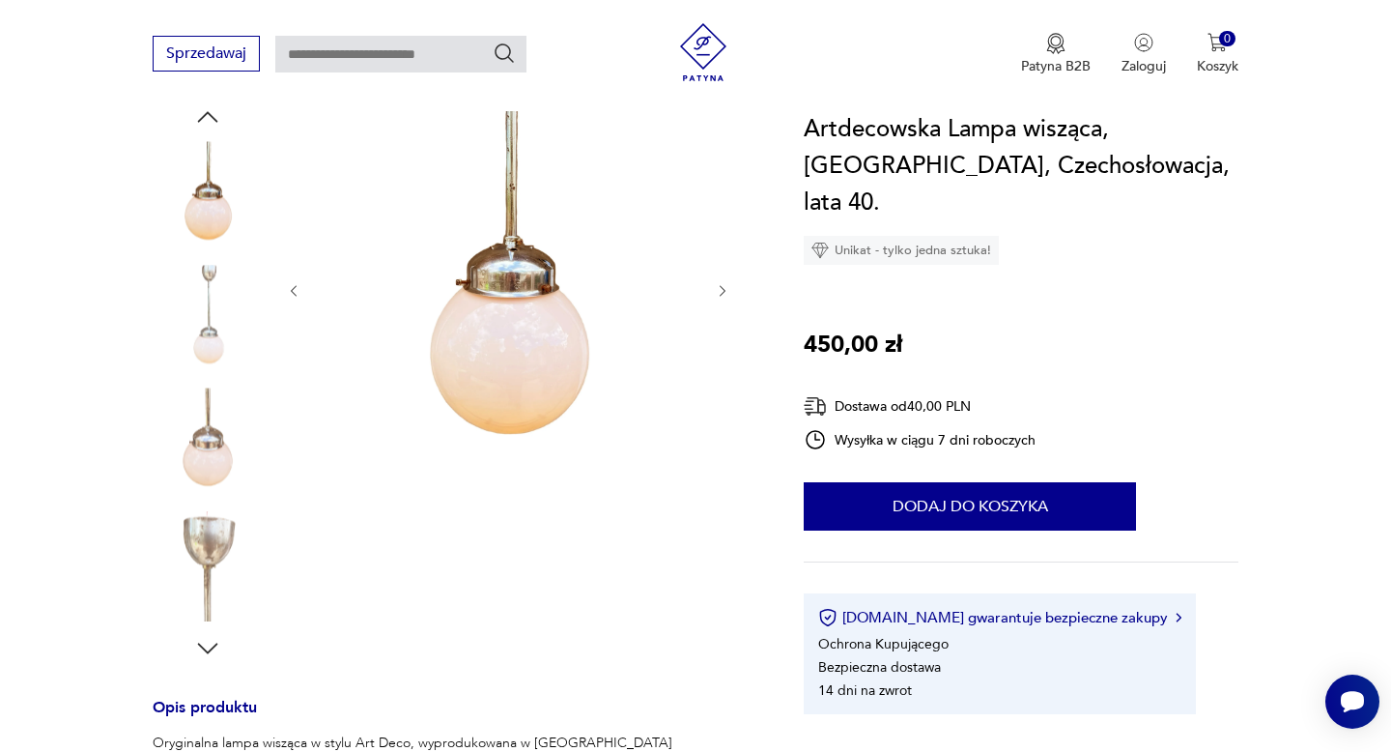
click at [716, 292] on icon "button" at bounding box center [723, 291] width 16 height 16
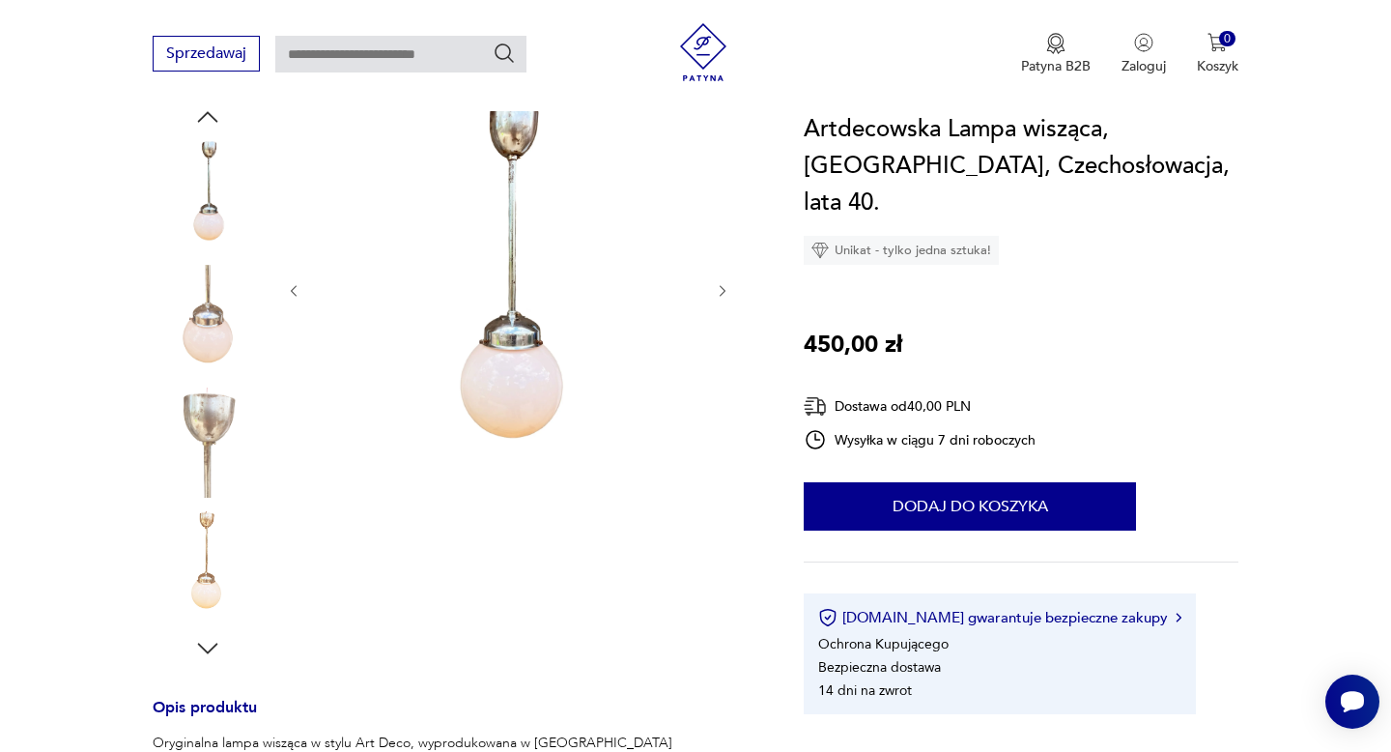
click at [716, 292] on icon "button" at bounding box center [723, 291] width 16 height 16
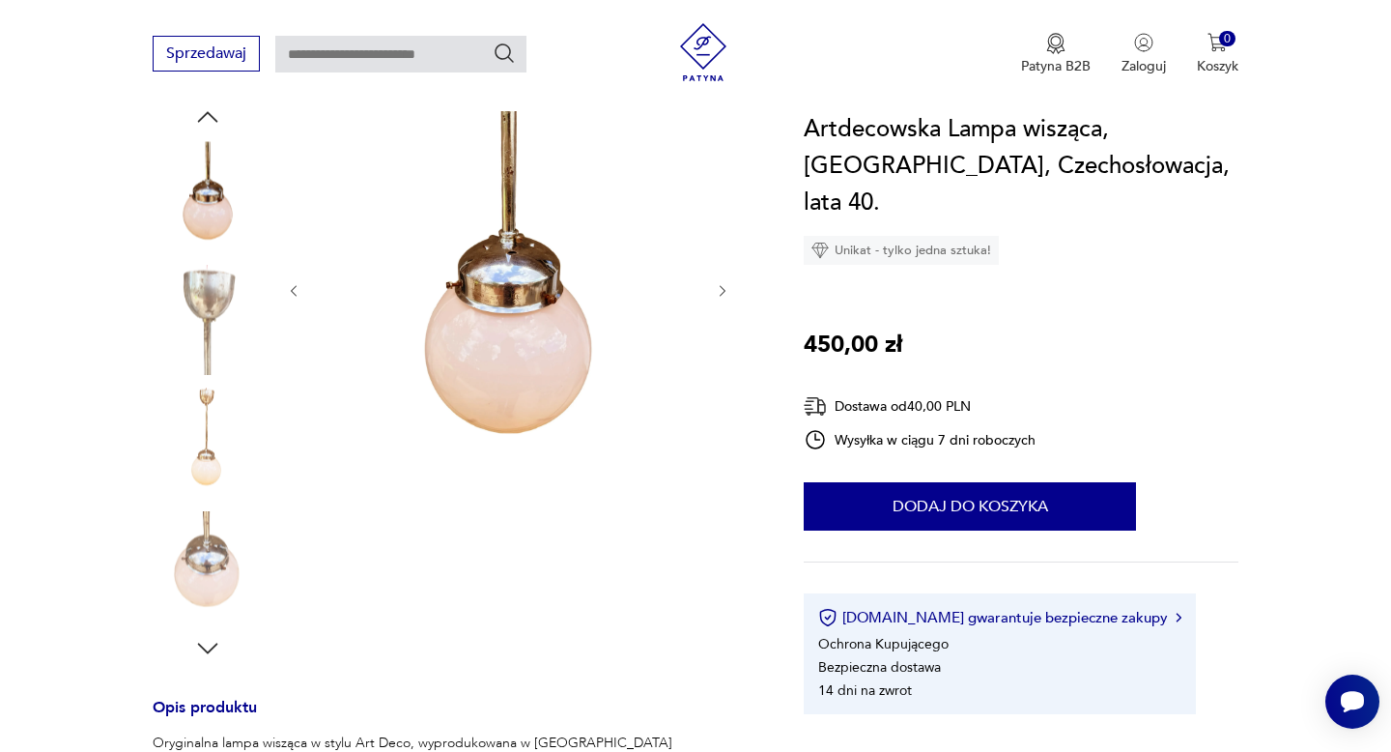
click at [716, 292] on icon "button" at bounding box center [723, 291] width 16 height 16
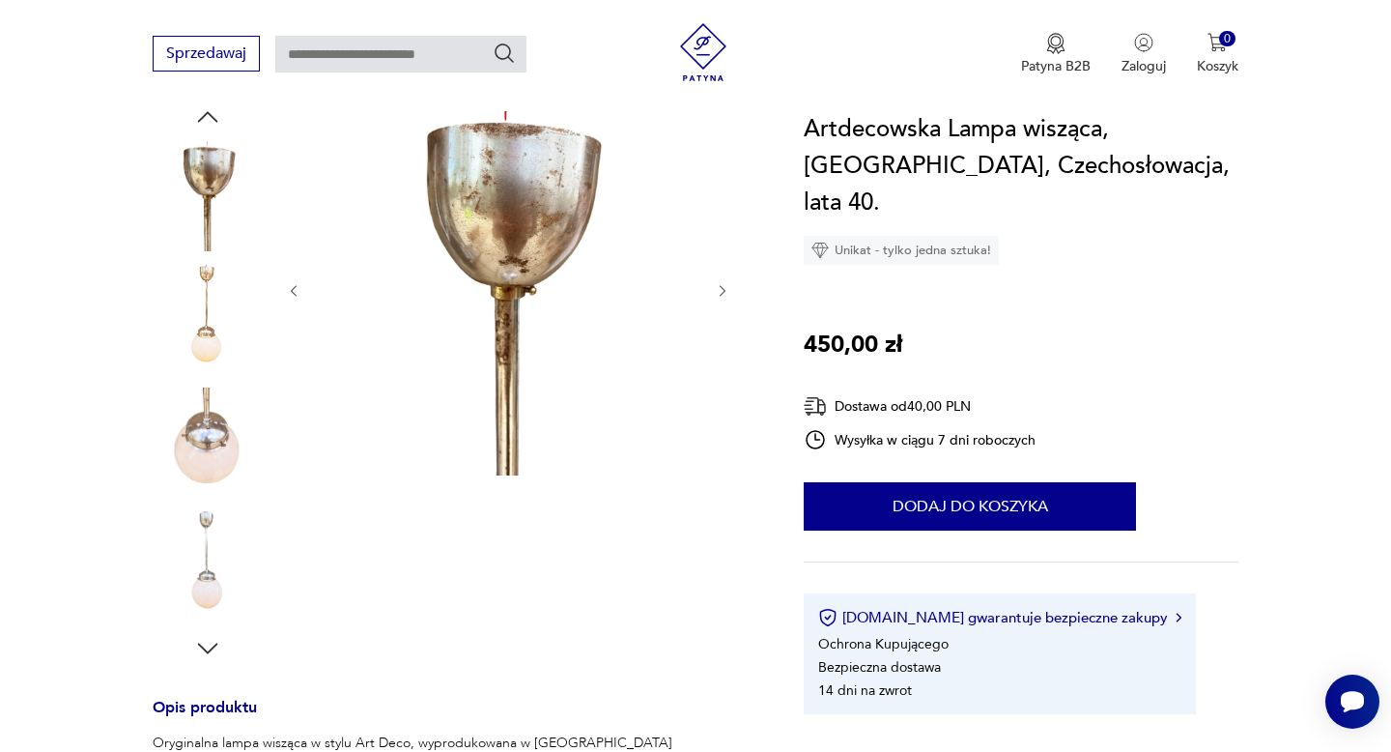
click at [716, 292] on icon "button" at bounding box center [723, 291] width 16 height 16
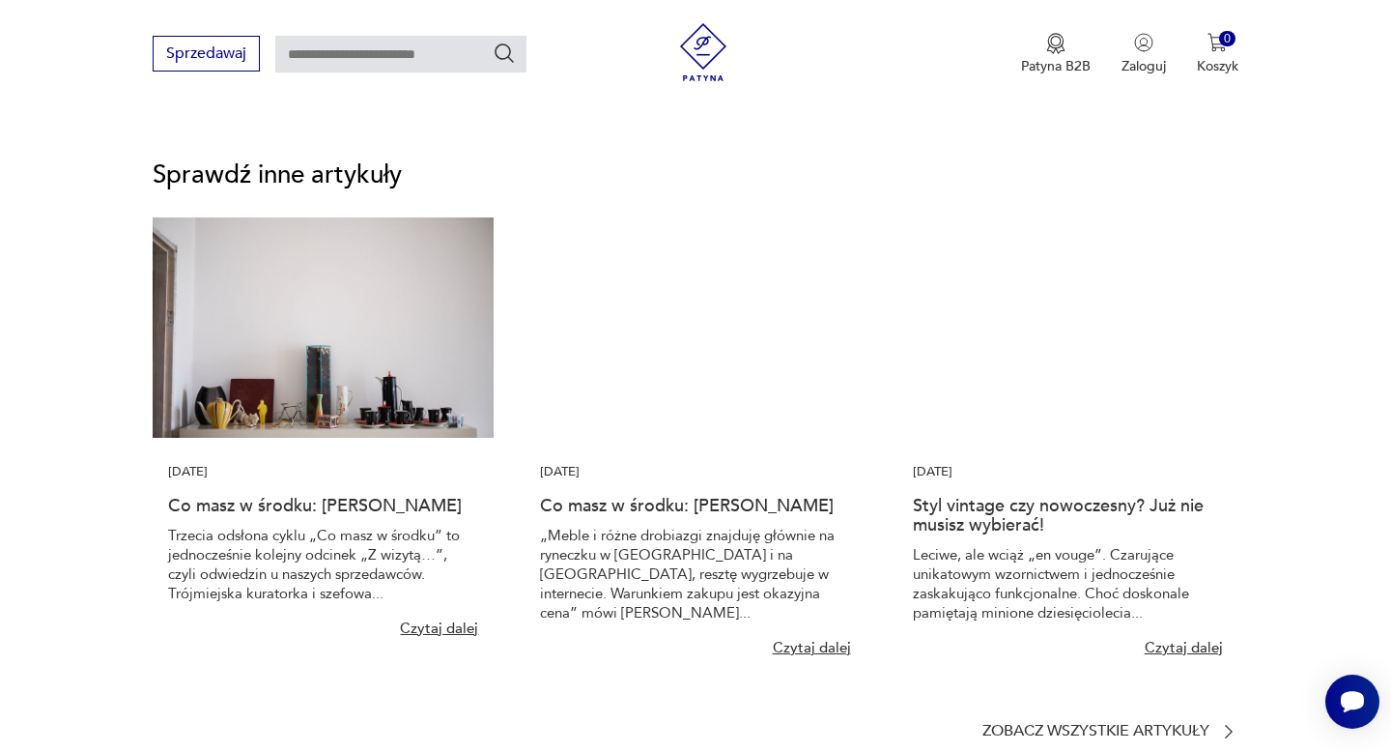
scroll to position [3734, 0]
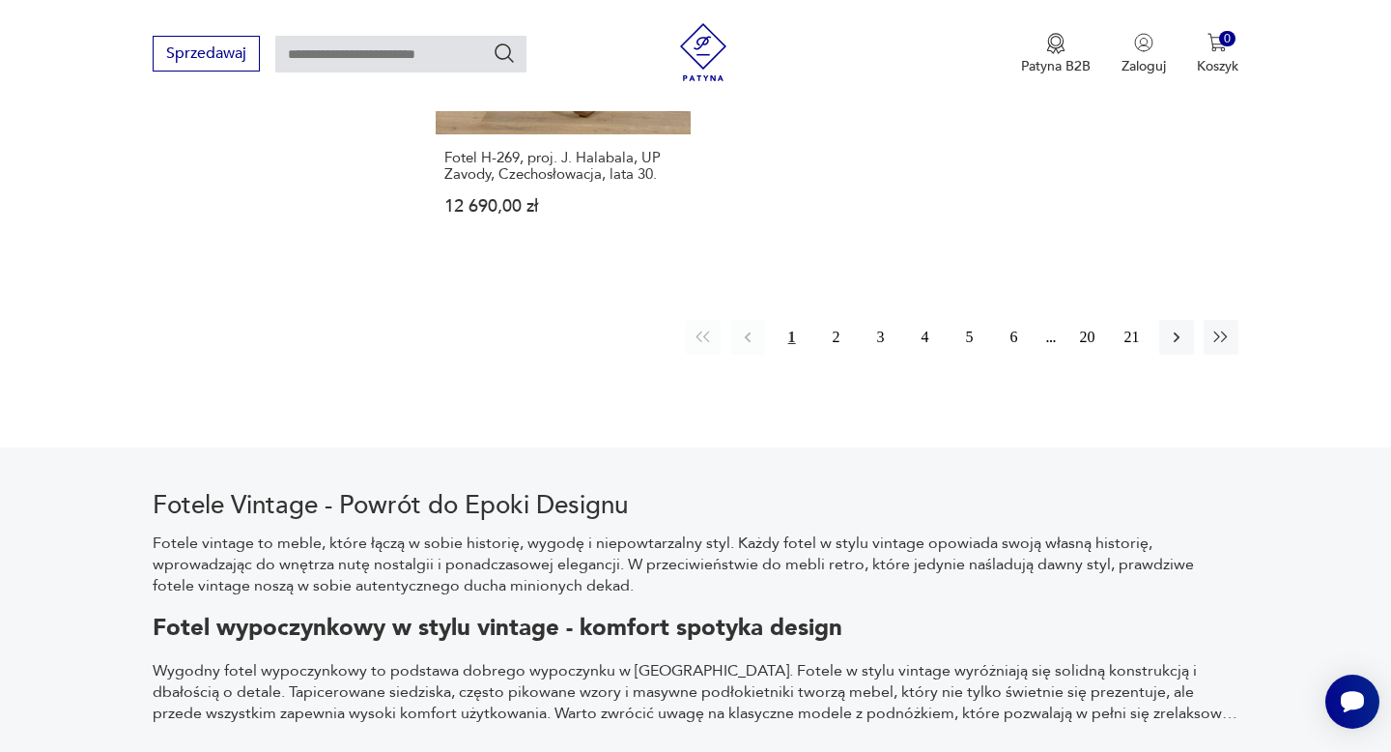
scroll to position [3106, 0]
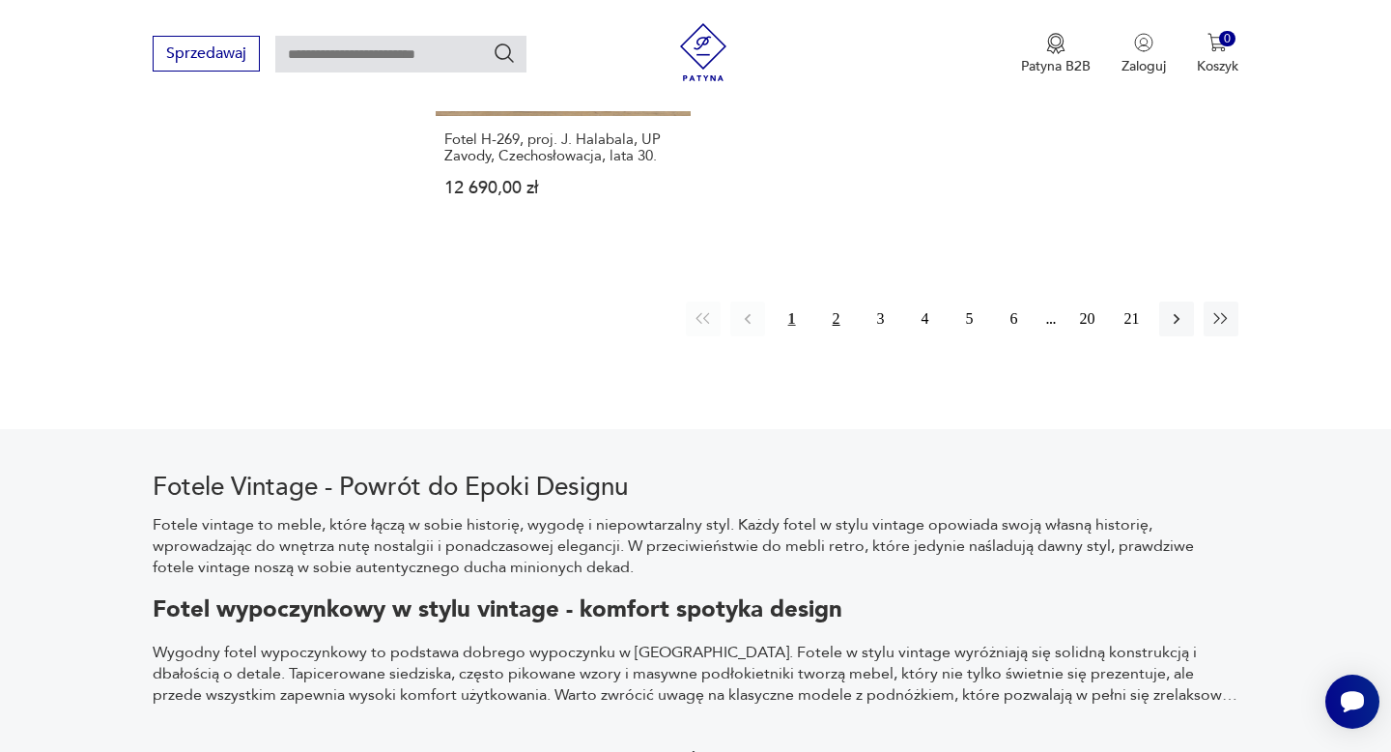
click at [838, 301] on button "2" at bounding box center [836, 318] width 35 height 35
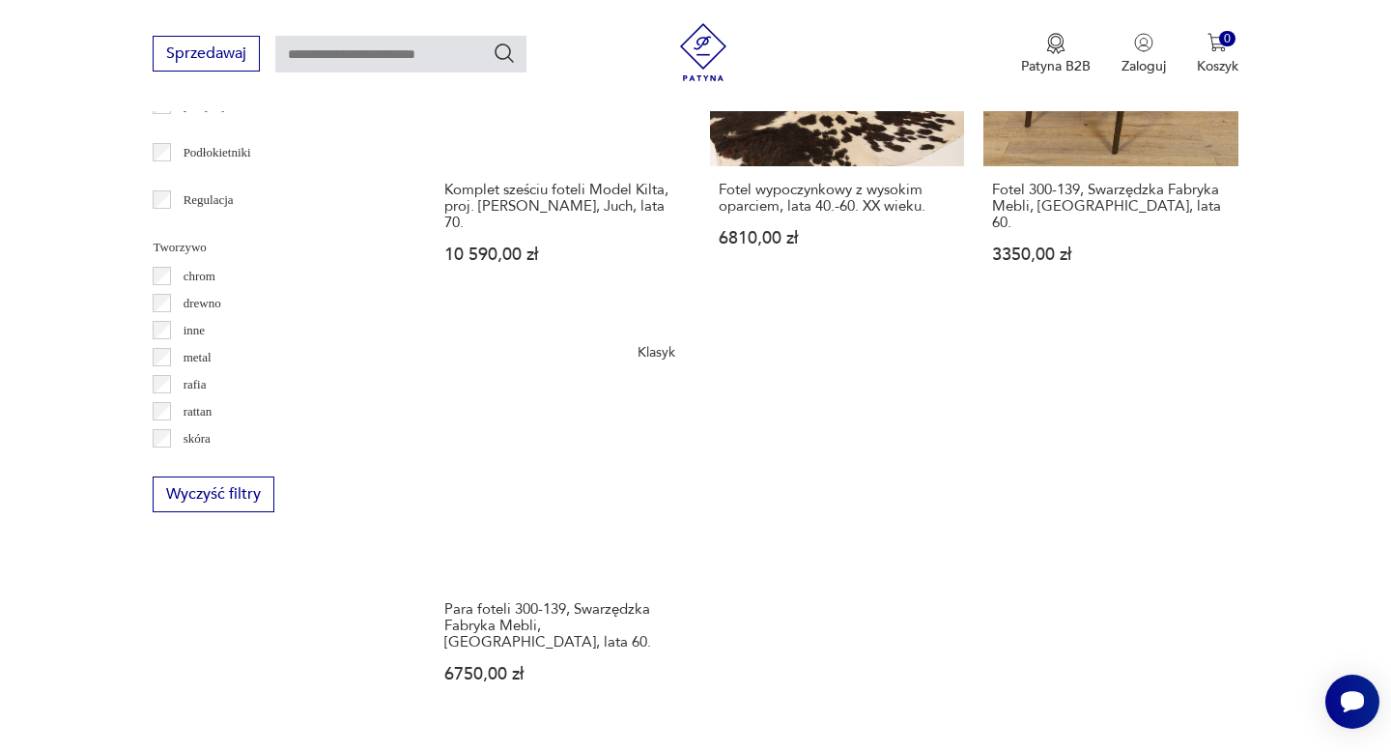
scroll to position [2722, 0]
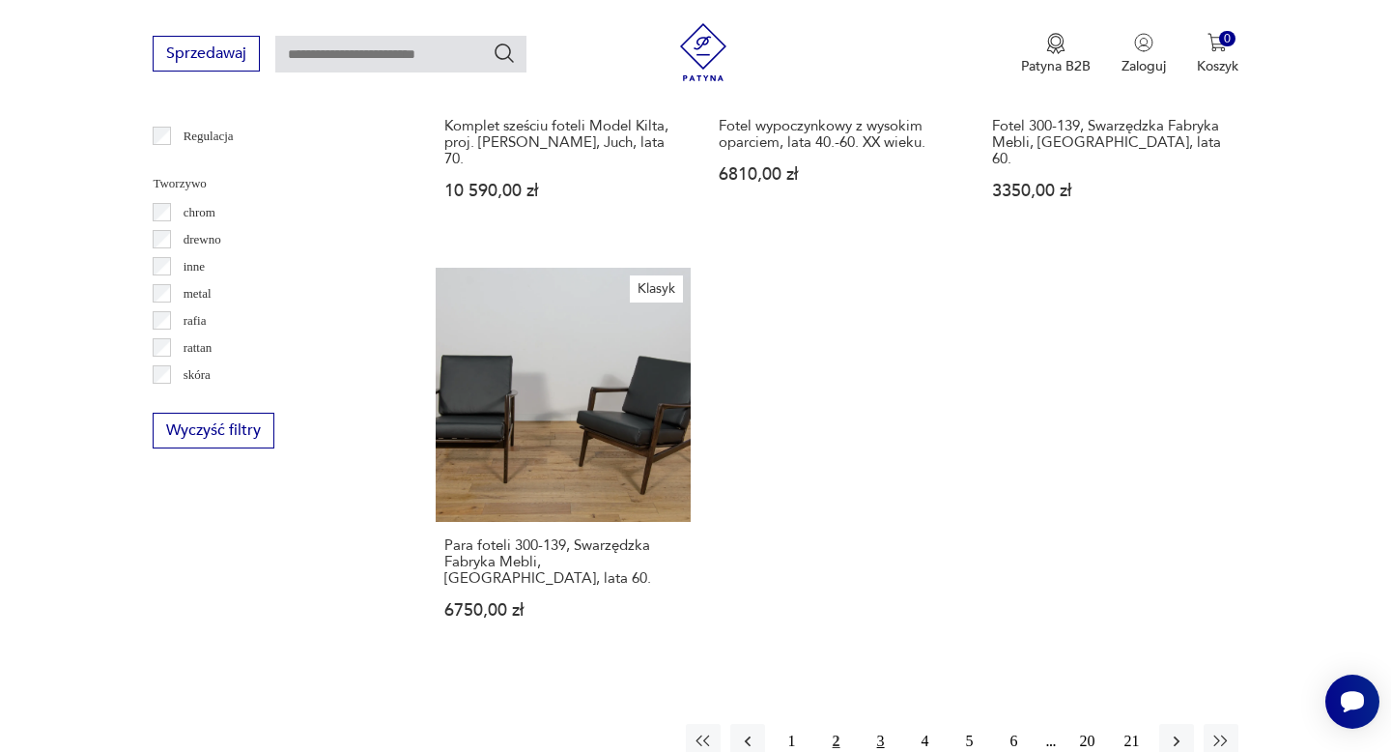
click at [877, 724] on button "3" at bounding box center [881, 741] width 35 height 35
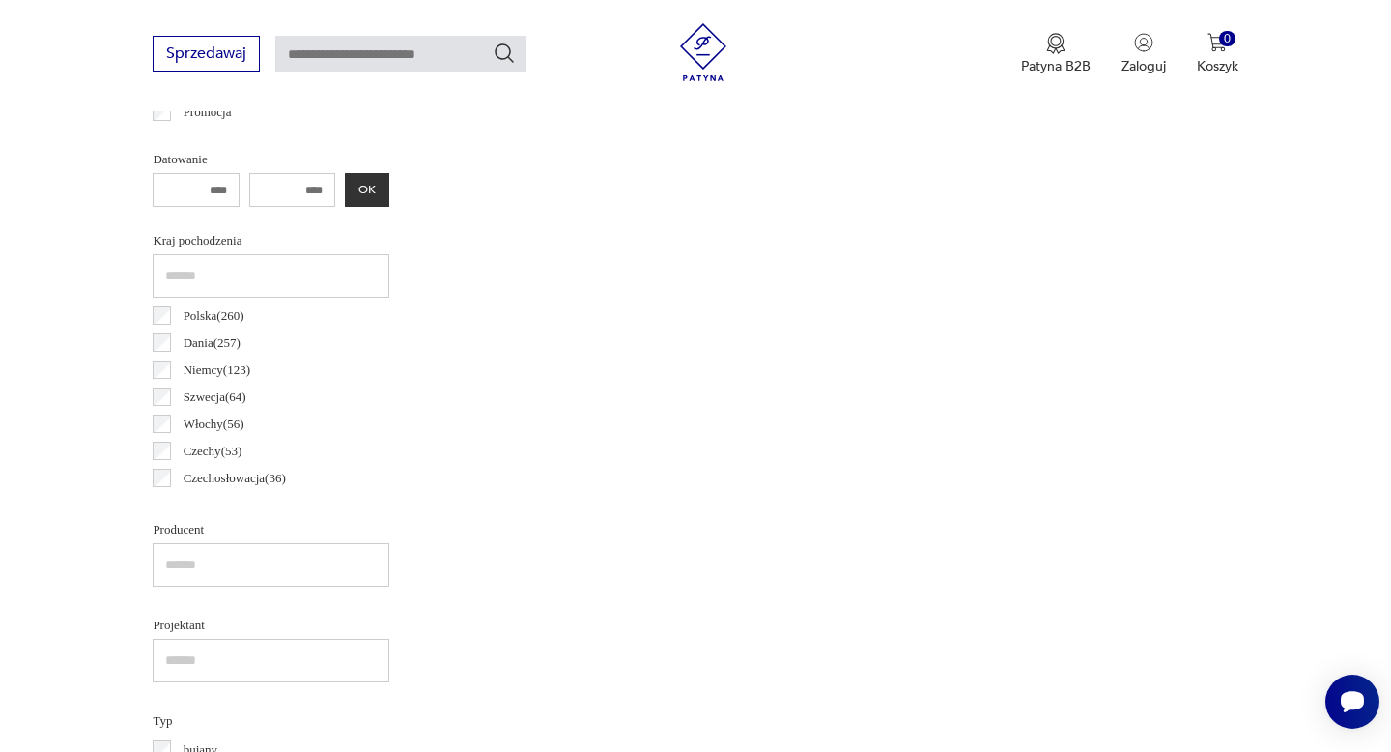
scroll to position [513, 0]
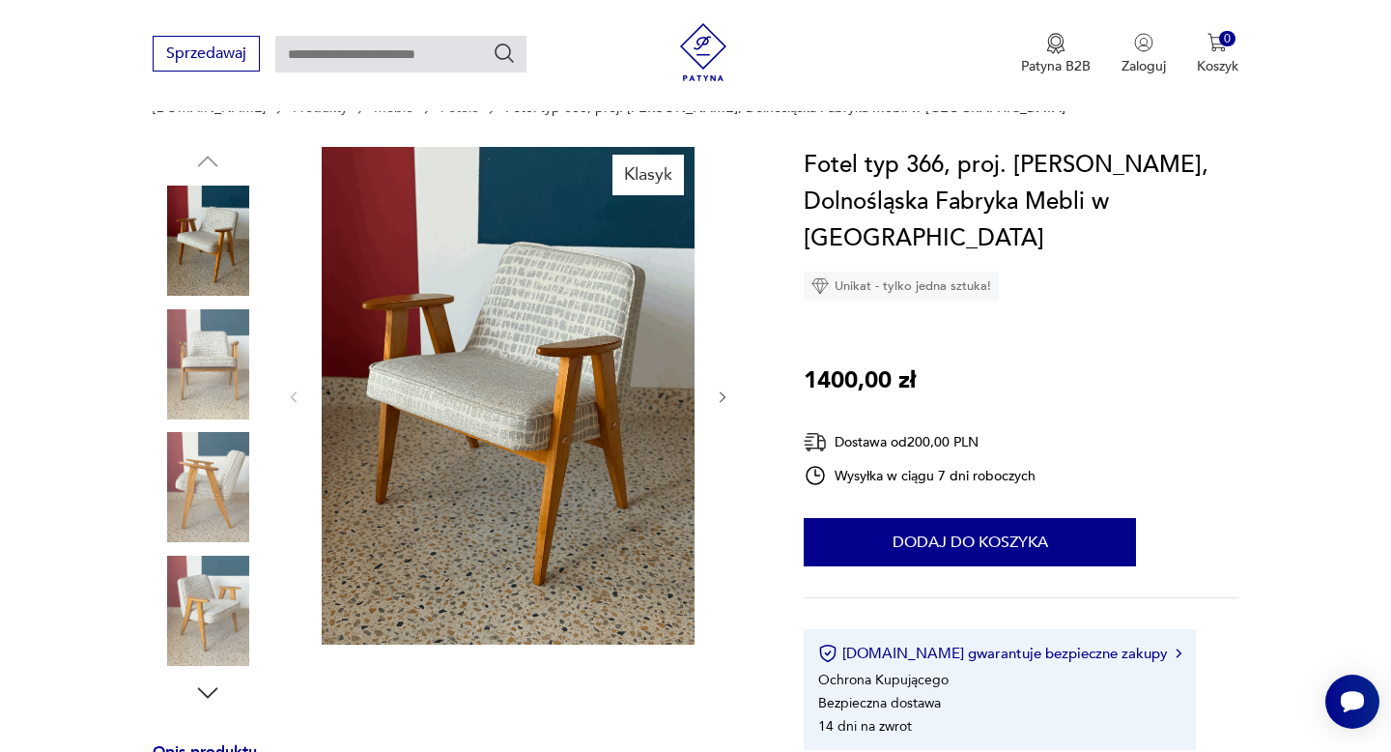
scroll to position [173, 0]
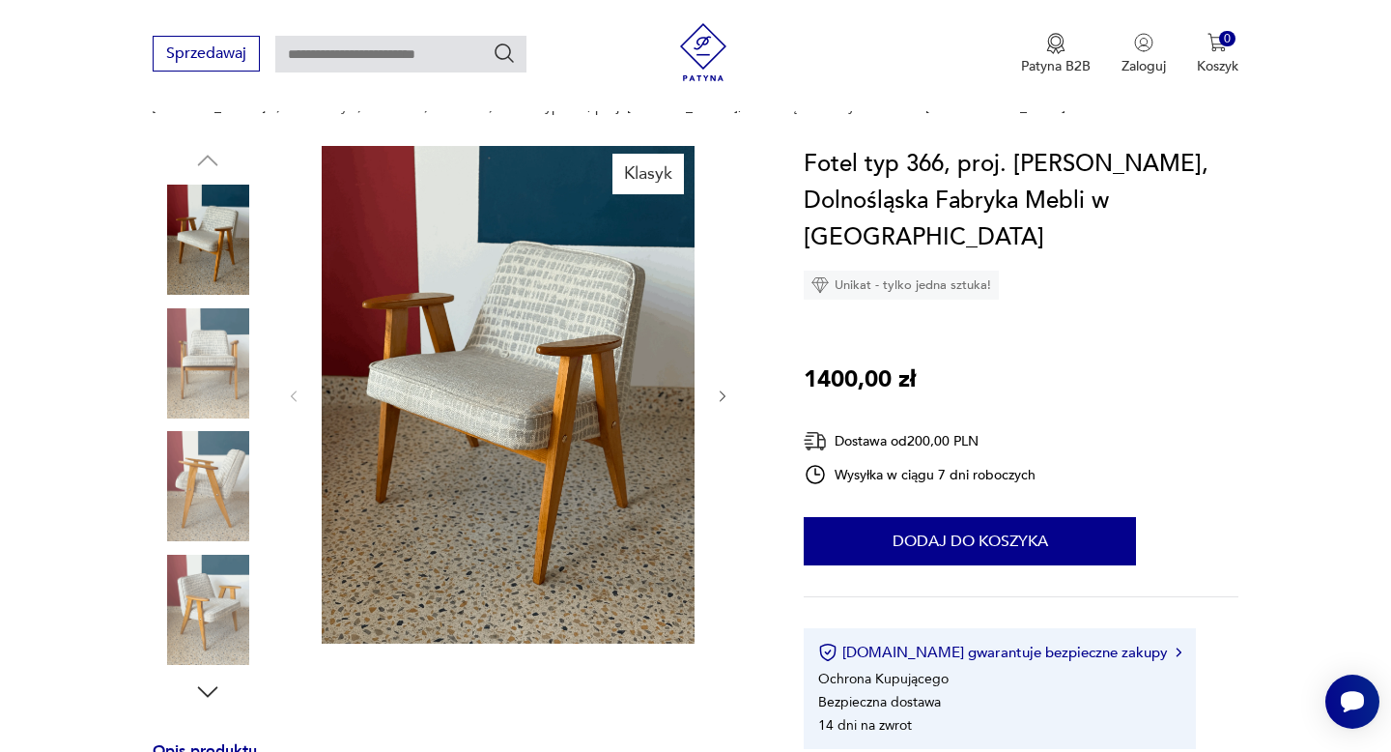
click at [719, 396] on icon "button" at bounding box center [723, 396] width 16 height 16
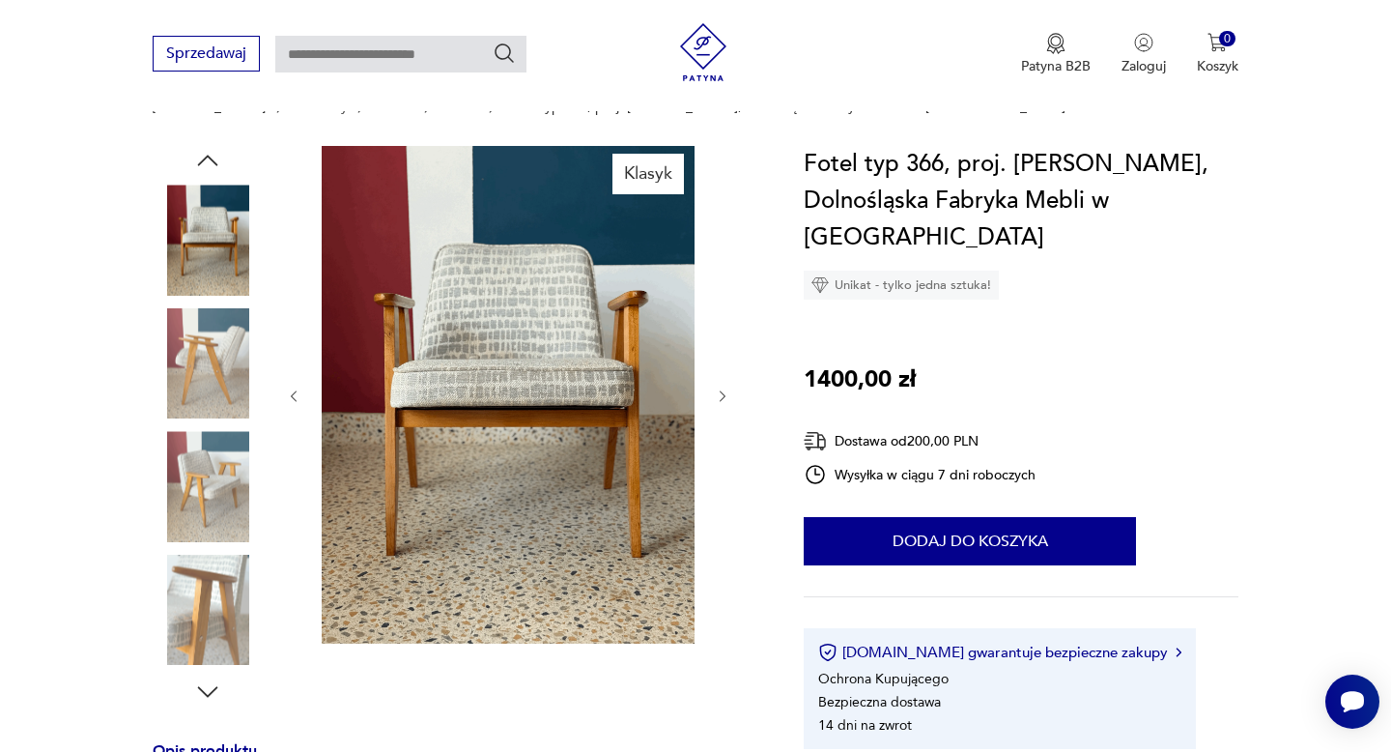
click at [719, 396] on icon "button" at bounding box center [723, 396] width 16 height 16
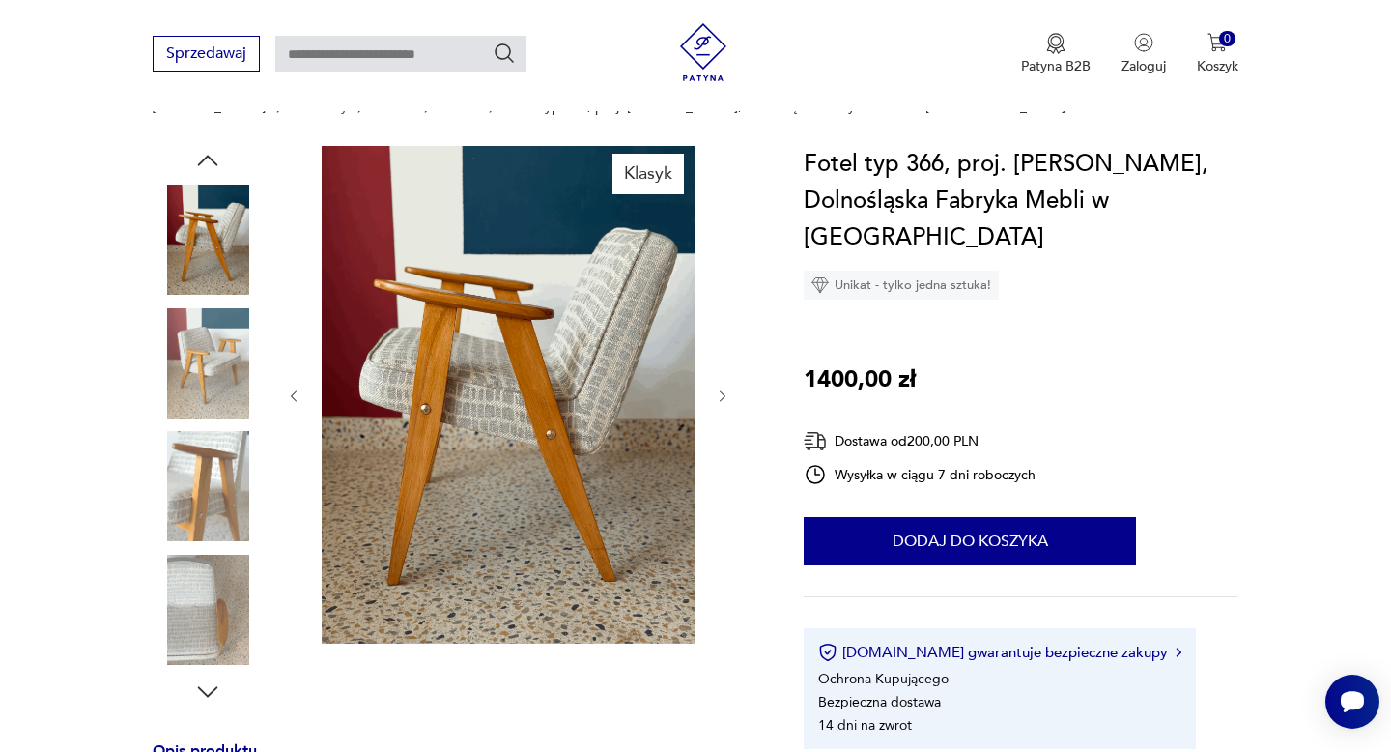
click at [719, 396] on icon "button" at bounding box center [723, 396] width 16 height 16
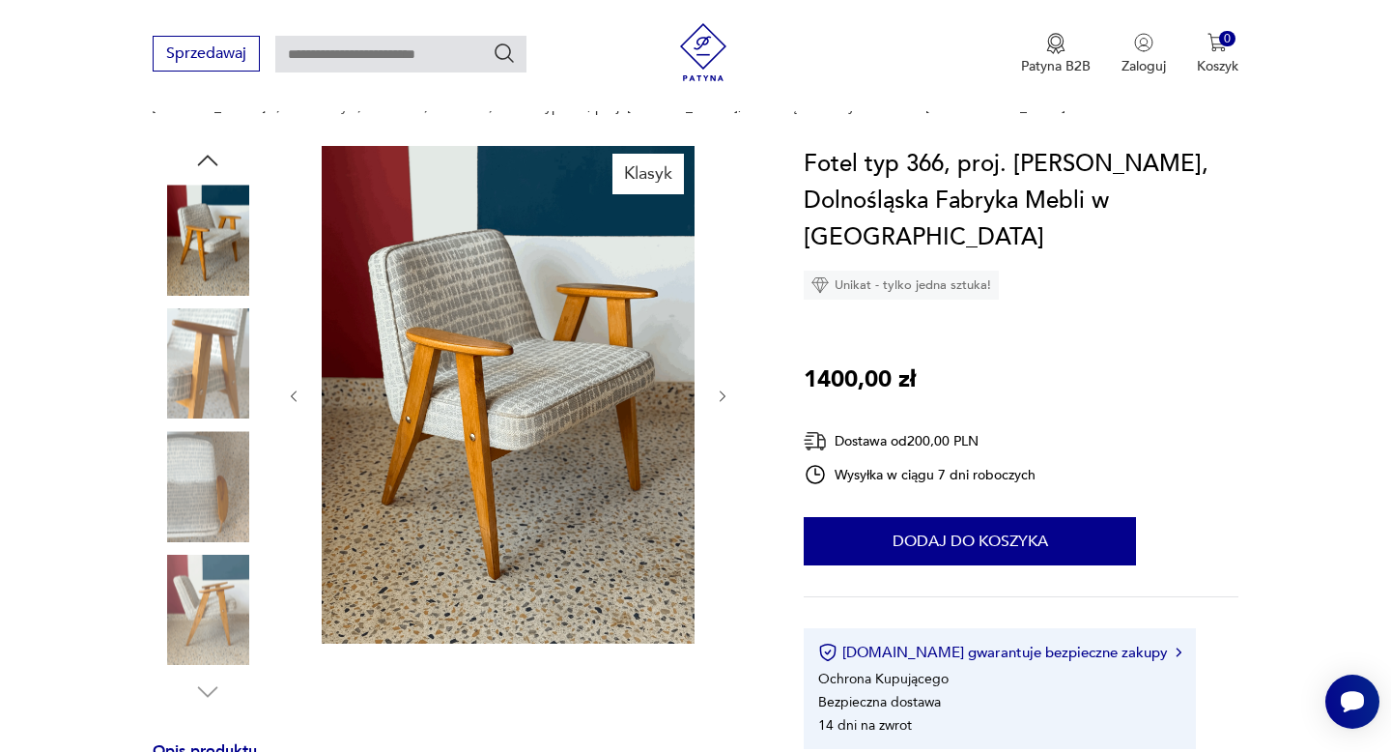
click at [719, 396] on icon "button" at bounding box center [723, 396] width 16 height 16
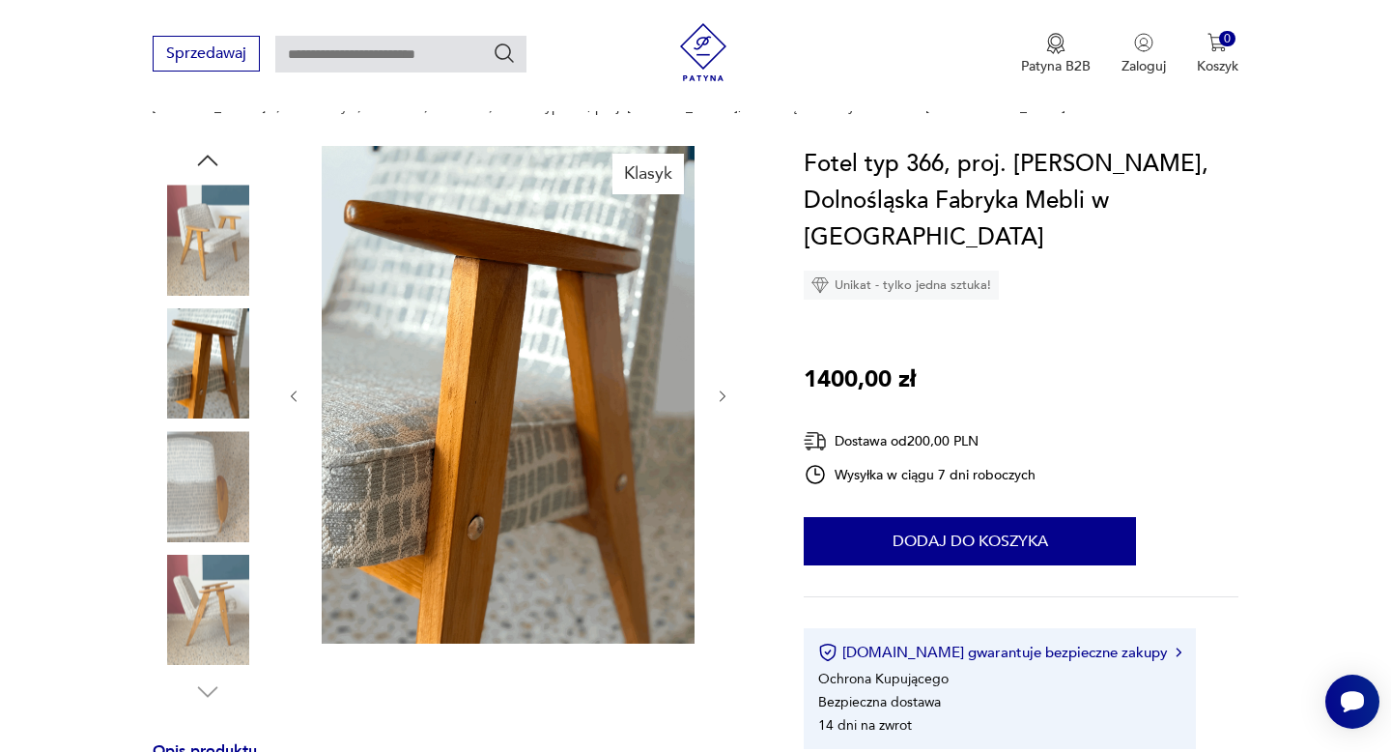
click at [719, 396] on icon "button" at bounding box center [723, 396] width 16 height 16
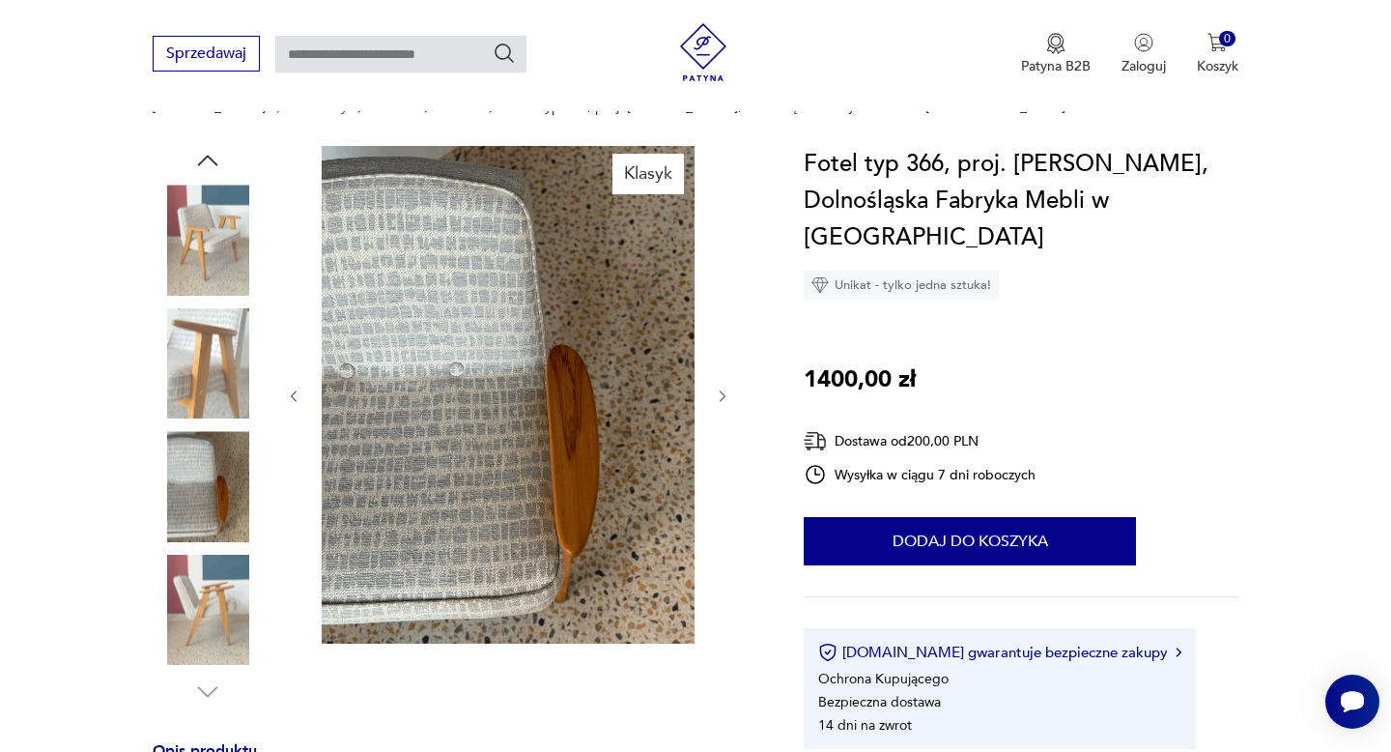
click at [719, 396] on icon "button" at bounding box center [723, 396] width 16 height 16
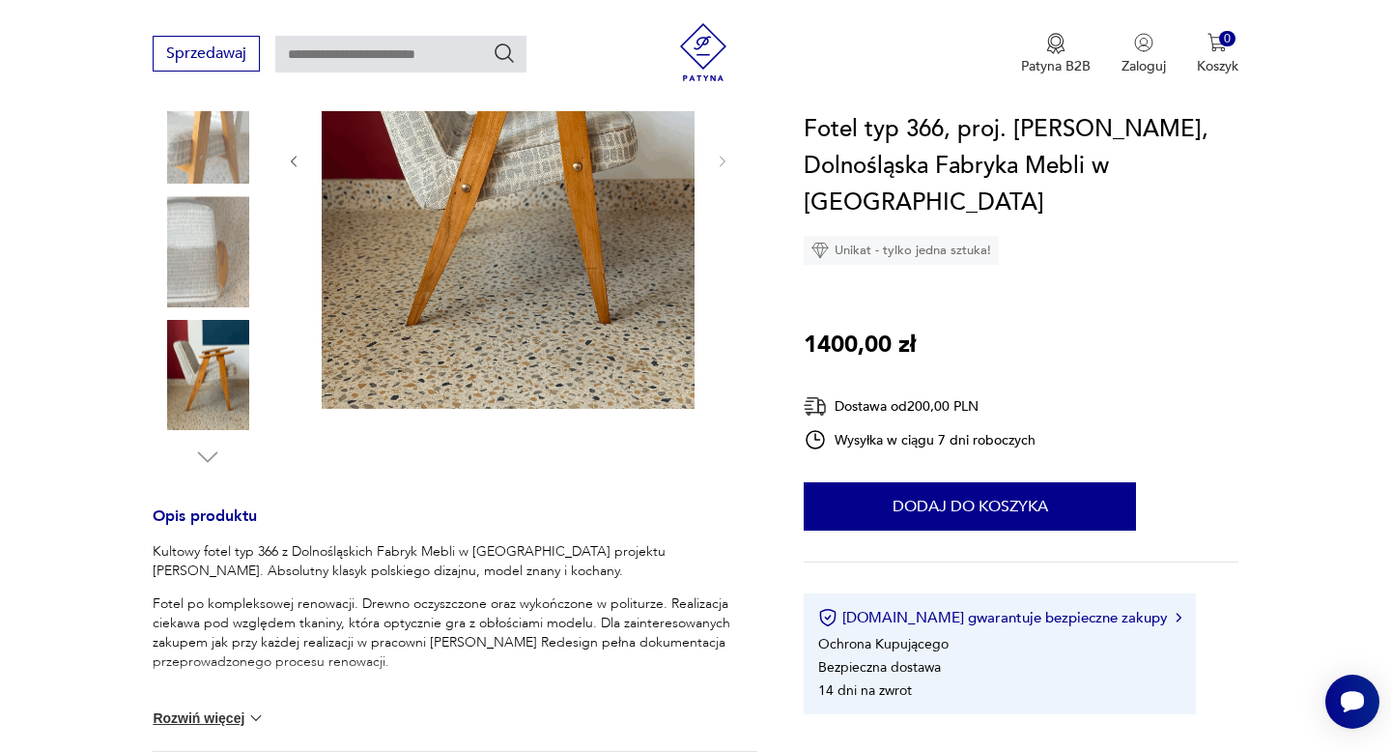
scroll to position [530, 0]
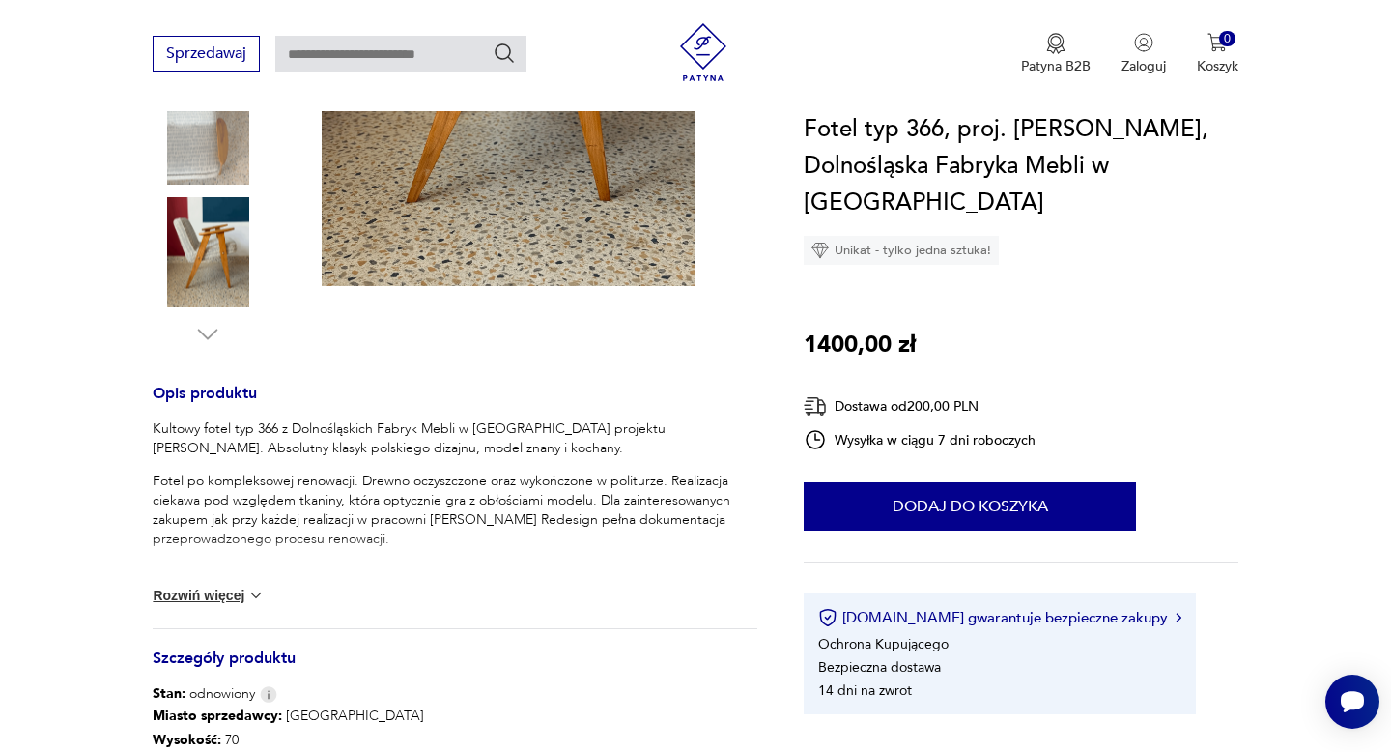
click at [251, 592] on img at bounding box center [255, 594] width 19 height 19
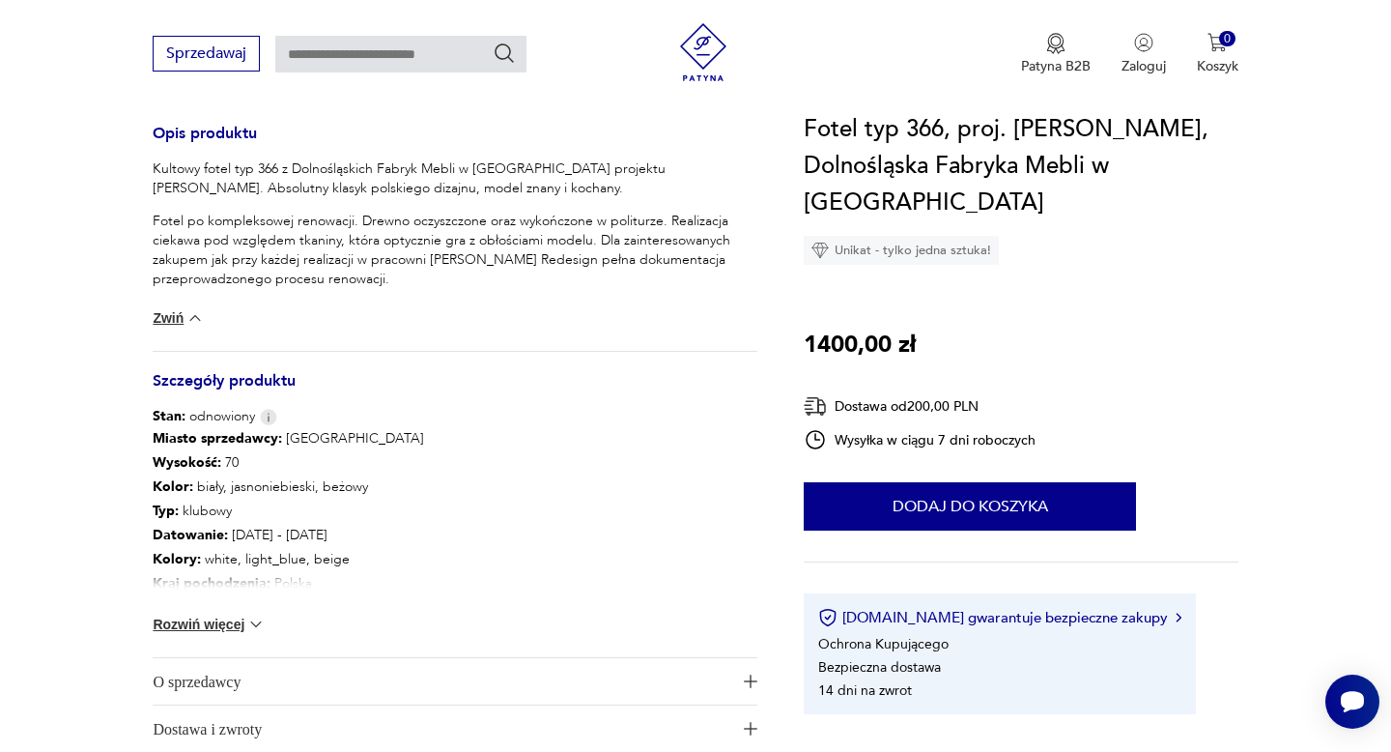
scroll to position [898, 0]
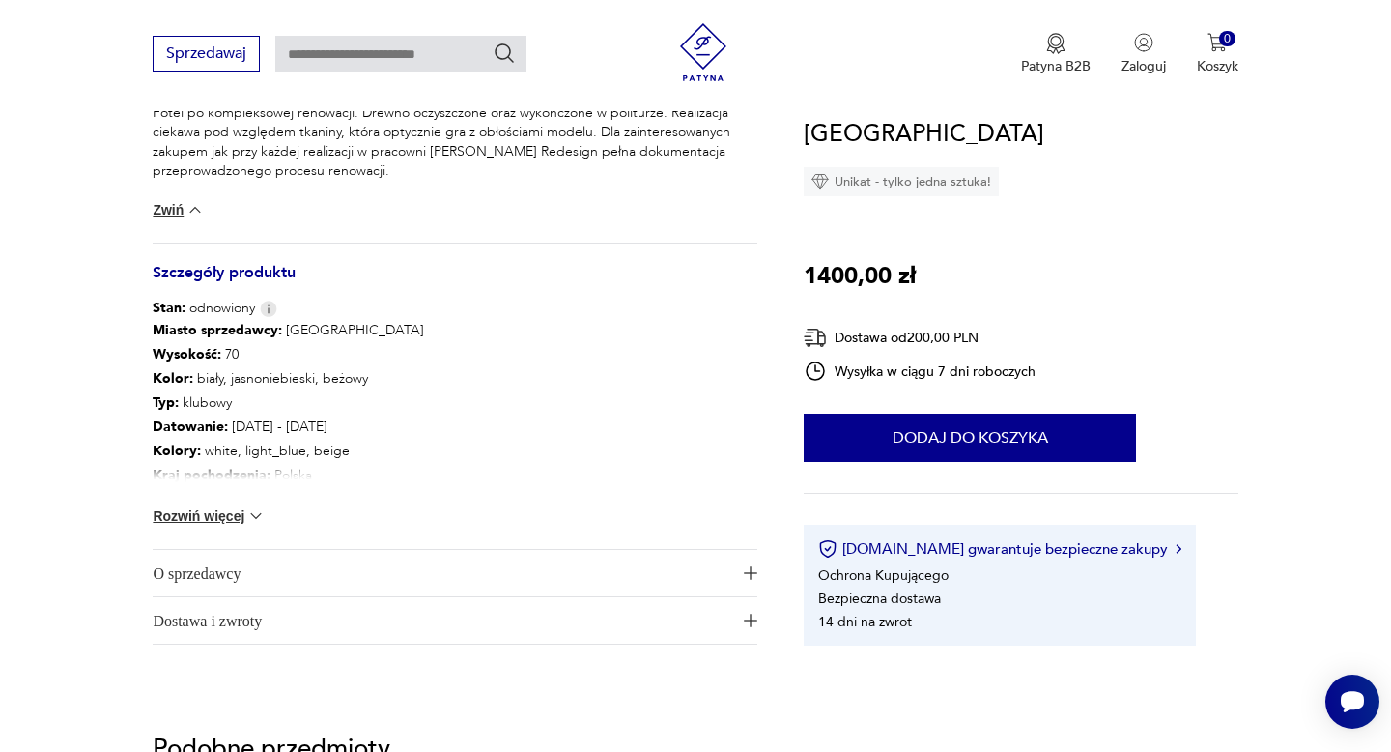
click at [254, 521] on img at bounding box center [255, 515] width 19 height 19
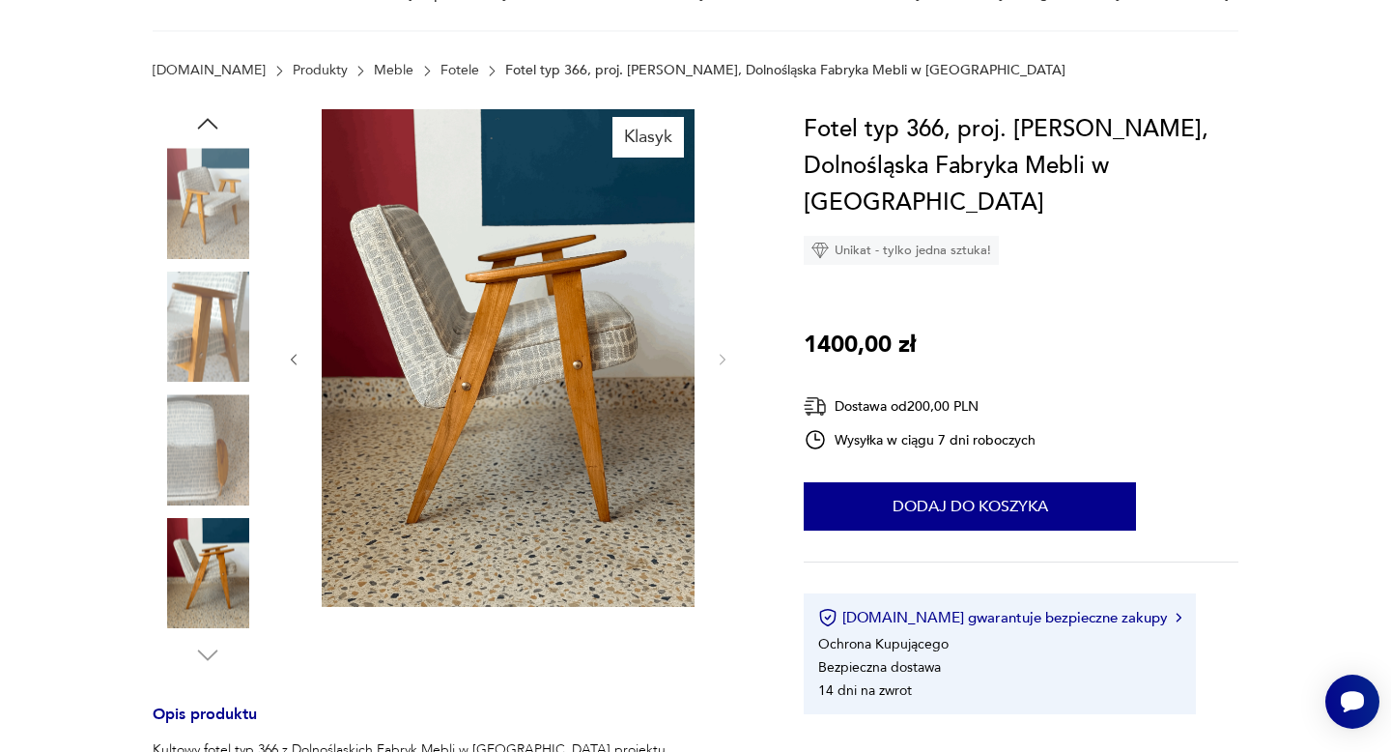
scroll to position [120, 0]
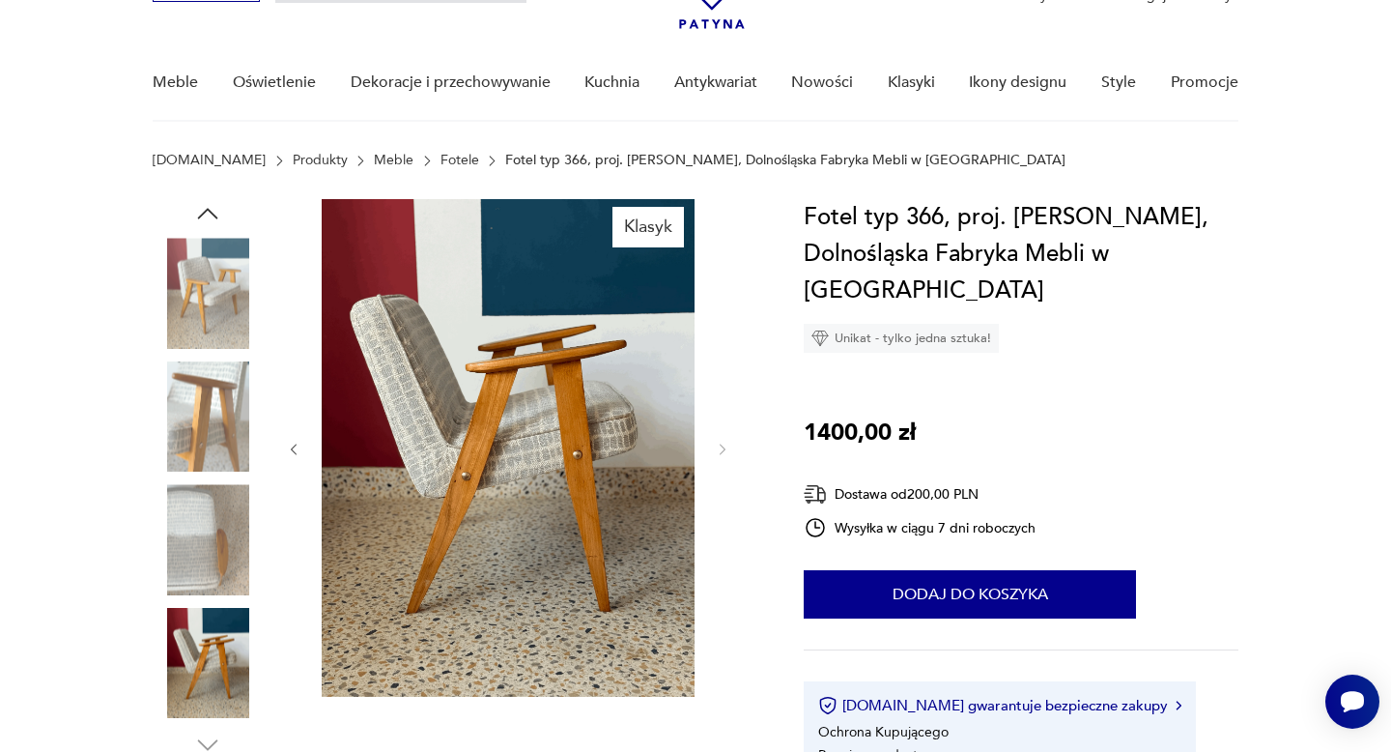
click at [233, 426] on img at bounding box center [208, 416] width 110 height 110
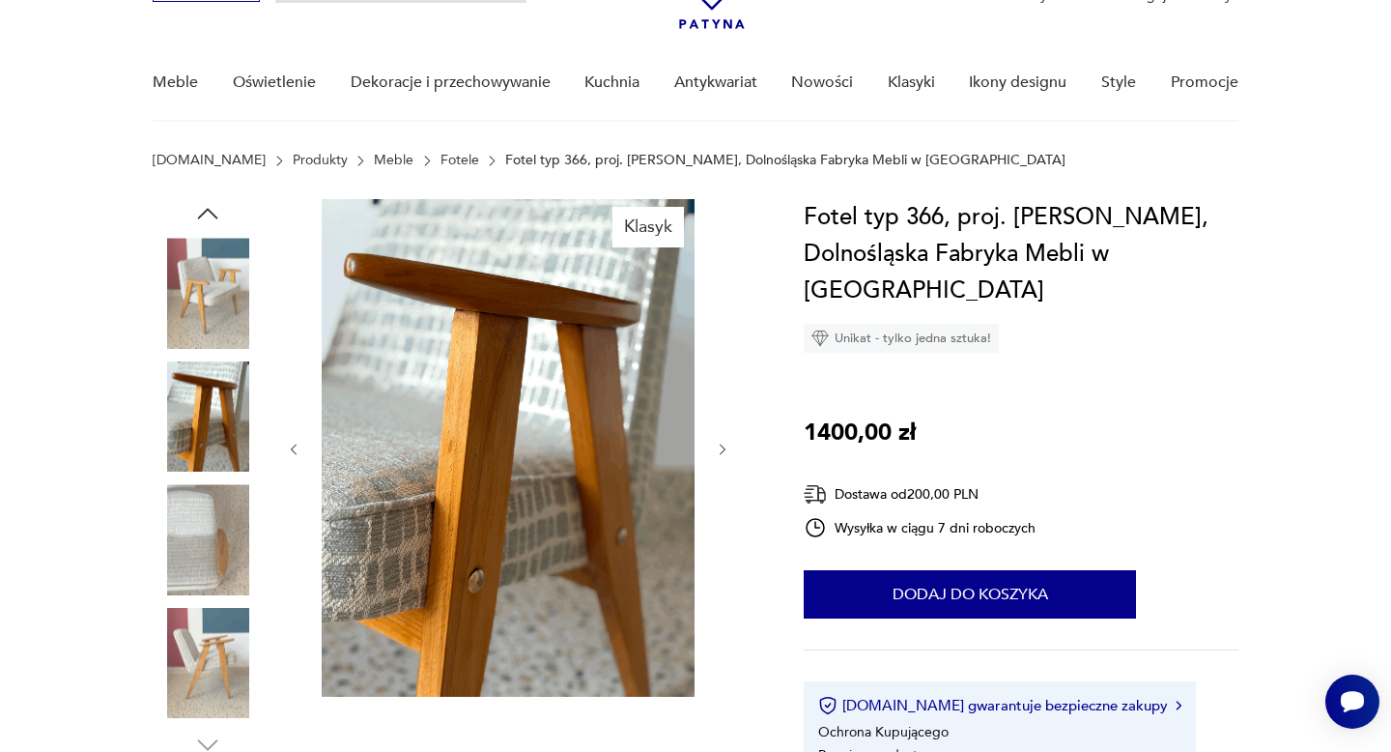
click at [234, 525] on img at bounding box center [208, 539] width 110 height 110
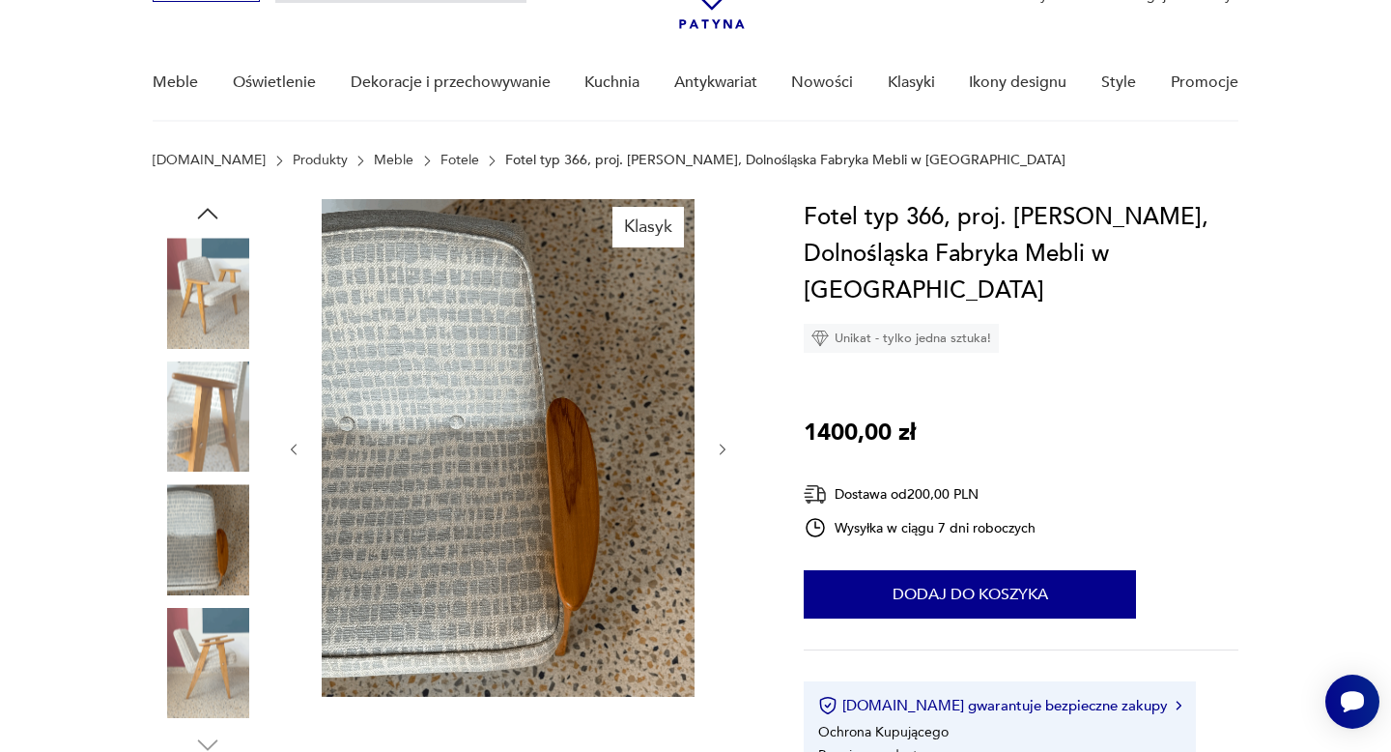
click at [234, 627] on img at bounding box center [208, 663] width 110 height 110
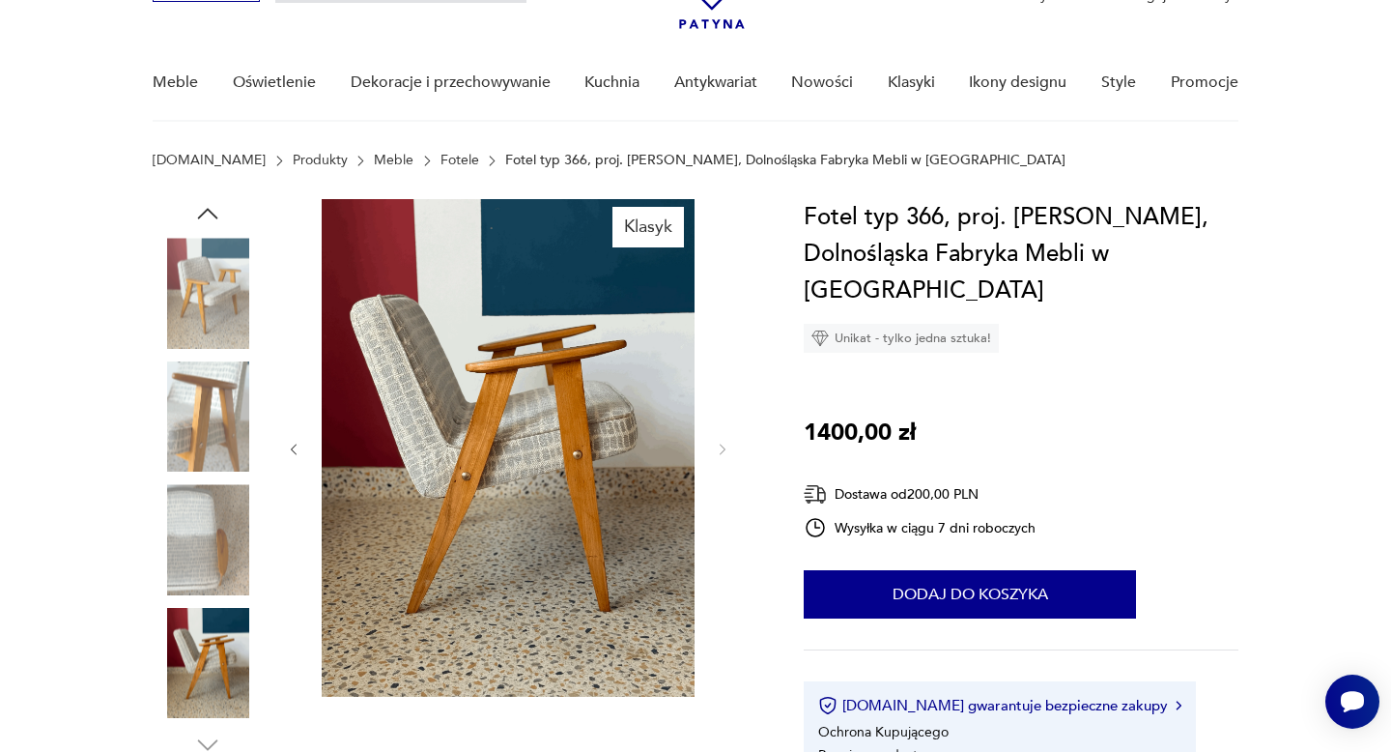
click at [220, 320] on img at bounding box center [208, 293] width 110 height 110
